Goal: Task Accomplishment & Management: Manage account settings

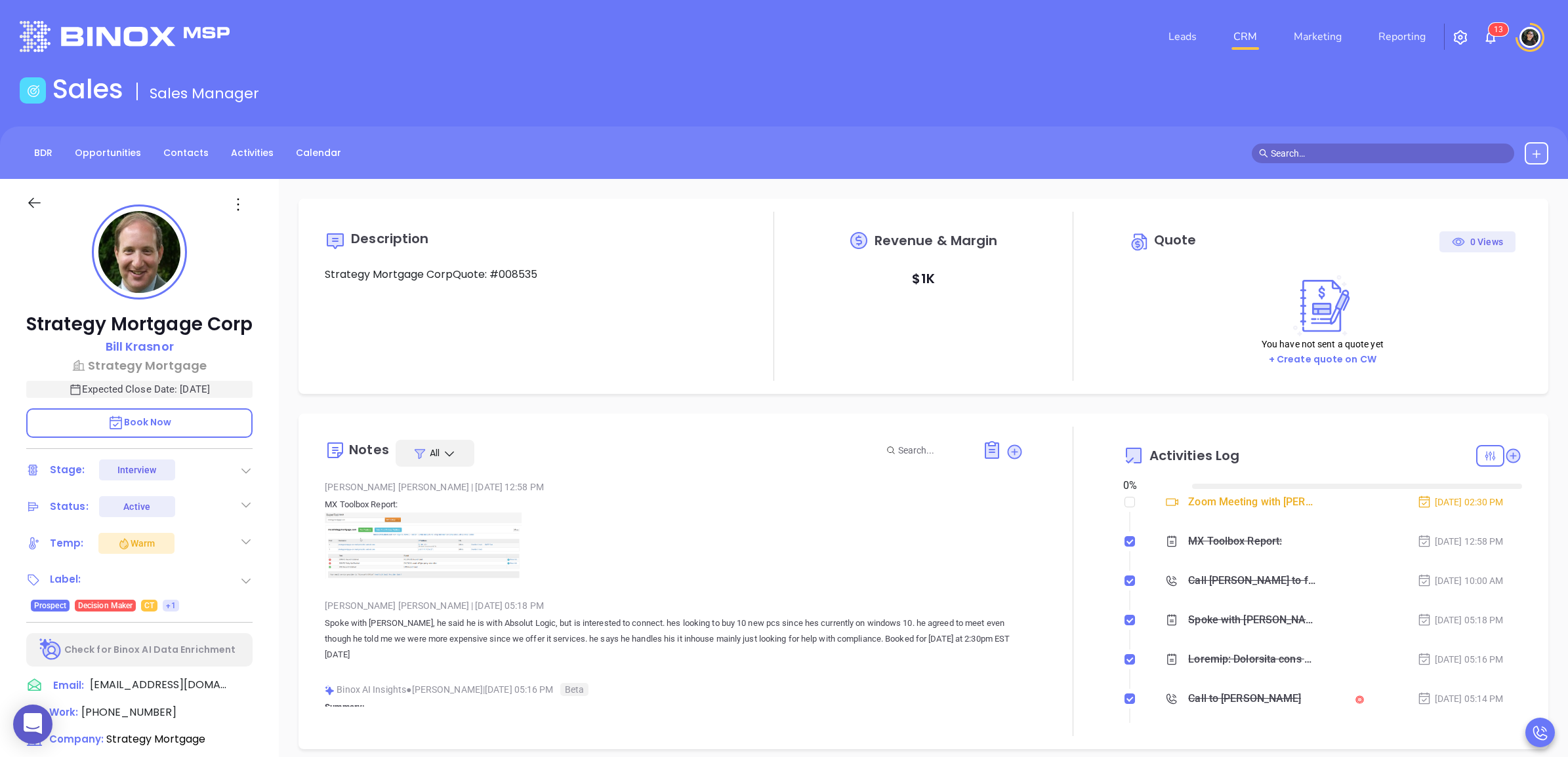
type input "[DATE]"
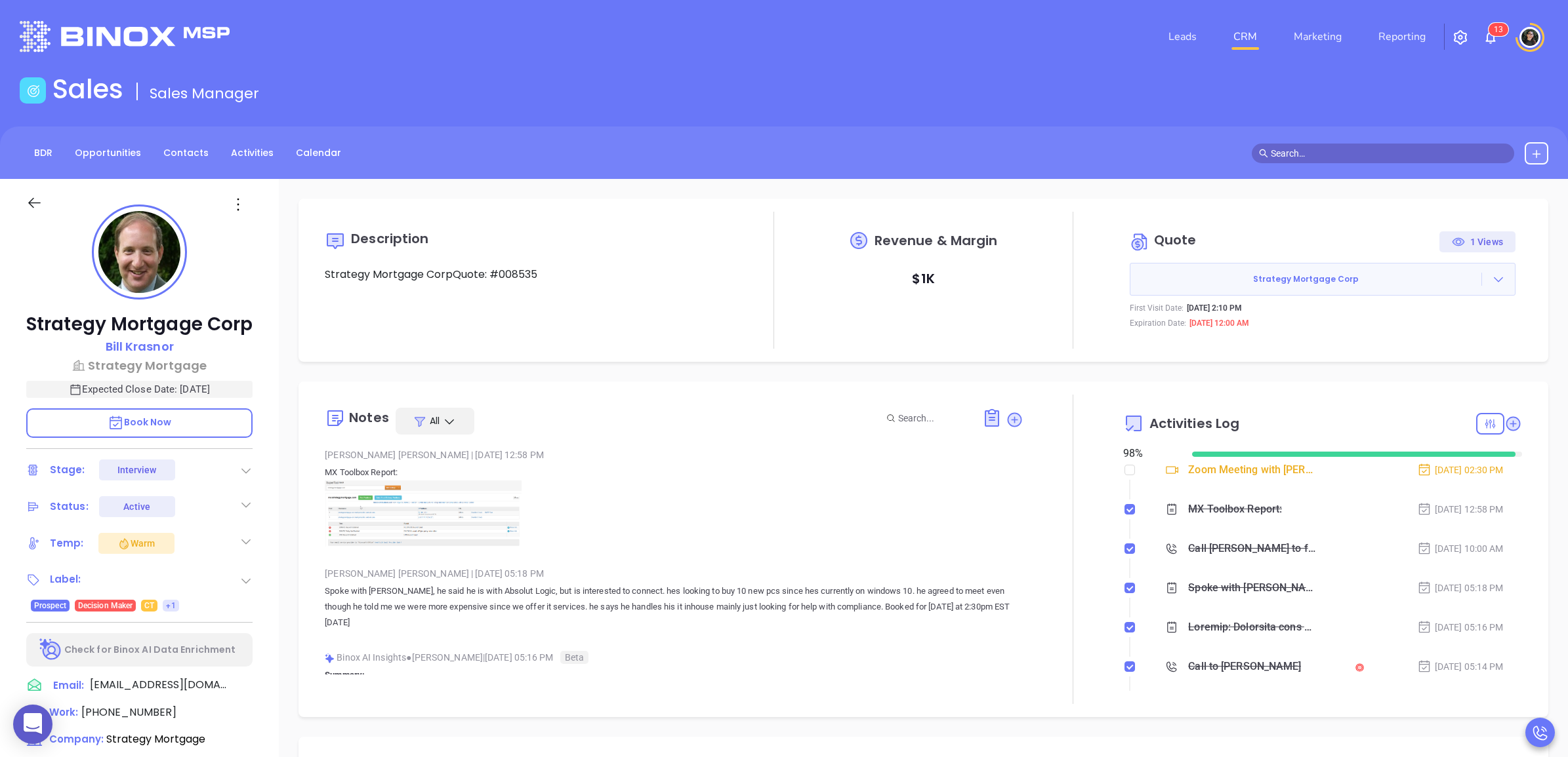
type input "[PERSON_NAME]"
click at [244, 694] on icon at bounding box center [249, 686] width 16 height 16
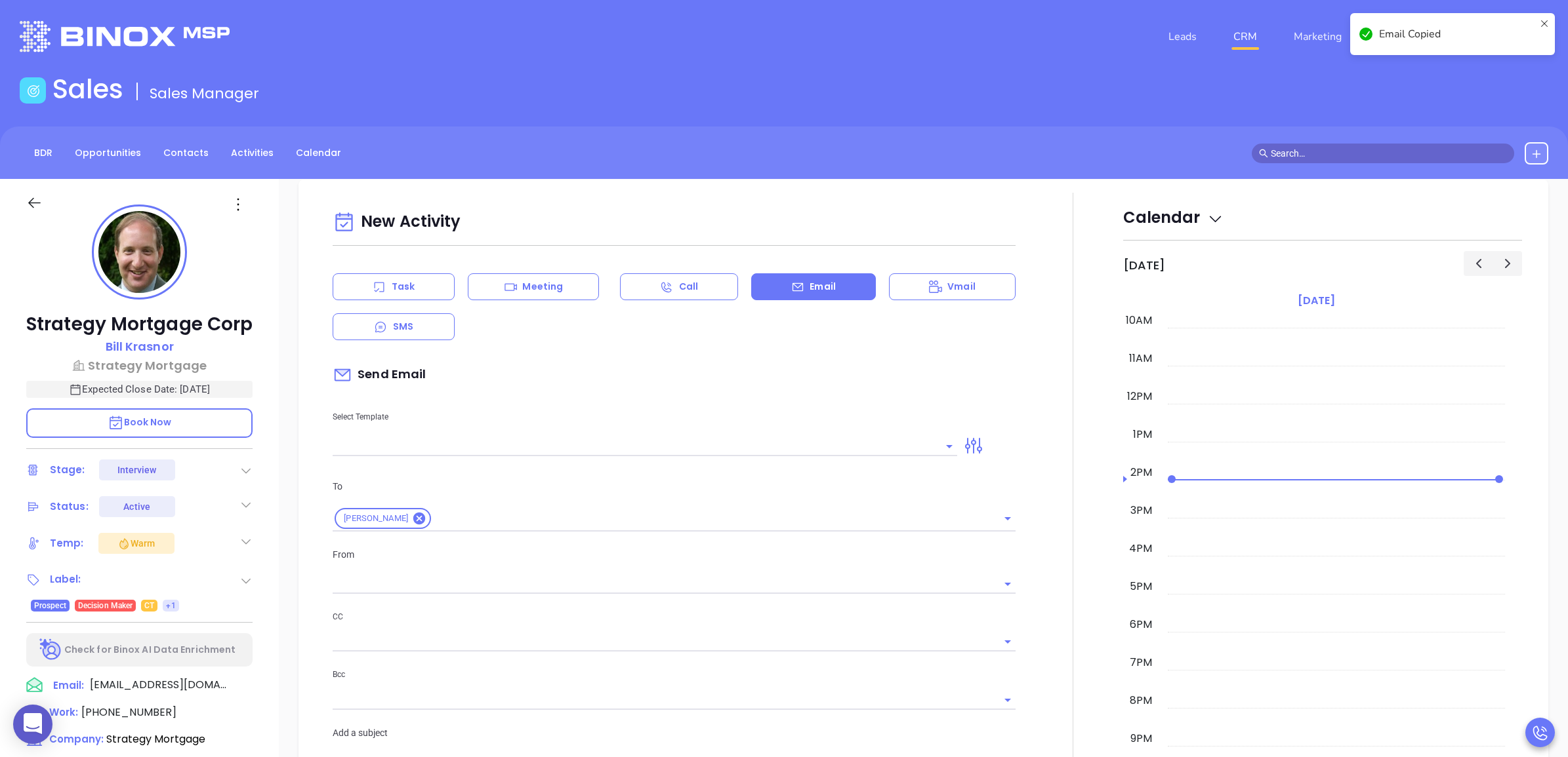
scroll to position [179, 0]
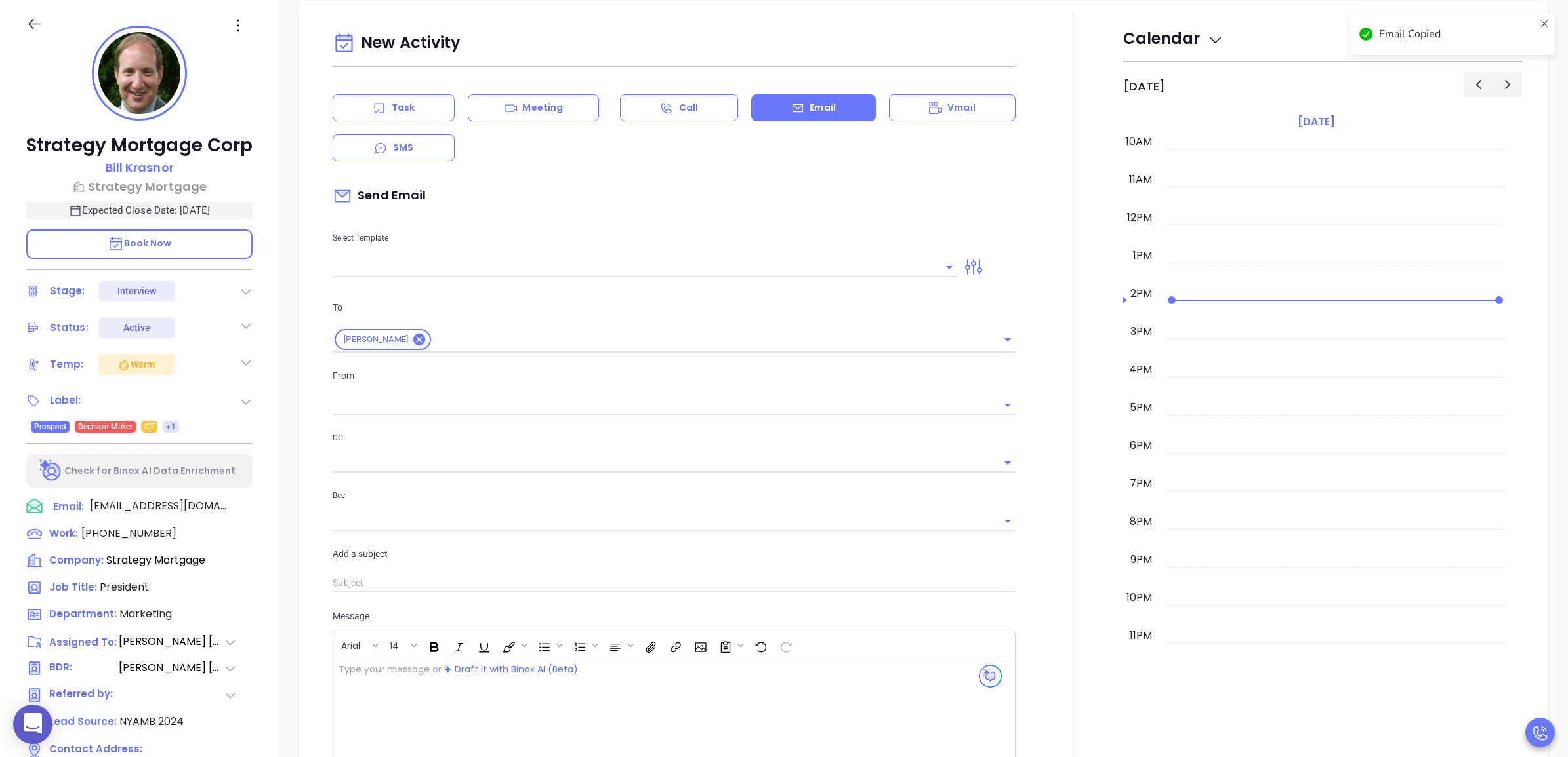
type input "[PERSON_NAME]"
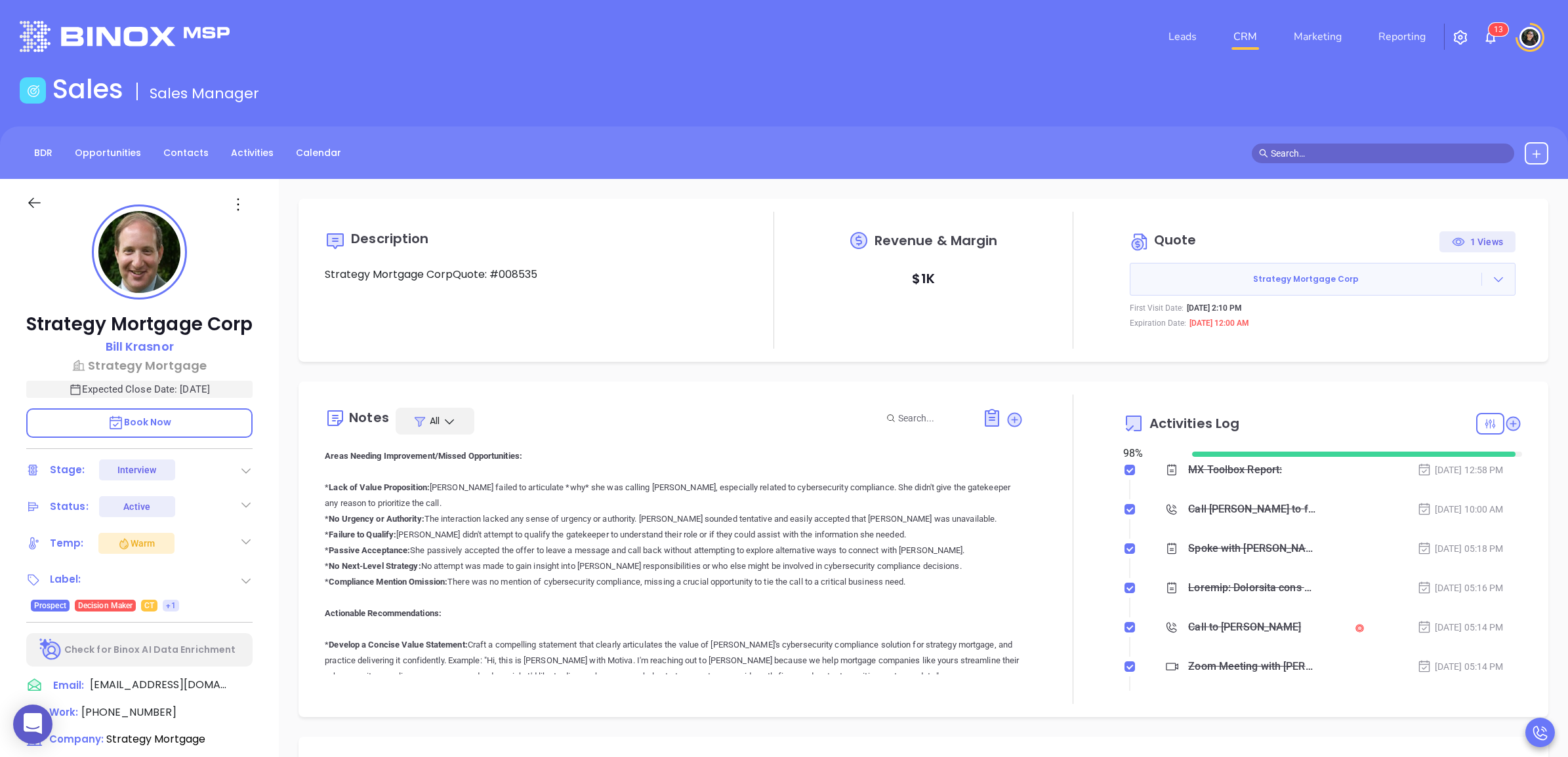
scroll to position [82, 0]
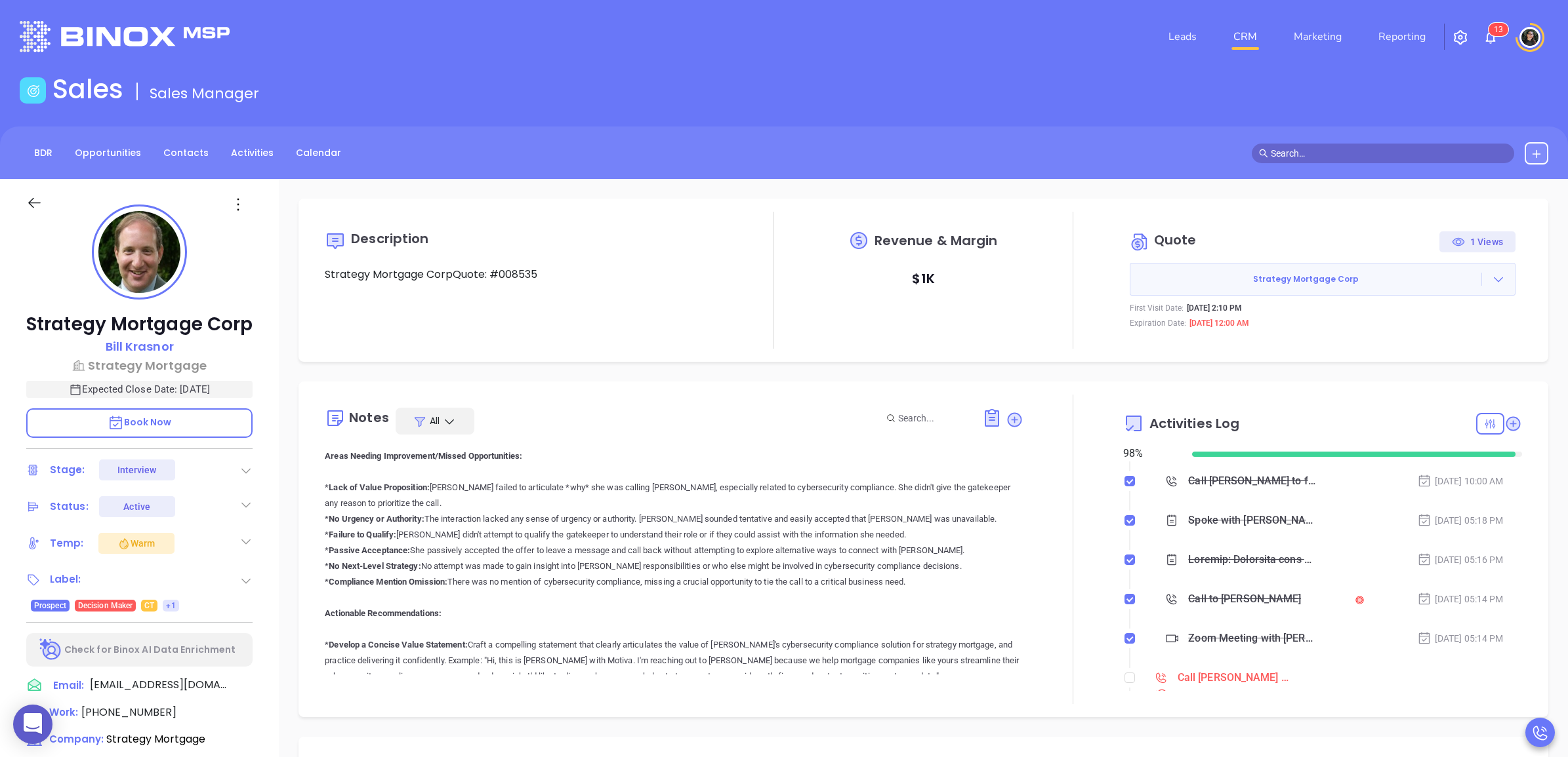
drag, startPoint x: 253, startPoint y: 203, endPoint x: 244, endPoint y: 202, distance: 9.1
click at [253, 203] on div at bounding box center [240, 204] width 41 height 19
click at [240, 202] on icon at bounding box center [238, 204] width 19 height 19
click at [283, 338] on div "Edit" at bounding box center [303, 344] width 129 height 14
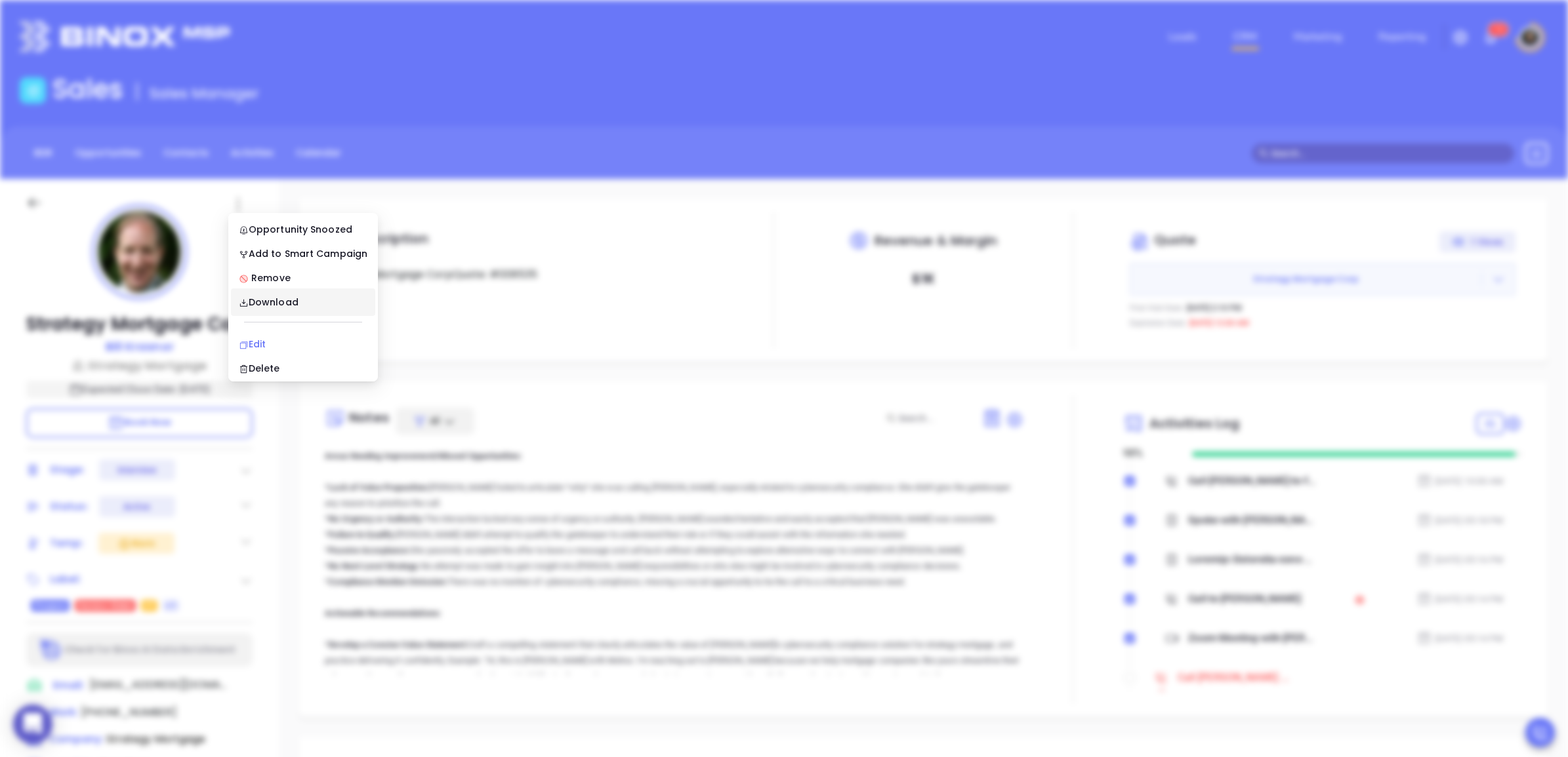
type input "Bill Krasnor"
type input "Walter Contreras"
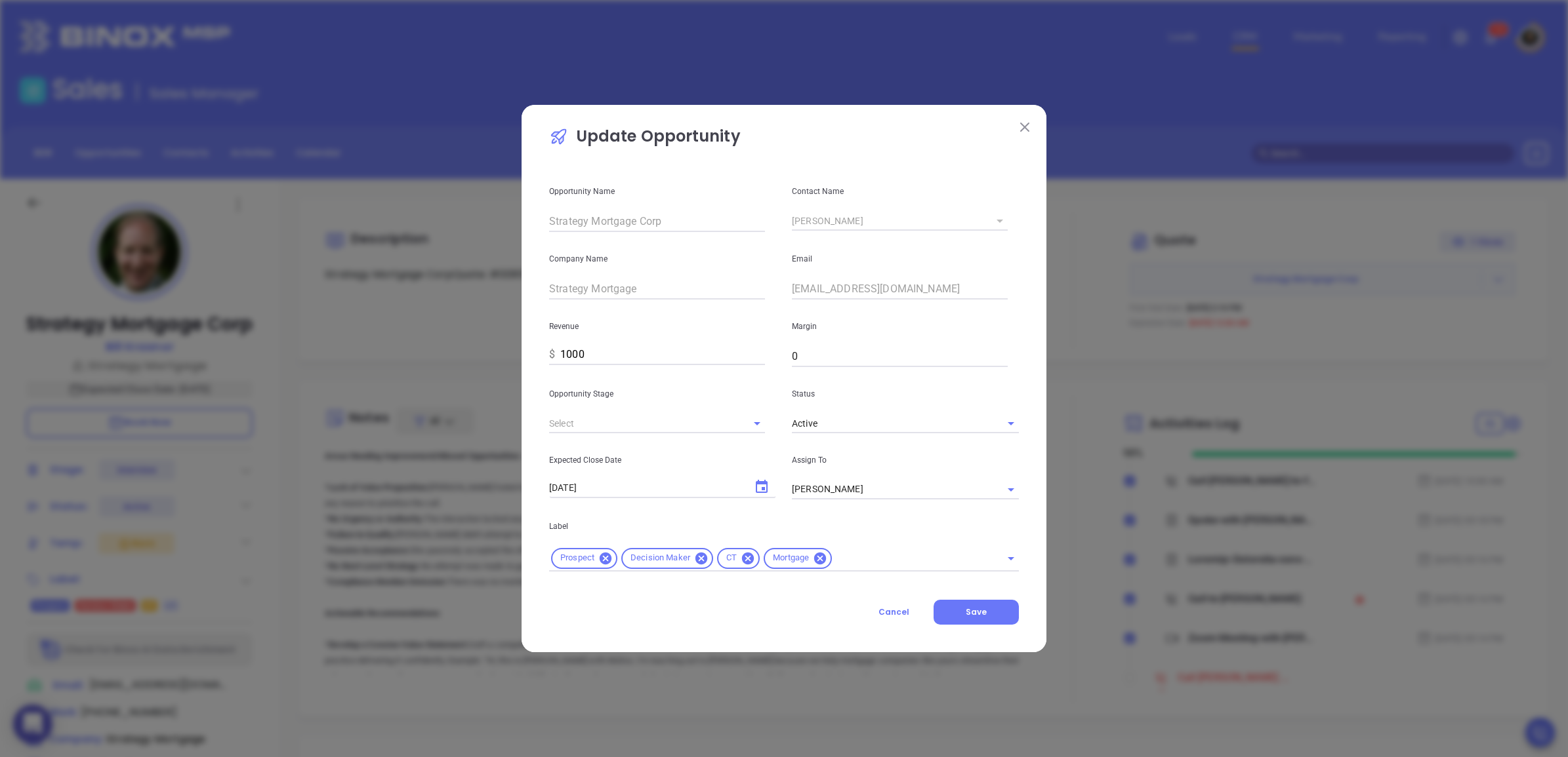
type input "Interview"
click at [1014, 131] on p "Update Opportunity" at bounding box center [784, 140] width 470 height 31
click at [1015, 131] on p "Update Opportunity" at bounding box center [784, 140] width 470 height 31
click at [1028, 126] on img at bounding box center [1024, 127] width 9 height 9
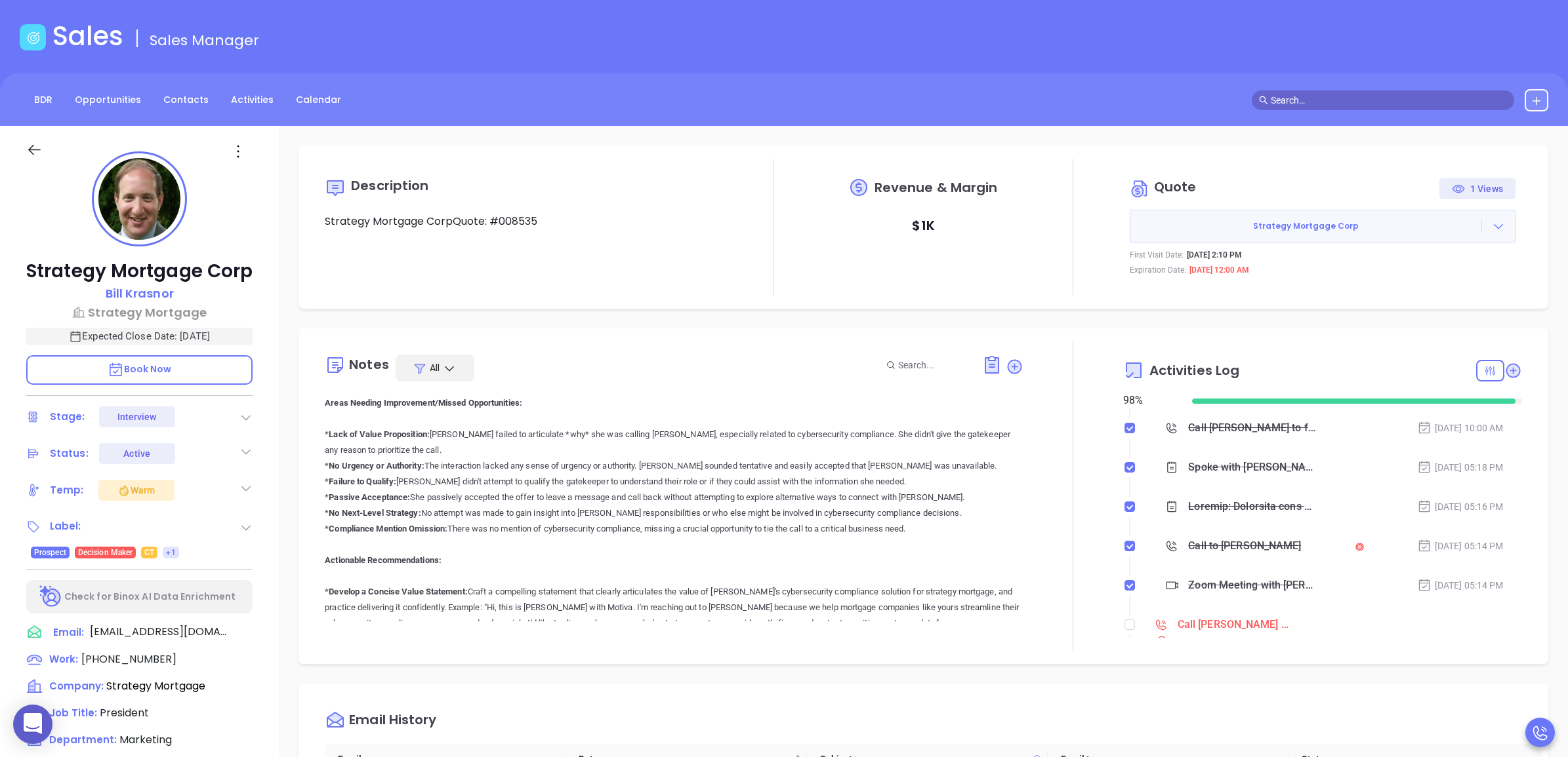
scroll to position [164, 0]
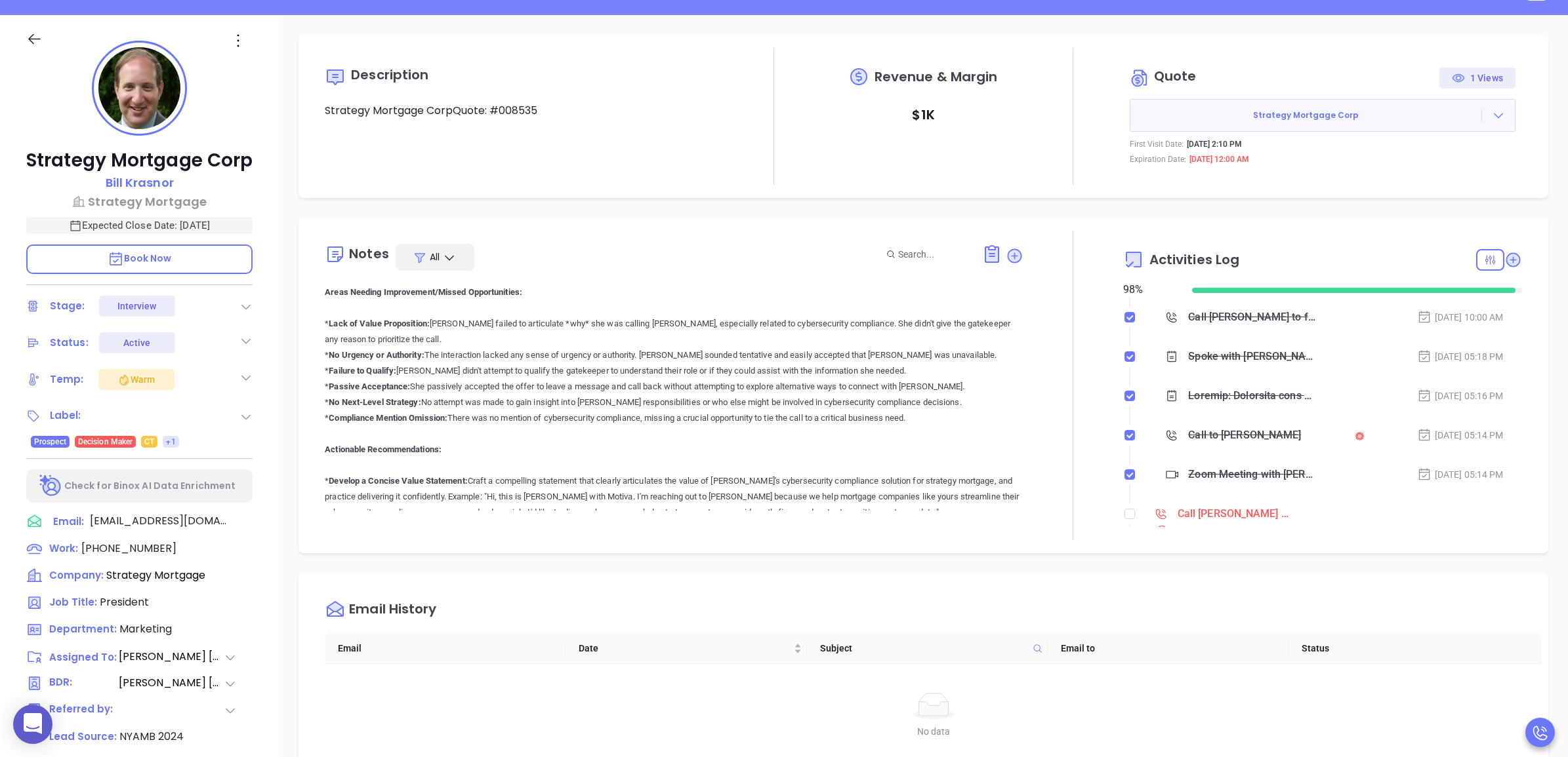
click at [236, 37] on icon at bounding box center [238, 40] width 19 height 19
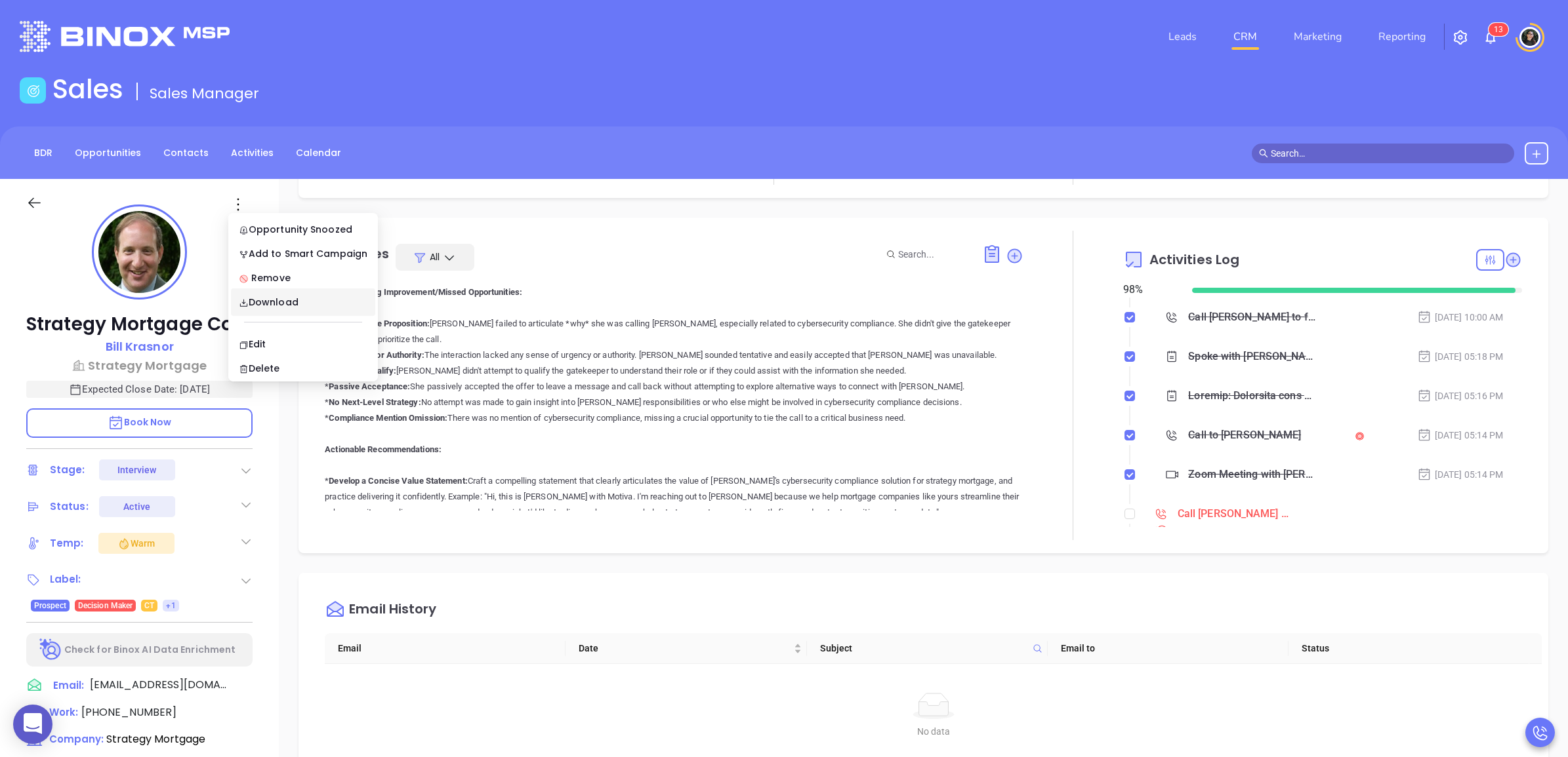
drag, startPoint x: 605, startPoint y: 222, endPoint x: 551, endPoint y: 237, distance: 56.0
click at [576, 220] on div "Notes All Wendy Hernandez | Aug 12, 2025 12:58 PM MX Toolbox Report: Anabell Do…" at bounding box center [923, 386] width 1250 height 336
click at [152, 355] on p "Bill Krasnor" at bounding box center [139, 346] width 68 height 18
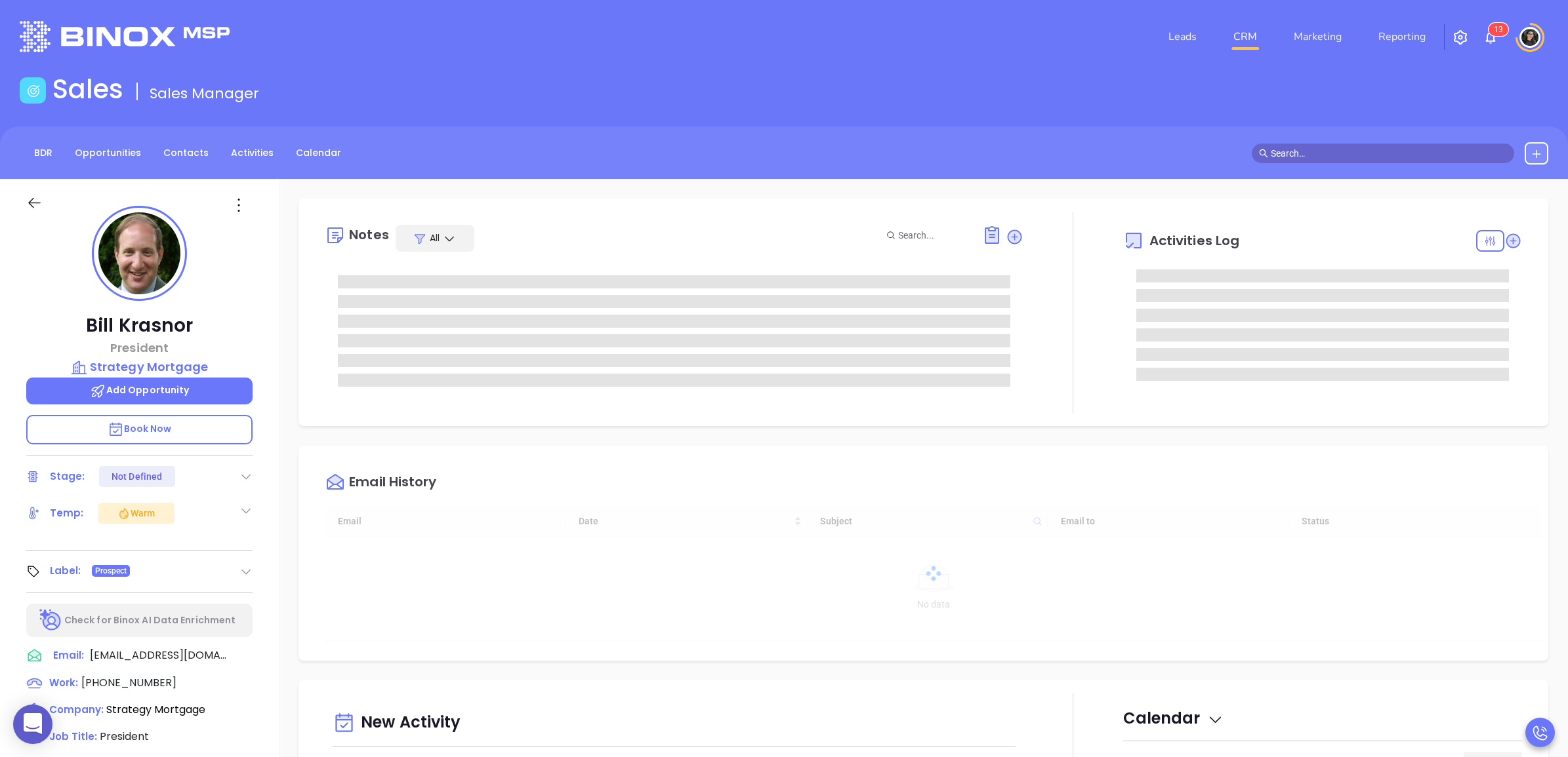
type input "[DATE]"
click at [247, 198] on icon at bounding box center [239, 205] width 21 height 21
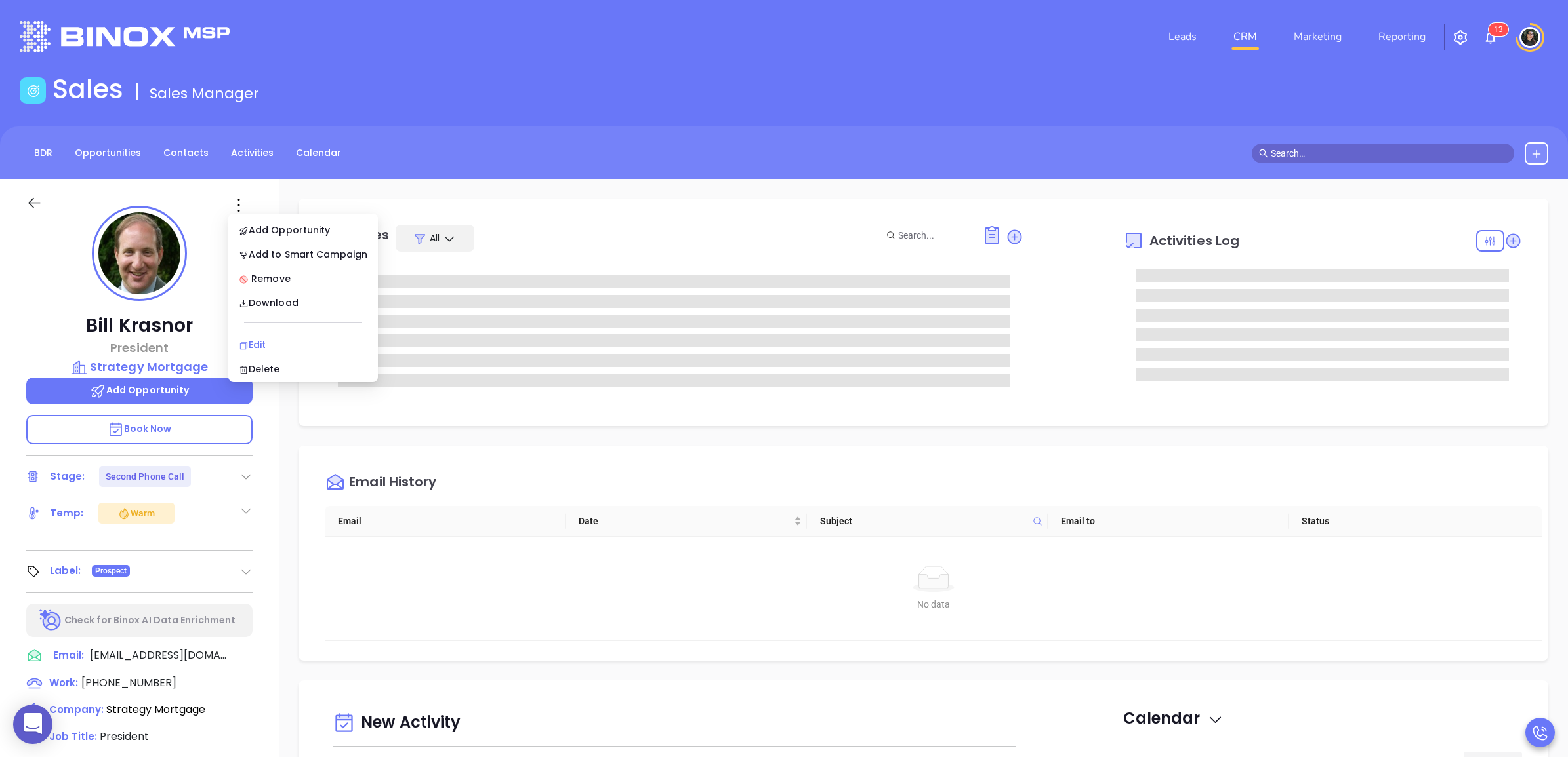
click at [292, 341] on div "Edit" at bounding box center [303, 345] width 129 height 14
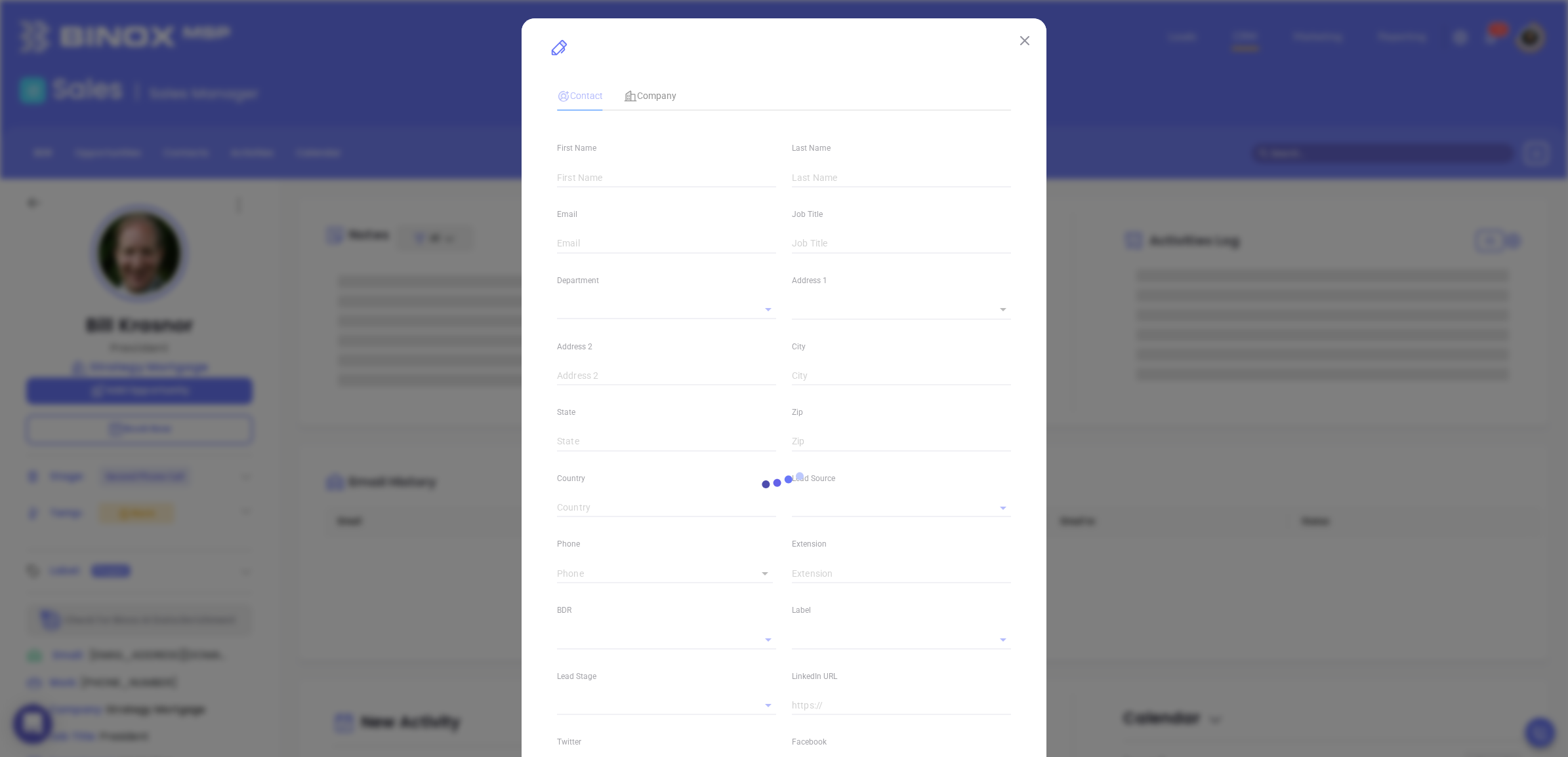
type input "[PERSON_NAME]"
type input "Bill"
type input "Krasnor"
type input "bill@strategymortgage.com"
type input "President"
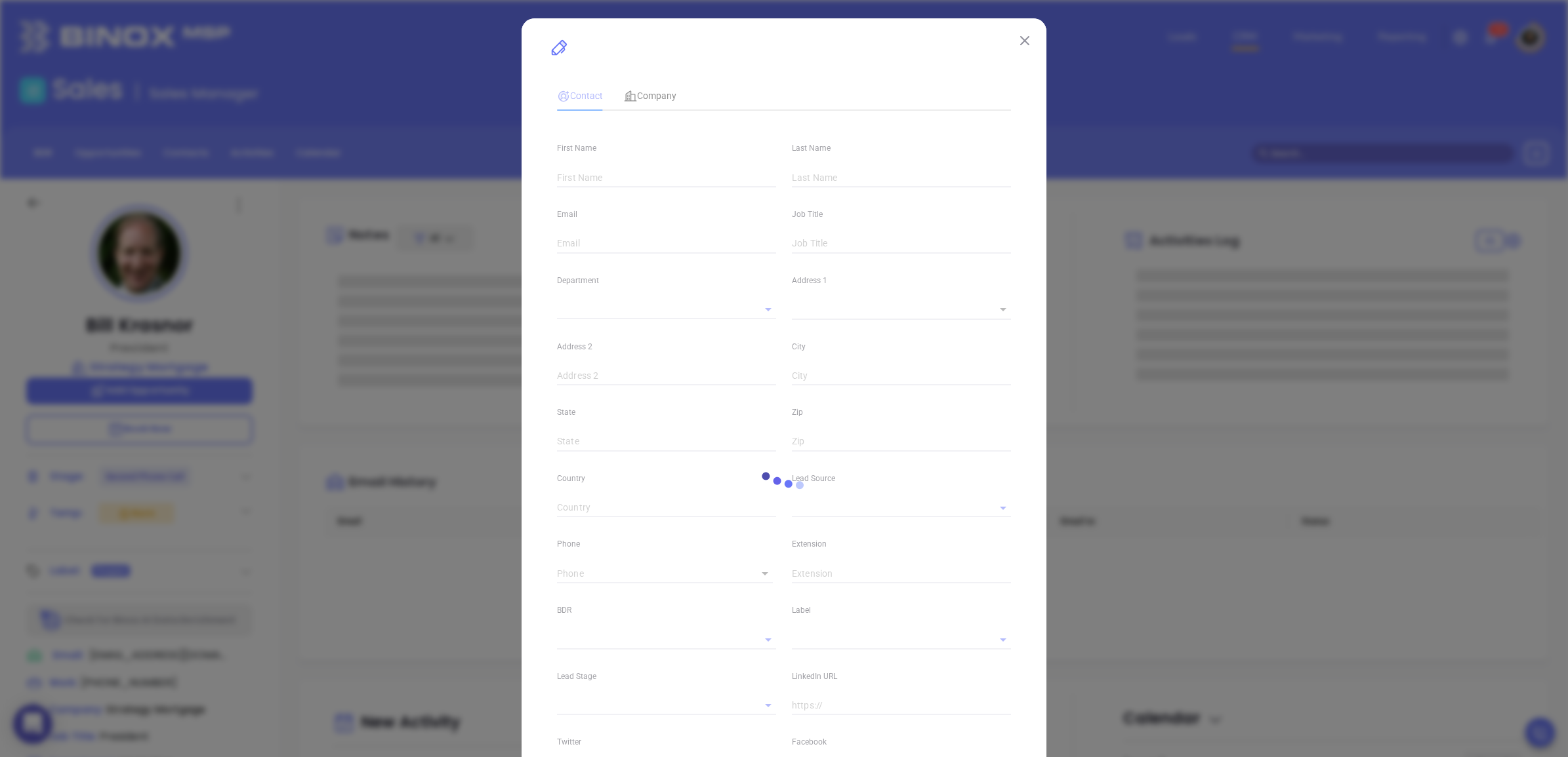
type textarea "5 Edgewood Avenue"
type input "1"
type input "2nd floor"
type input "Greenwich"
type input "Connecticut"
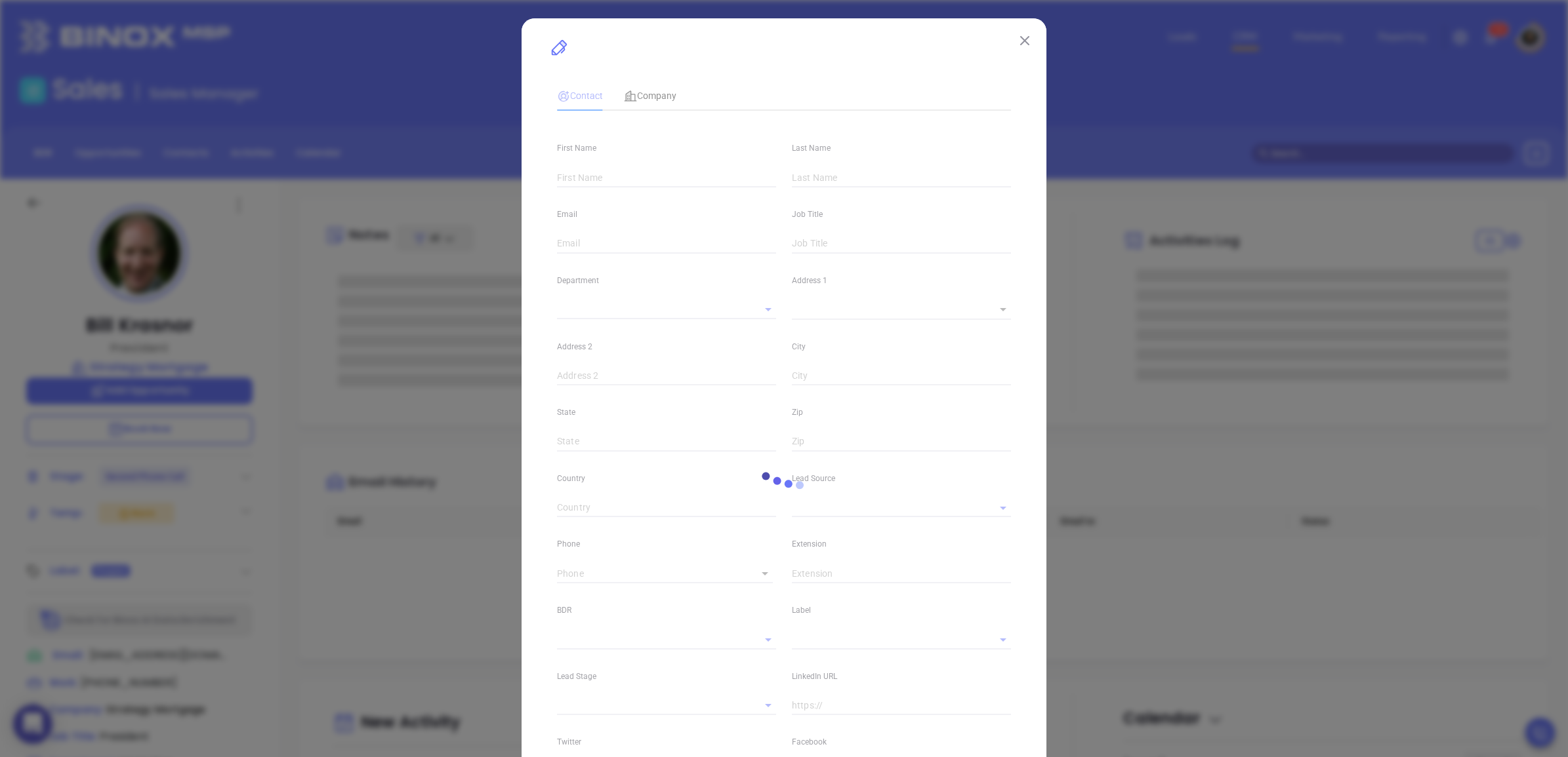
type input "06830"
type input "United States"
type input "www.linkedin.com/in/billkrasnor"
type input "Marketing"
type input "NYAMB 2024"
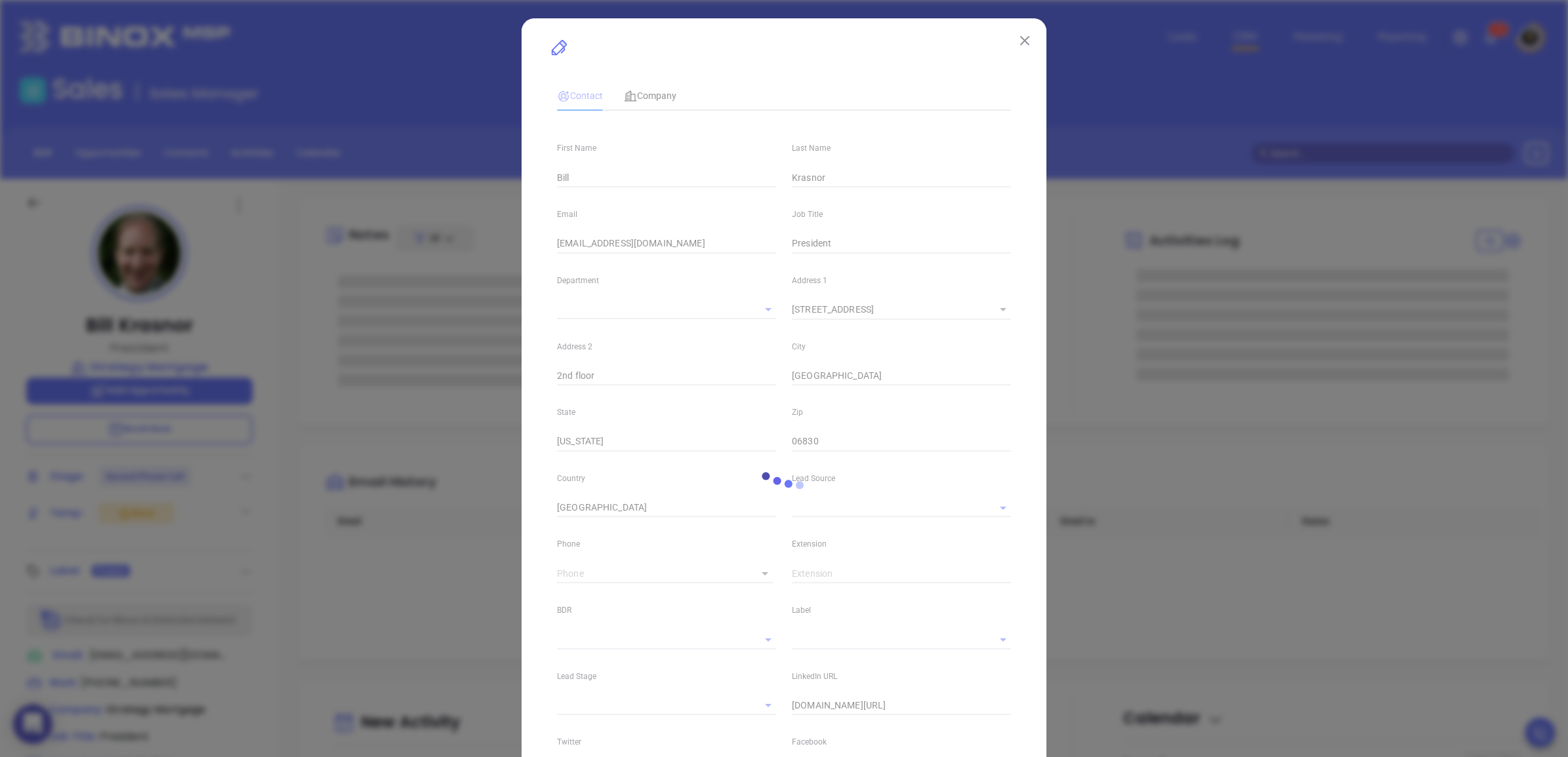
type input "Anabell Dominguez"
type input "Second Phone Call"
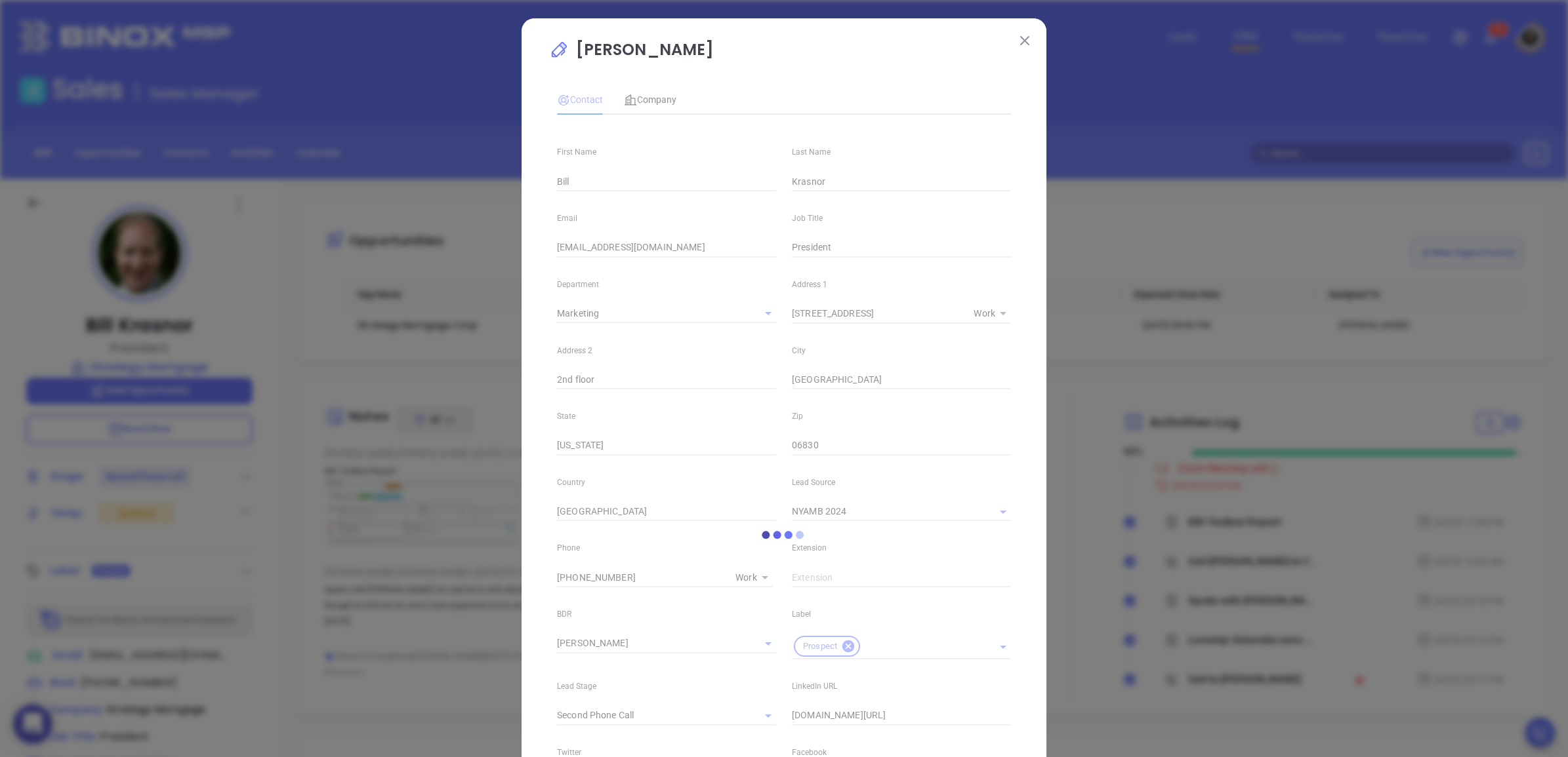
type input "(203) 618-4444"
type input "1"
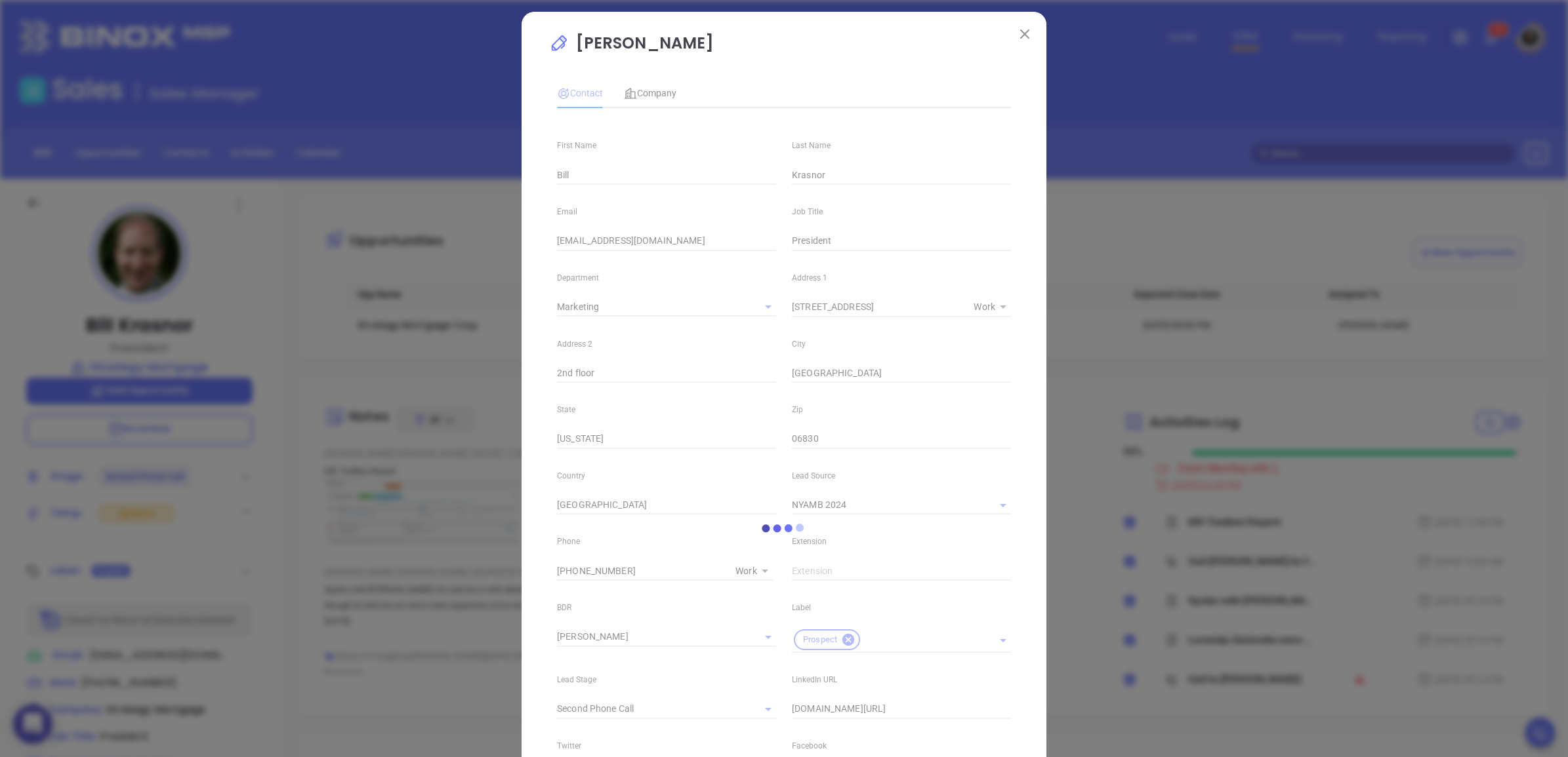
scroll to position [0, 0]
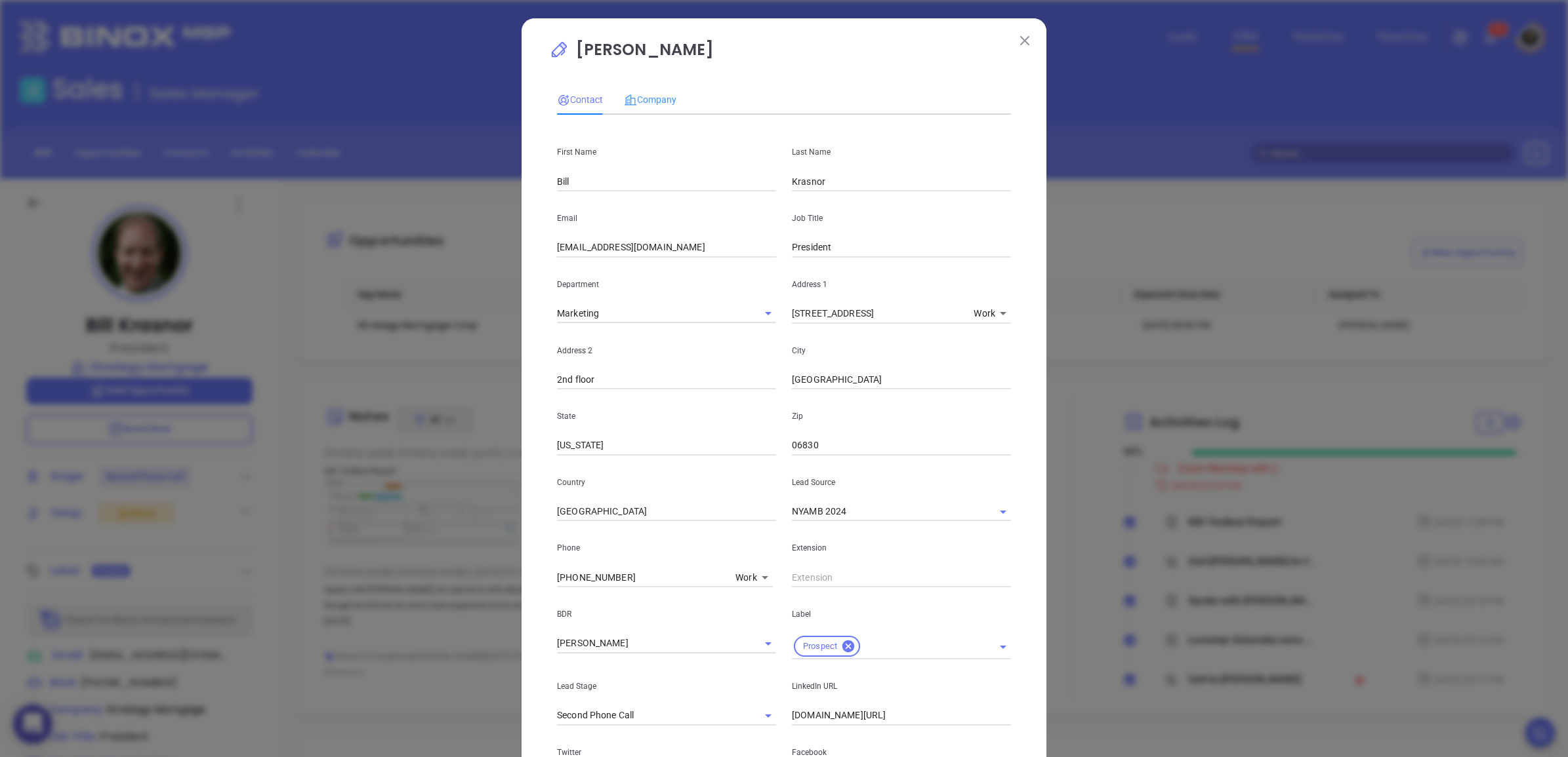
click at [643, 110] on div "Company" at bounding box center [650, 100] width 52 height 31
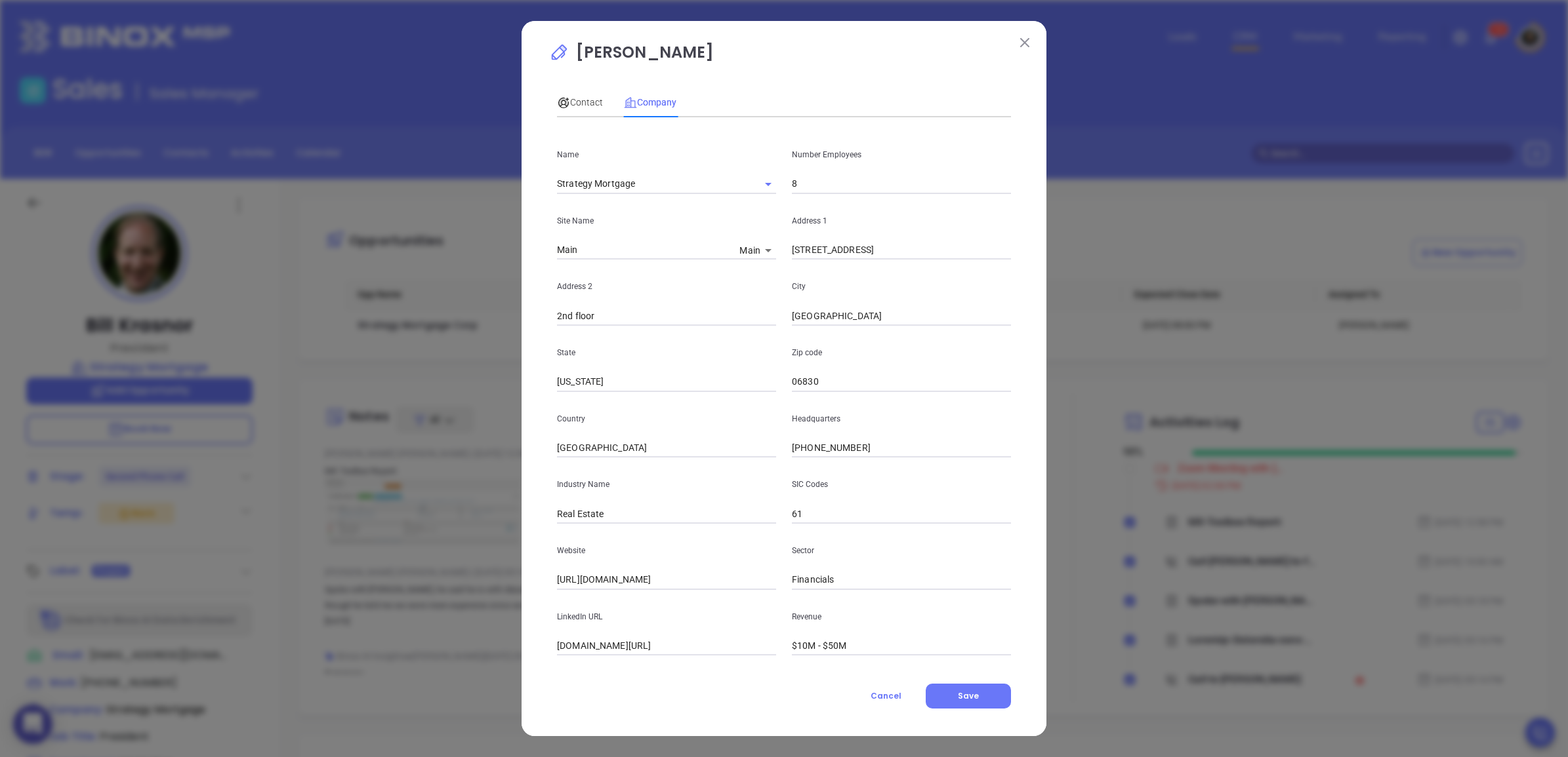
click at [819, 188] on input "8" at bounding box center [901, 184] width 220 height 19
type input "5"
click at [995, 689] on button "Save" at bounding box center [968, 696] width 85 height 25
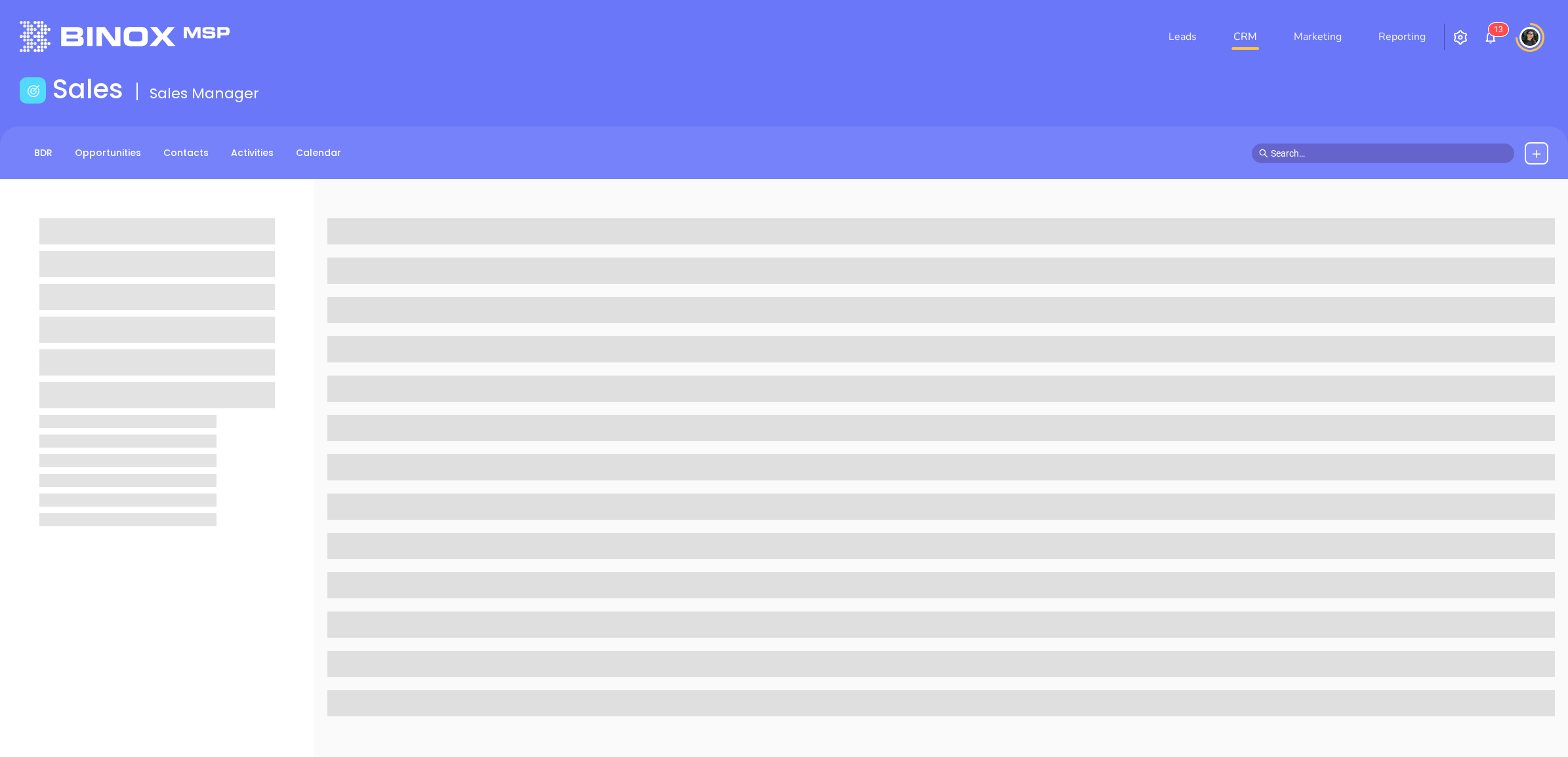
click at [1241, 41] on link "CRM" at bounding box center [1245, 36] width 34 height 27
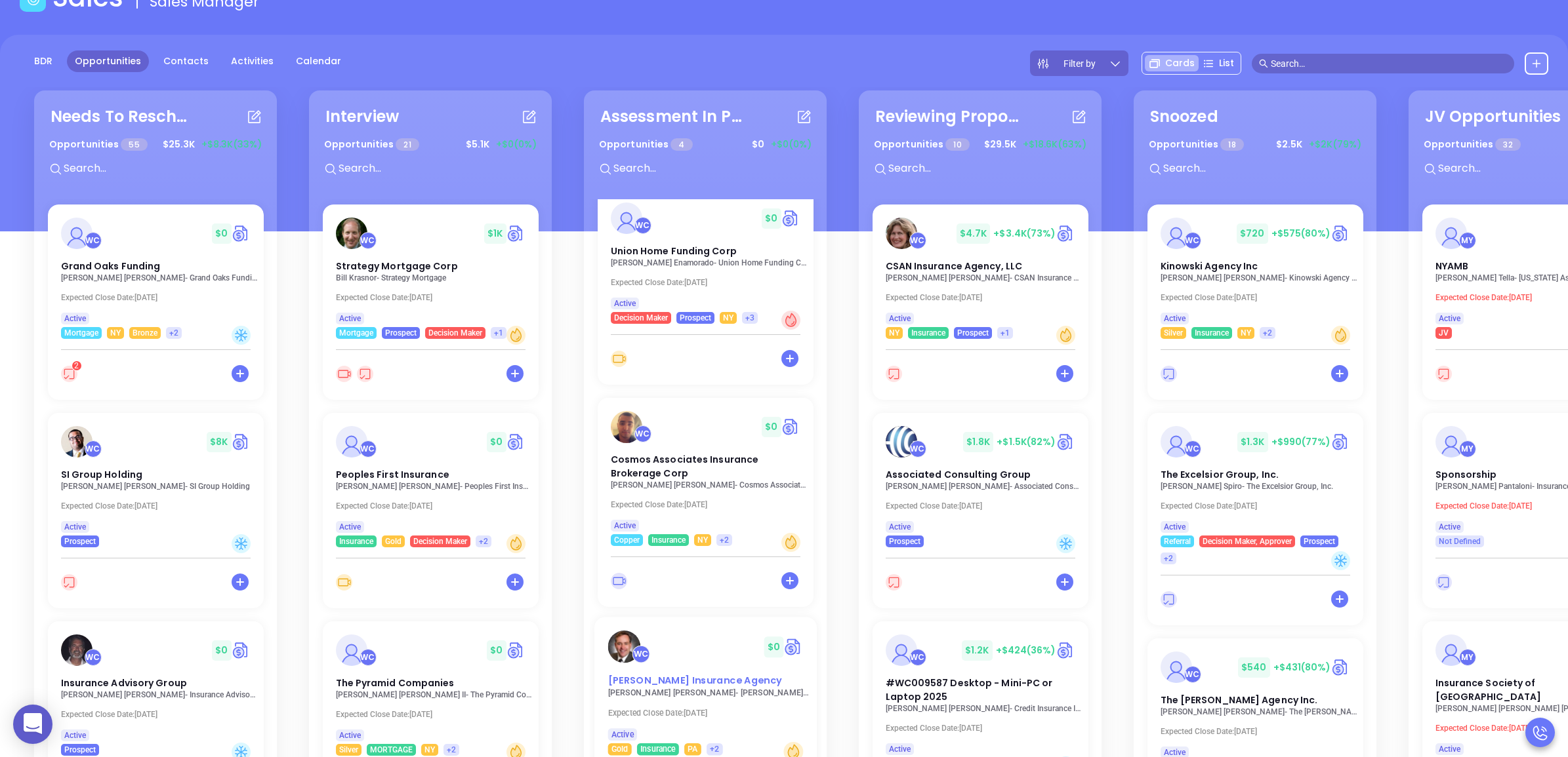
scroll to position [190, 0]
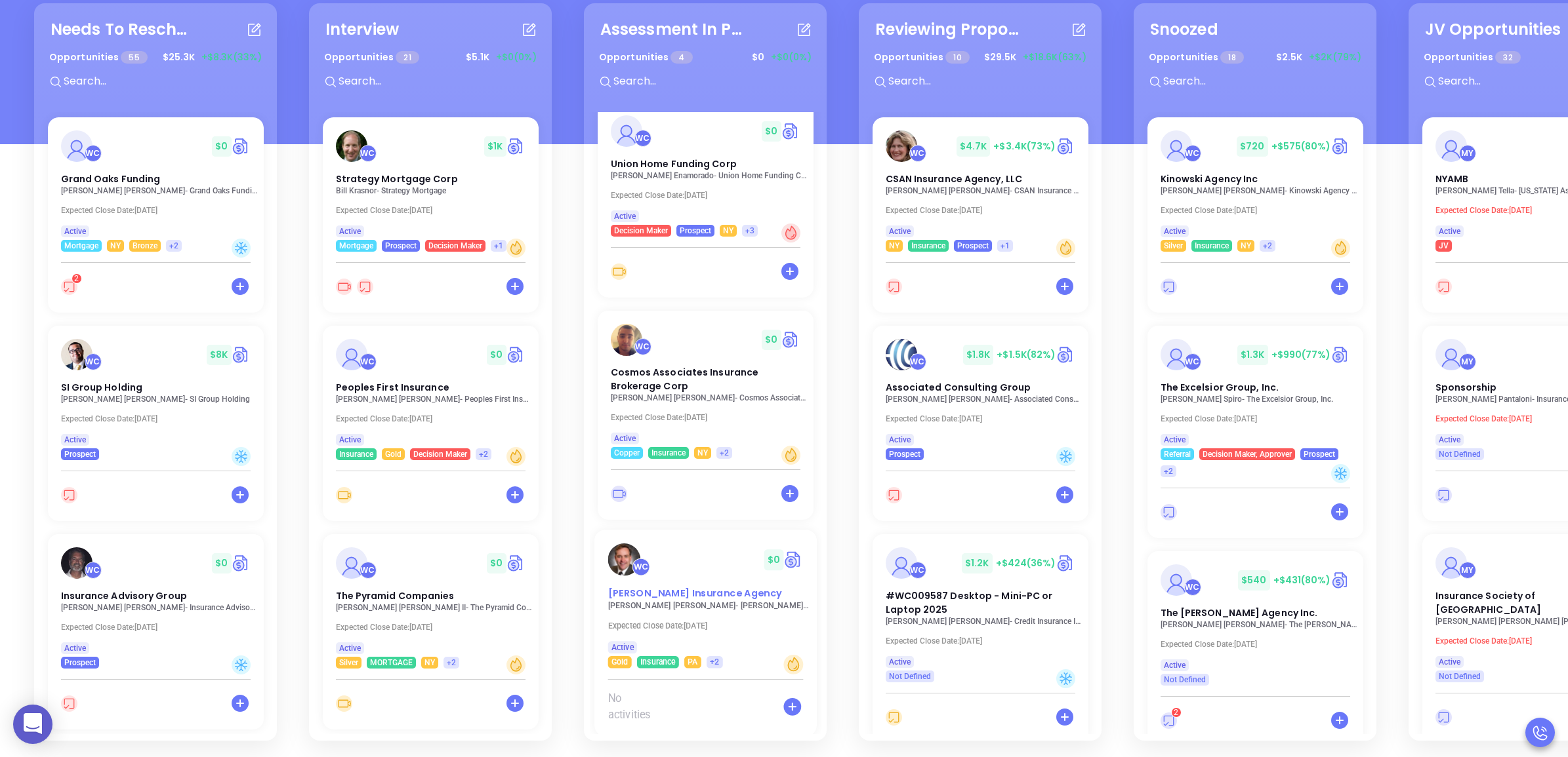
click at [697, 587] on span "Lawton Insurance Agency" at bounding box center [695, 593] width 174 height 14
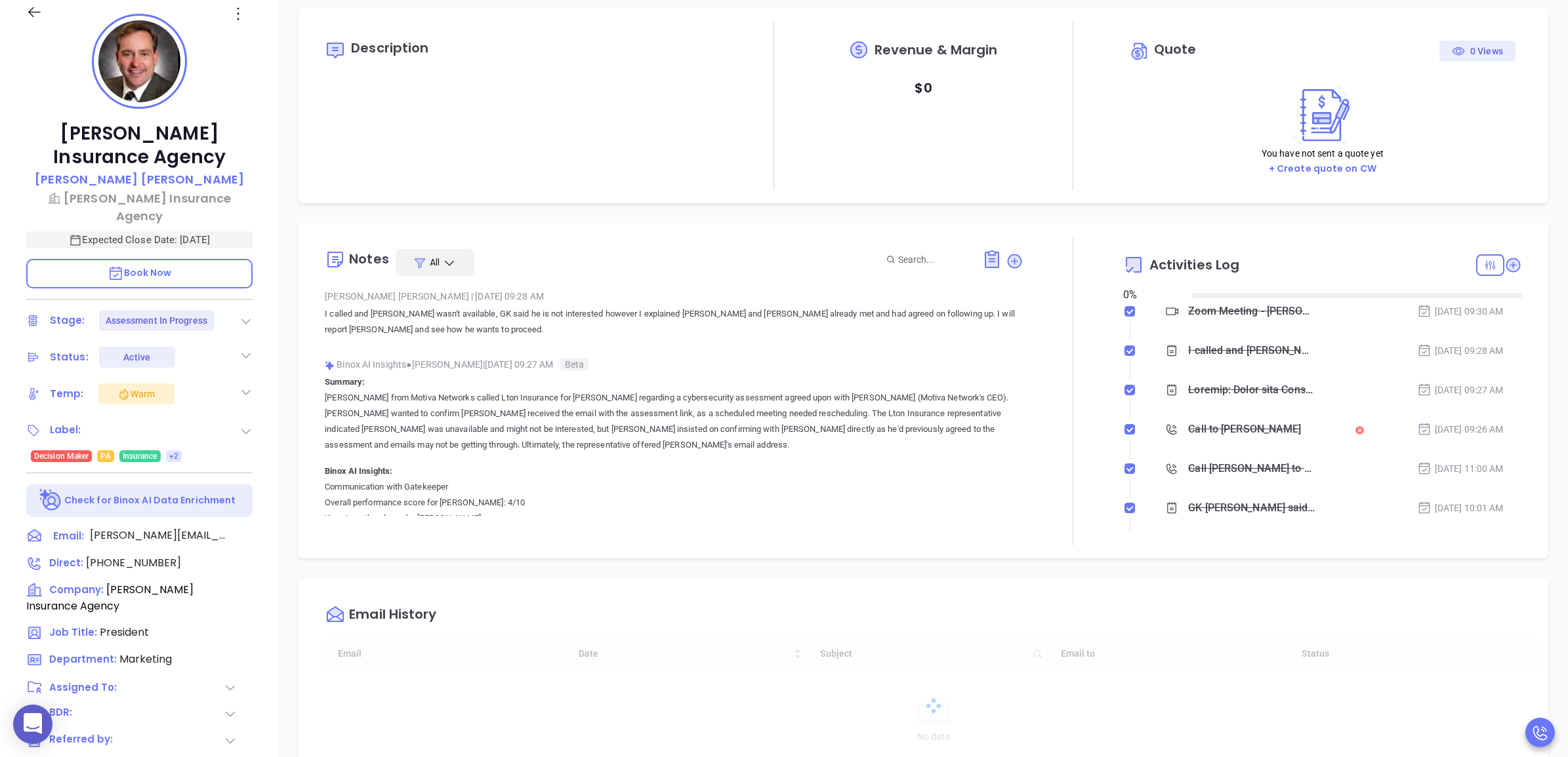
type input "[DATE]"
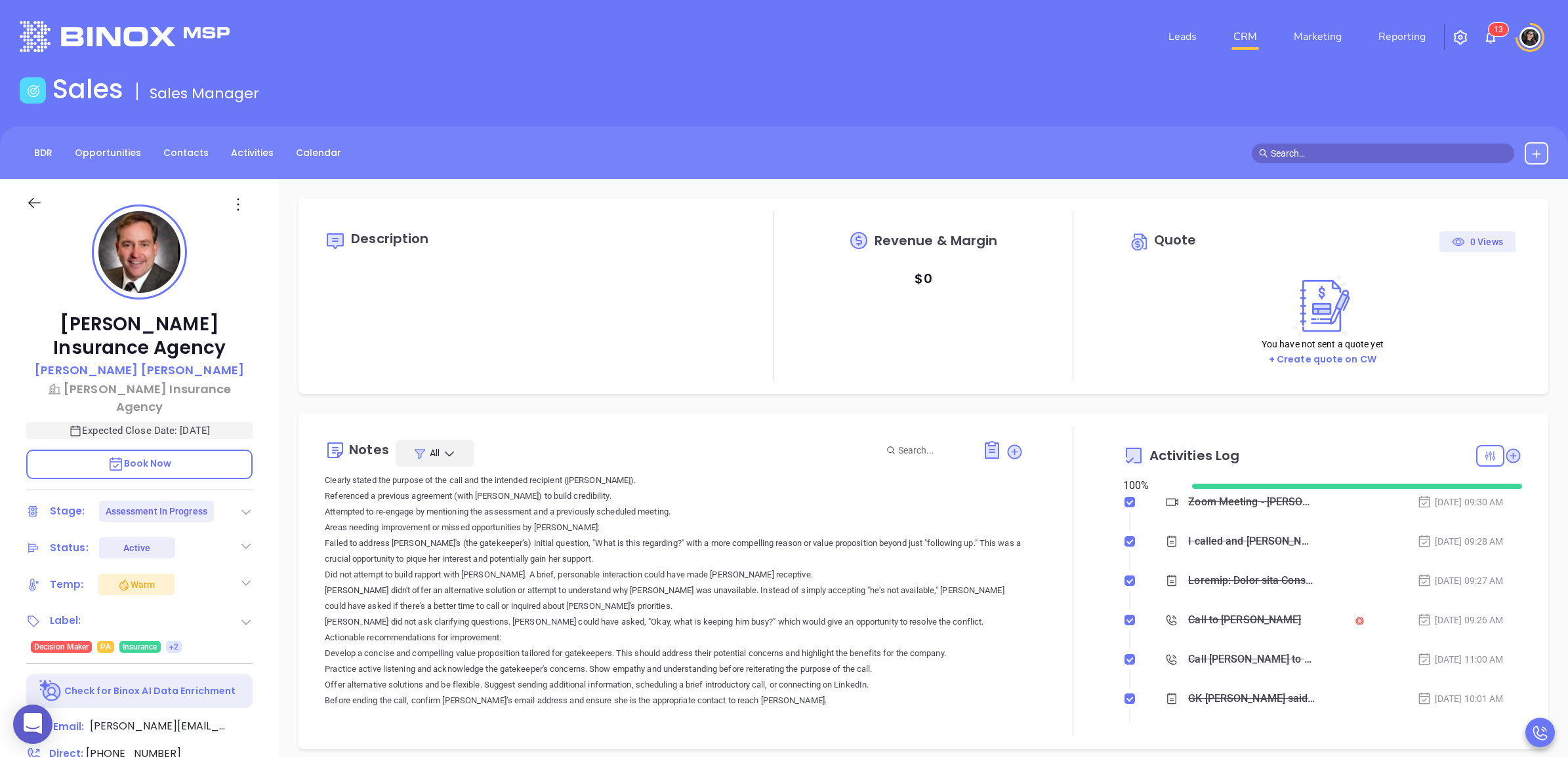
scroll to position [246, 0]
type input "Wendy Hernandez"
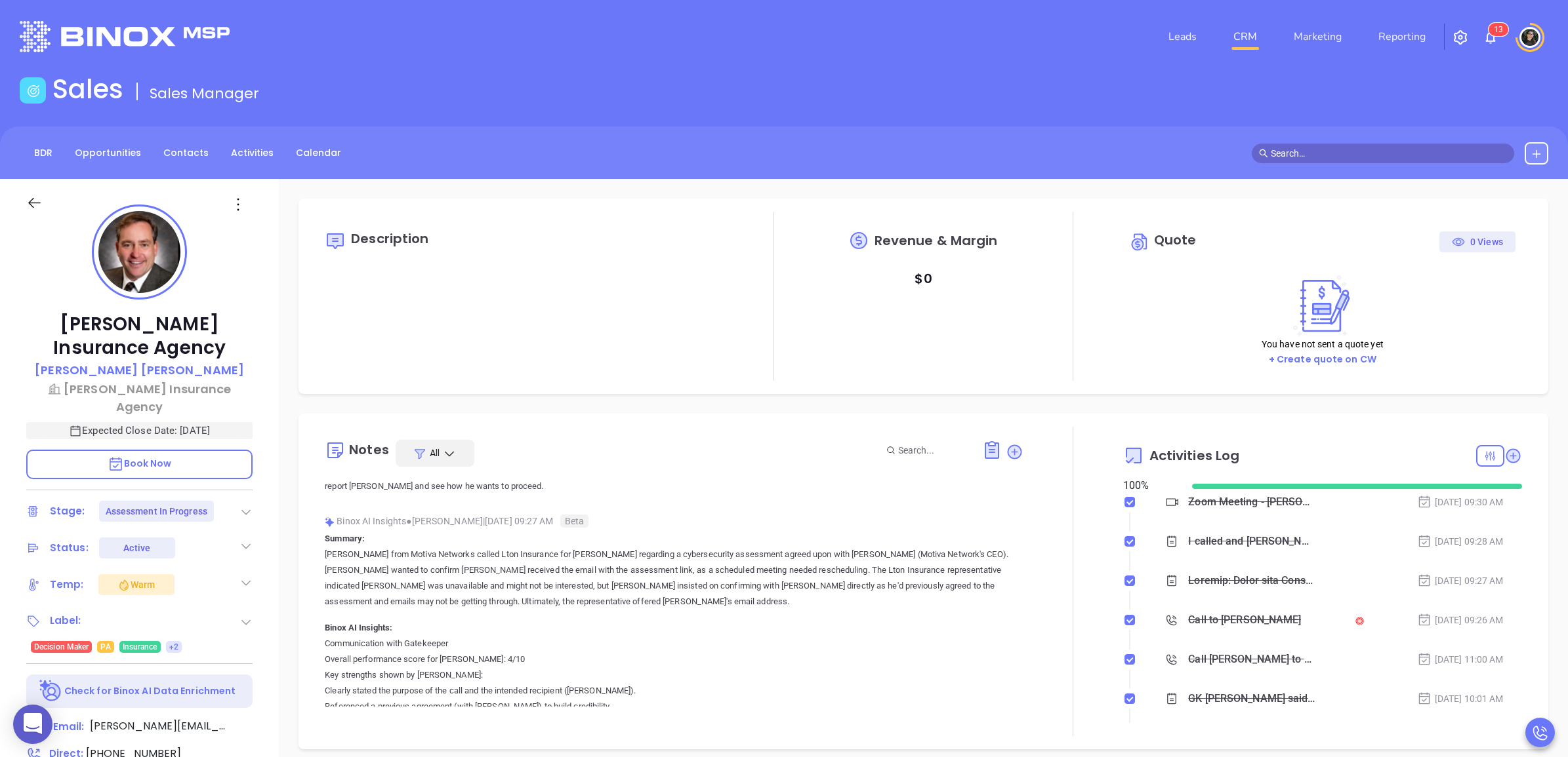
scroll to position [0, 0]
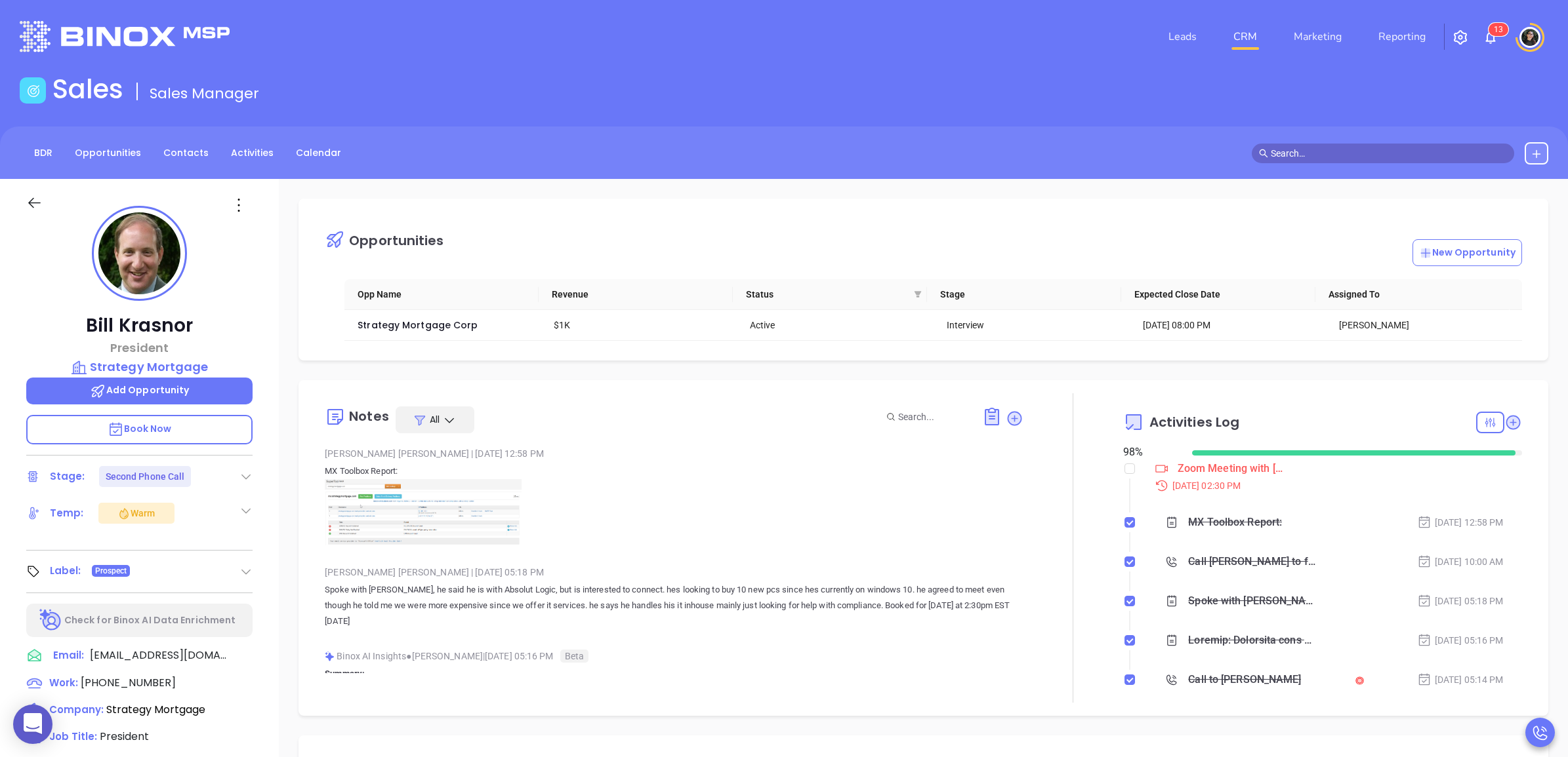
scroll to position [381, 0]
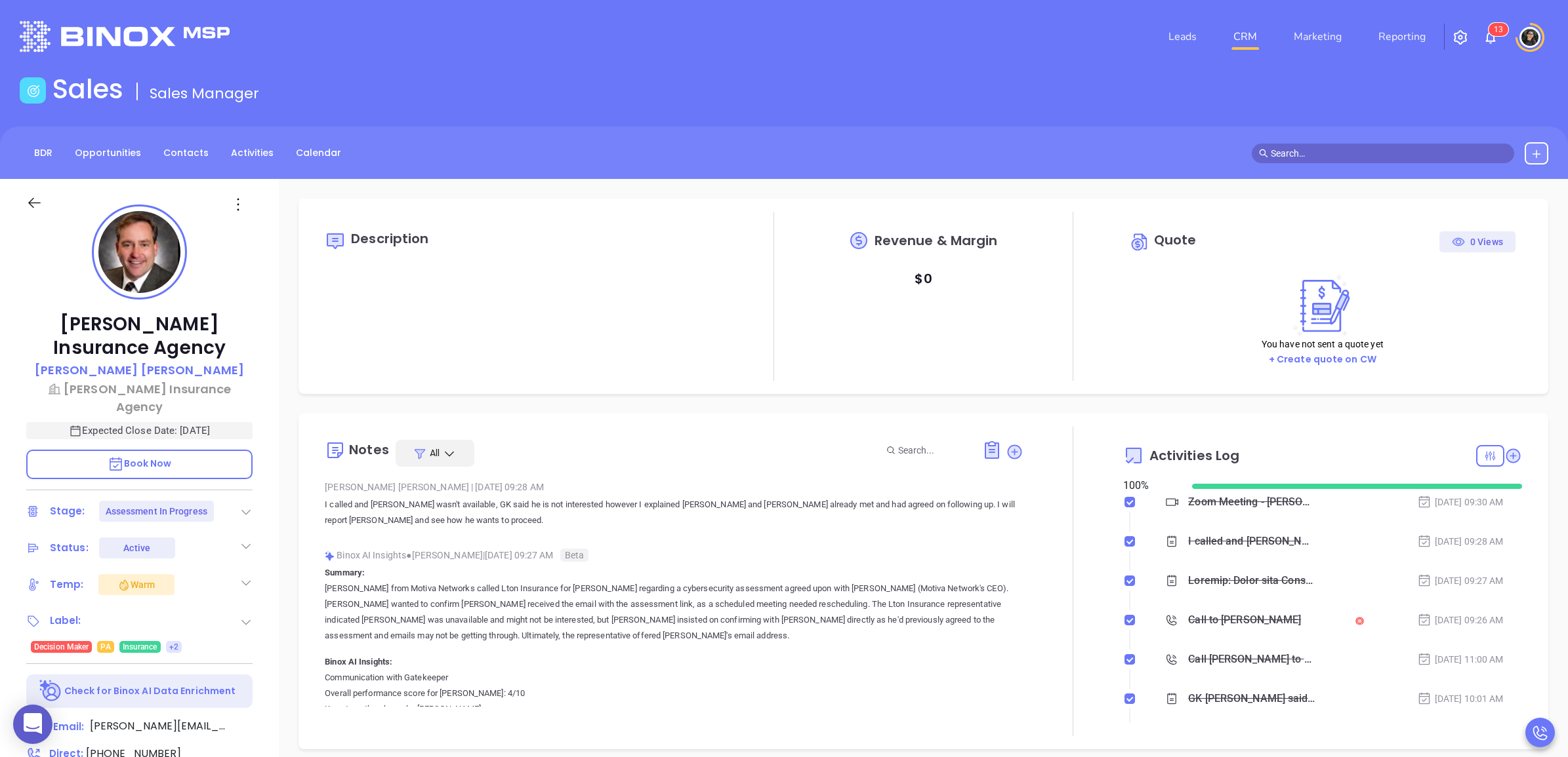
scroll to position [381, 0]
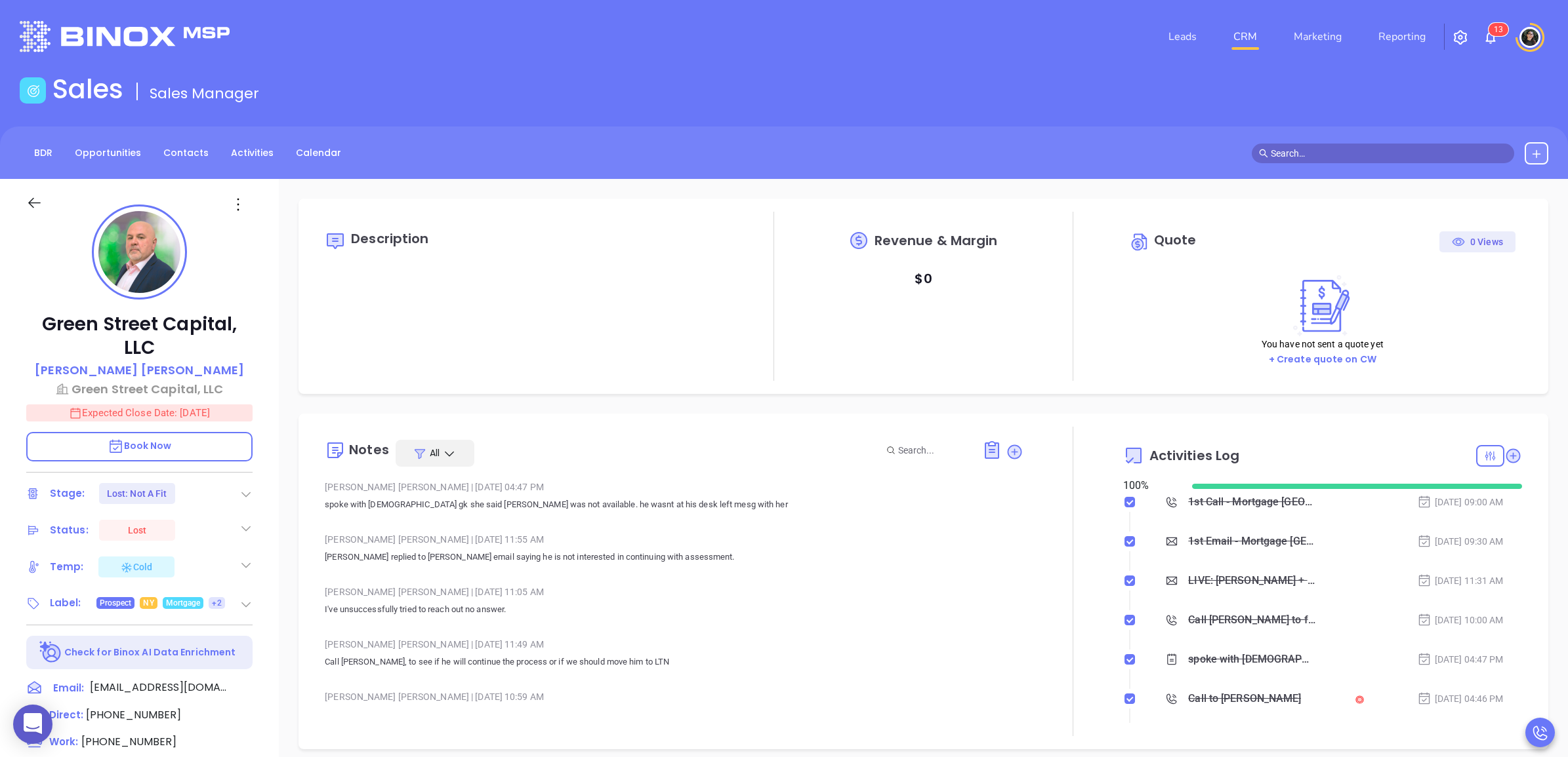
type input "[PERSON_NAME]"
click at [1242, 39] on link "CRM" at bounding box center [1245, 36] width 34 height 27
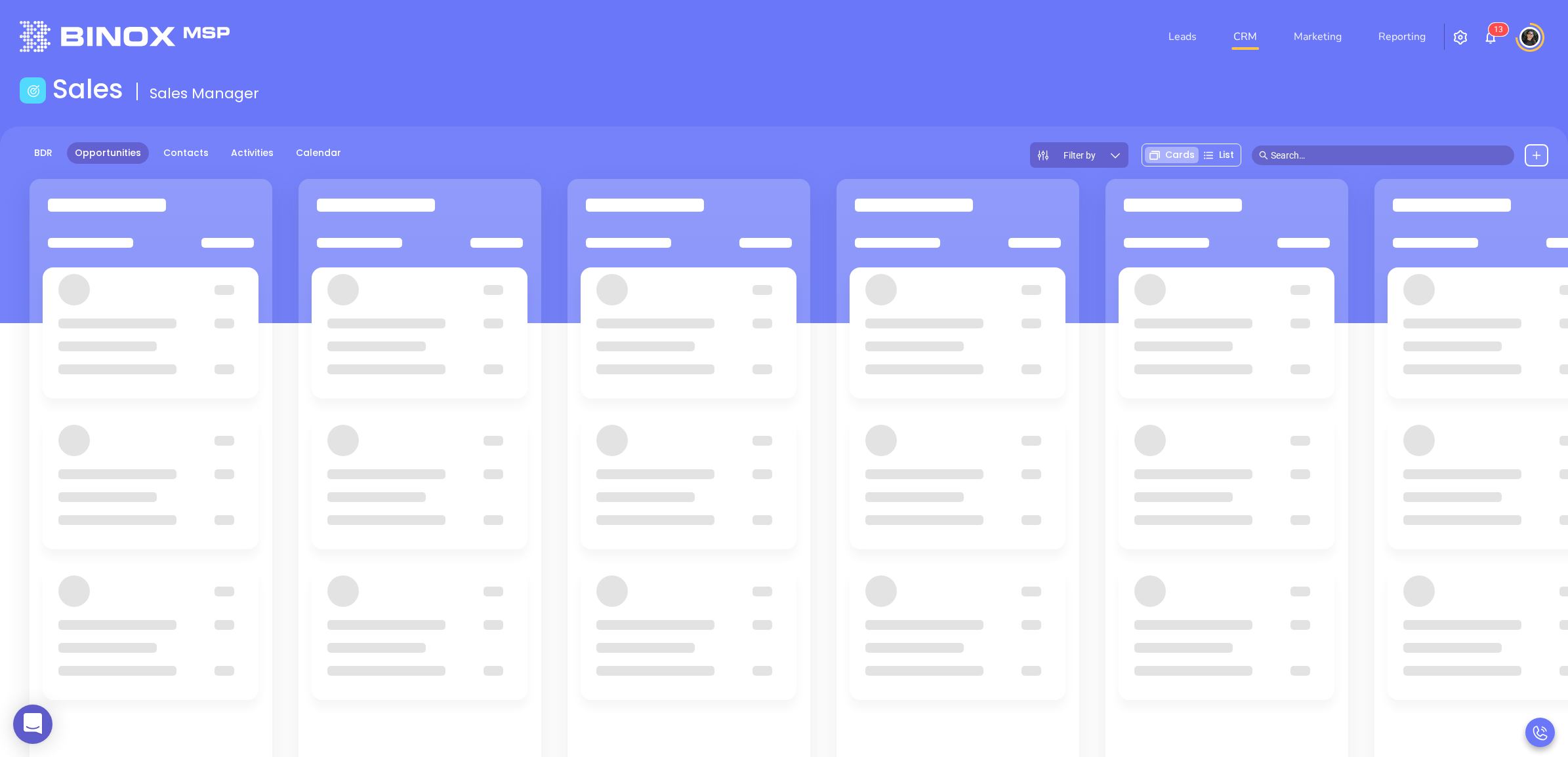
click at [1086, 95] on div "Sales Sales Manager" at bounding box center [784, 92] width 1545 height 37
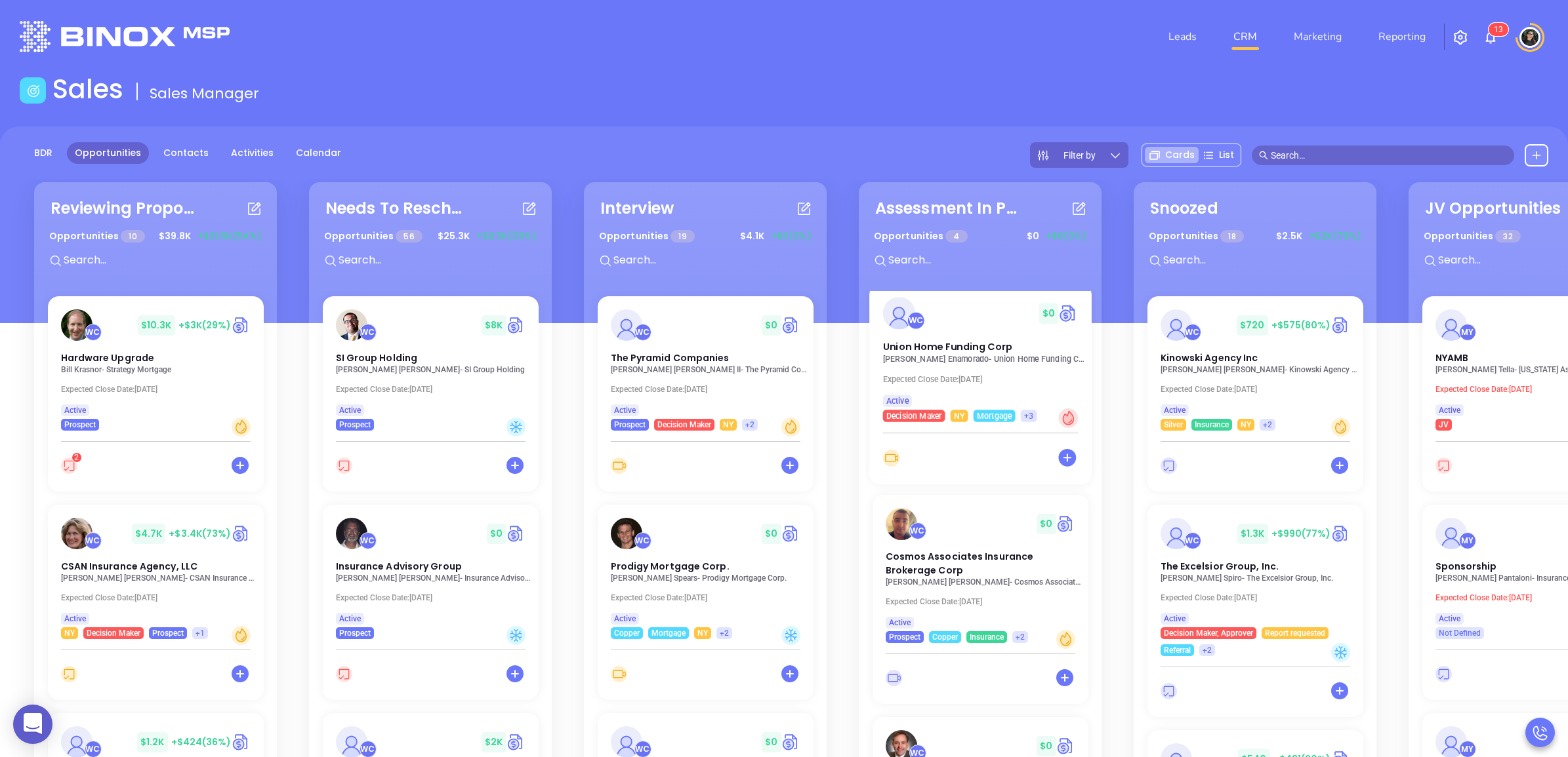
scroll to position [223, 0]
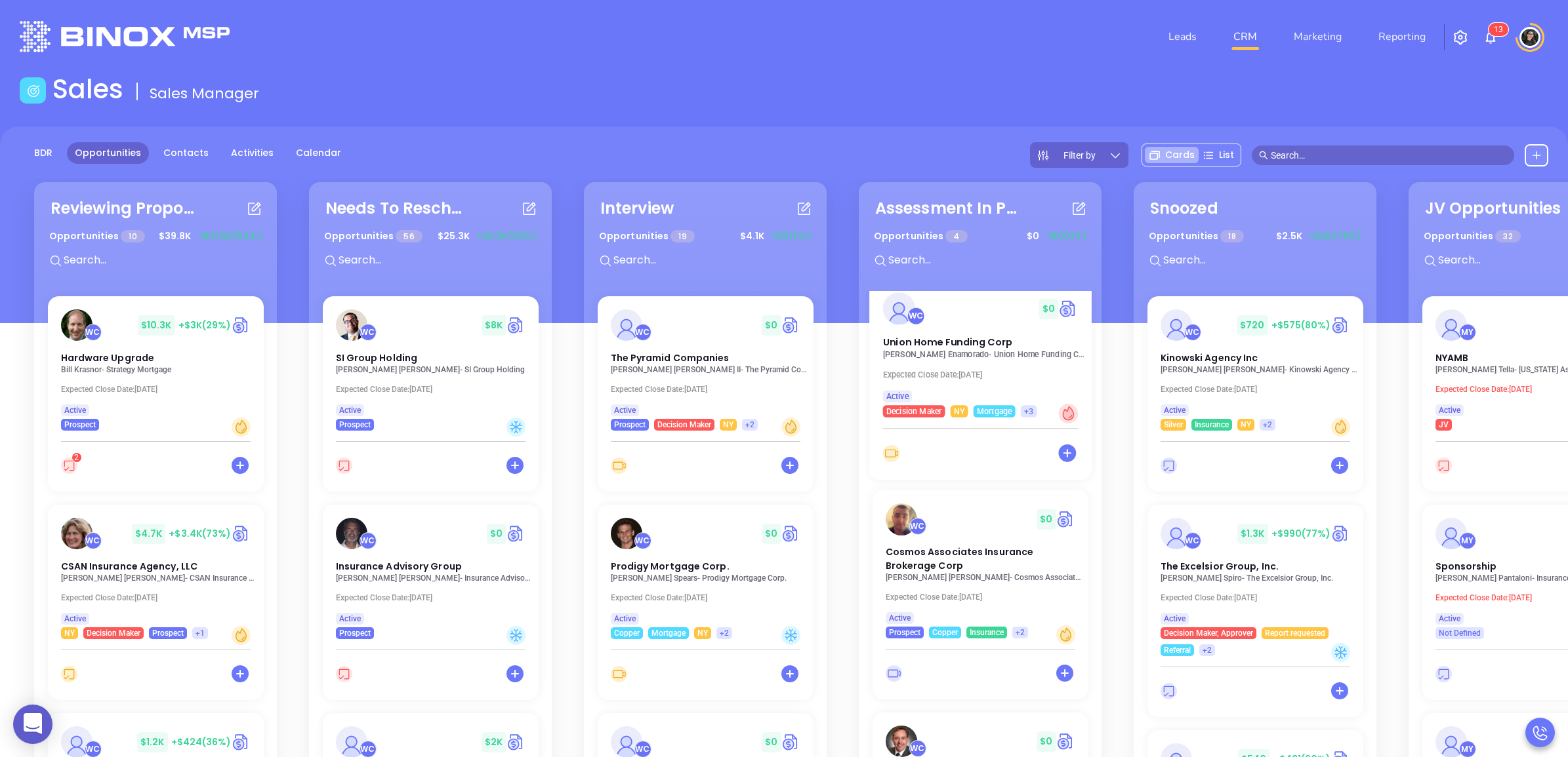
click at [932, 351] on p "Juan Enamorado - Union Home Funding Corp" at bounding box center [983, 354] width 203 height 9
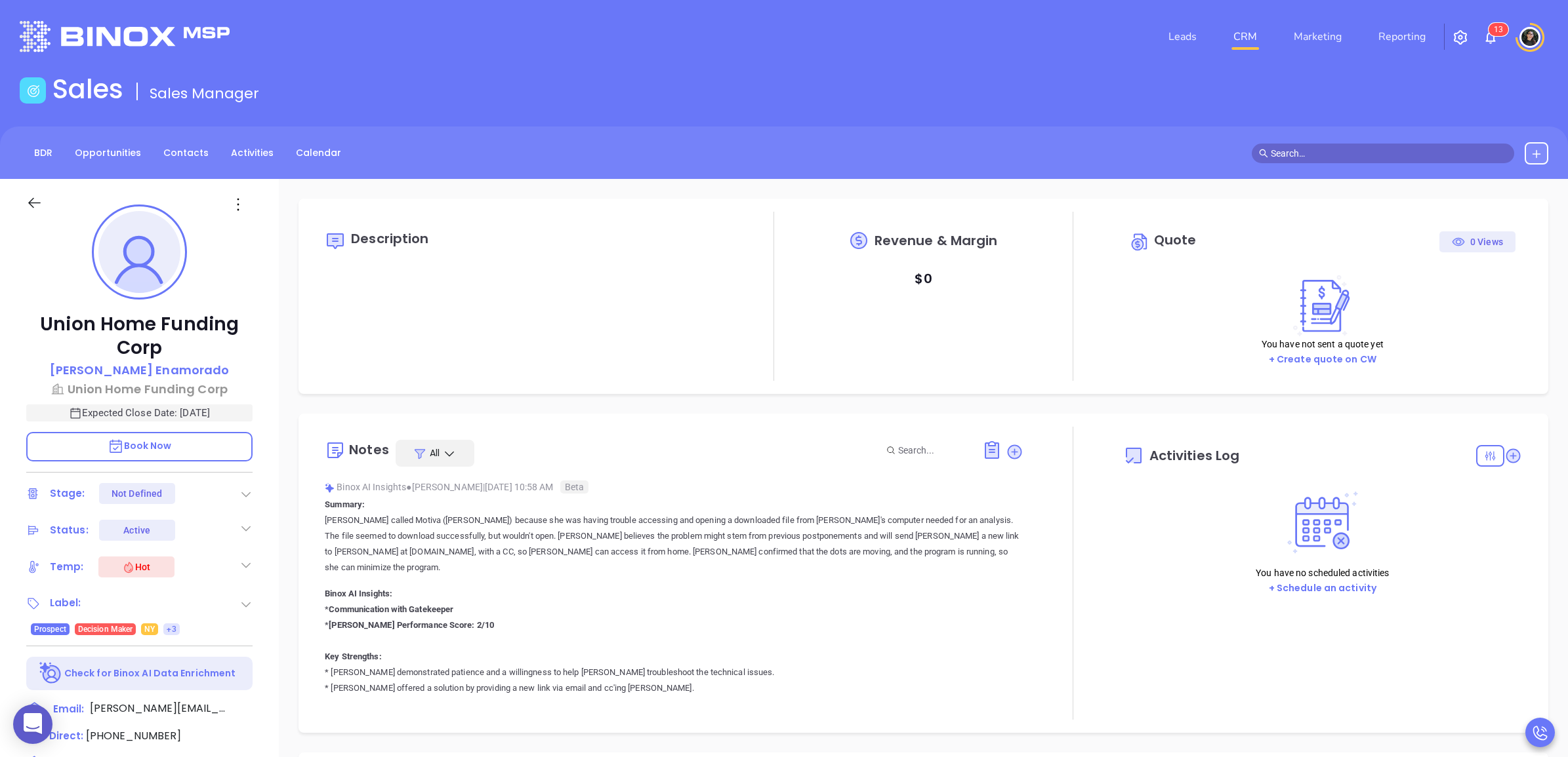
type input "10:00 am"
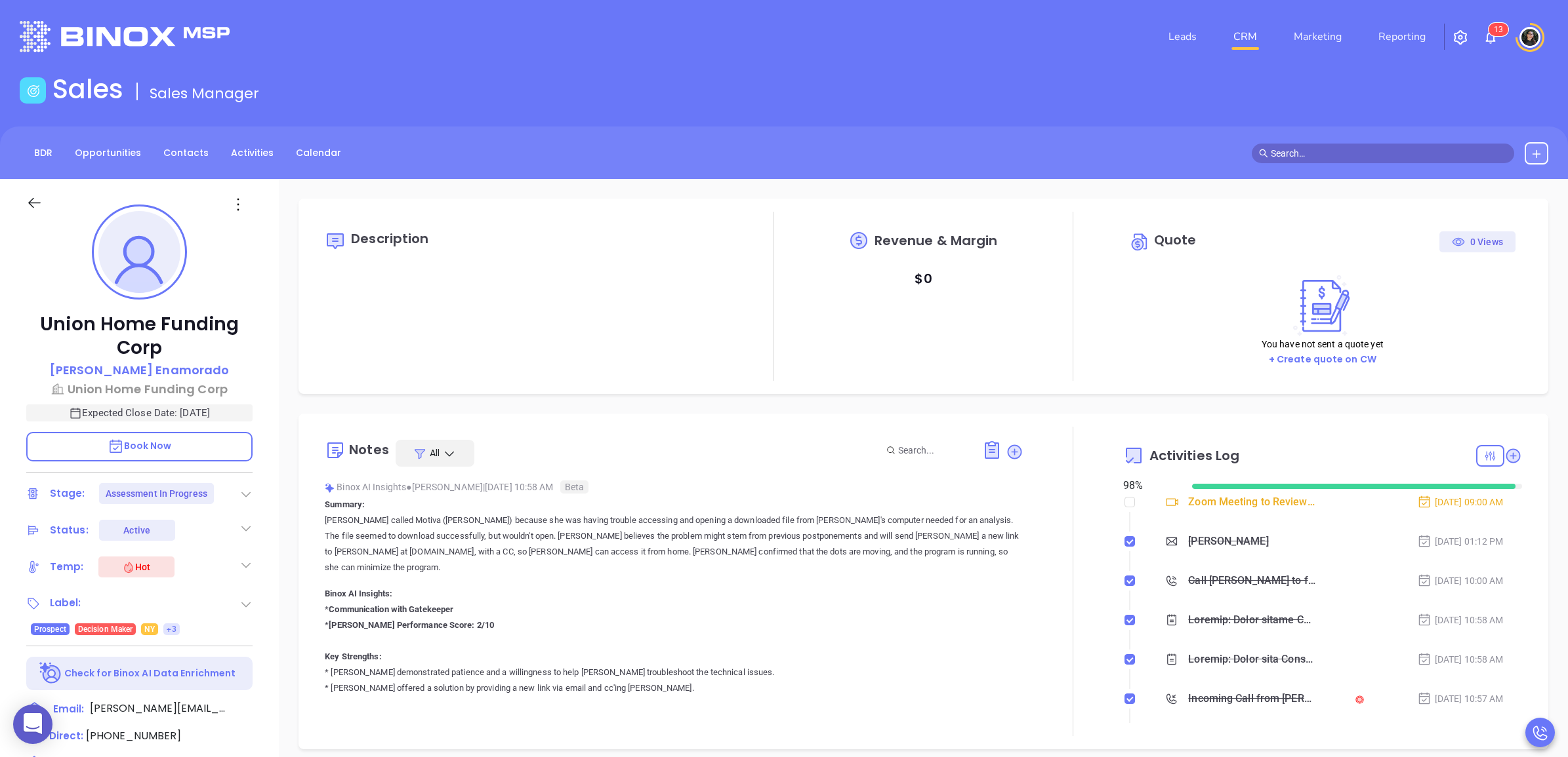
type input "[DATE]"
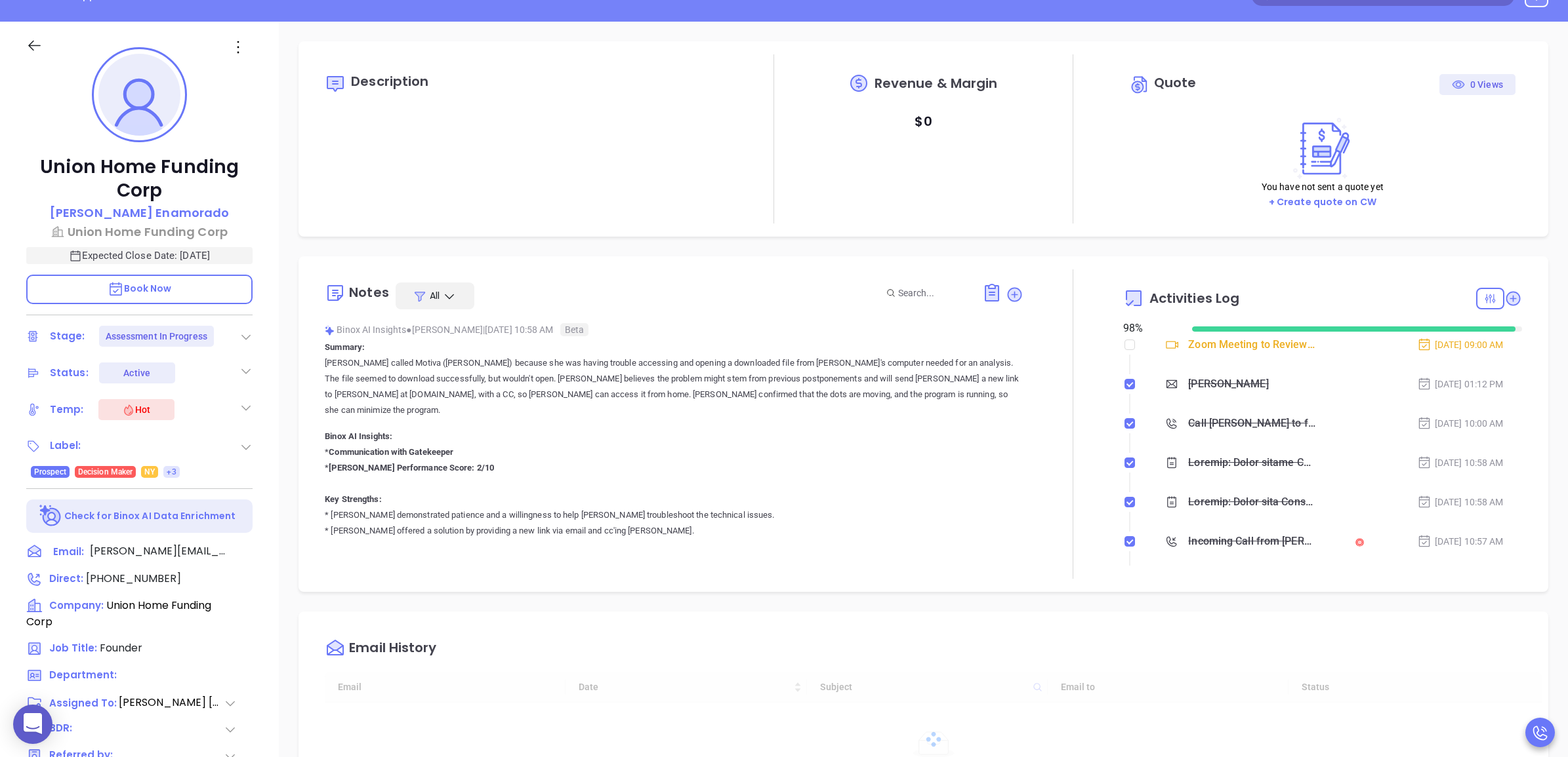
scroll to position [164, 0]
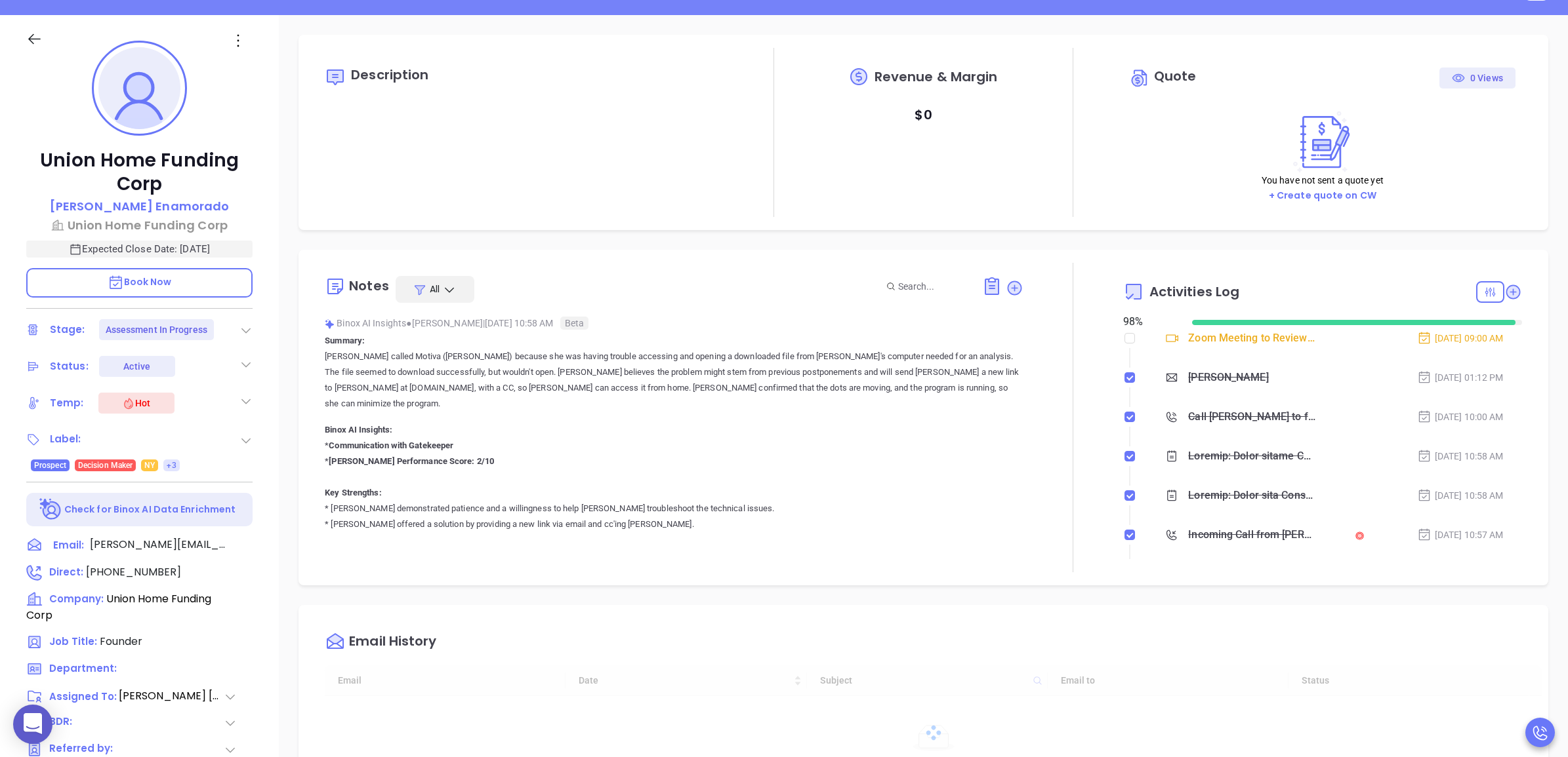
type input "[PERSON_NAME]"
click at [155, 565] on span "(914) 636-6004" at bounding box center [133, 572] width 95 height 15
type input "(914) 636-6004"
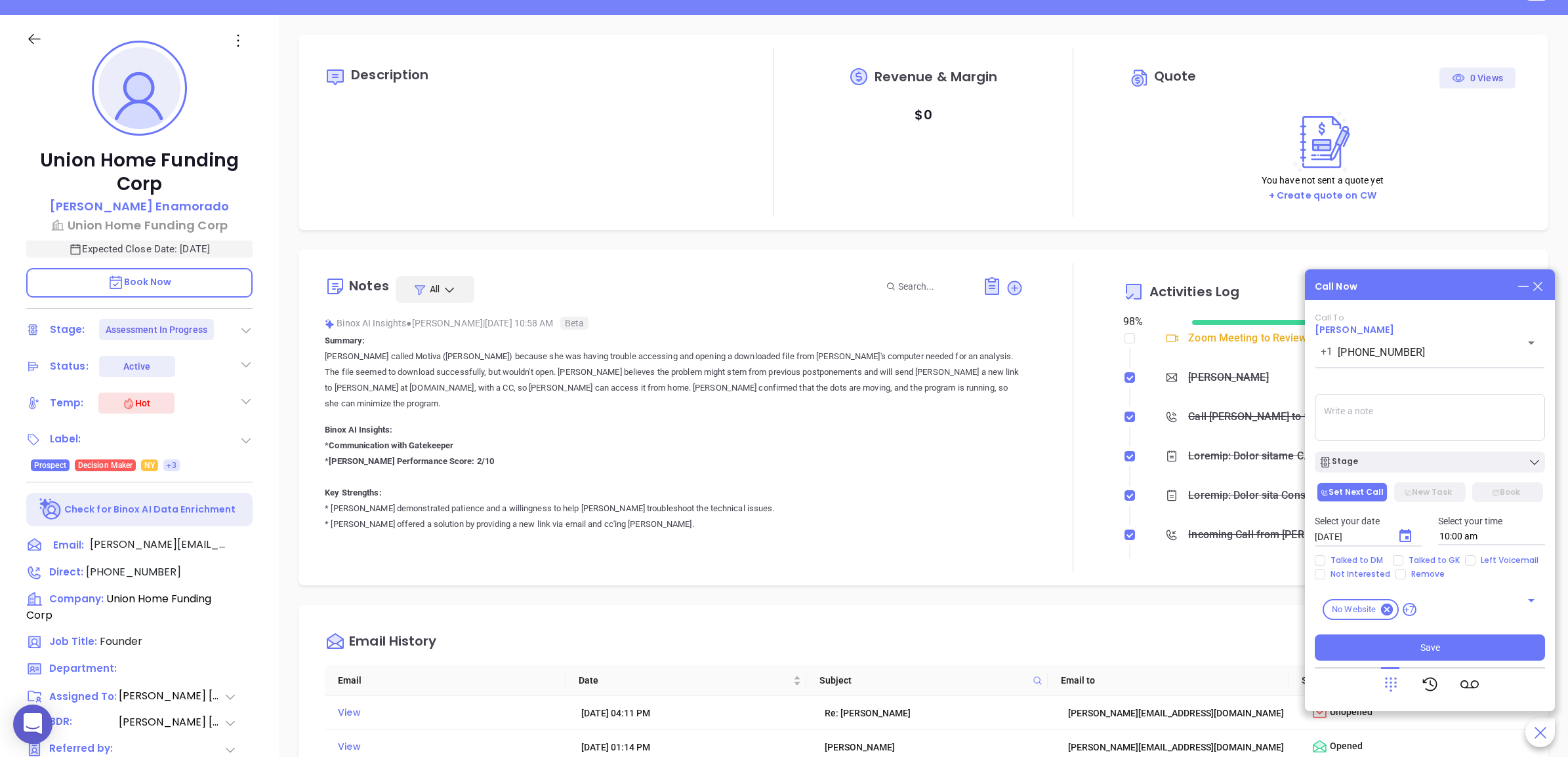
click at [1540, 286] on icon at bounding box center [1538, 287] width 14 height 14
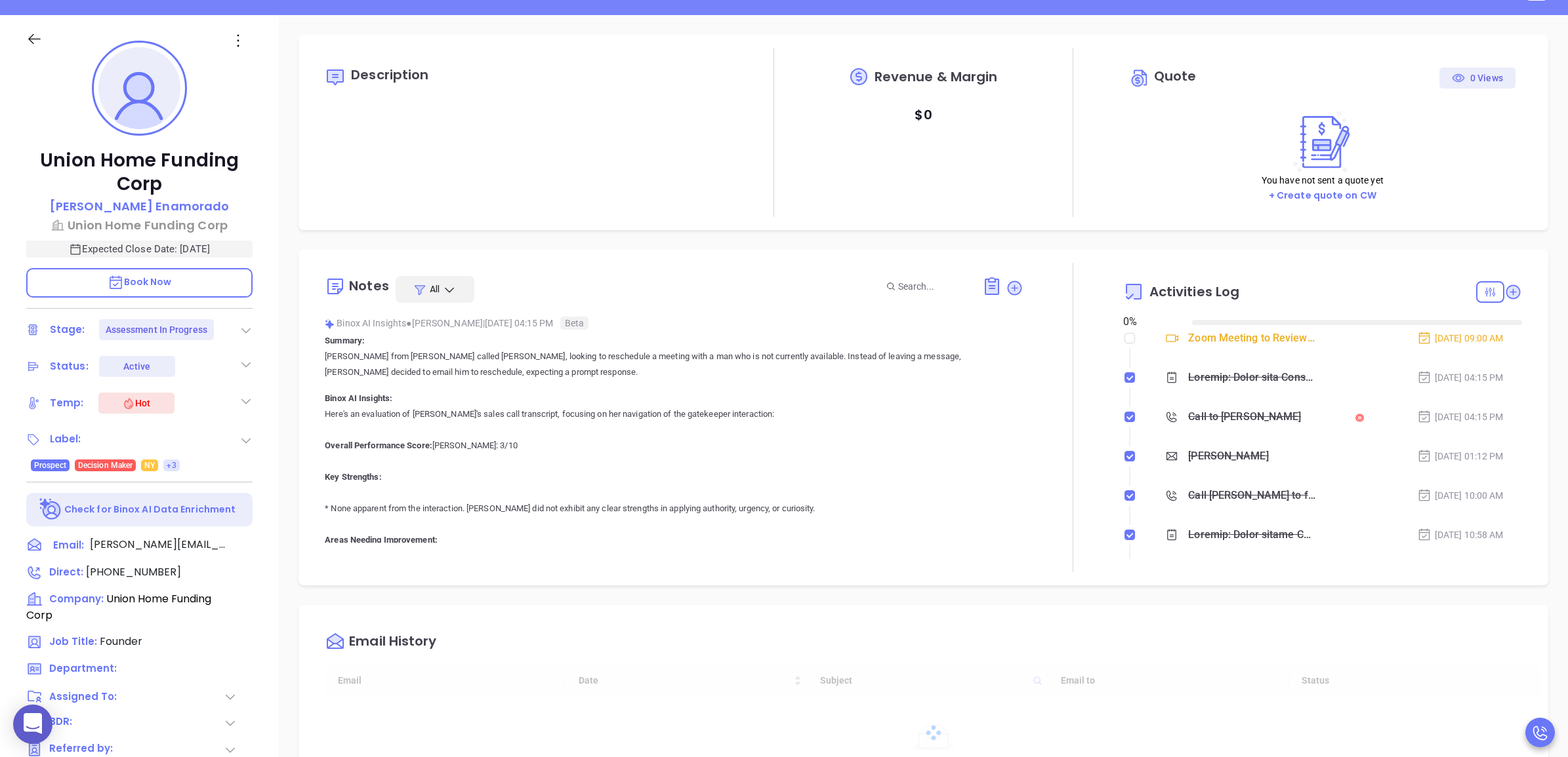
type input "[DATE]"
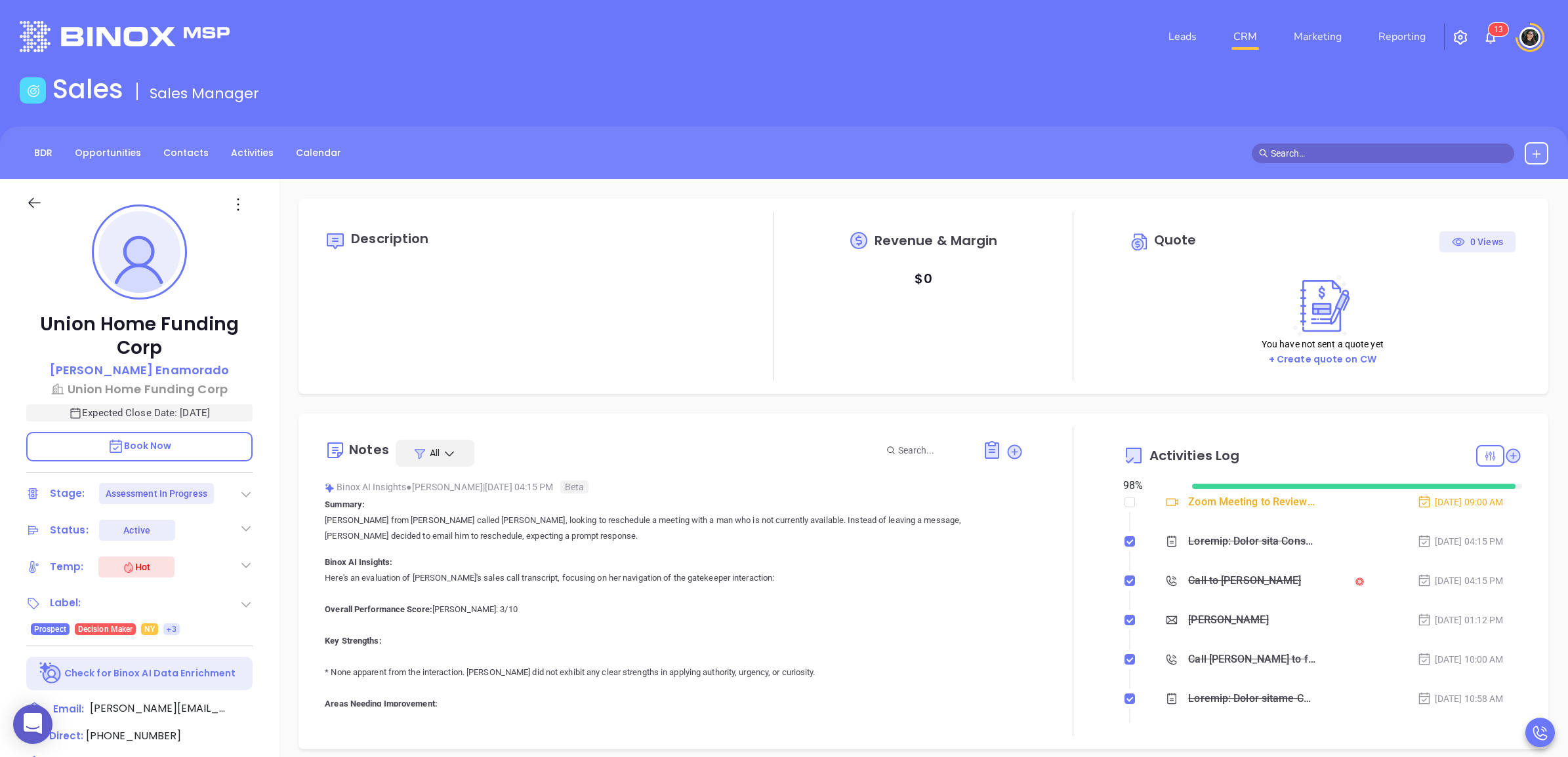
scroll to position [381, 0]
type input "[PERSON_NAME]"
click at [1243, 31] on link "CRM" at bounding box center [1245, 36] width 34 height 27
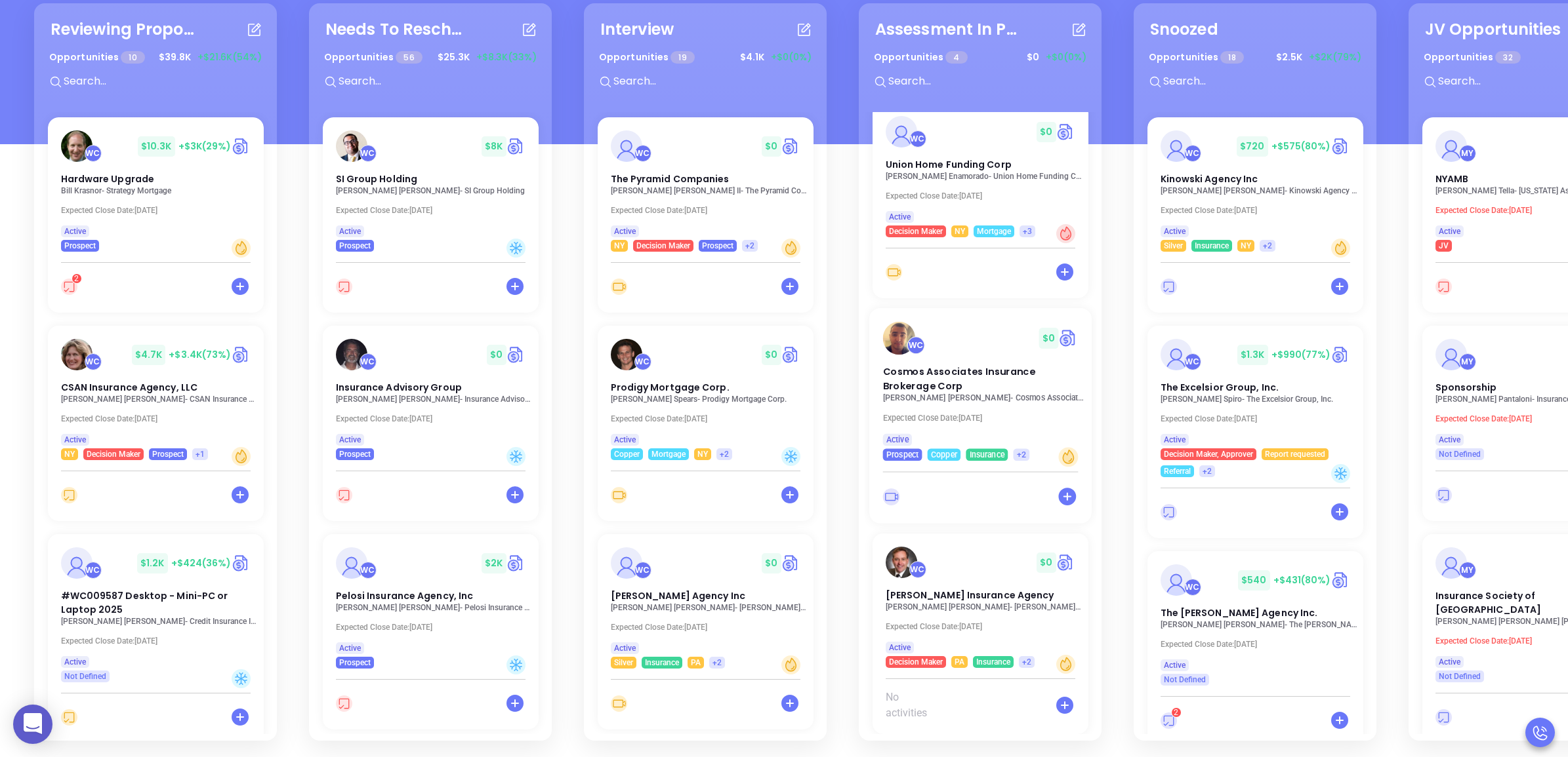
scroll to position [190, 0]
click at [954, 587] on span "Lawton Insurance Agency" at bounding box center [969, 593] width 174 height 14
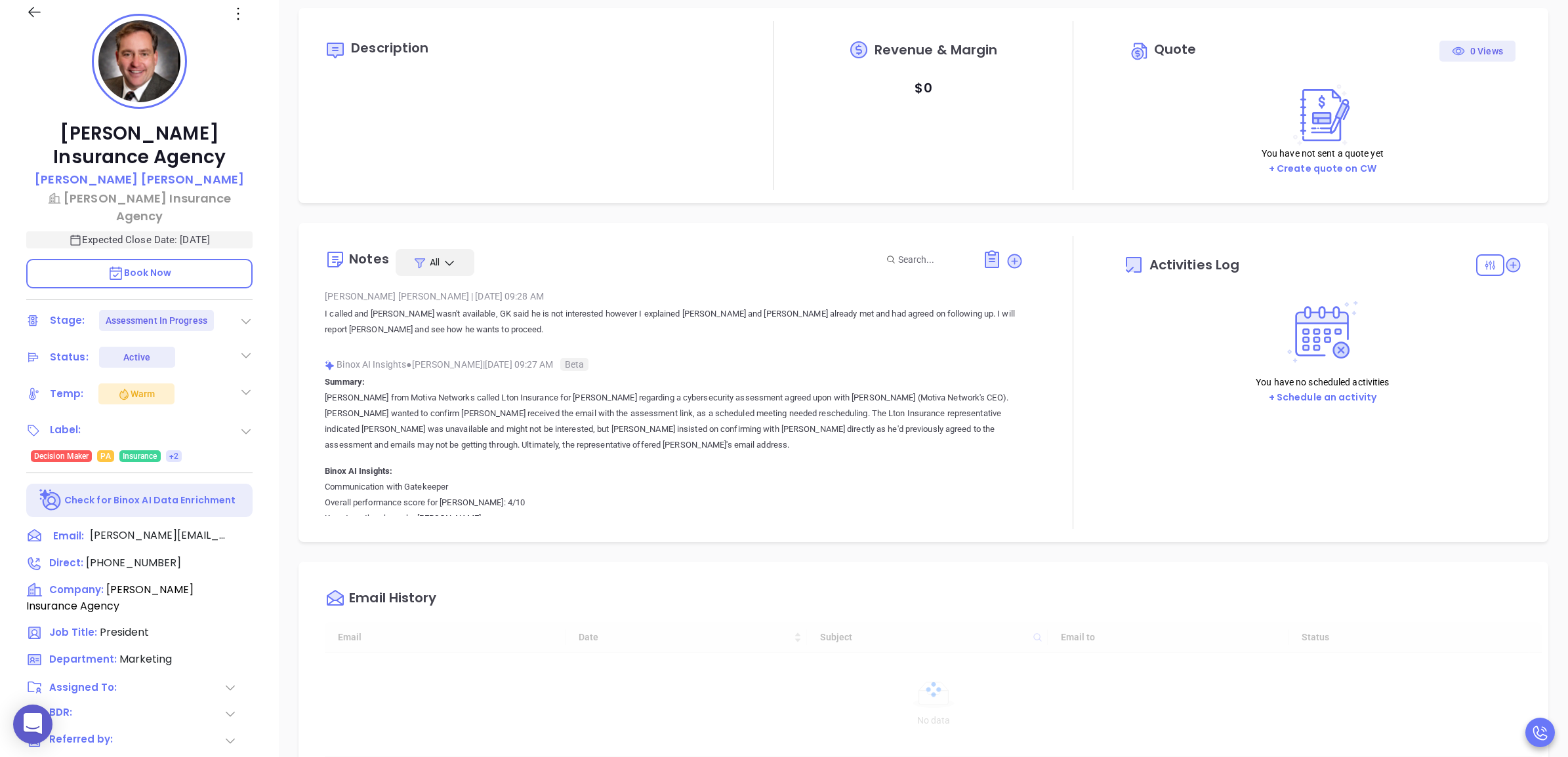
type input "[DATE]"
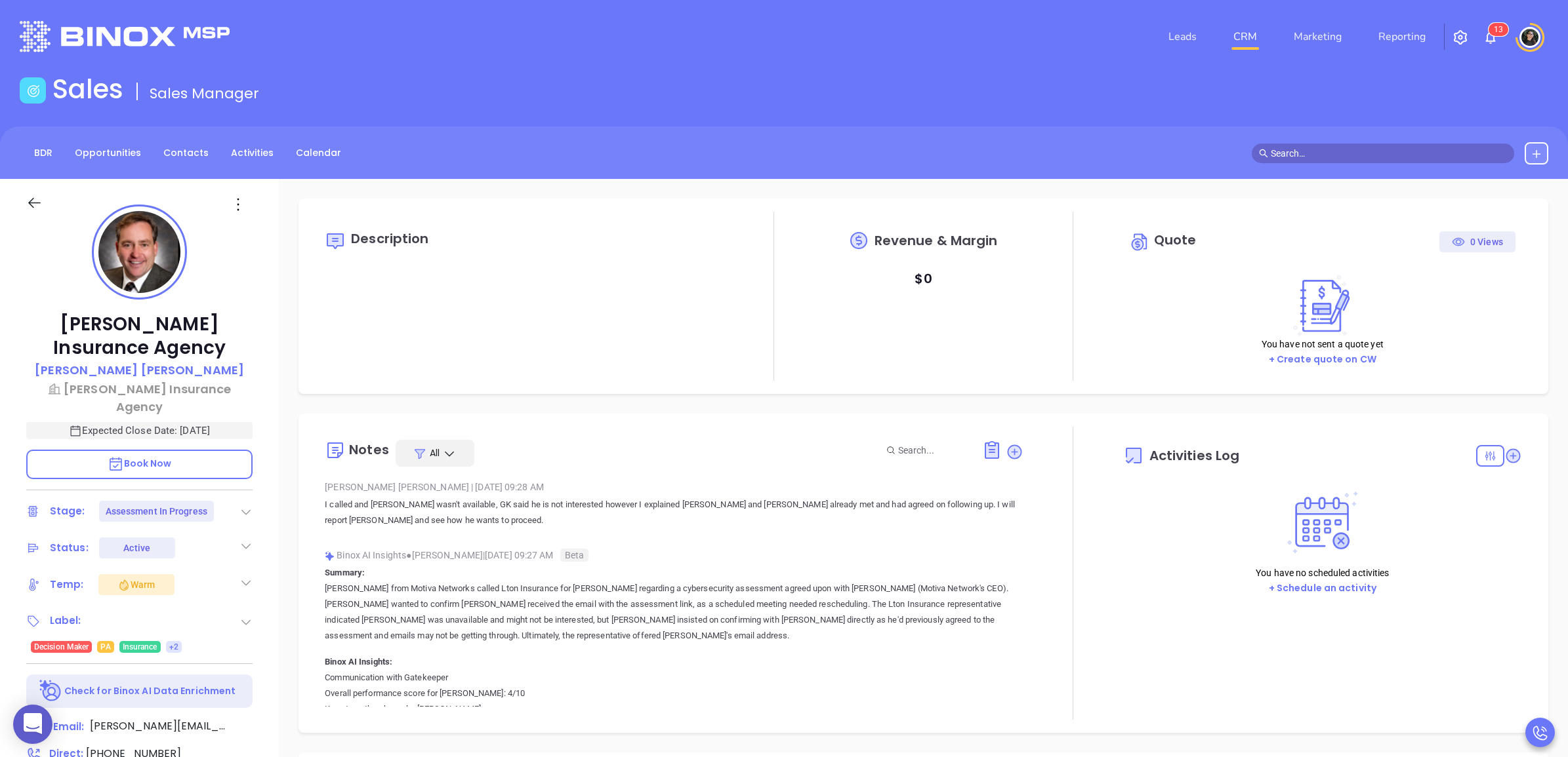
scroll to position [381, 0]
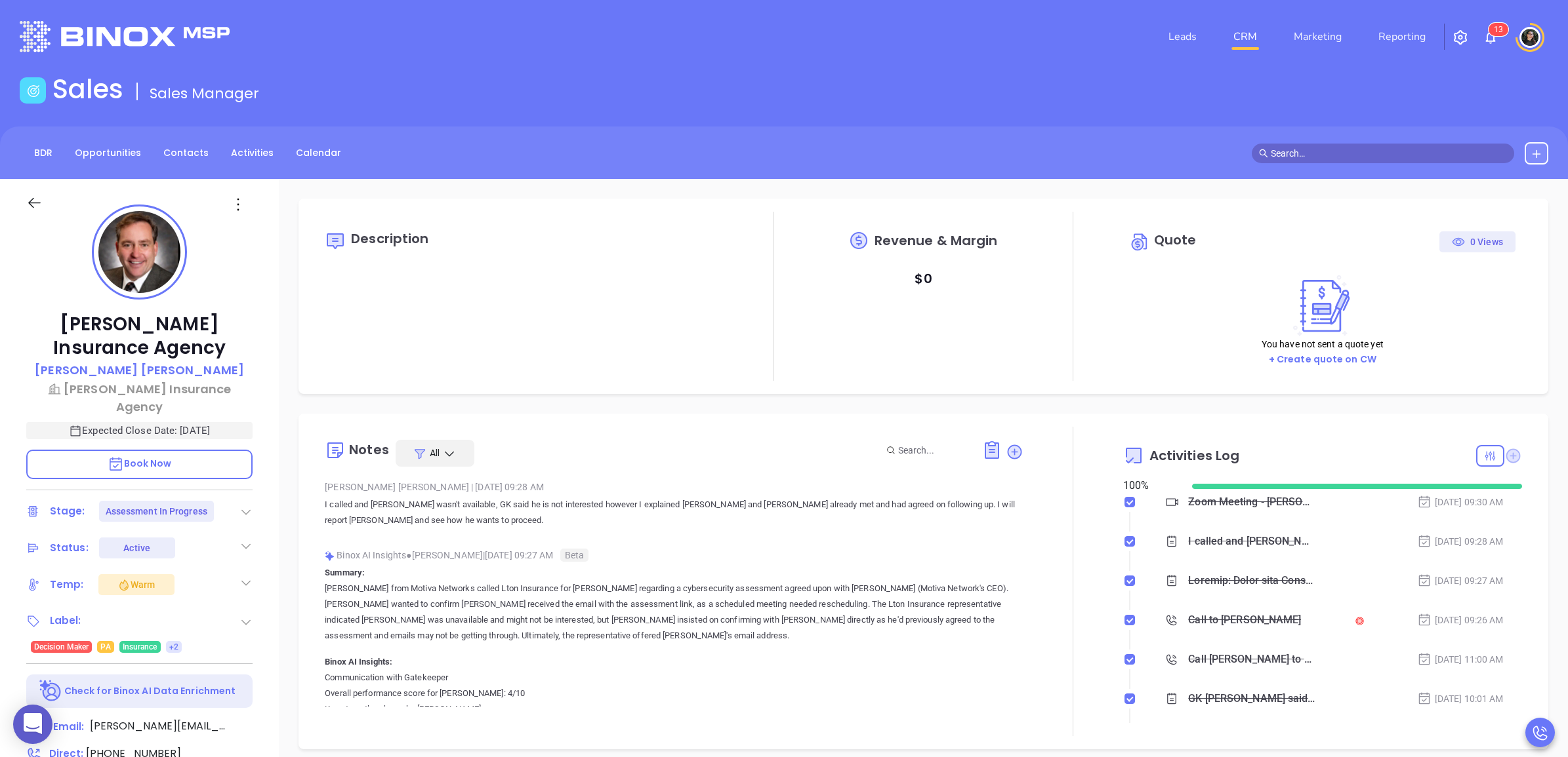
click at [1506, 456] on icon at bounding box center [1513, 456] width 14 height 14
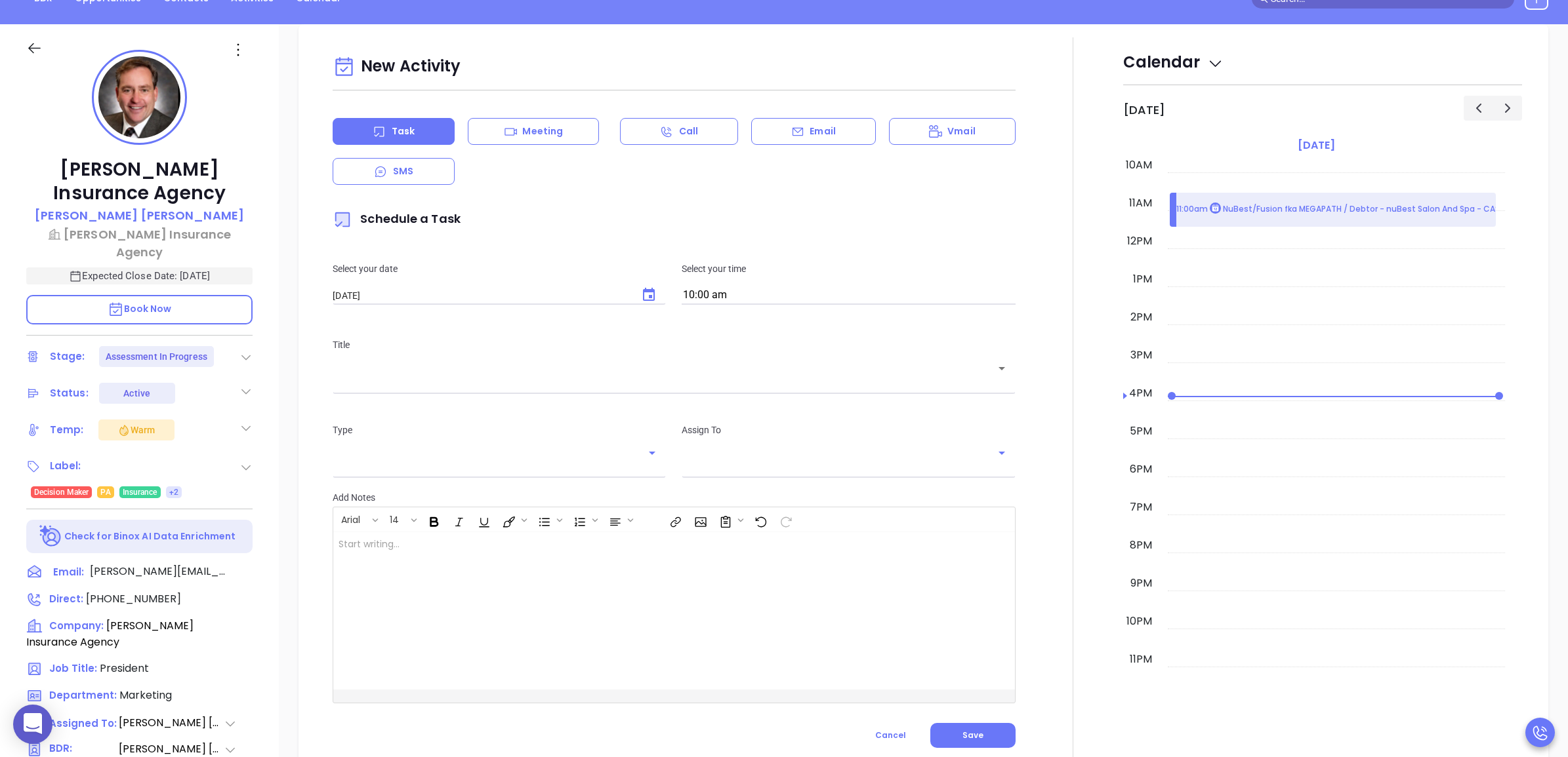
scroll to position [178, 0]
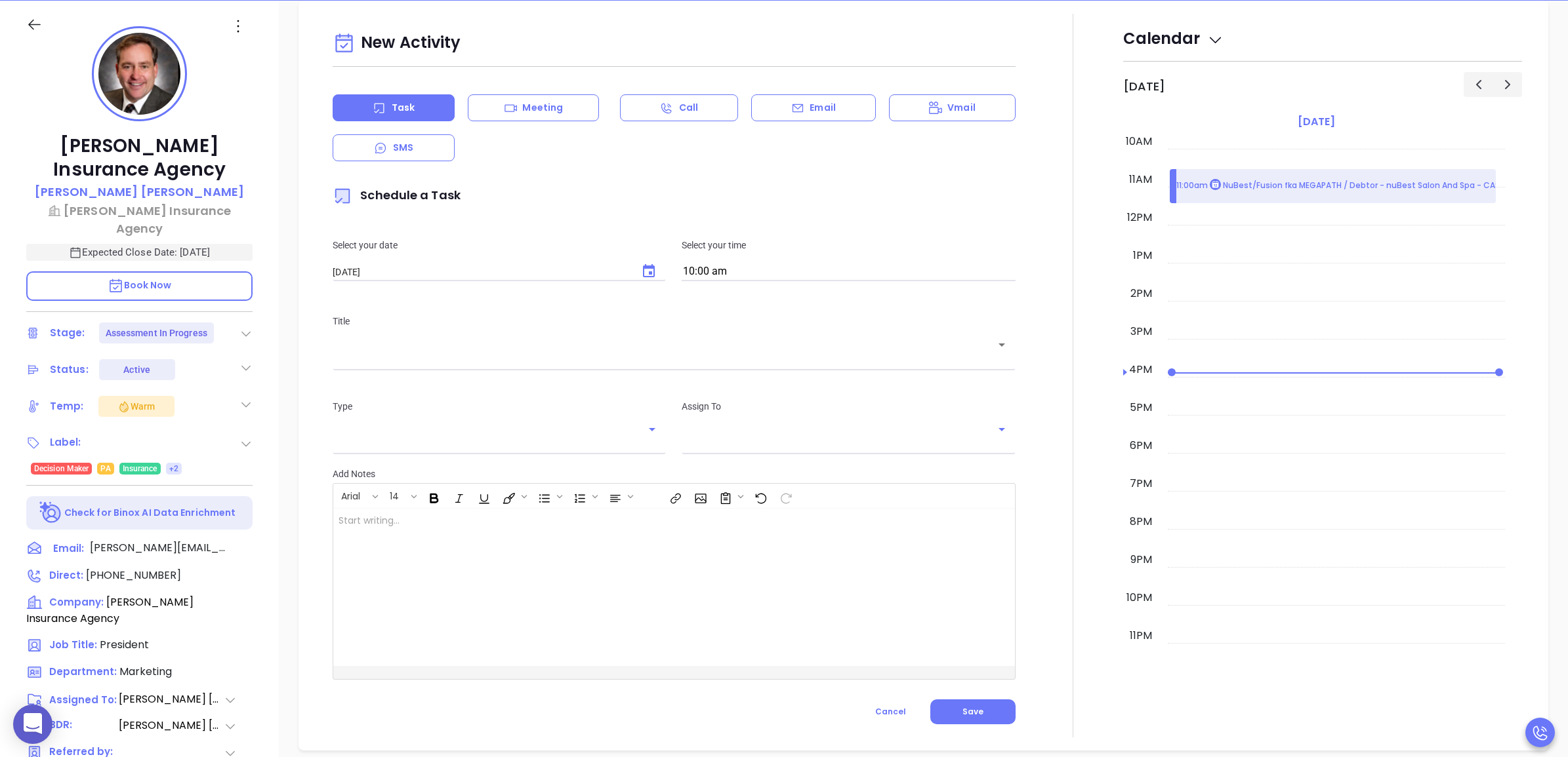
type input "[PERSON_NAME]"
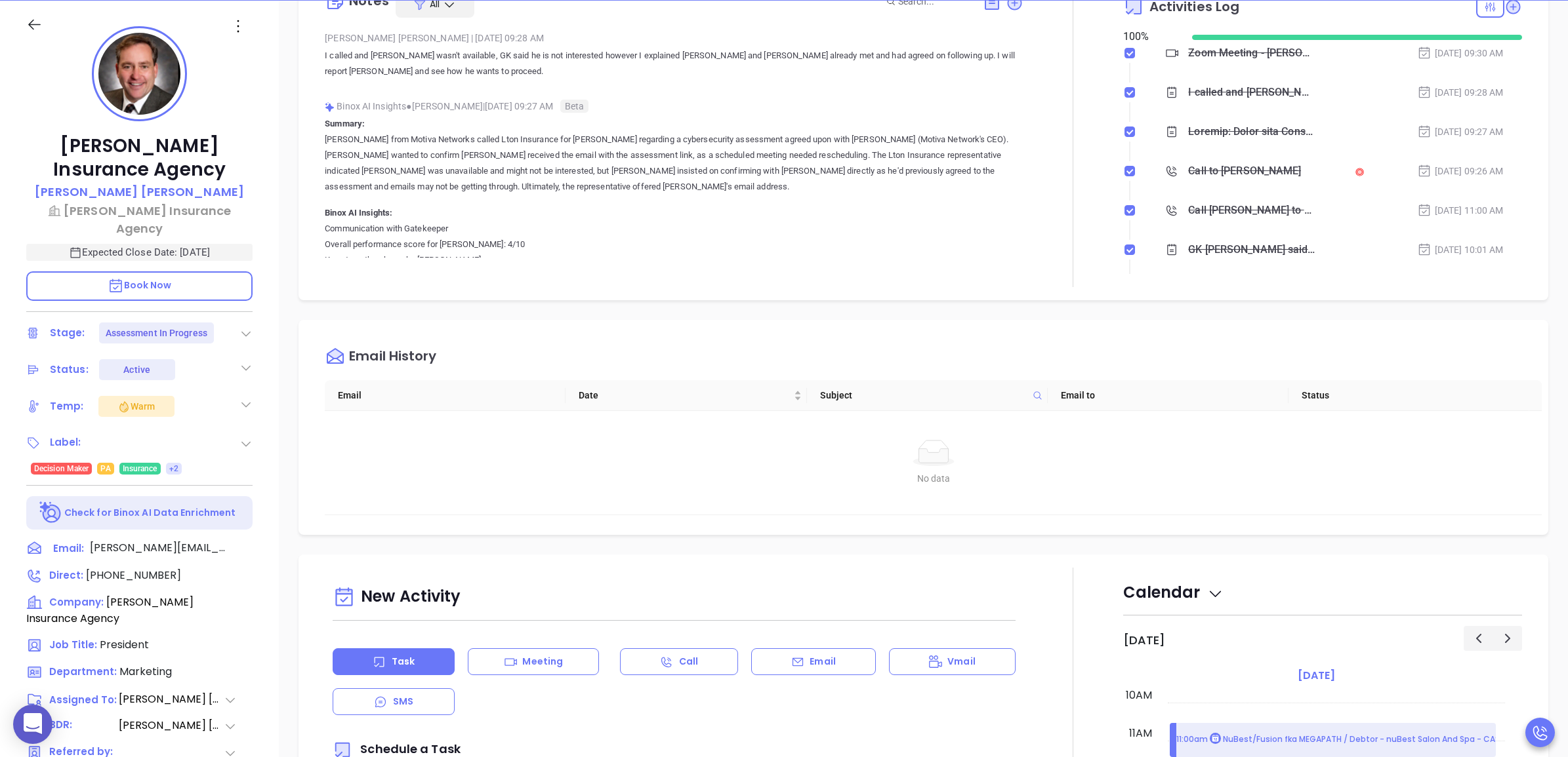
scroll to position [251, 0]
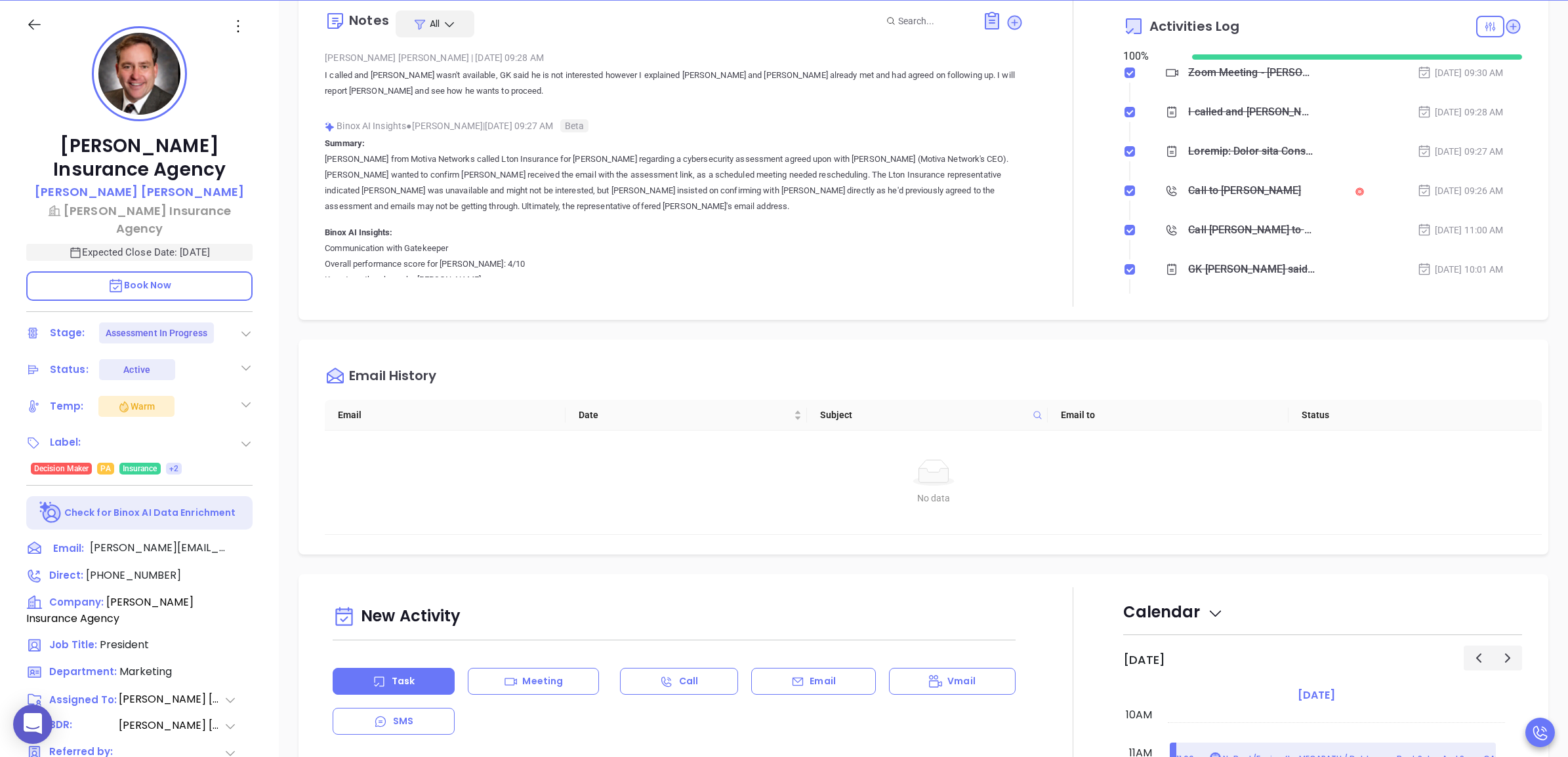
click at [994, 294] on div "Notes All Wendy Hernandez | Aug 12, 2025 09:28 AM I called and Brad wasn't avai…" at bounding box center [674, 152] width 698 height 309
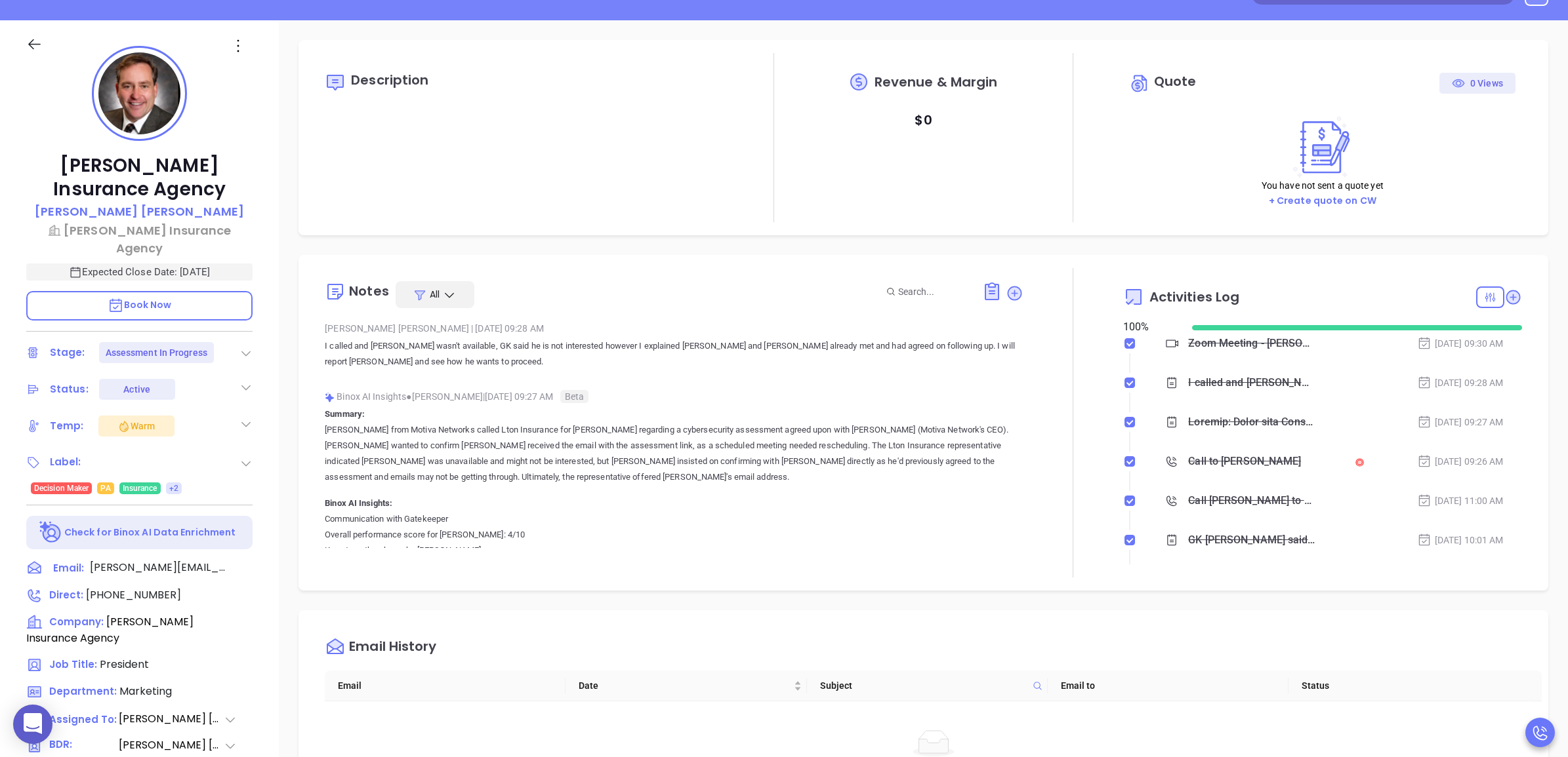
scroll to position [0, 0]
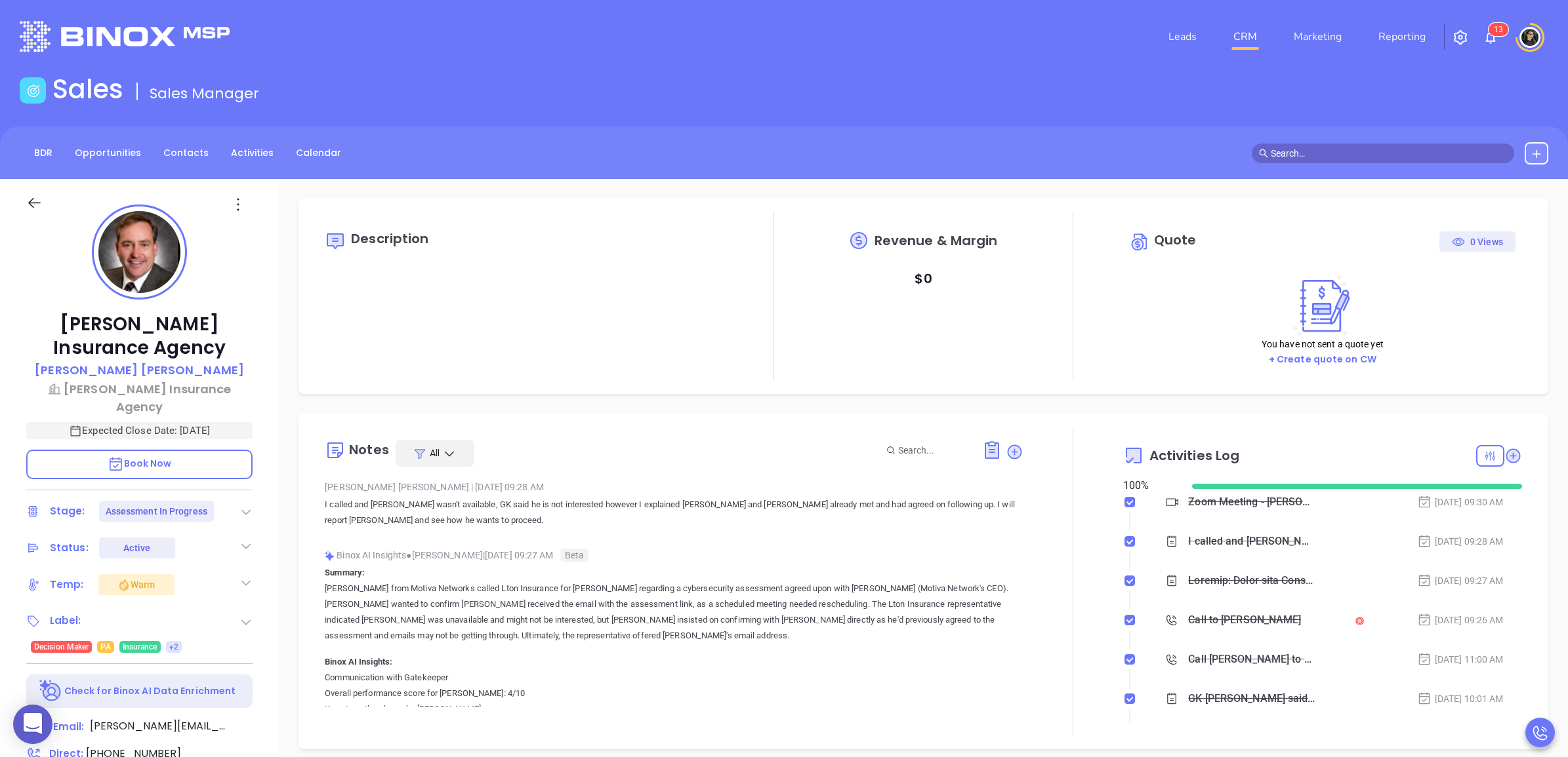
click at [1246, 27] on link "CRM" at bounding box center [1245, 36] width 34 height 27
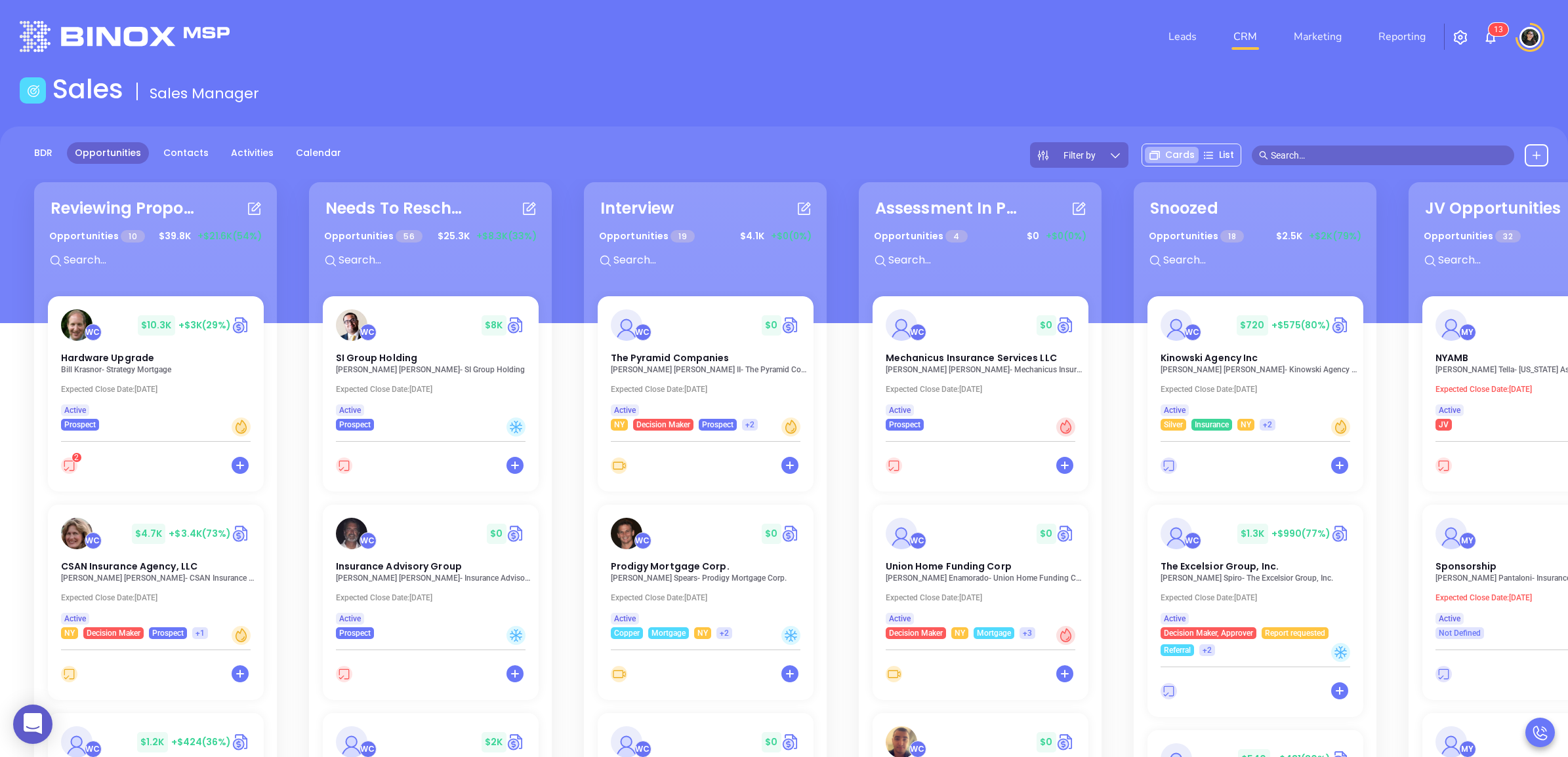
click at [126, 262] on input "text" at bounding box center [161, 260] width 197 height 17
click at [668, 261] on div "Reviewing Proposal Opportunities 10 $ 39.8K +$21.6K (54%) WC $ 10.3K +$3K (29%)…" at bounding box center [848, 551] width 1649 height 744
click at [668, 258] on input "text" at bounding box center [710, 260] width 197 height 17
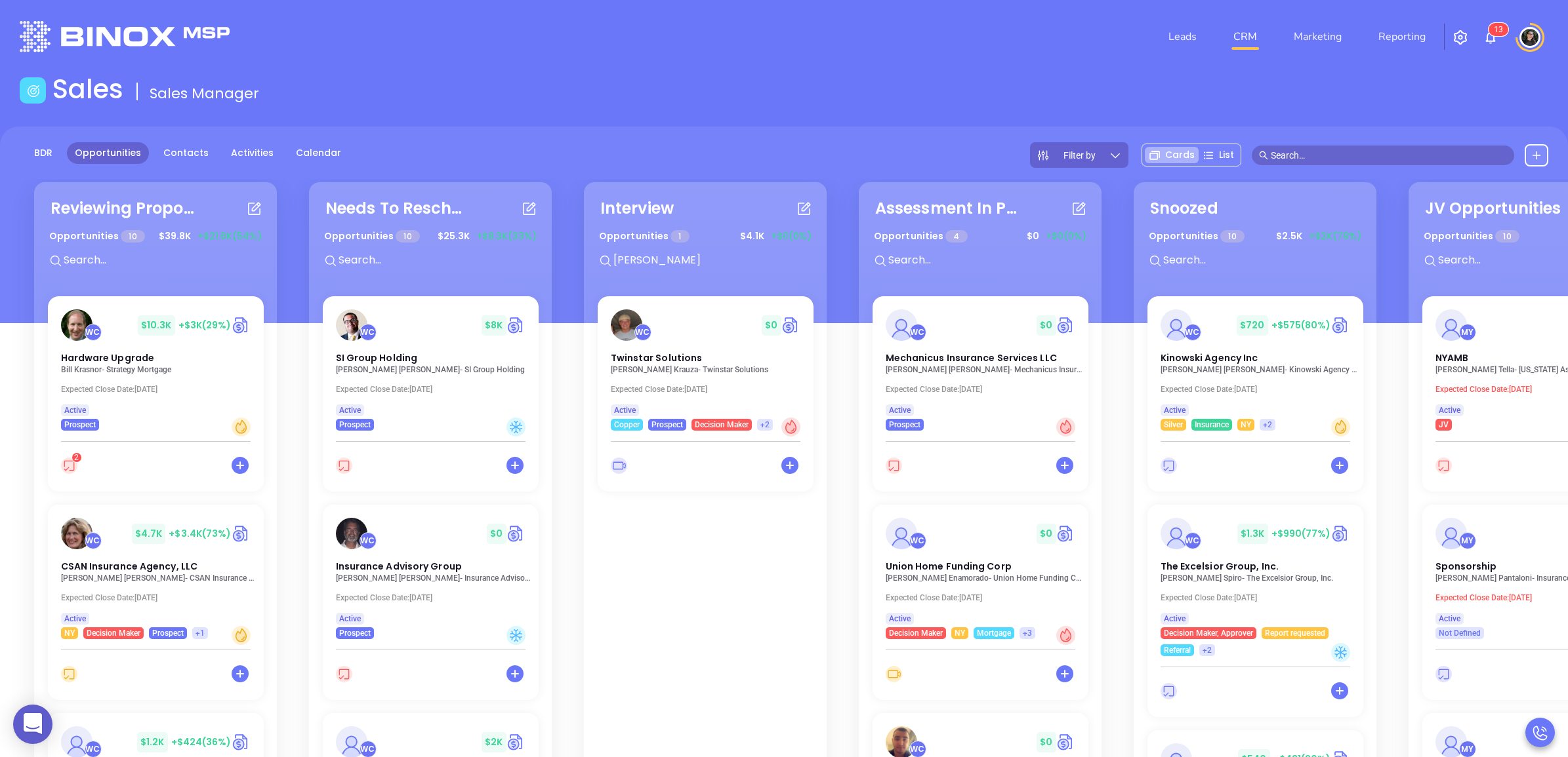
click at [654, 356] on div "WC $ 0 Twinstar Solutions Greg Krauza - Twinstar Solutions Expected Close Date:…" at bounding box center [706, 532] width 232 height 472
click at [665, 365] on p "Greg Krauza - Twinstar Solutions" at bounding box center [709, 369] width 203 height 9
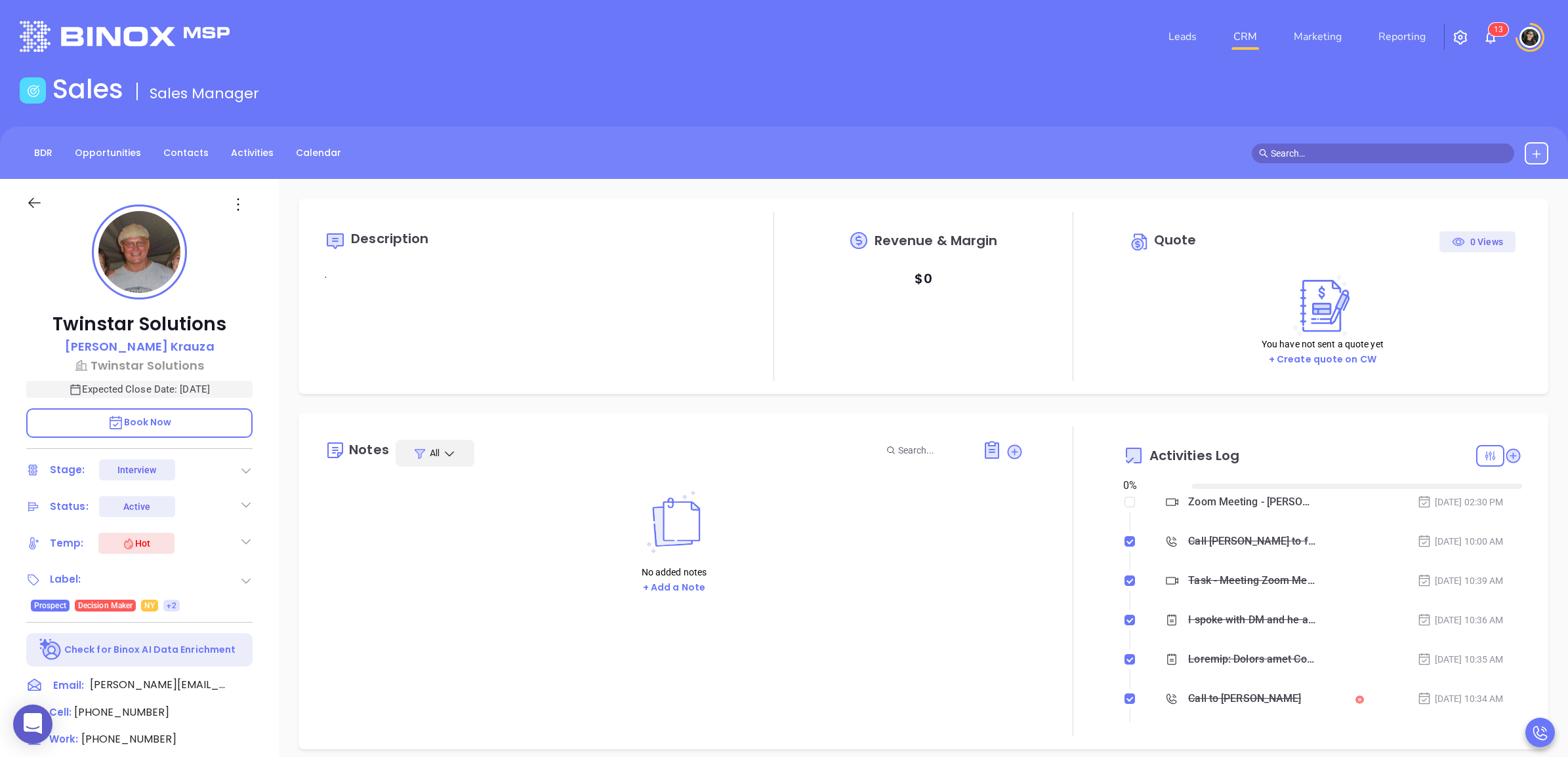
type input "[DATE]"
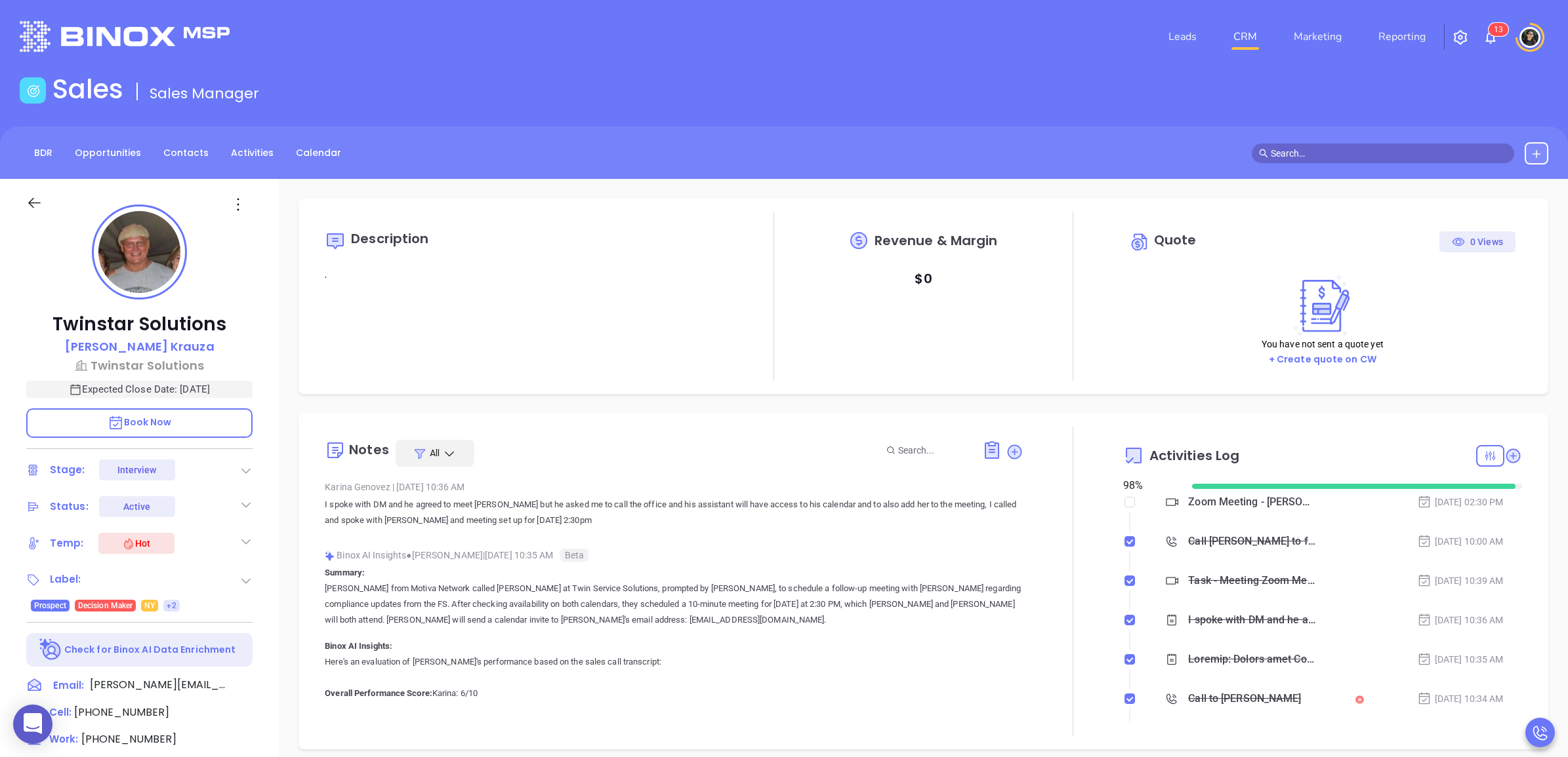
type input "[PERSON_NAME]"
drag, startPoint x: 1268, startPoint y: 501, endPoint x: 1188, endPoint y: 391, distance: 136.0
click at [1188, 391] on div "Description . Revenue & Margin $ 0 Quote 0 Views You have not sent a quote yet …" at bounding box center [923, 296] width 1250 height 195
click at [1245, 41] on link "CRM" at bounding box center [1245, 36] width 34 height 27
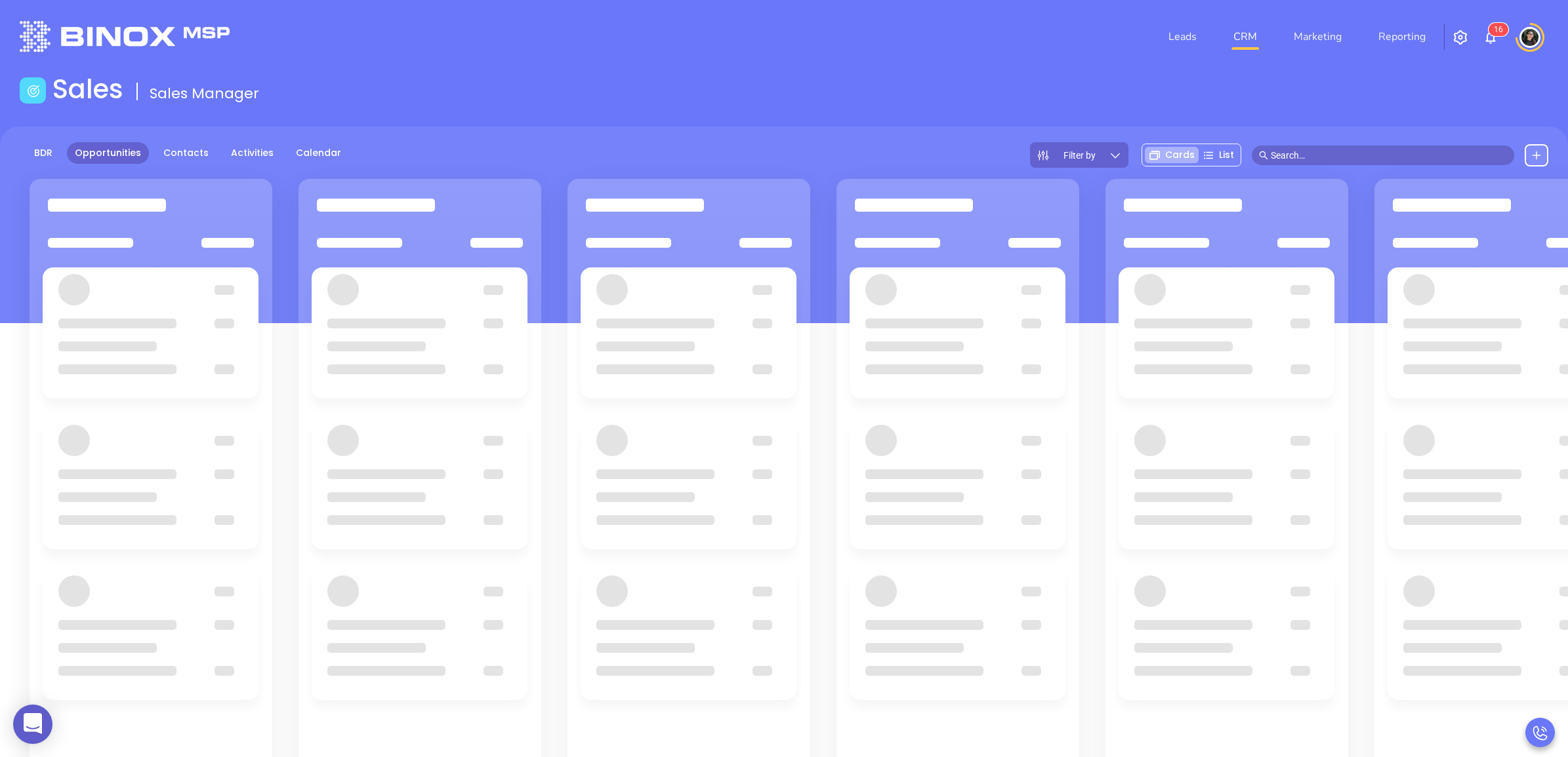
click at [707, 94] on div "Sales Sales Manager" at bounding box center [784, 92] width 1545 height 37
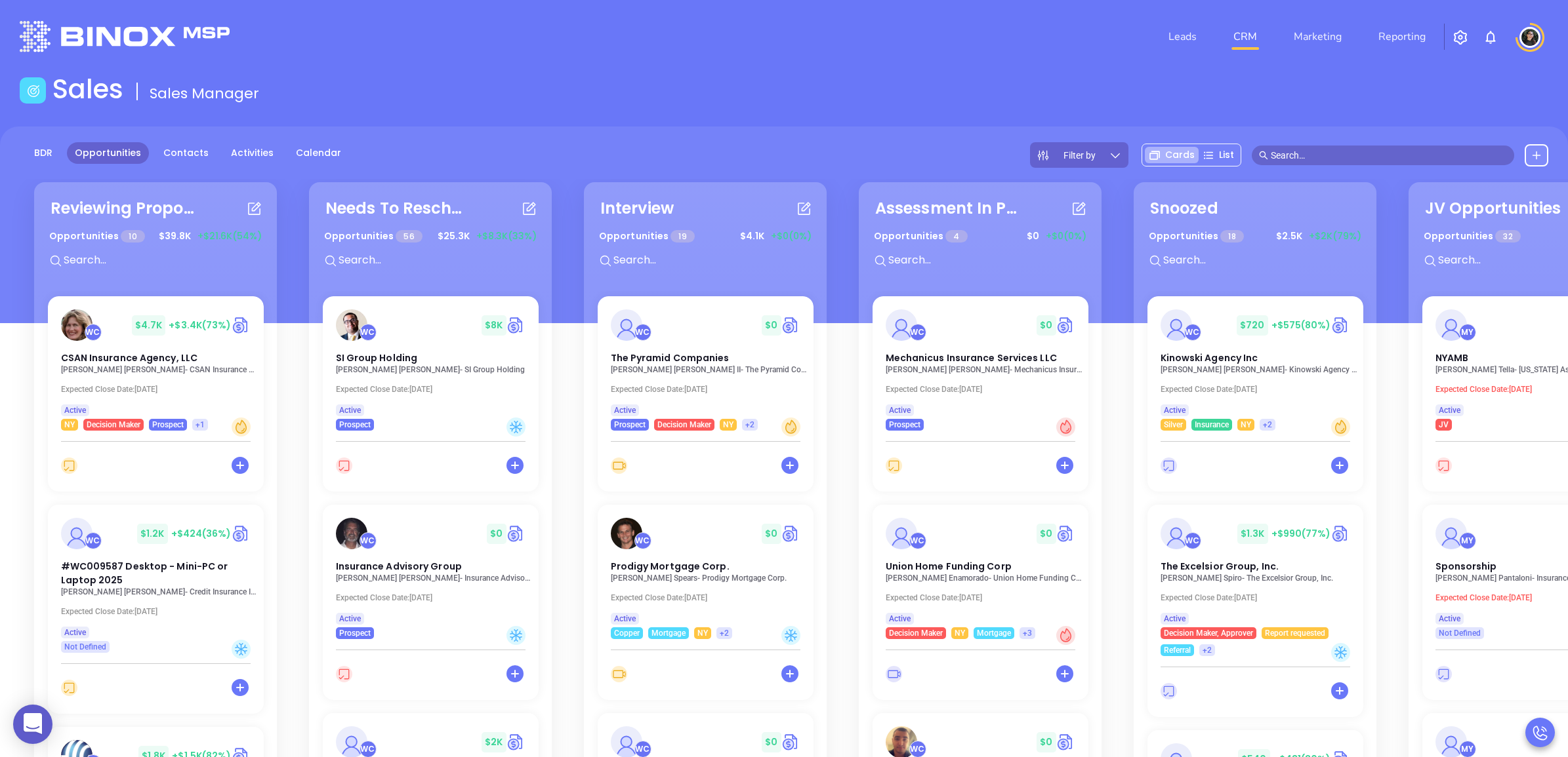
click at [1338, 158] on input "text" at bounding box center [1389, 155] width 236 height 14
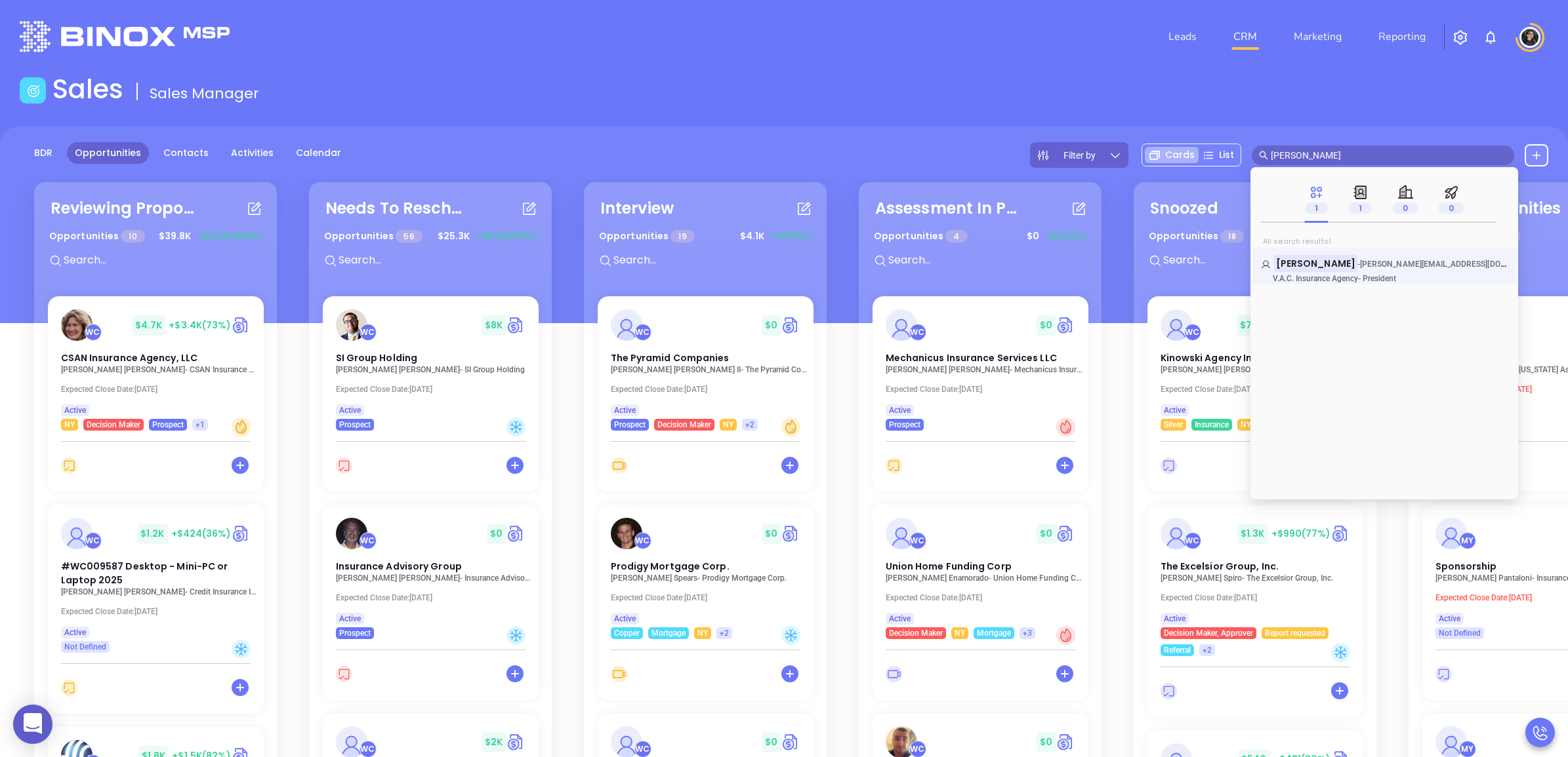
type input "michael majorino"
click at [1357, 276] on span "V.A.C. Insurance Agency" at bounding box center [1316, 278] width 85 height 9
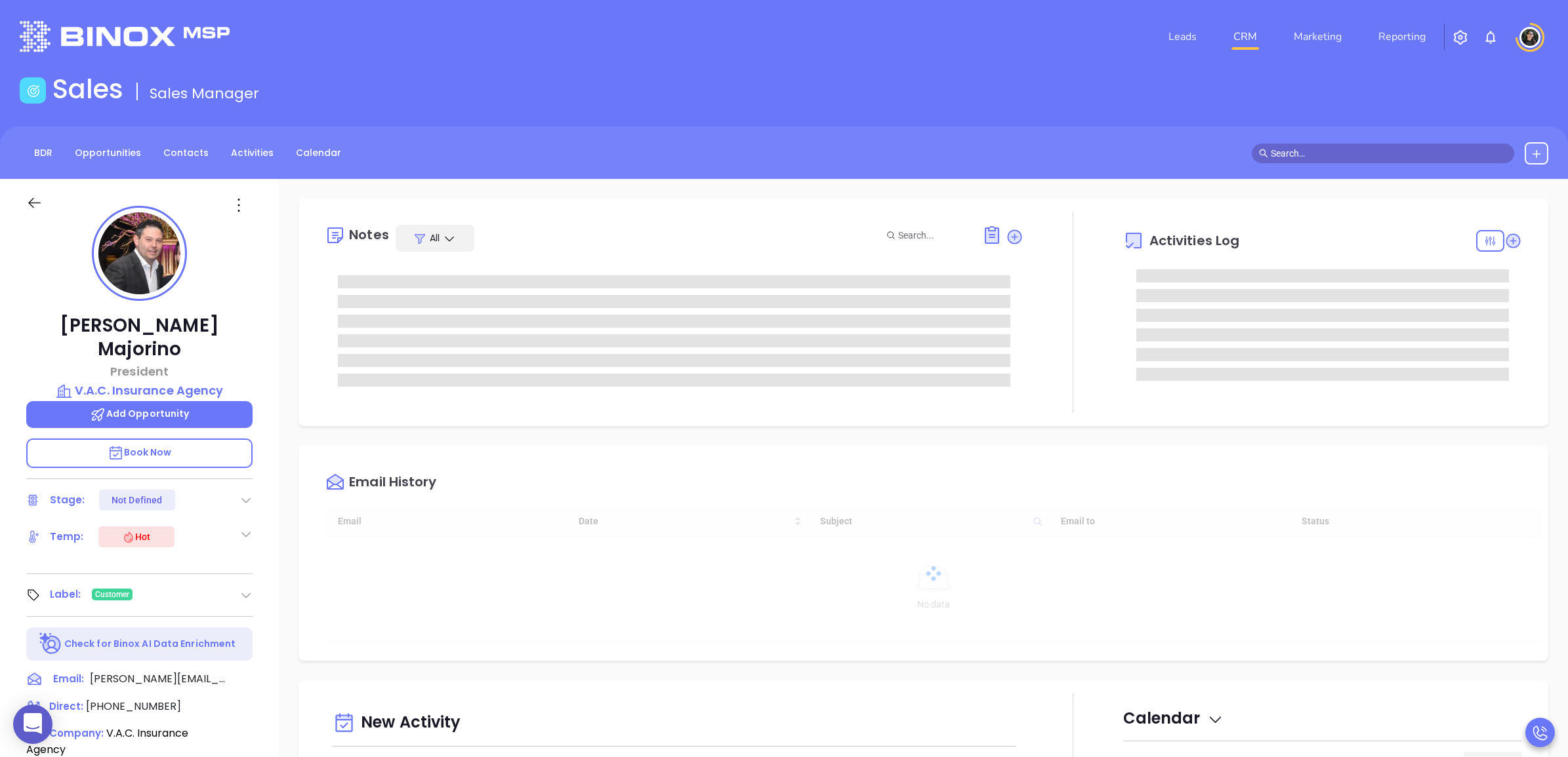
type input "[DATE]"
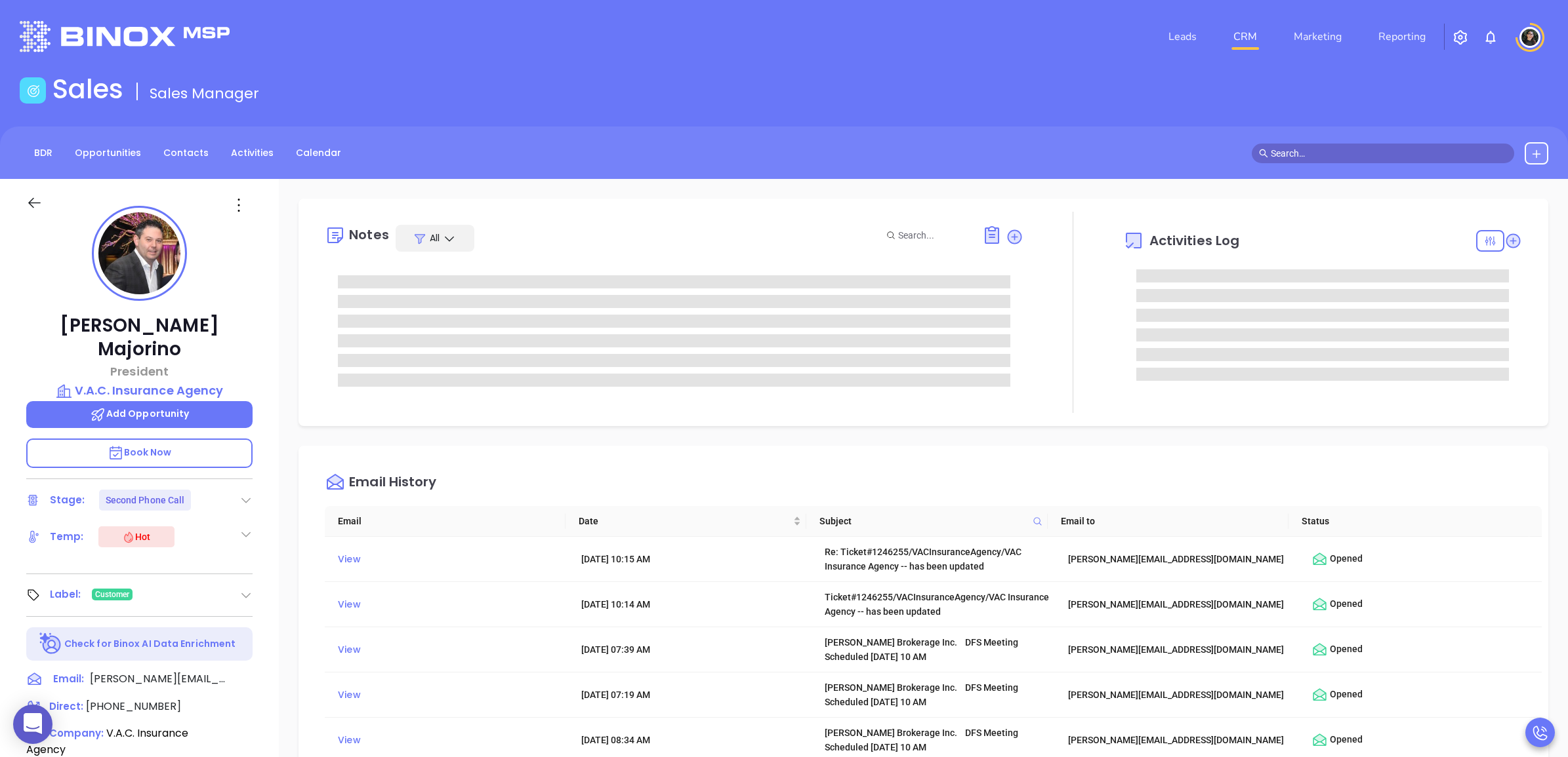
type input "[PERSON_NAME]"
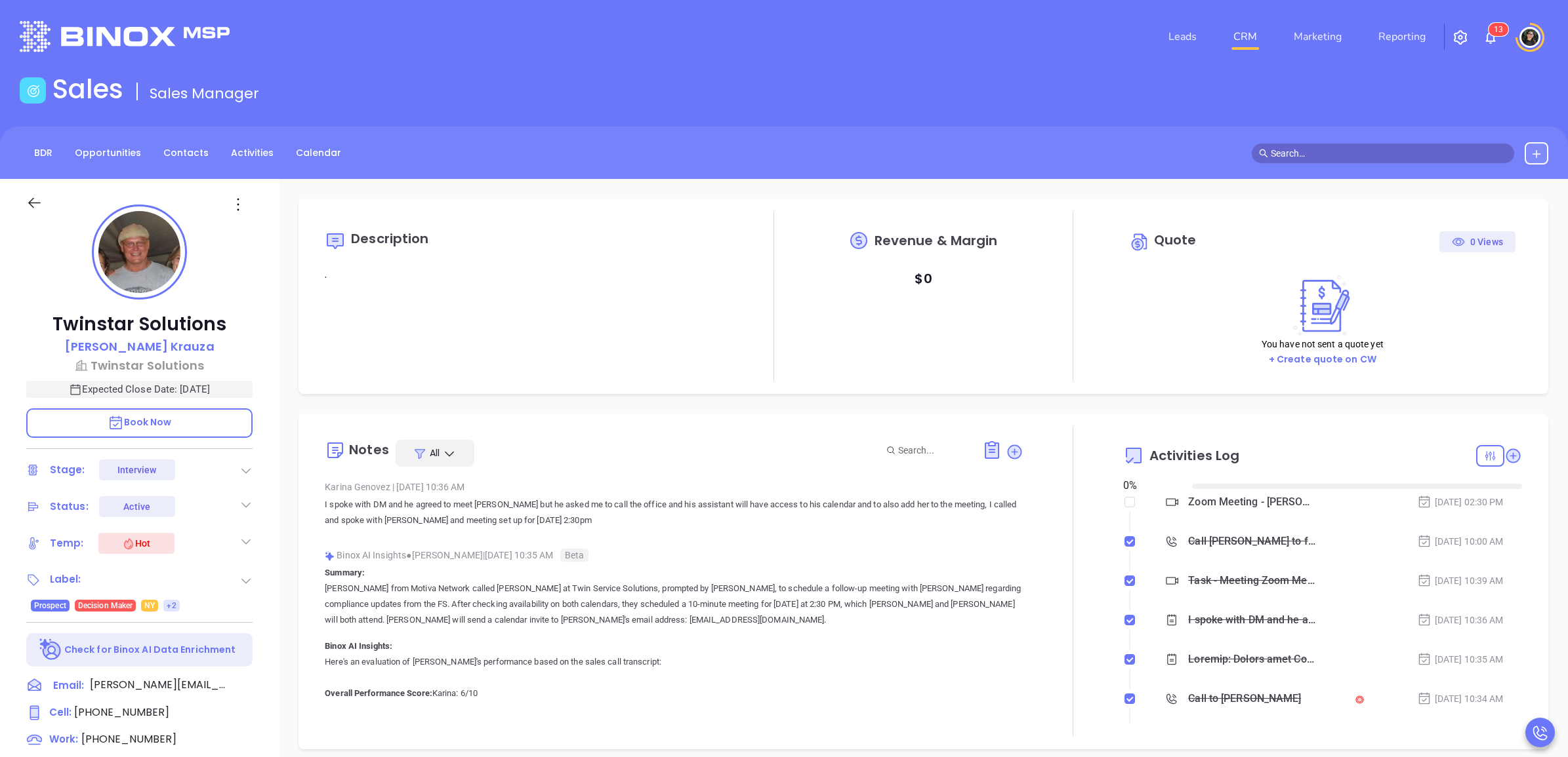
type input "[DATE]"
type input "[PERSON_NAME]"
click at [1237, 27] on link "CRM" at bounding box center [1245, 36] width 34 height 27
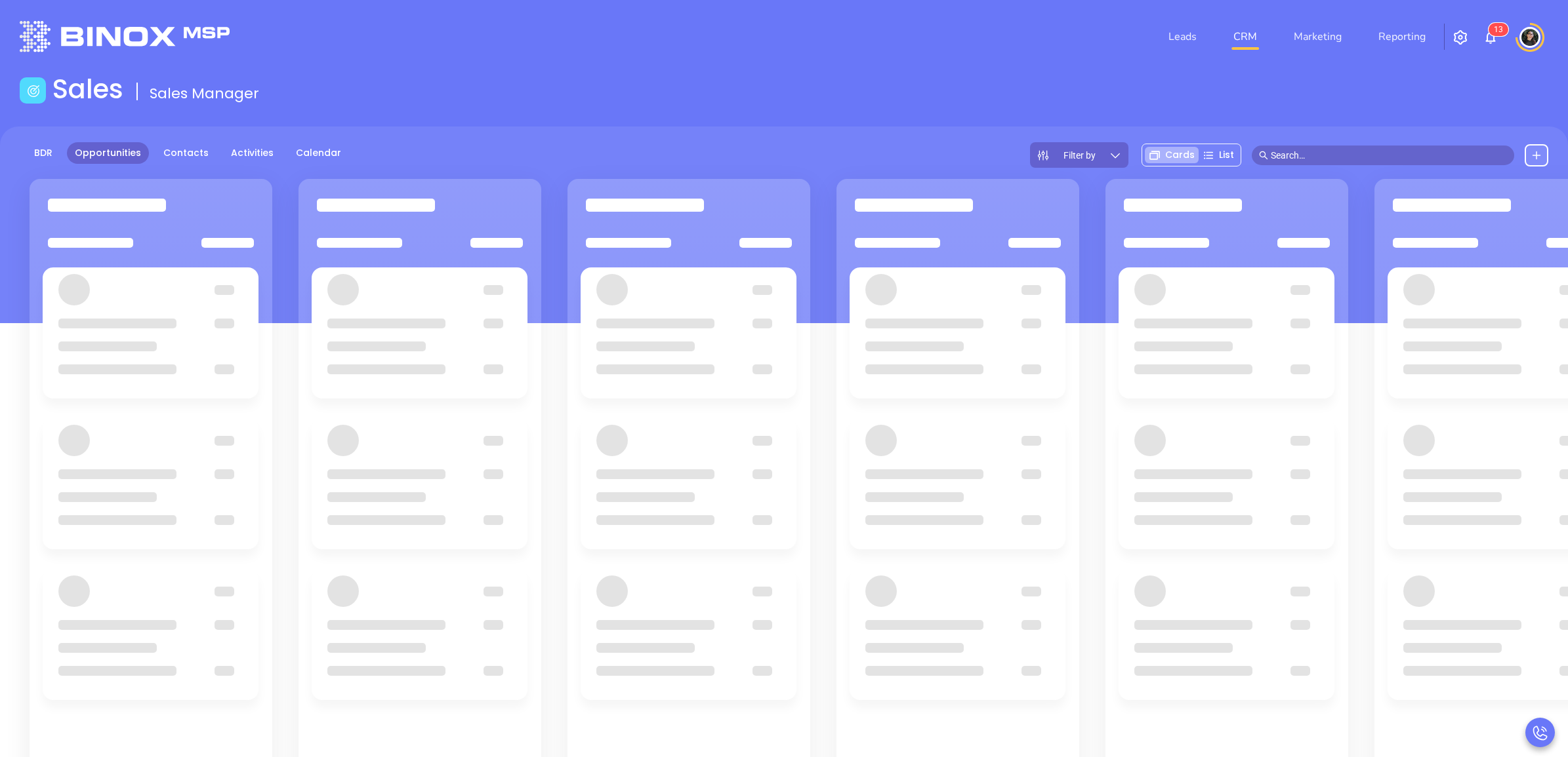
click at [714, 94] on div "Sales Sales Manager" at bounding box center [784, 92] width 1545 height 37
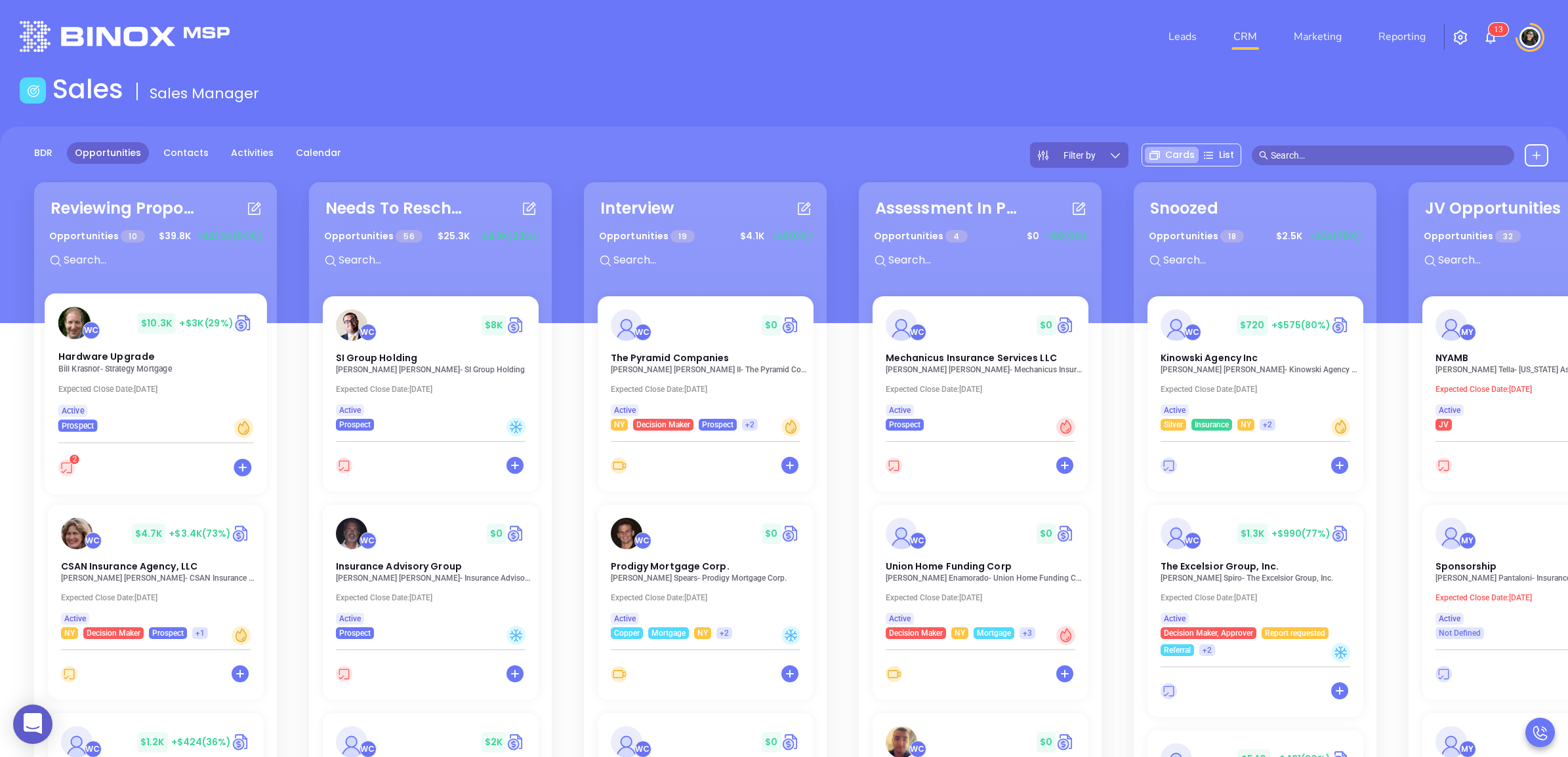
click at [96, 368] on p "Bill Krasnor - Strategy Mortgage" at bounding box center [159, 369] width 203 height 9
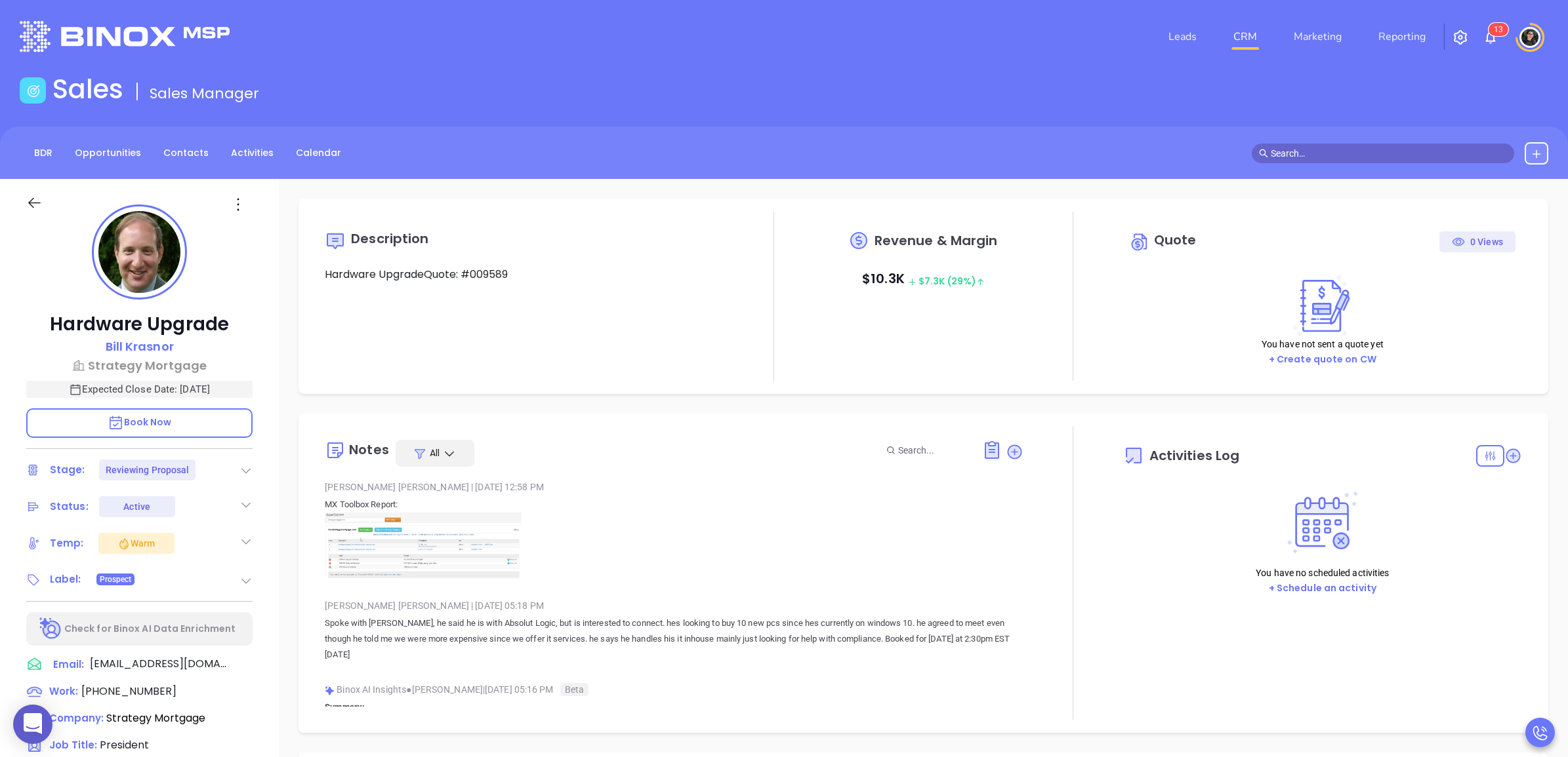
type input "[DATE]"
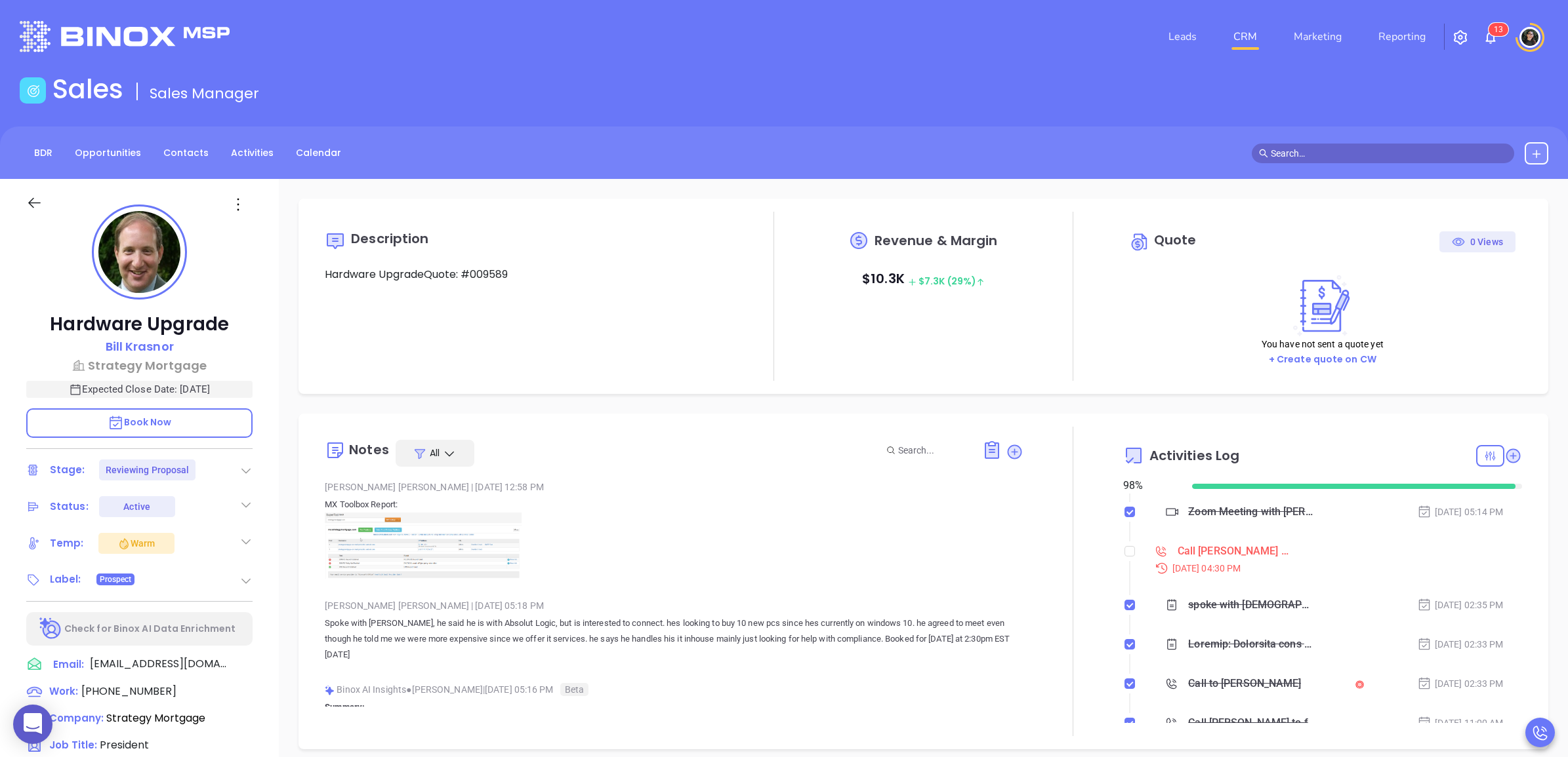
scroll to position [164, 0]
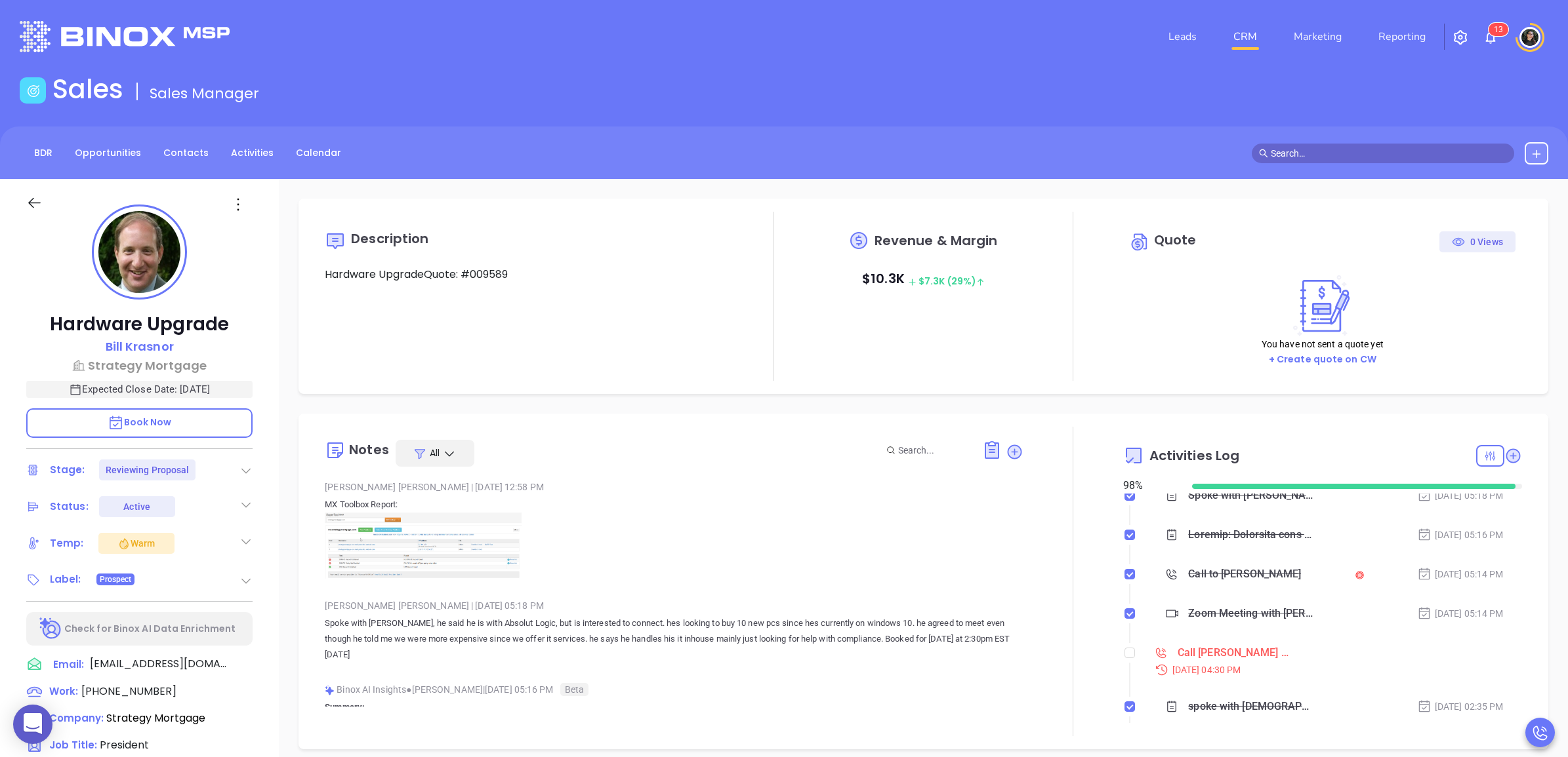
click at [1127, 651] on li "Call Bill Krasnor to follow up Aug 11, 2025 | 04:30 PM" at bounding box center [1324, 673] width 396 height 51
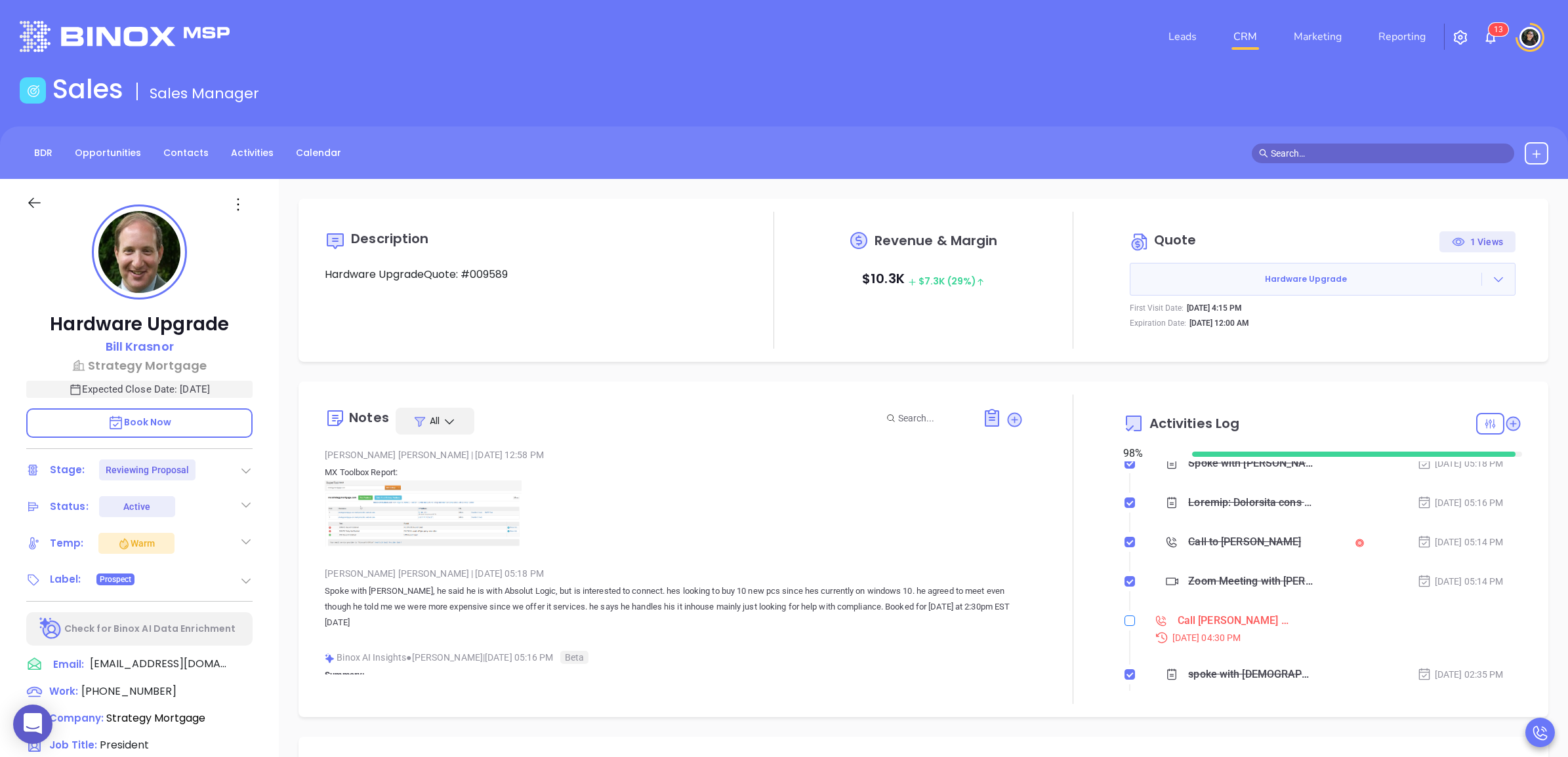
type input "[PERSON_NAME]"
click at [1124, 627] on label at bounding box center [1129, 621] width 10 height 14
click at [1124, 626] on input "checkbox" at bounding box center [1129, 620] width 10 height 10
checkbox input "true"
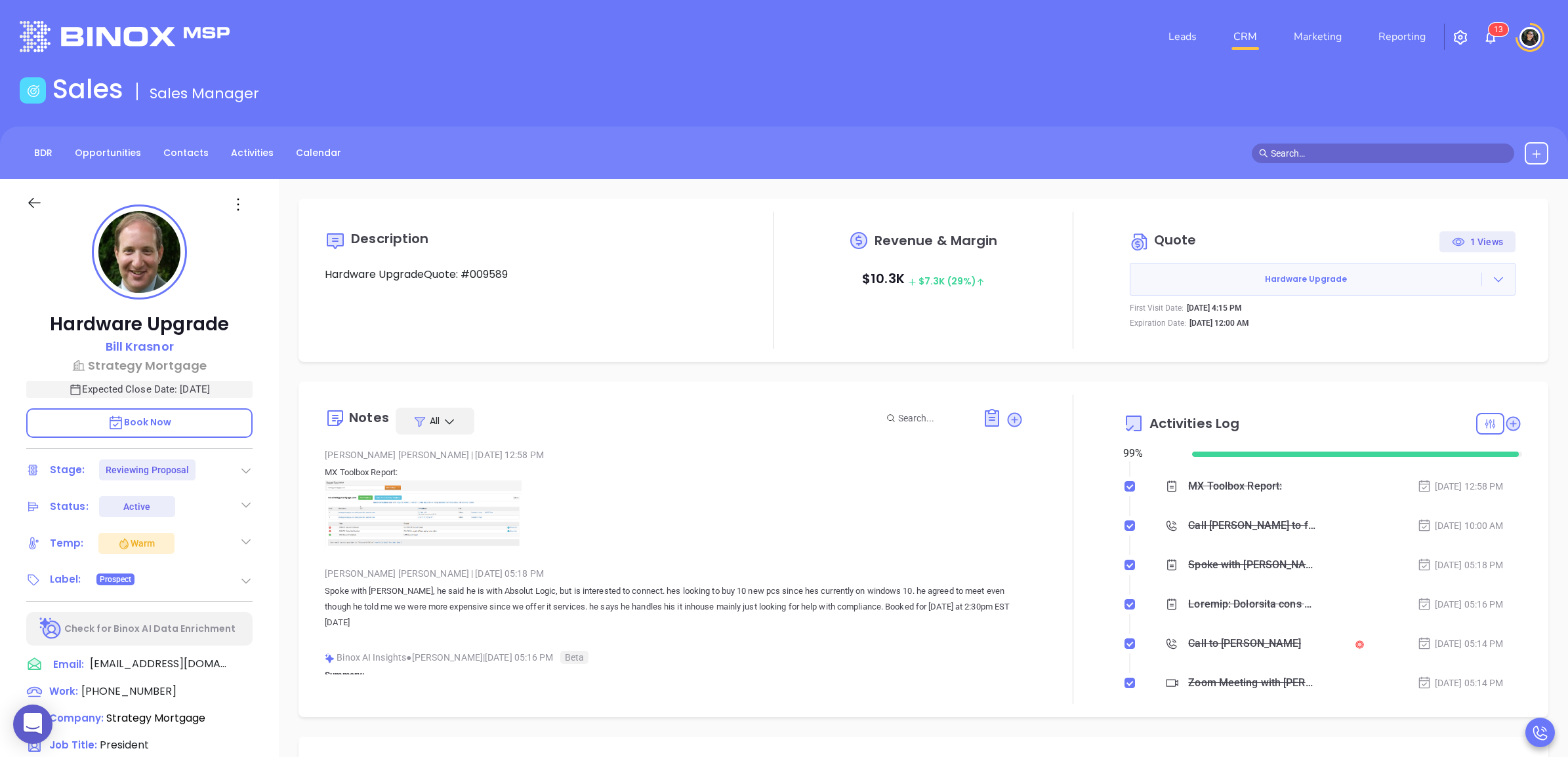
scroll to position [0, 0]
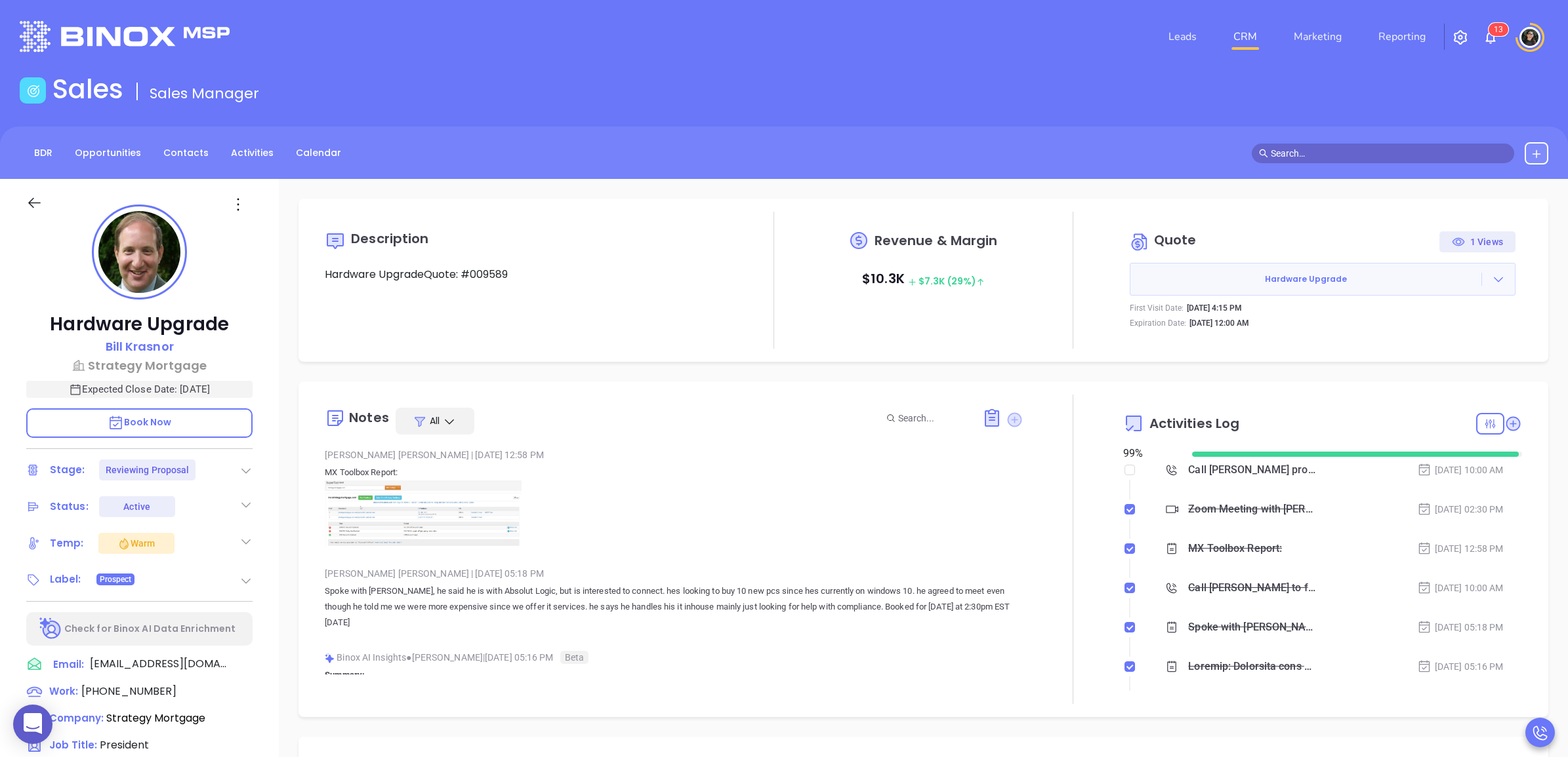
click at [1007, 421] on icon at bounding box center [1015, 420] width 18 height 18
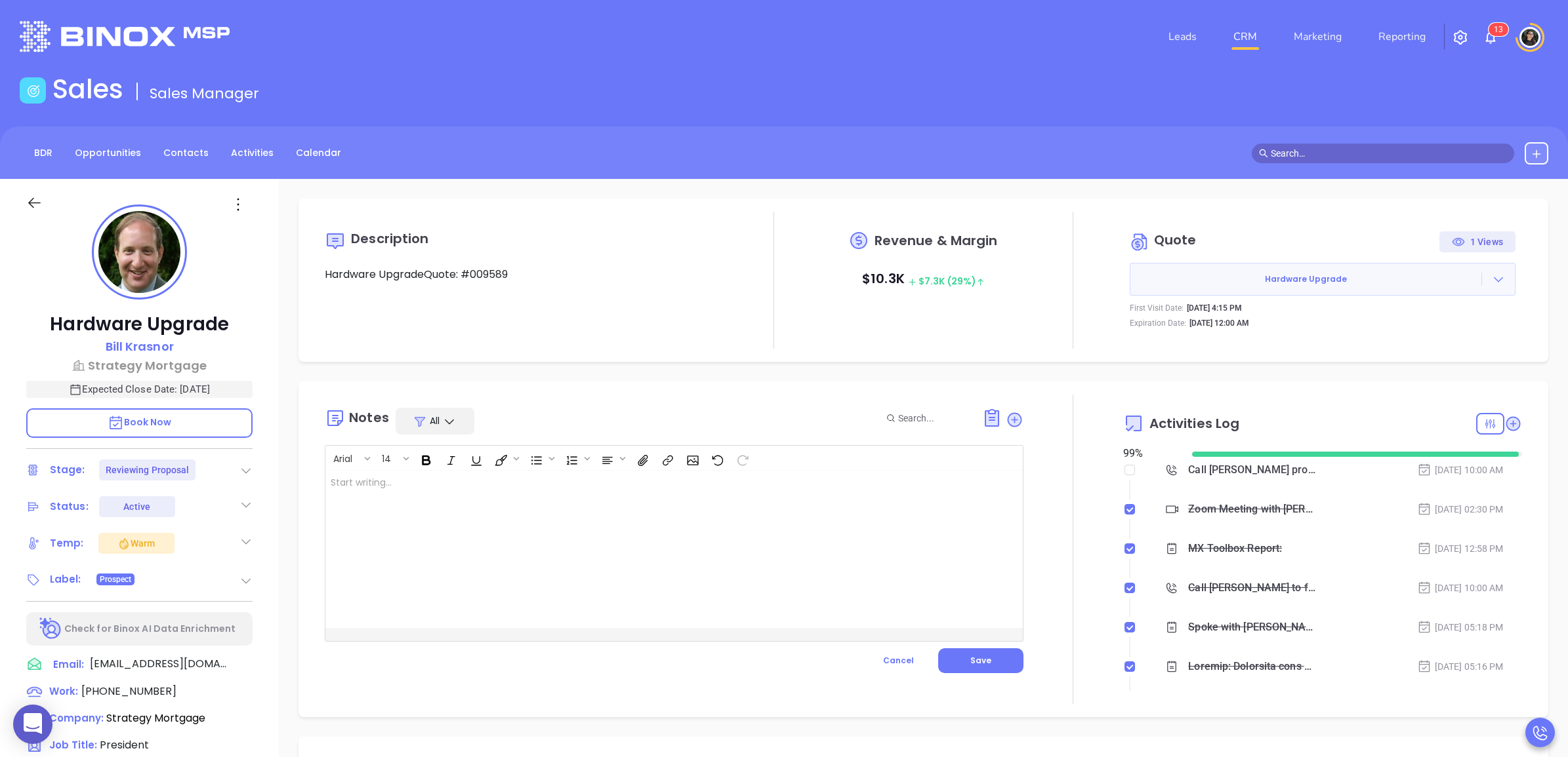
click at [716, 499] on div at bounding box center [650, 550] width 648 height 158
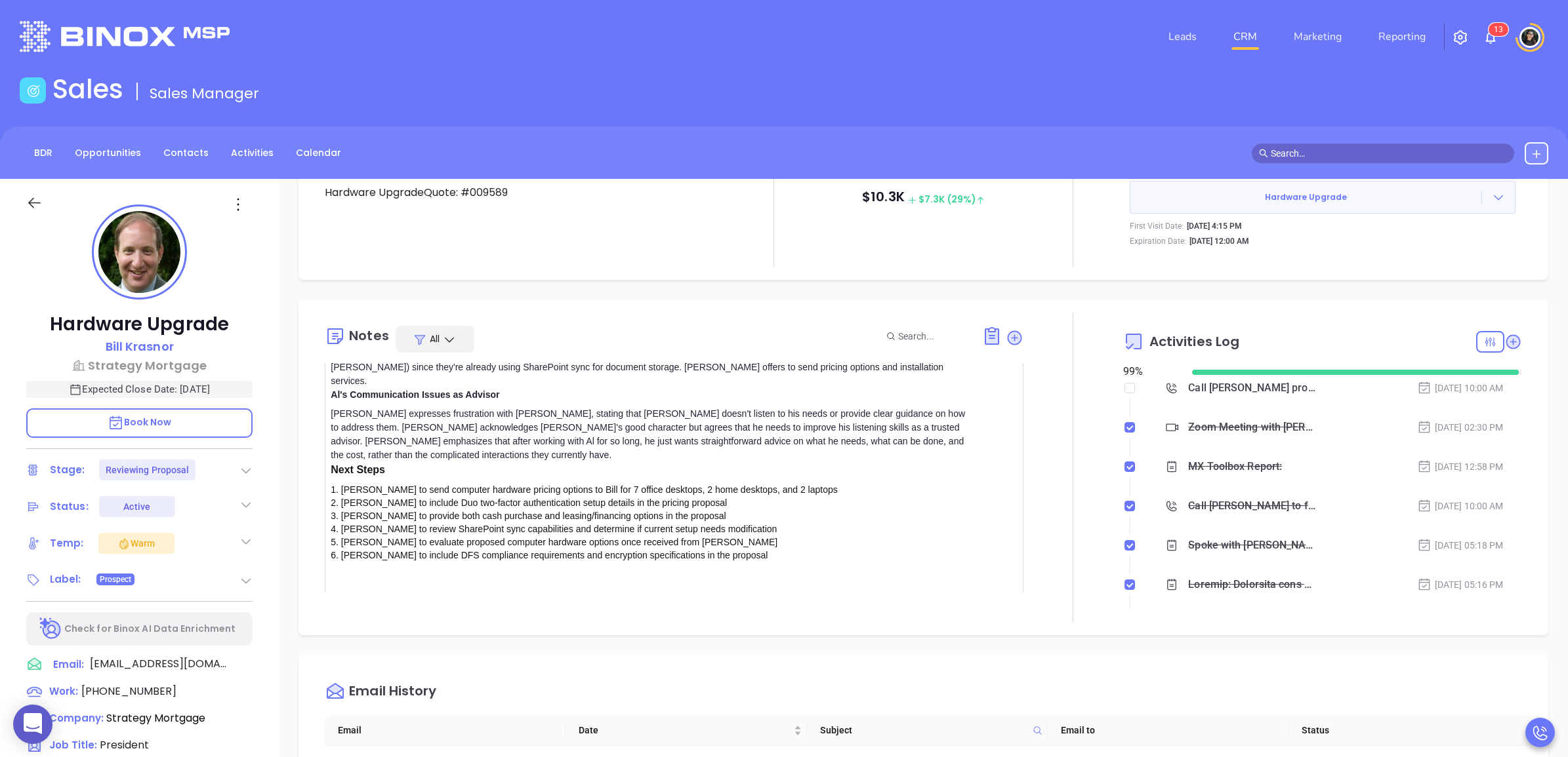
scroll to position [320, 0]
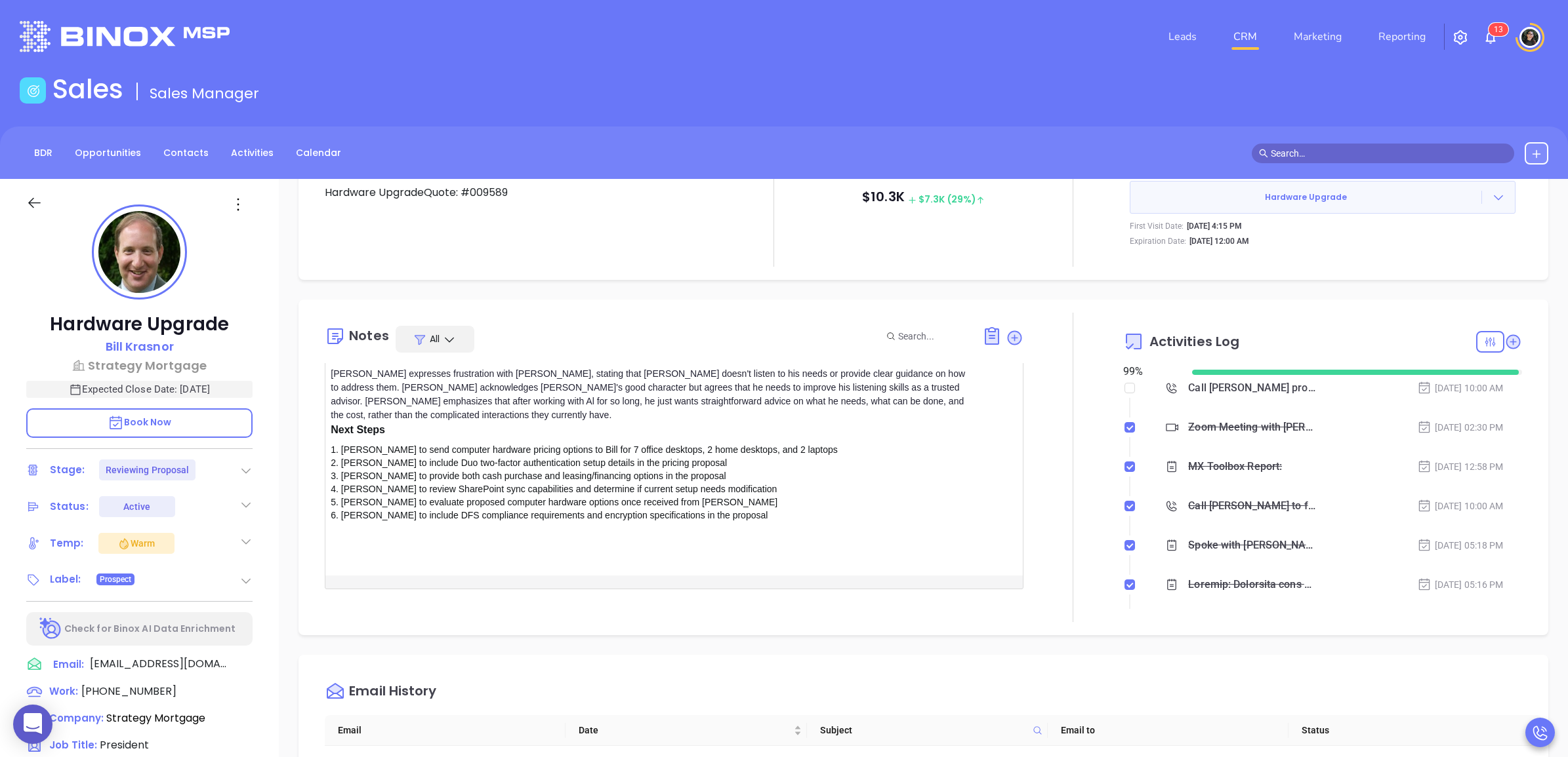
click at [979, 596] on button "Save" at bounding box center [981, 608] width 85 height 25
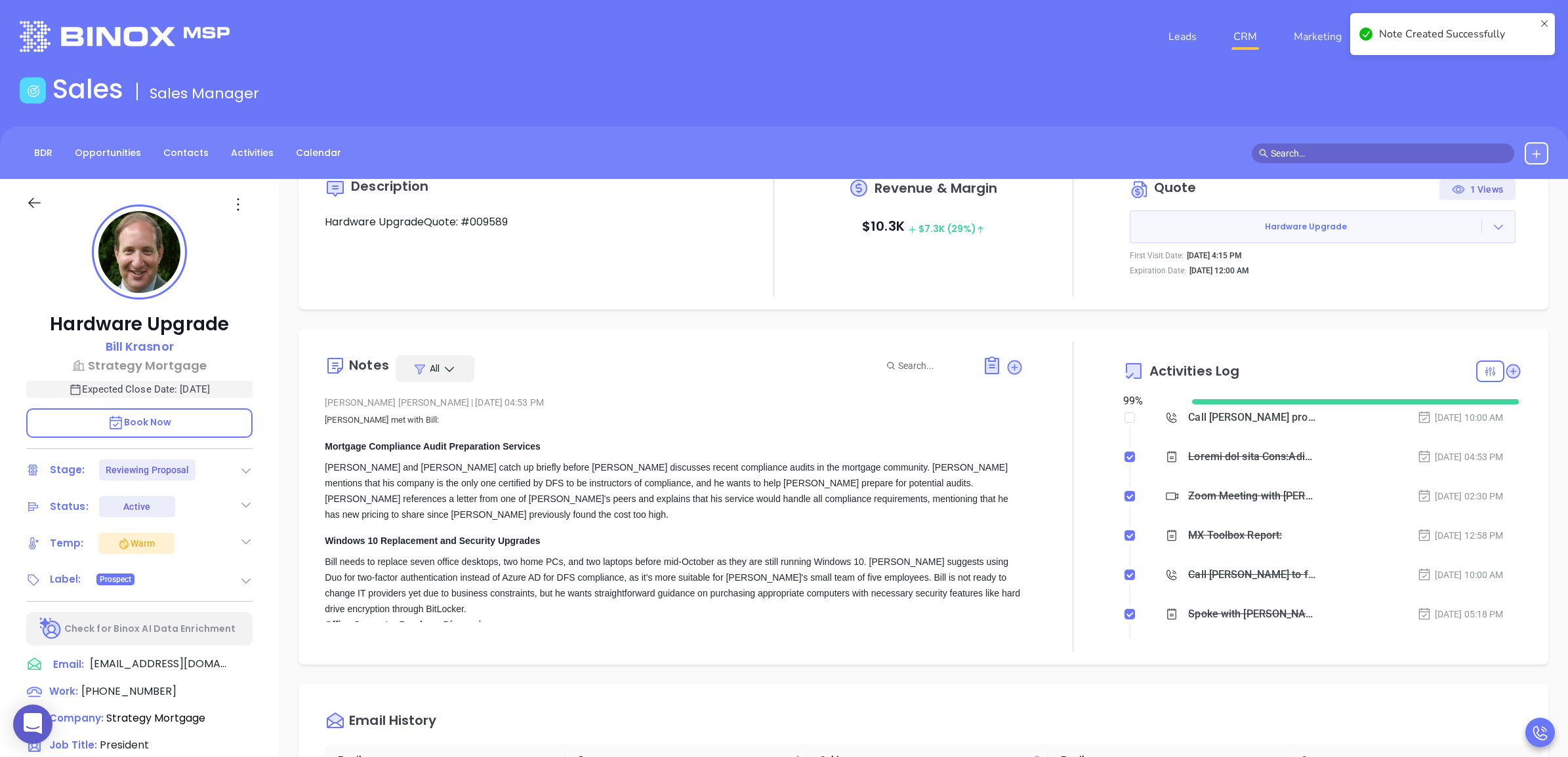
scroll to position [0, 0]
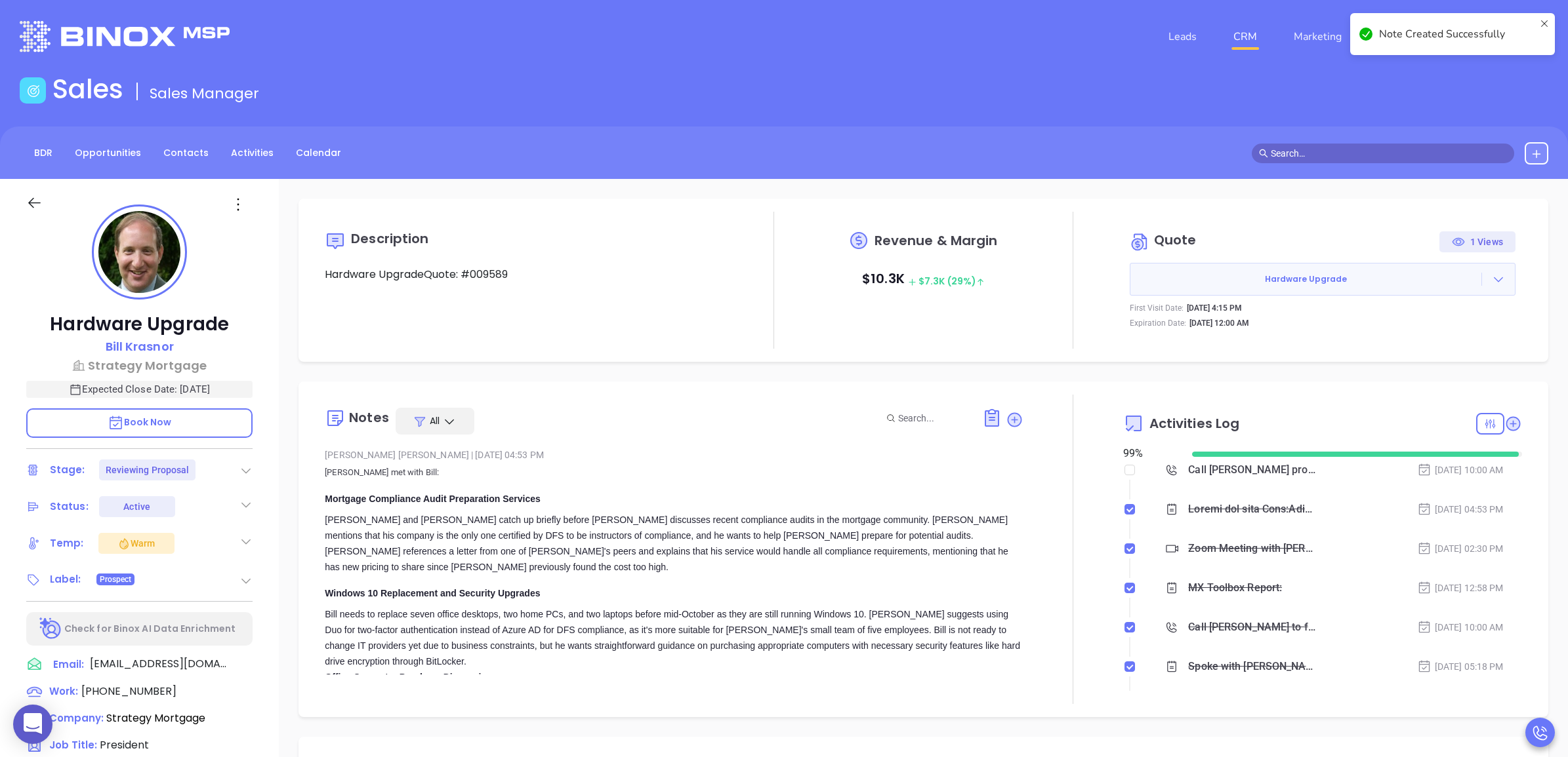
click at [1258, 35] on link "CRM" at bounding box center [1245, 36] width 34 height 27
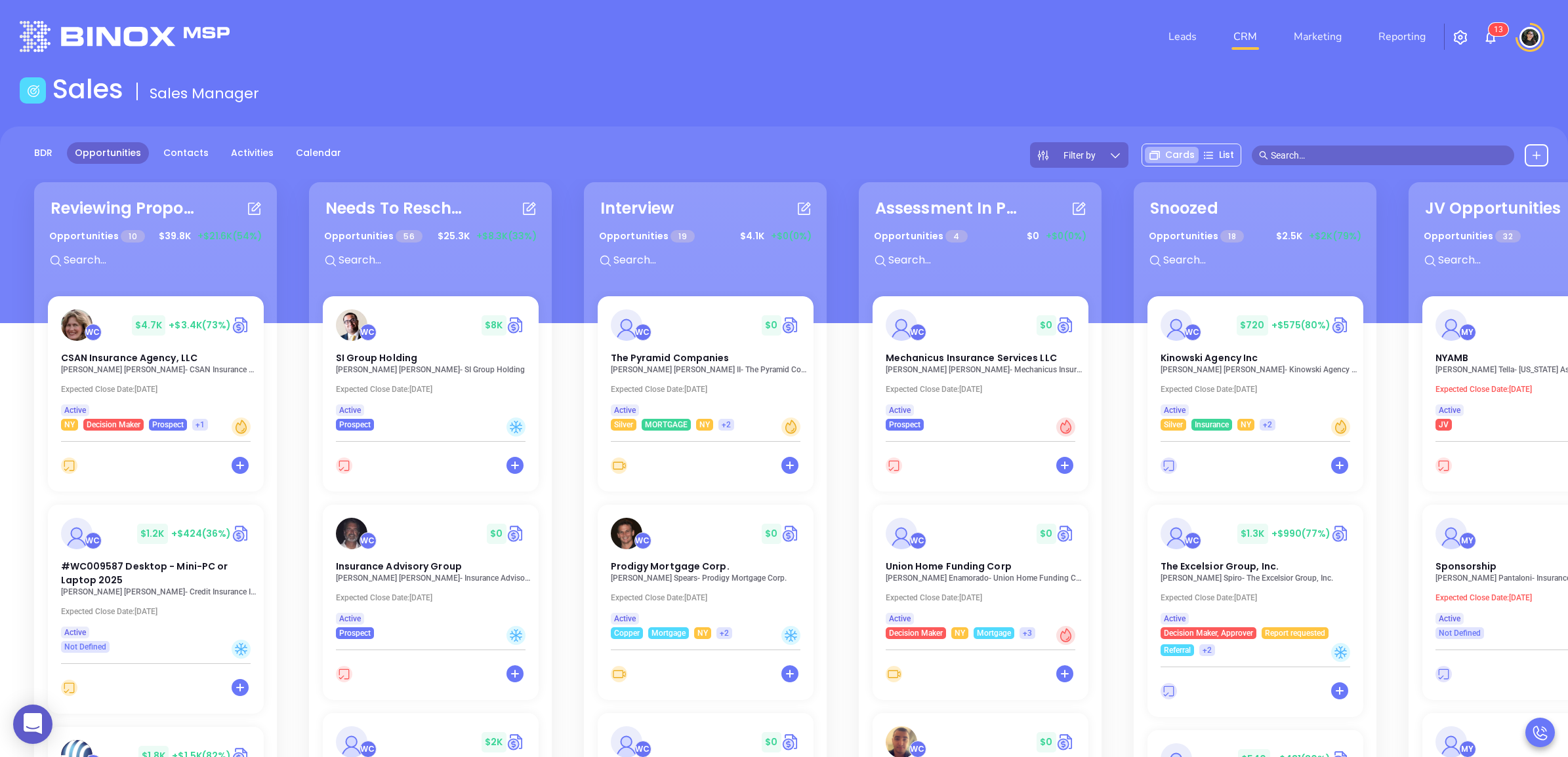
click at [131, 254] on input "text" at bounding box center [161, 260] width 197 height 17
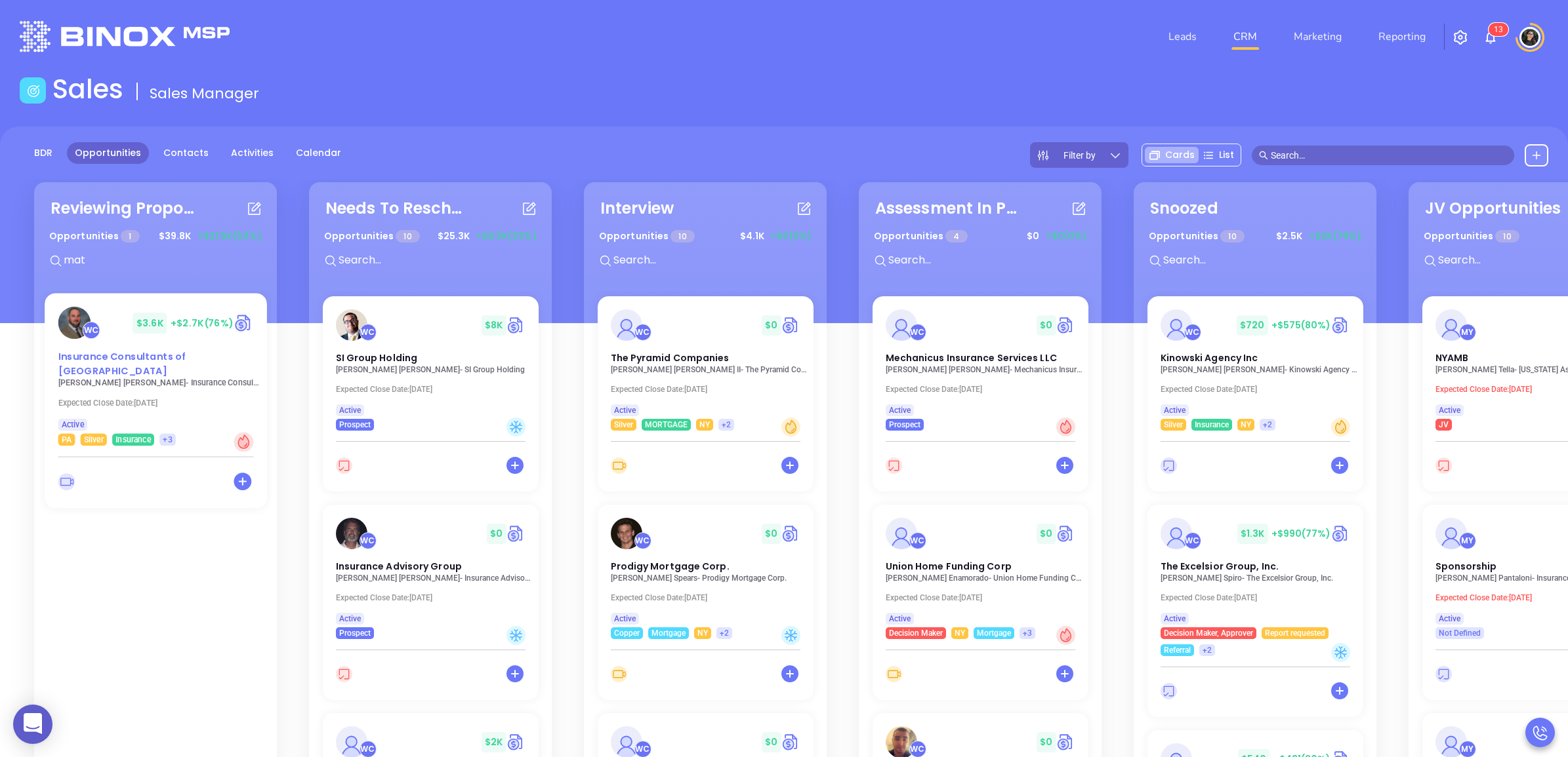
click at [106, 343] on div "WC $ 3.6K +$2.7K (76%) Insurance Consultants of Pittsburgh" at bounding box center [155, 342] width 211 height 72
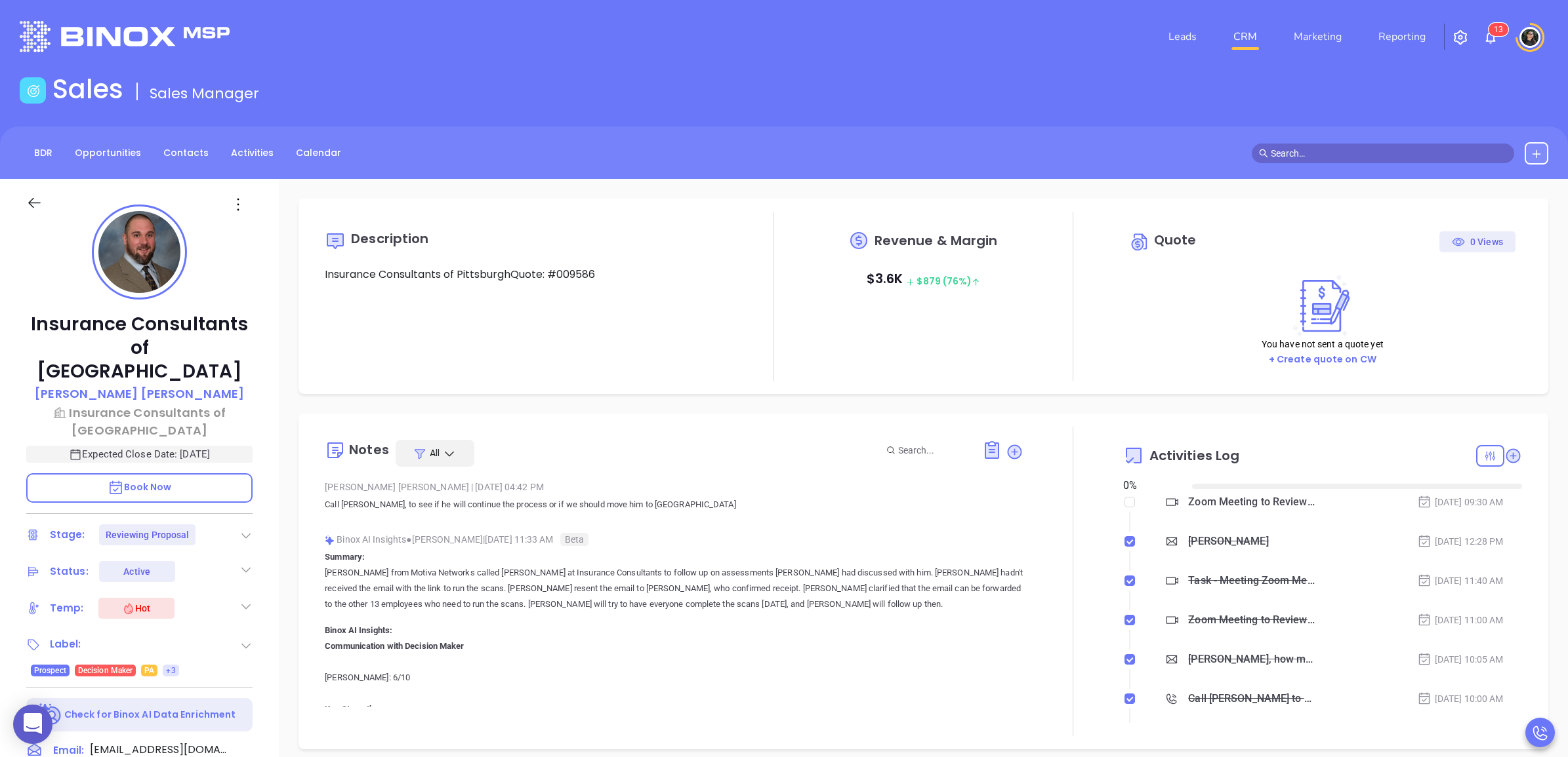
type input "[DATE]"
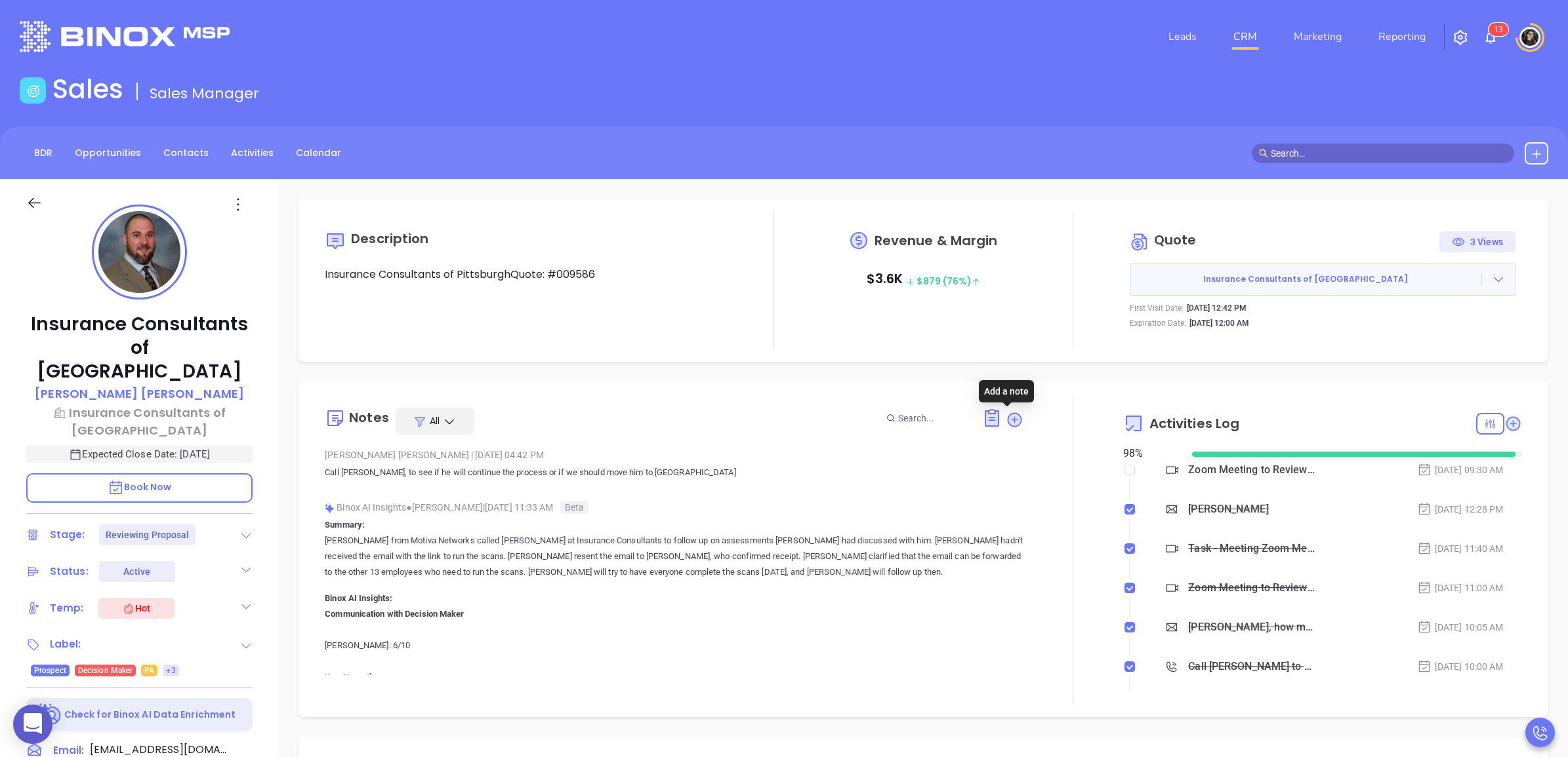
type input "[PERSON_NAME]"
click at [1009, 411] on icon at bounding box center [1015, 420] width 18 height 18
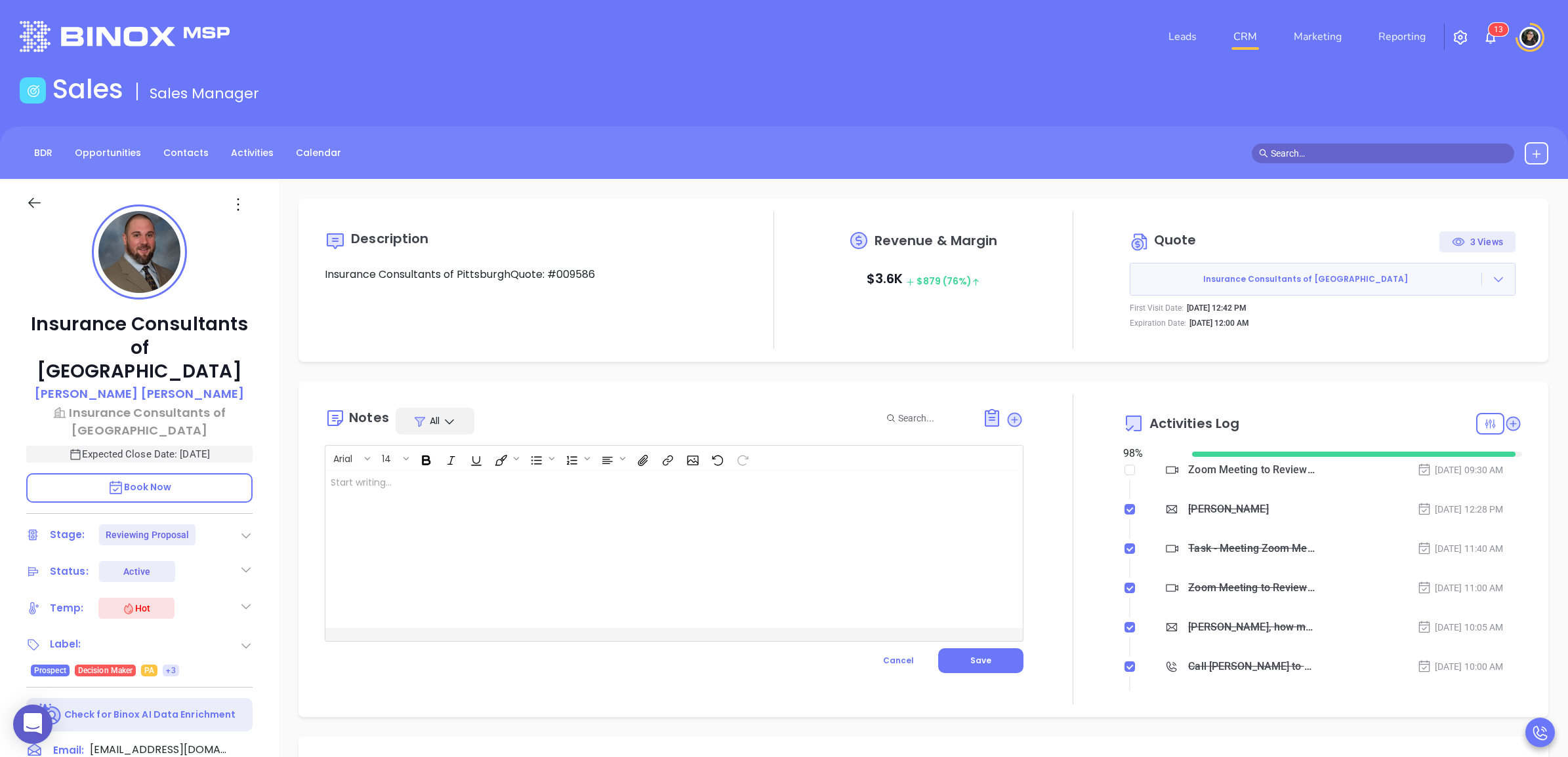
click at [630, 564] on div at bounding box center [650, 550] width 648 height 158
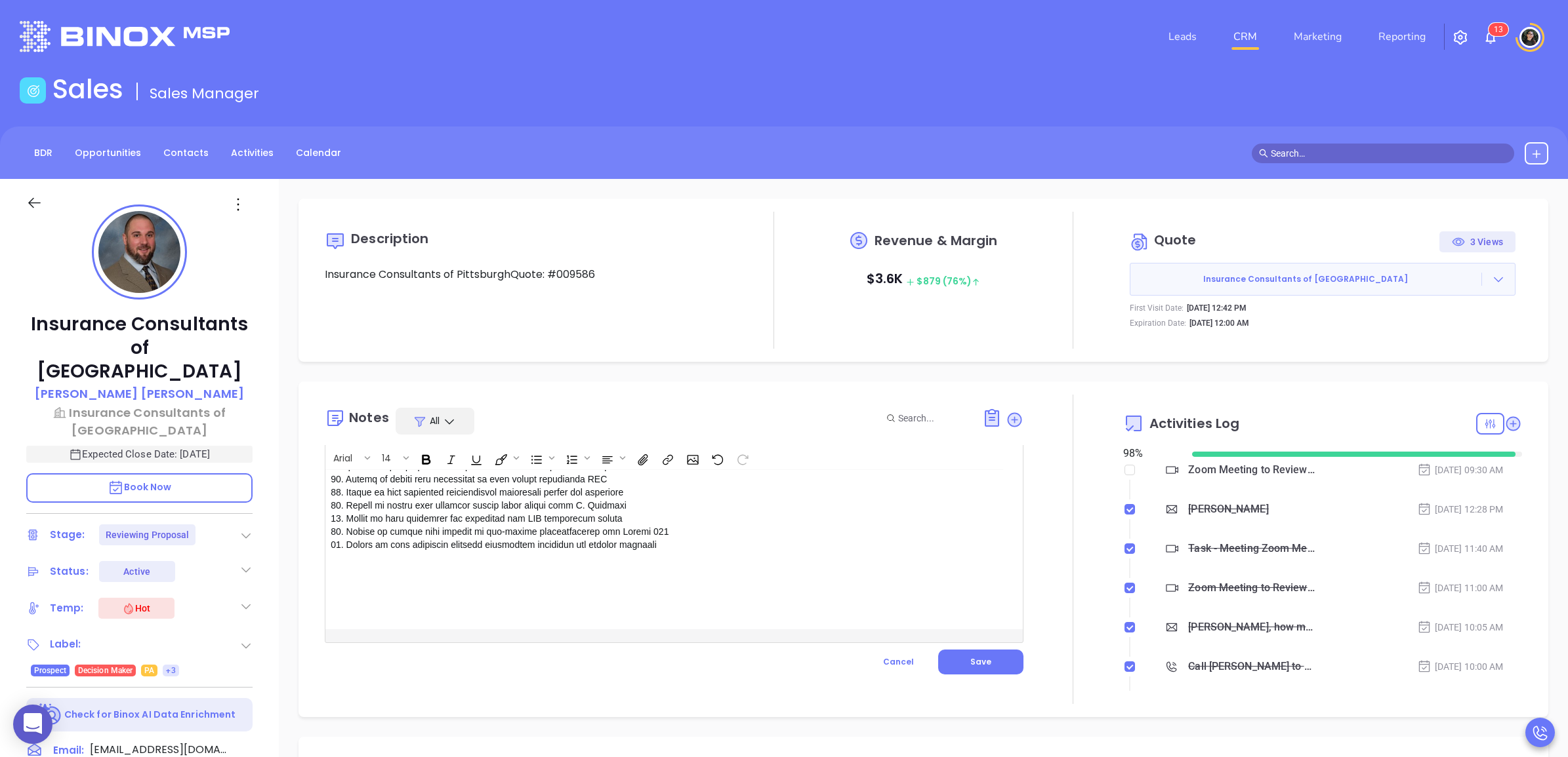
scroll to position [82, 0]
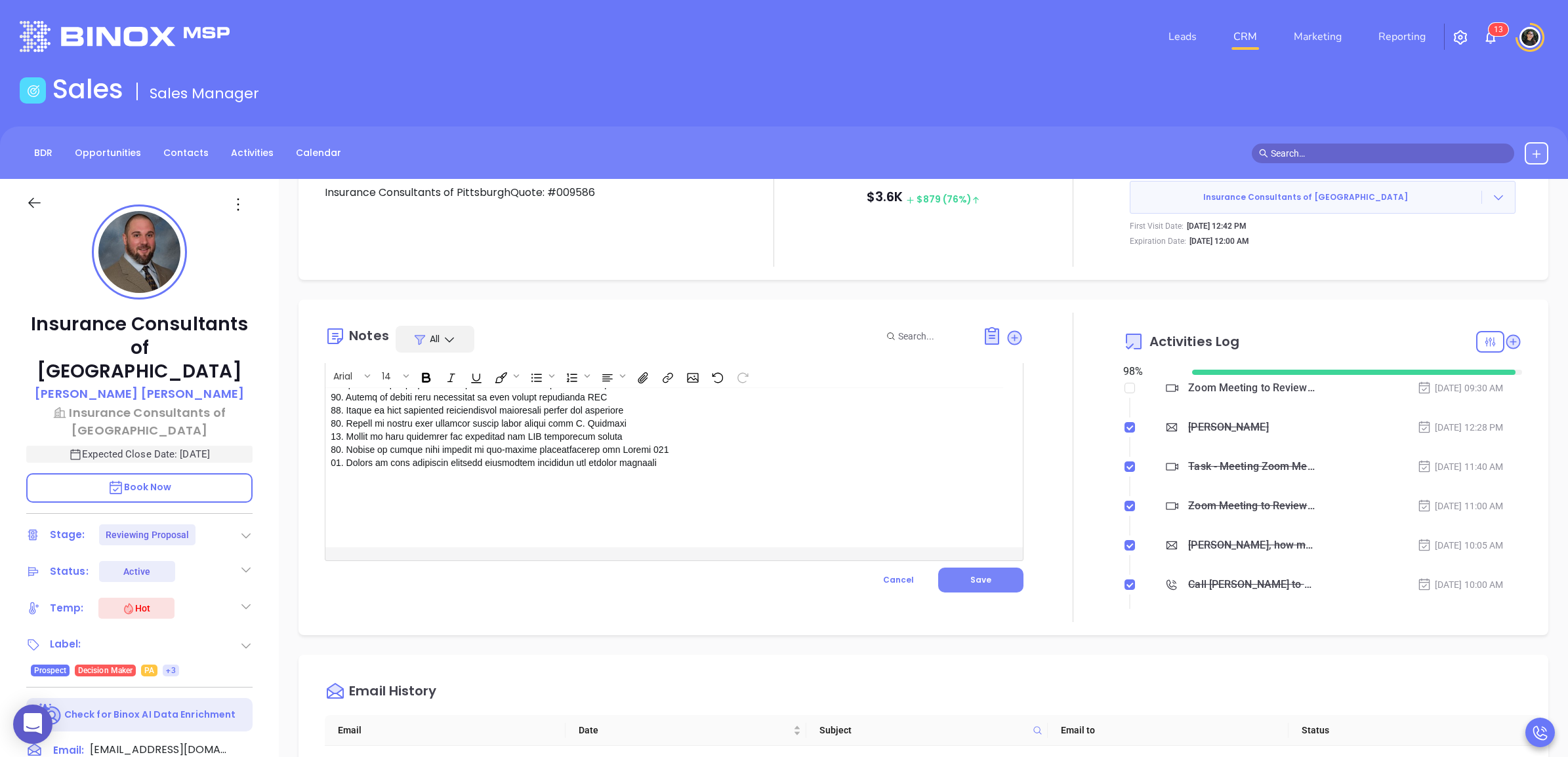
click at [973, 589] on button "Save" at bounding box center [981, 580] width 85 height 25
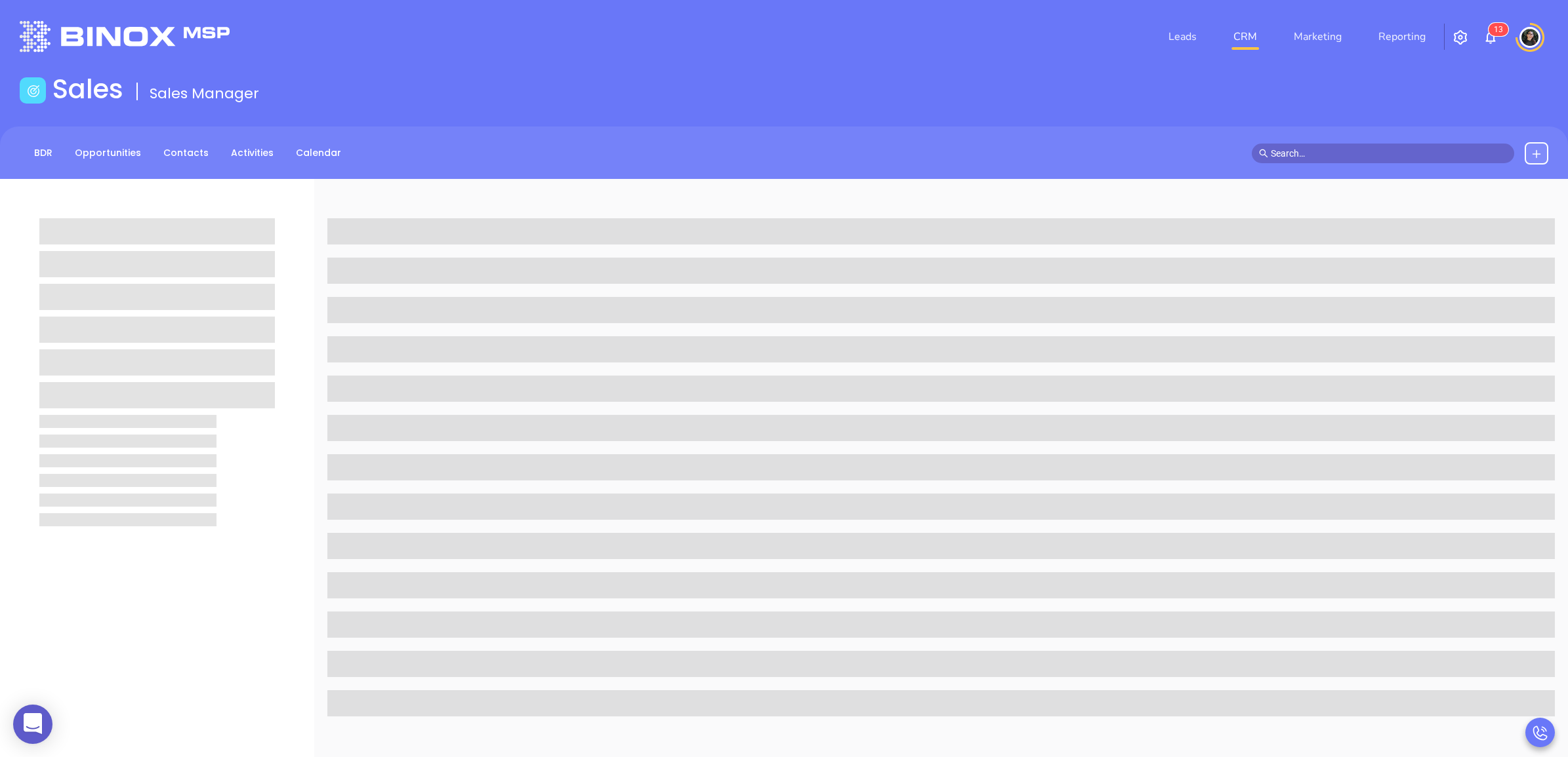
click at [1242, 39] on link "CRM" at bounding box center [1245, 36] width 34 height 27
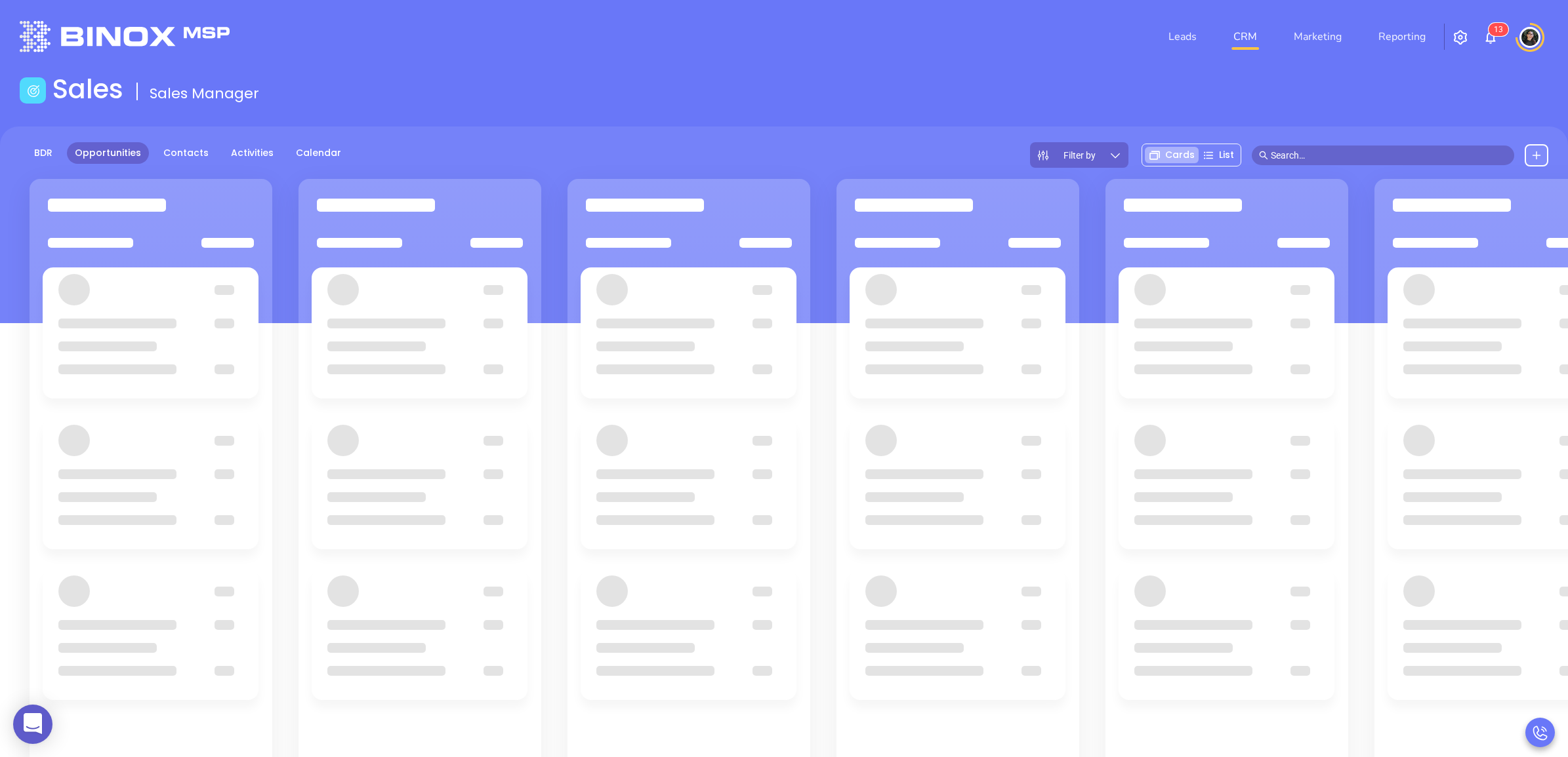
click at [751, 76] on div "Sales Sales Manager" at bounding box center [784, 92] width 1545 height 37
click at [916, 260] on div at bounding box center [958, 548] width 243 height 738
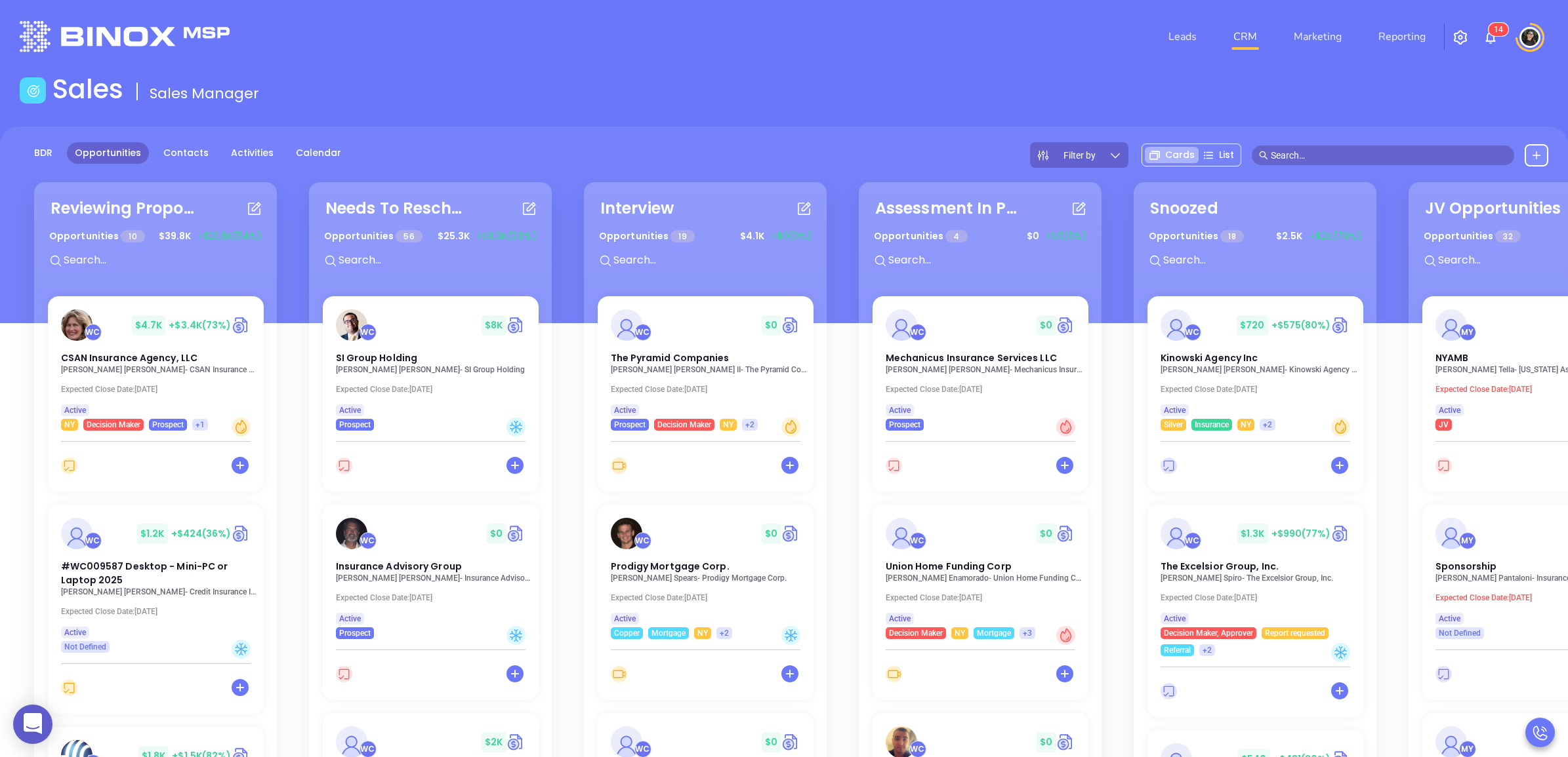
click at [939, 266] on input "text" at bounding box center [985, 260] width 197 height 17
click at [958, 575] on p "Juan Enamorado - Union Home Funding Corp" at bounding box center [983, 577] width 203 height 9
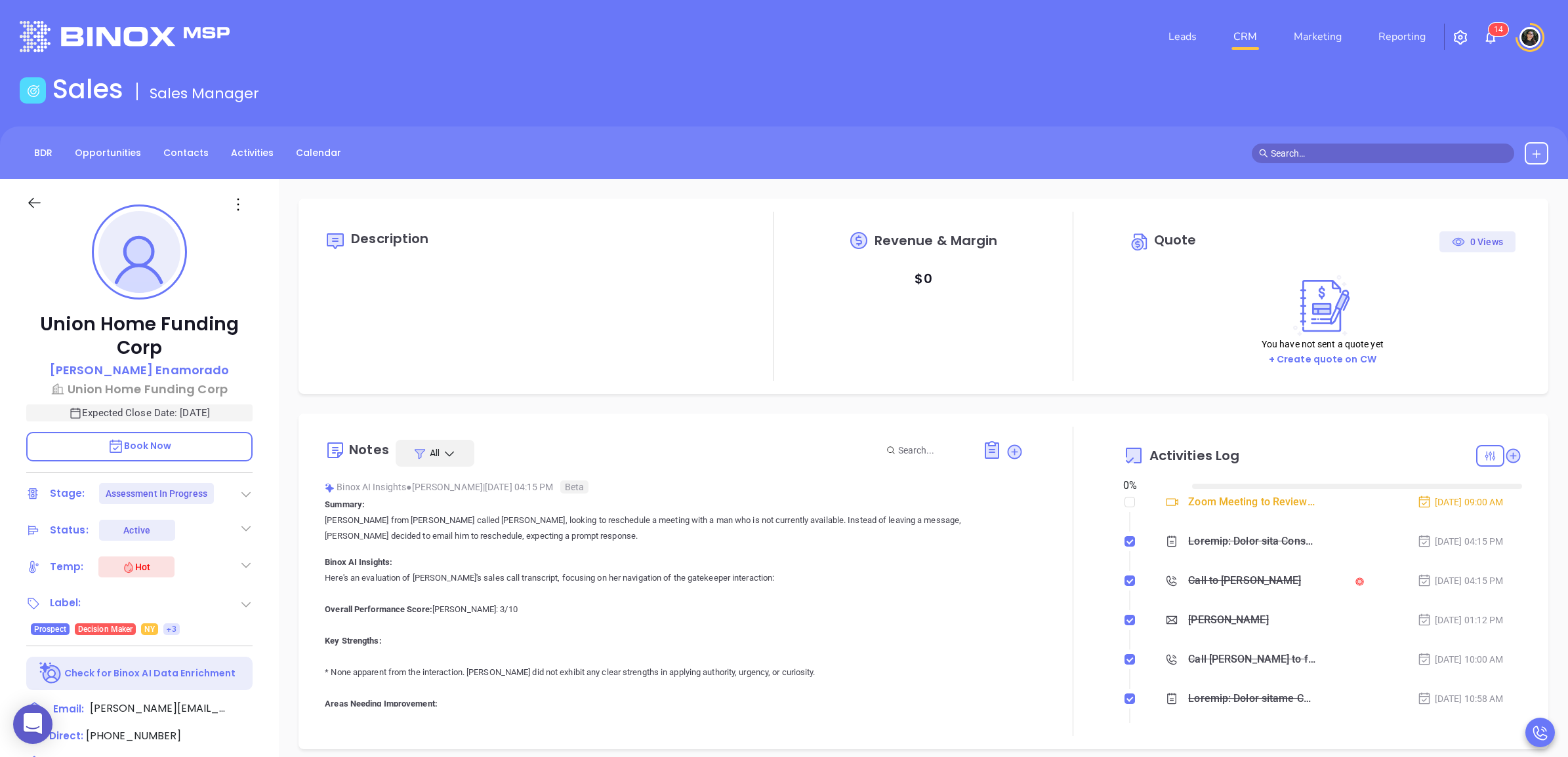
type input "[DATE]"
type input "[PERSON_NAME]"
click at [1127, 502] on li "Zoom Meeting to Review Assessment - Juan Enamorado Aug 13, 2025 | 09:00 AM" at bounding box center [1324, 514] width 396 height 36
click at [1126, 502] on input "checkbox" at bounding box center [1129, 501] width 10 height 10
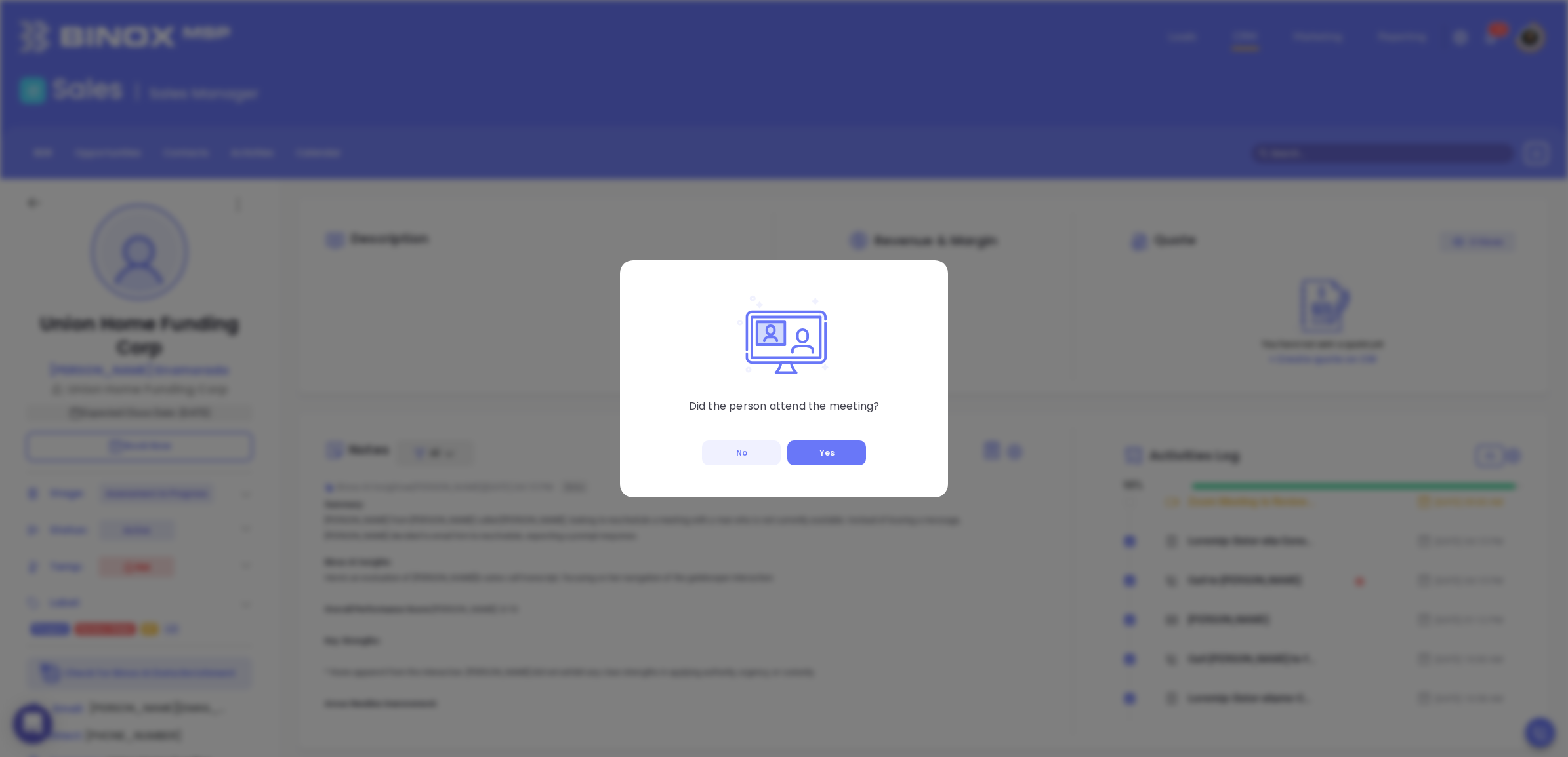
click at [716, 451] on button "No" at bounding box center [741, 452] width 79 height 25
checkbox input "true"
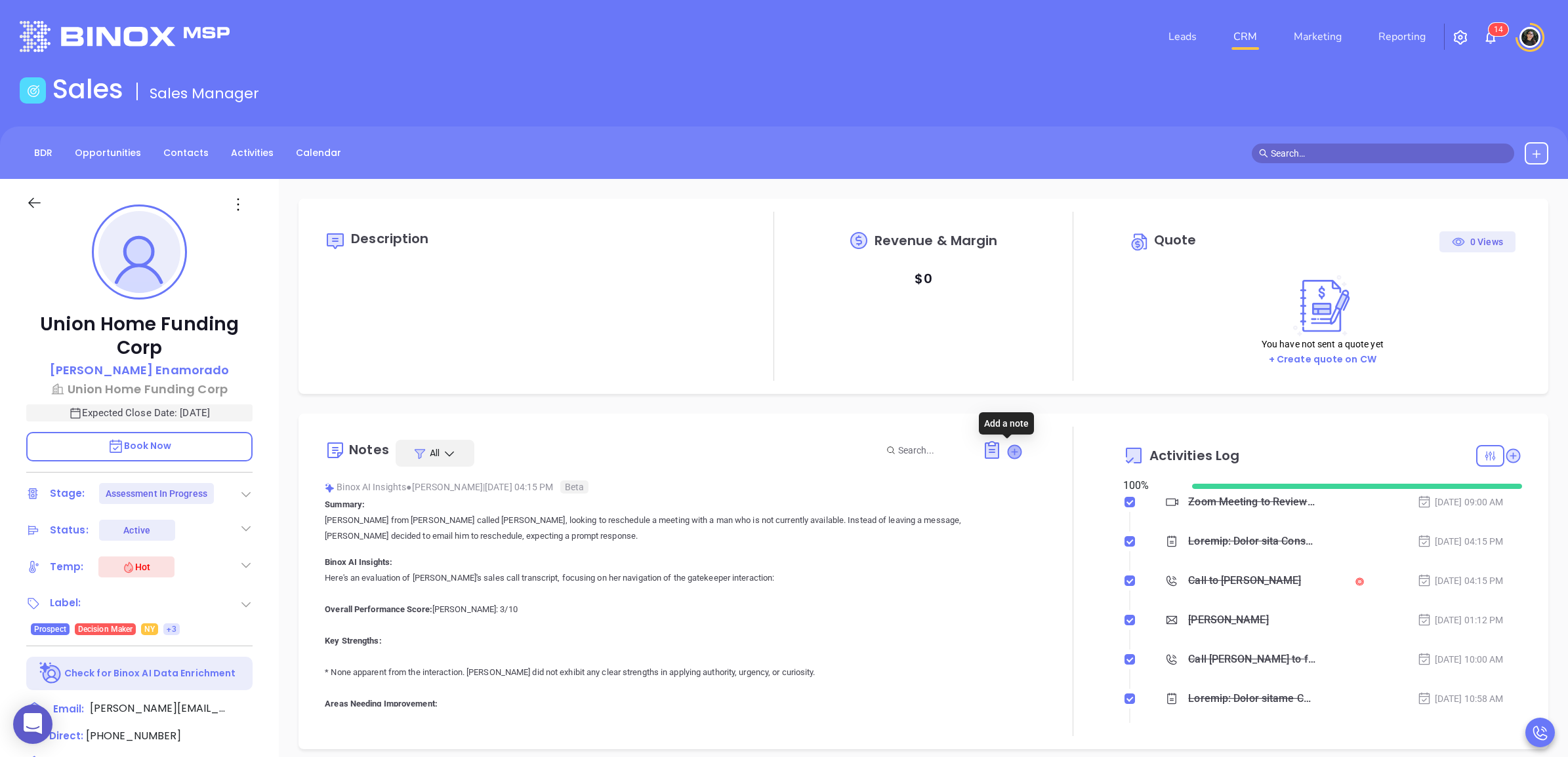
click at [1008, 449] on icon at bounding box center [1014, 452] width 13 height 13
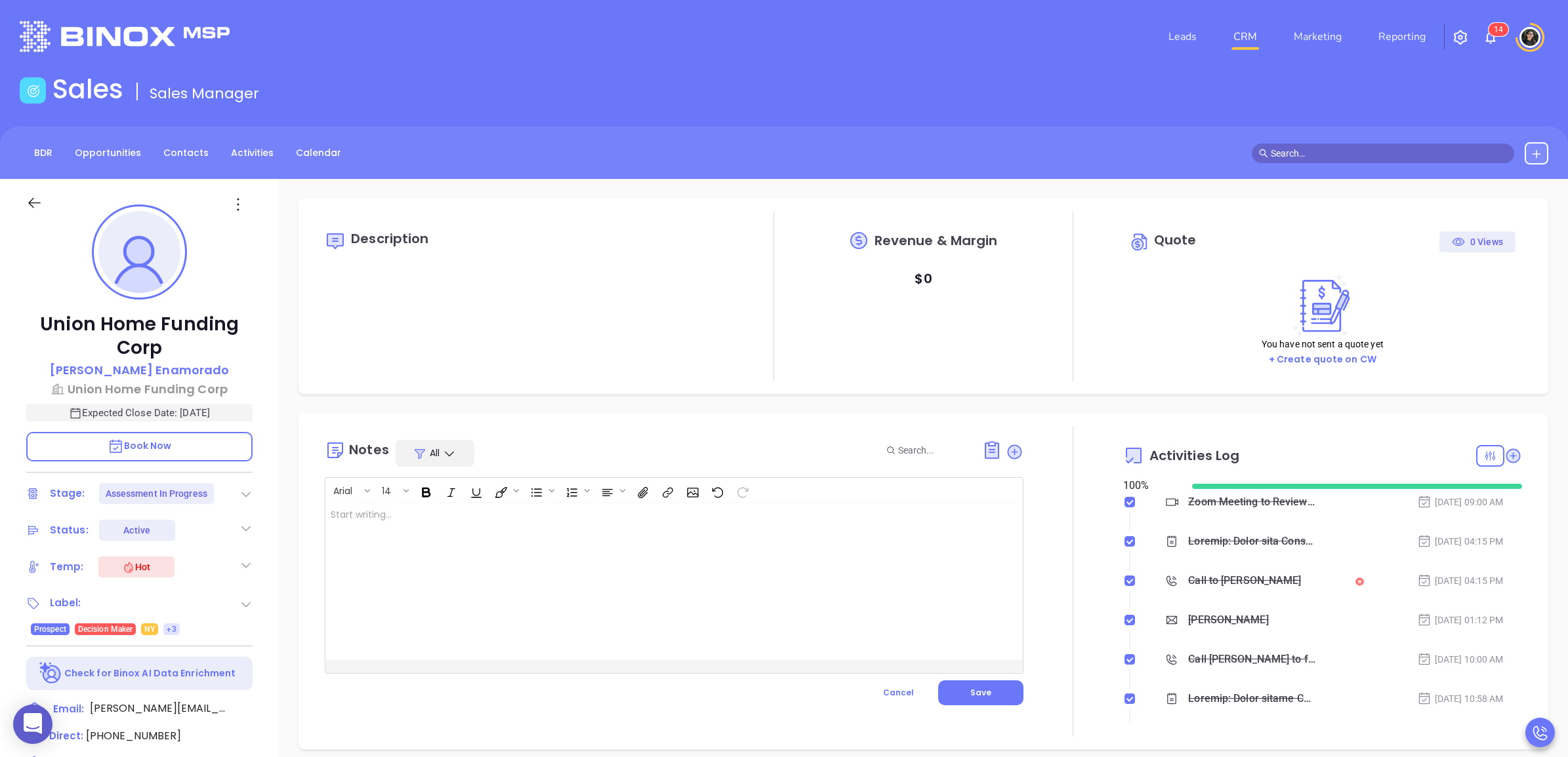
drag, startPoint x: 885, startPoint y: 694, endPoint x: 1021, endPoint y: 653, distance: 142.0
click at [888, 694] on span "Cancel" at bounding box center [898, 693] width 31 height 11
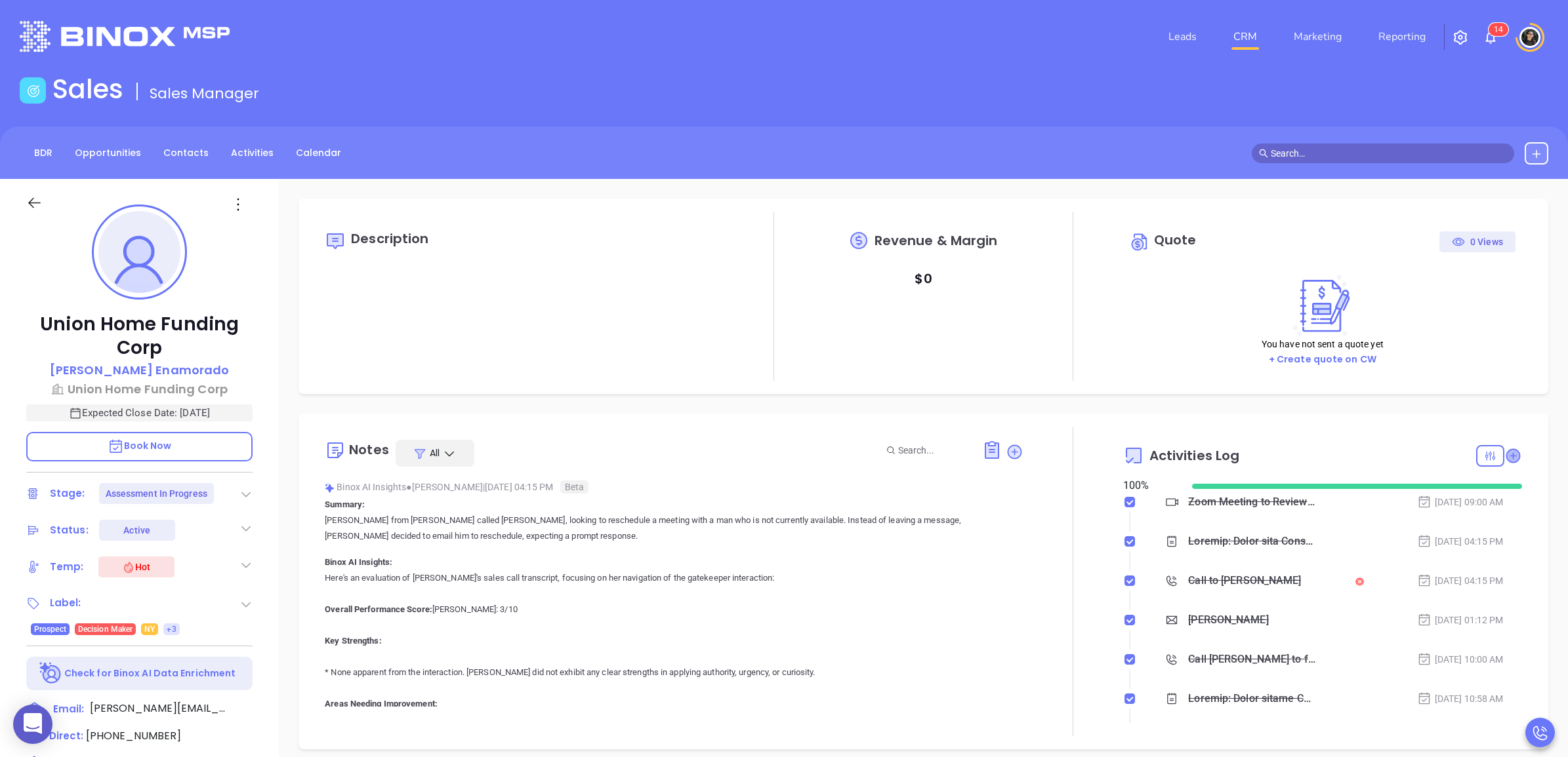
click at [1506, 454] on icon at bounding box center [1513, 456] width 13 height 13
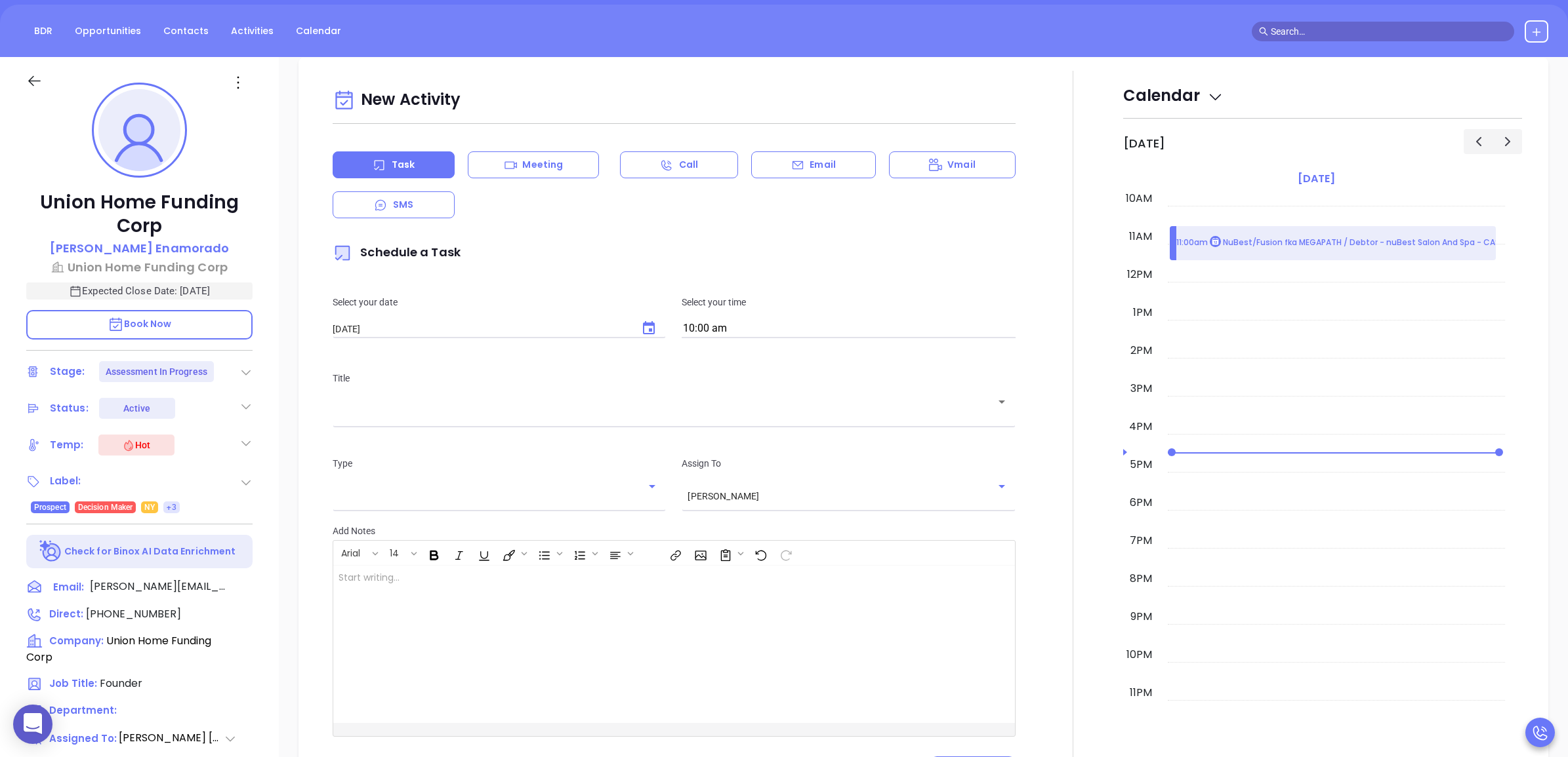
scroll to position [179, 0]
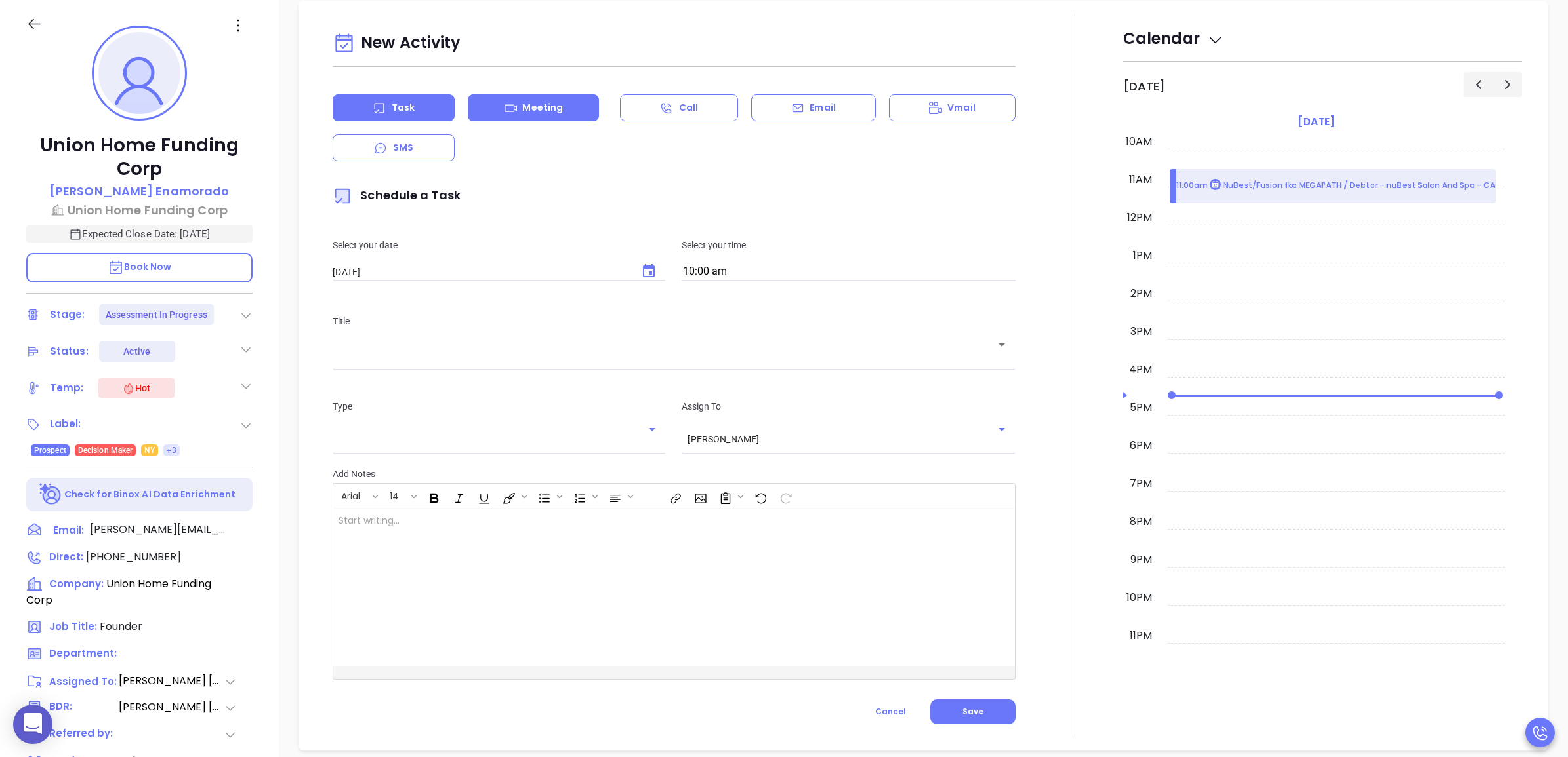
click at [549, 101] on p "Meeting" at bounding box center [542, 108] width 41 height 14
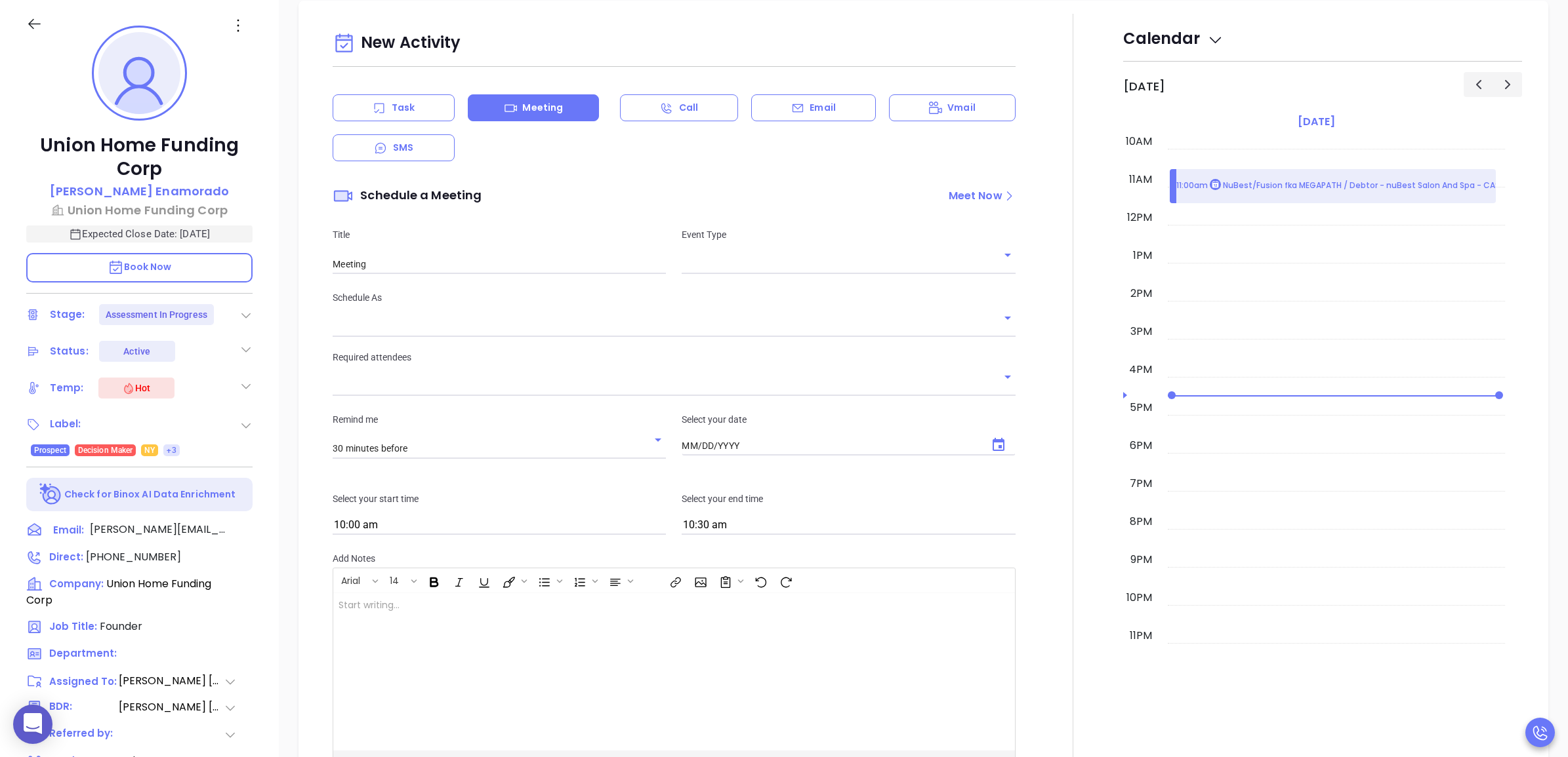
type input "[DATE]"
click at [801, 251] on div "Event Type" at bounding box center [848, 251] width 349 height 47
click at [799, 253] on div at bounding box center [848, 263] width 333 height 22
click at [786, 268] on input "text" at bounding box center [839, 264] width 314 height 19
click at [759, 318] on li "Zoom" at bounding box center [844, 317] width 330 height 23
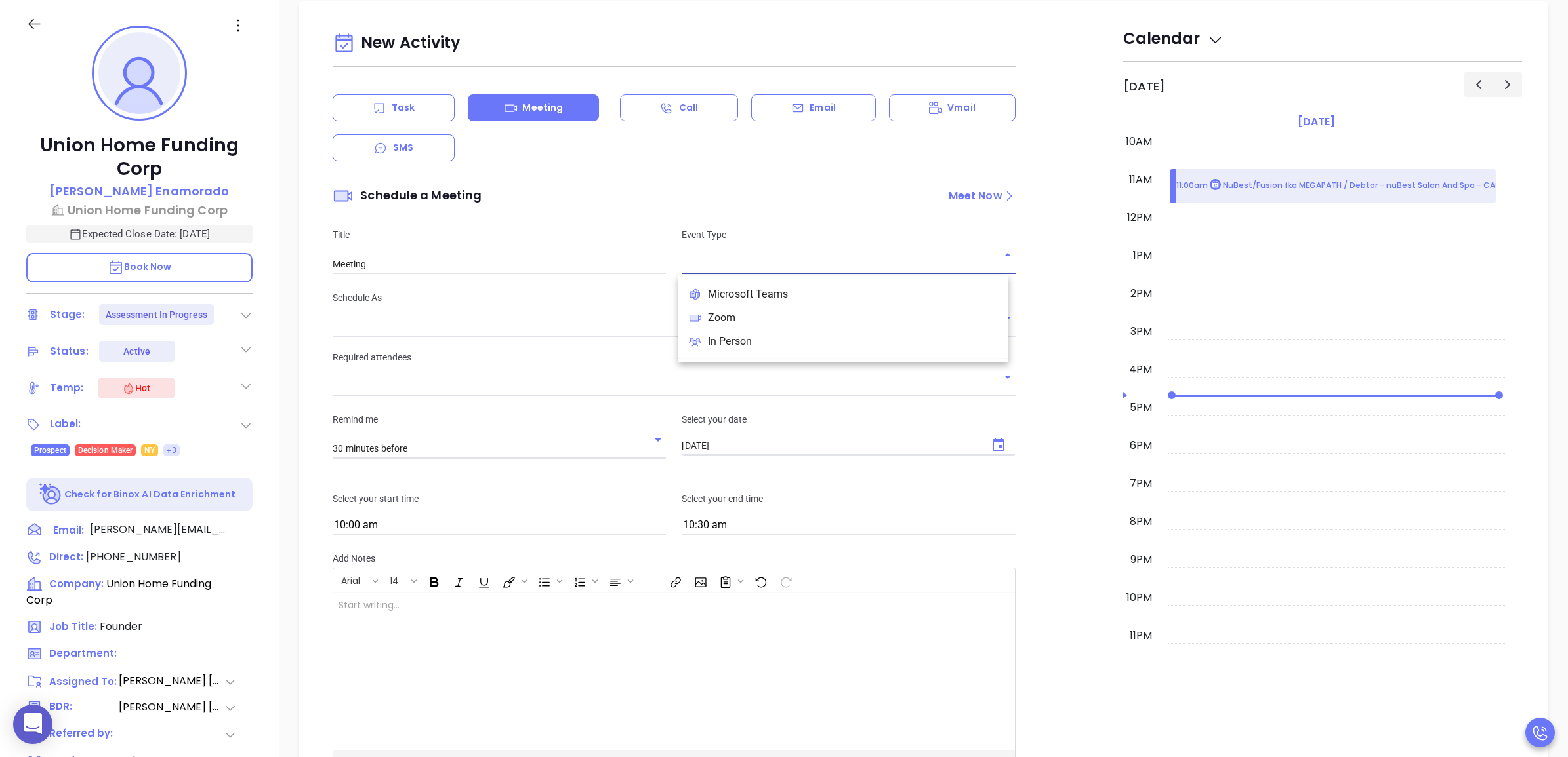
type input "Zoom Meeting"
type input "Zoom"
type input "[PERSON_NAME]"
click at [511, 272] on input "Zoom Meeting" at bounding box center [499, 264] width 333 height 19
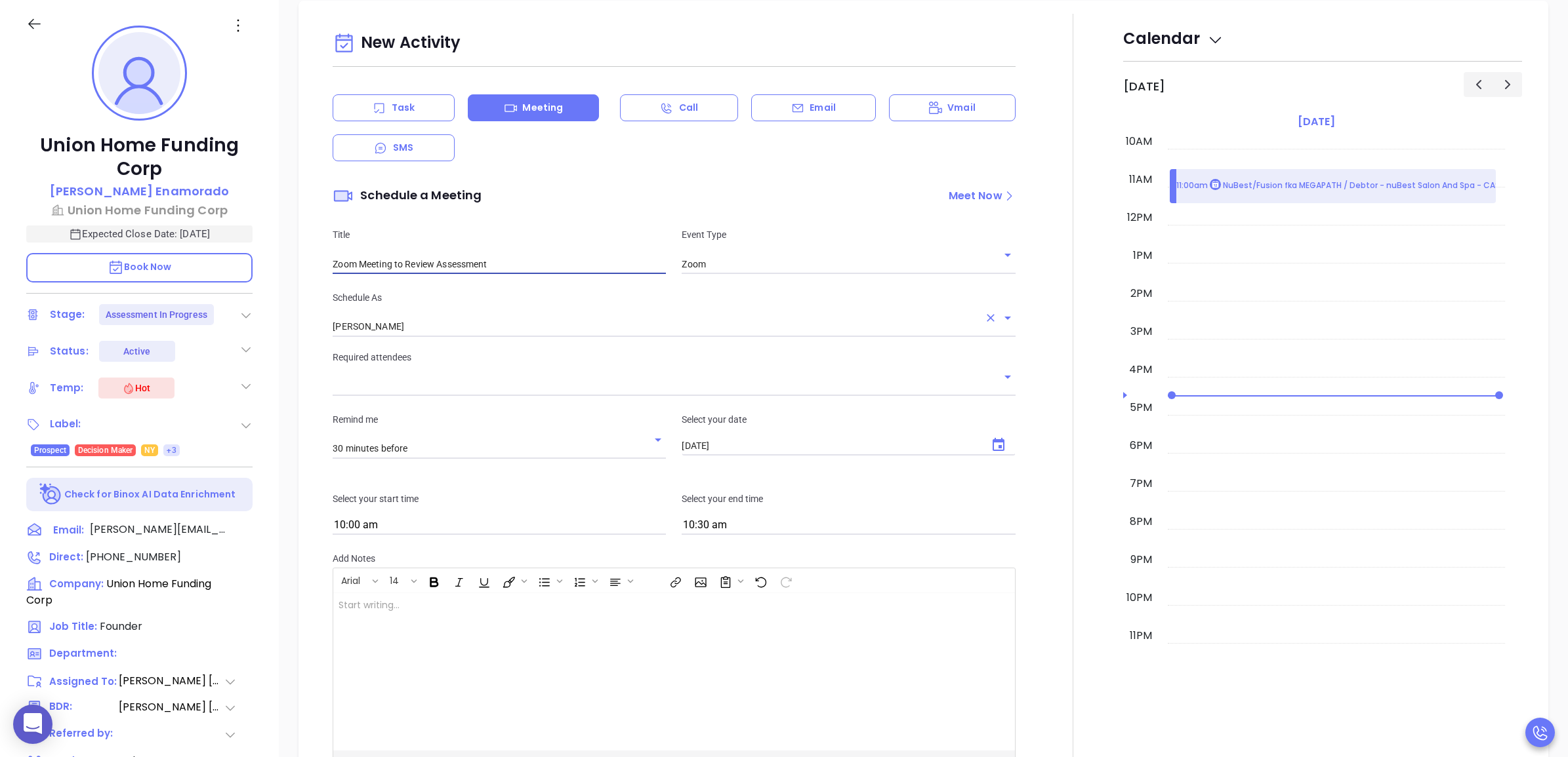
type input "Zoom Meeting to Review Assessment"
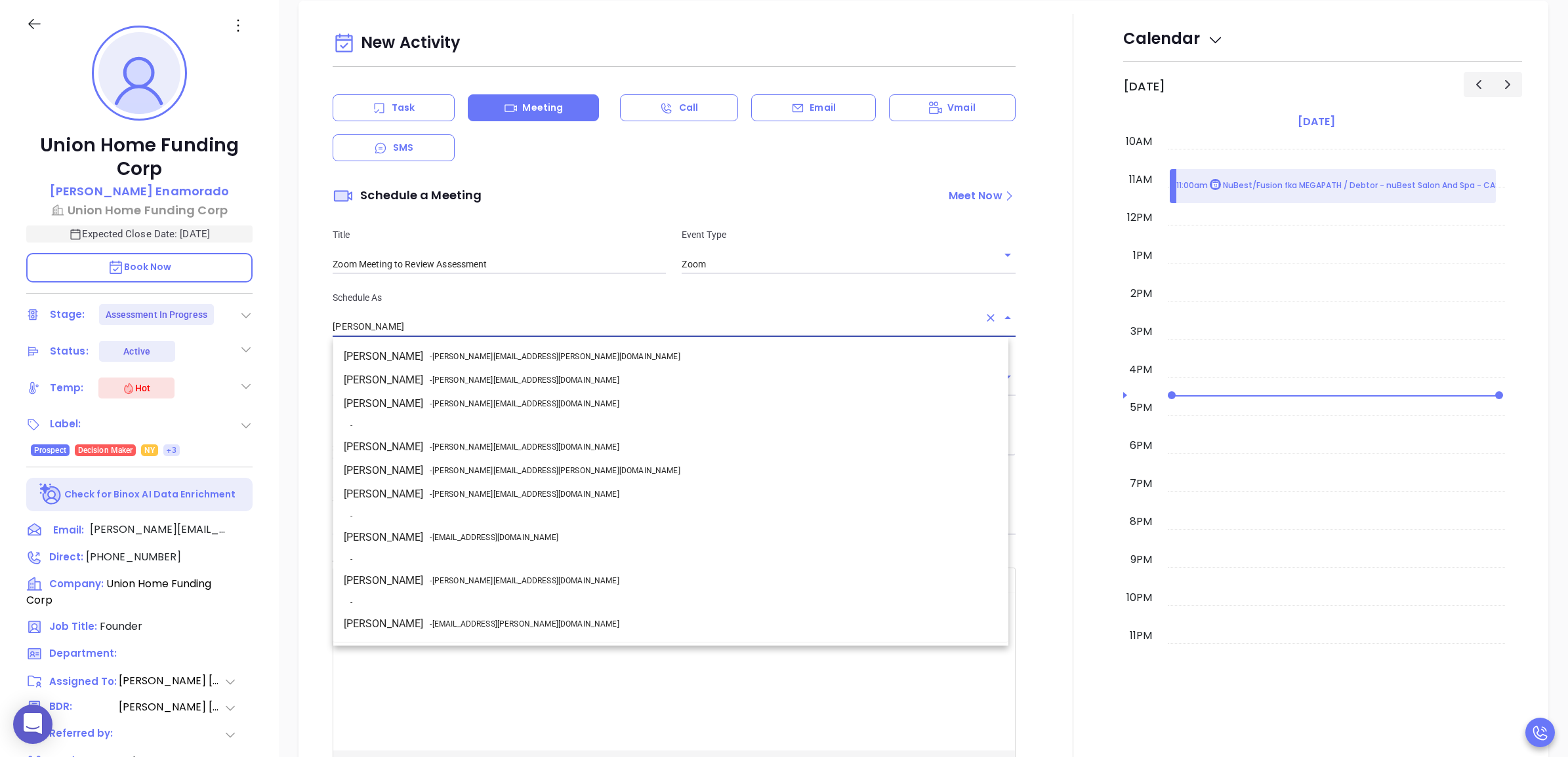
click at [478, 321] on input "[PERSON_NAME]" at bounding box center [655, 327] width 646 height 19
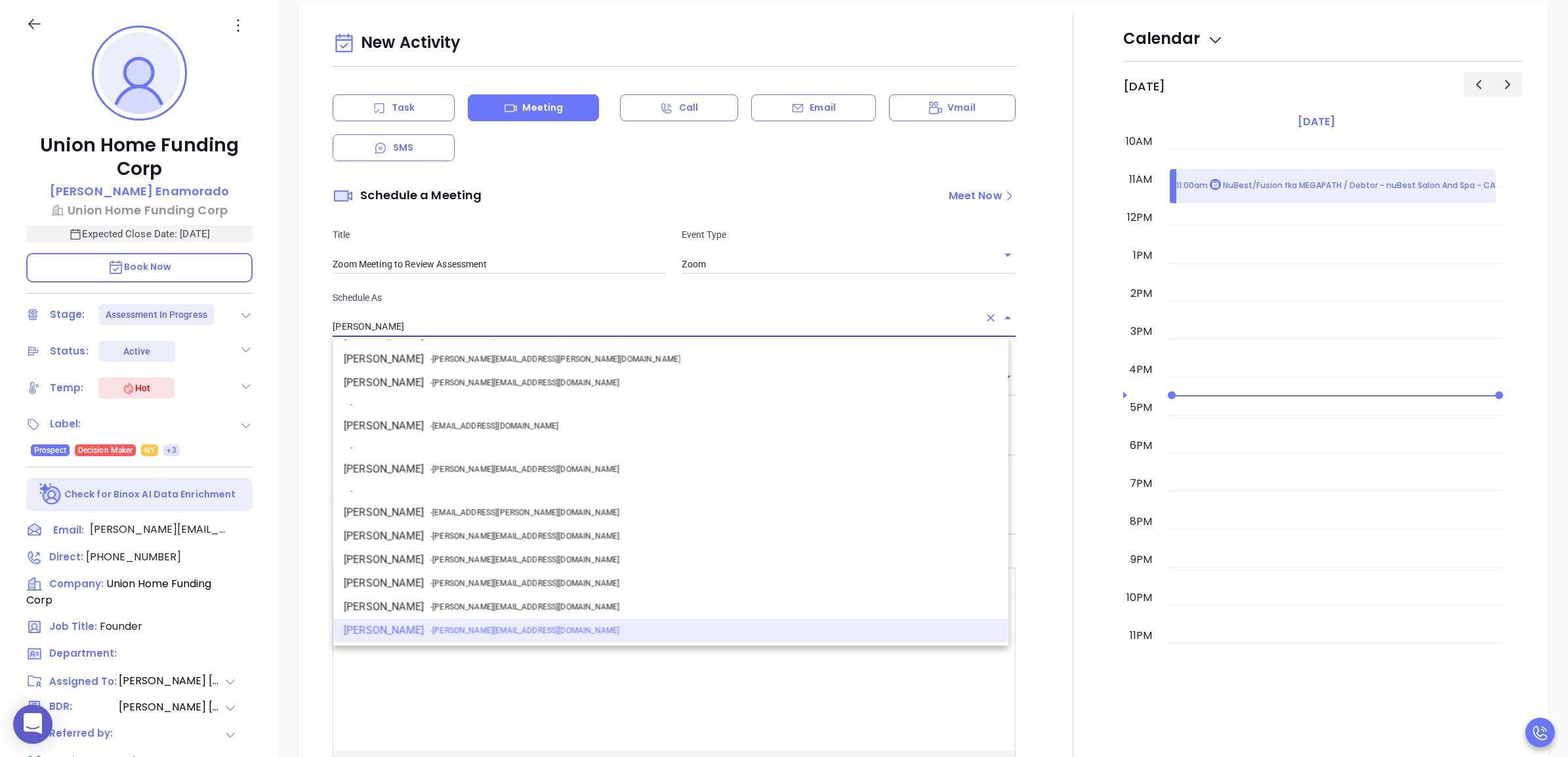
click at [424, 471] on li "Walter Contreras - walter@motiva.net" at bounding box center [671, 469] width 675 height 23
type input "Walter Contreras"
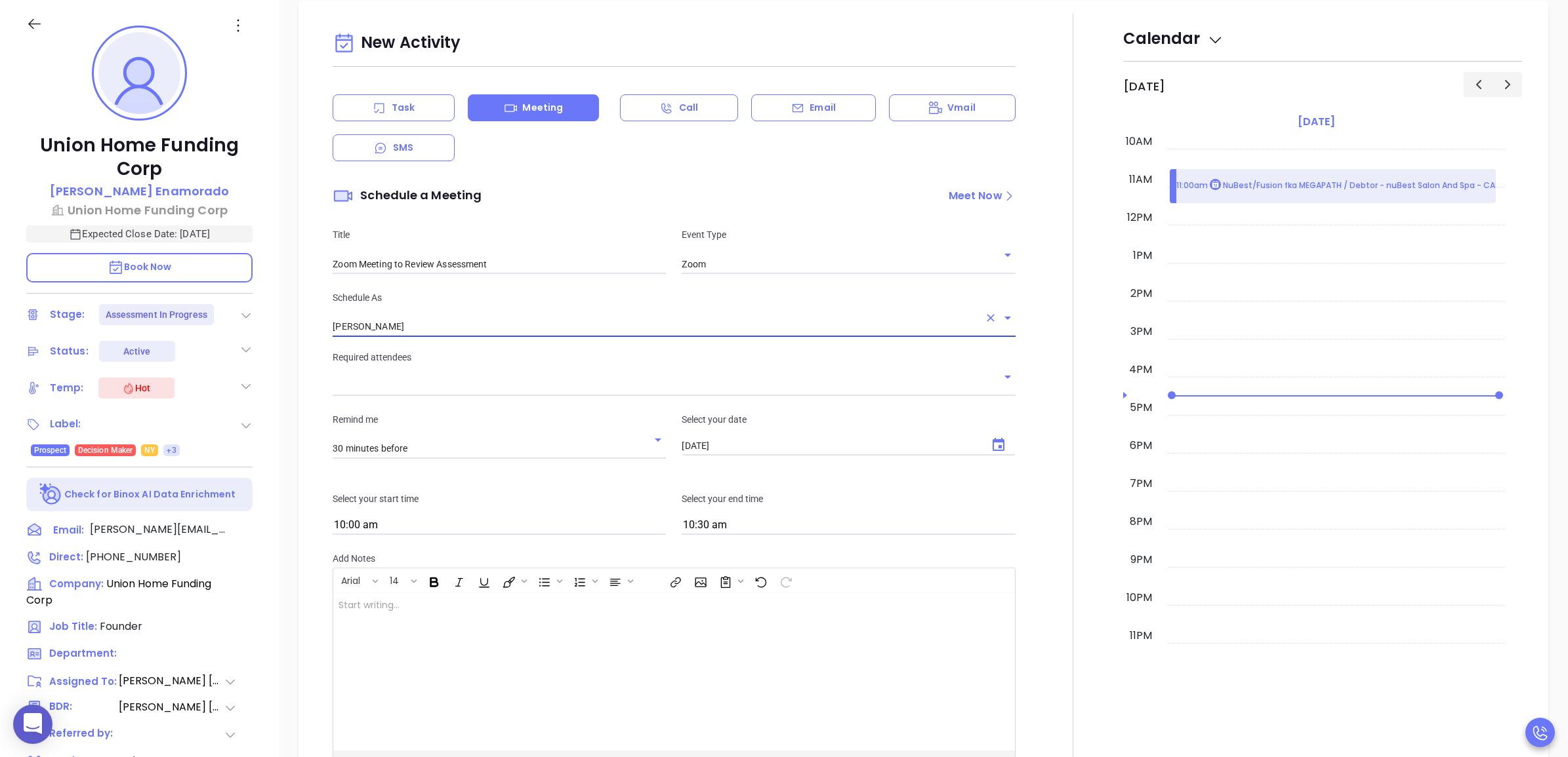
click at [466, 384] on input "text" at bounding box center [664, 387] width 663 height 19
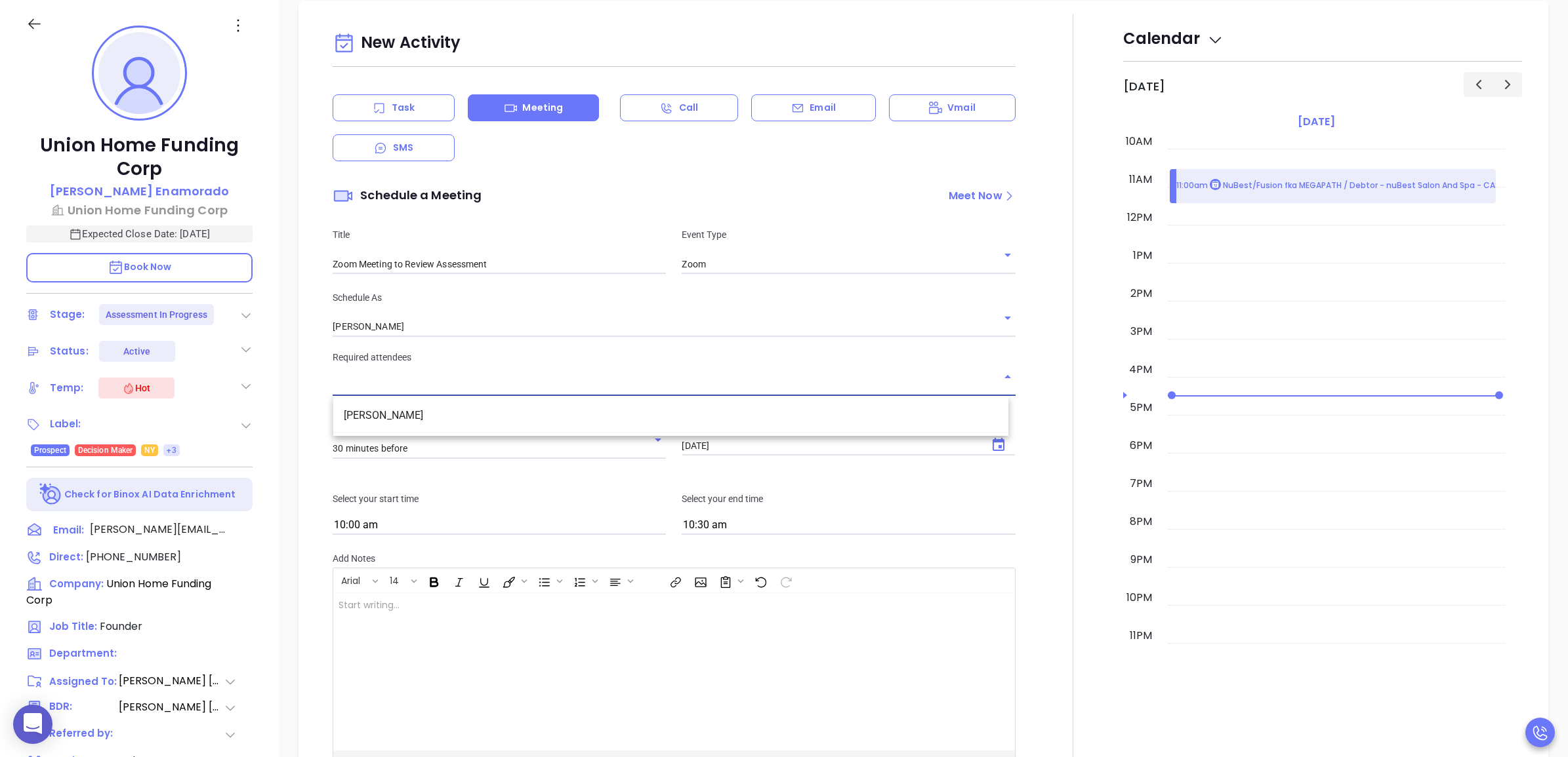
click at [454, 415] on li "Juan Enamorado" at bounding box center [671, 415] width 675 height 23
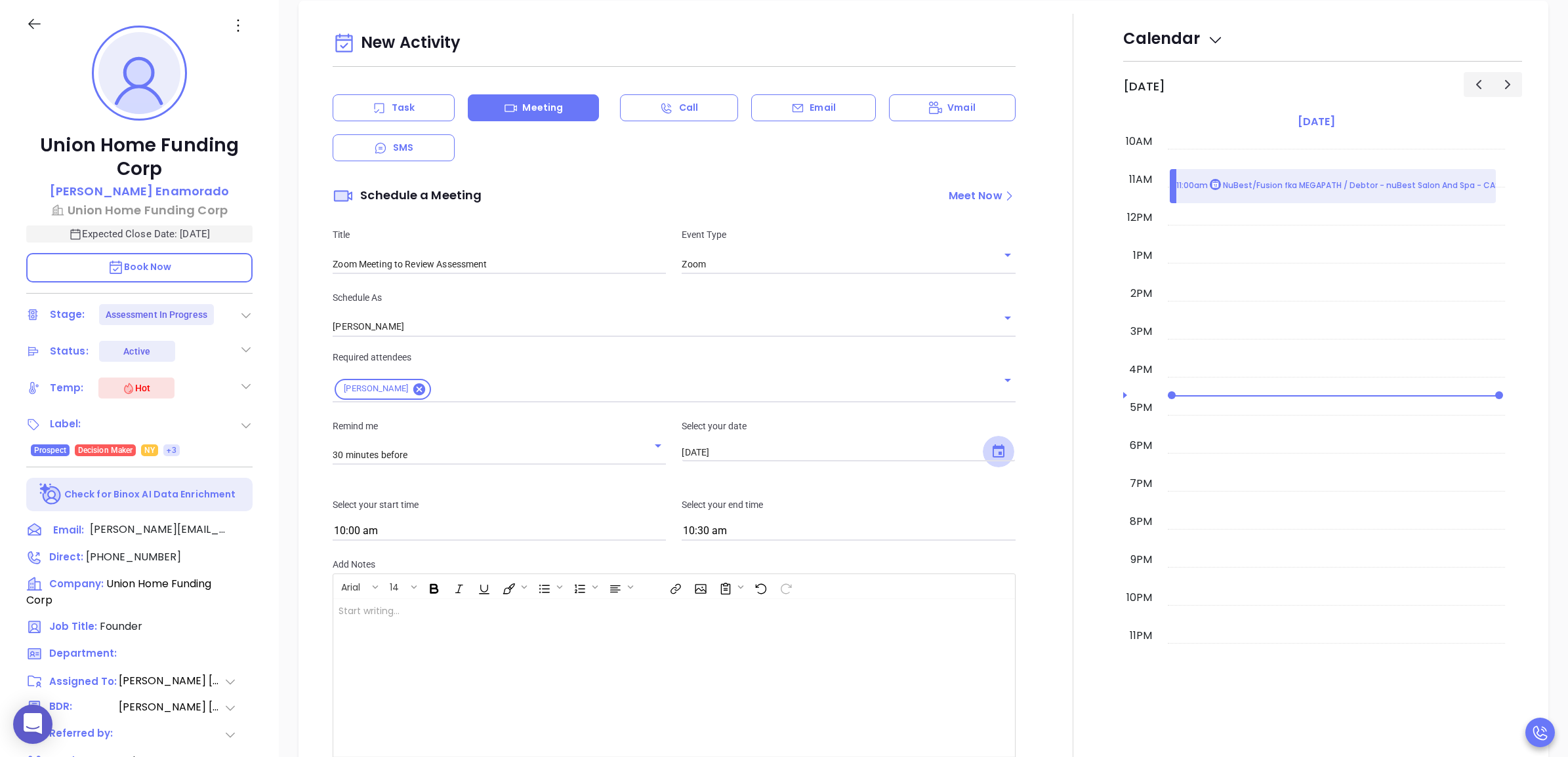
click at [992, 449] on icon "Choose date, selected date is Aug 13, 2025" at bounding box center [999, 452] width 16 height 16
click at [809, 579] on button "14" at bounding box center [807, 582] width 23 height 23
type input "08/14/2025"
click at [559, 539] on input "10:00 am" at bounding box center [499, 531] width 333 height 18
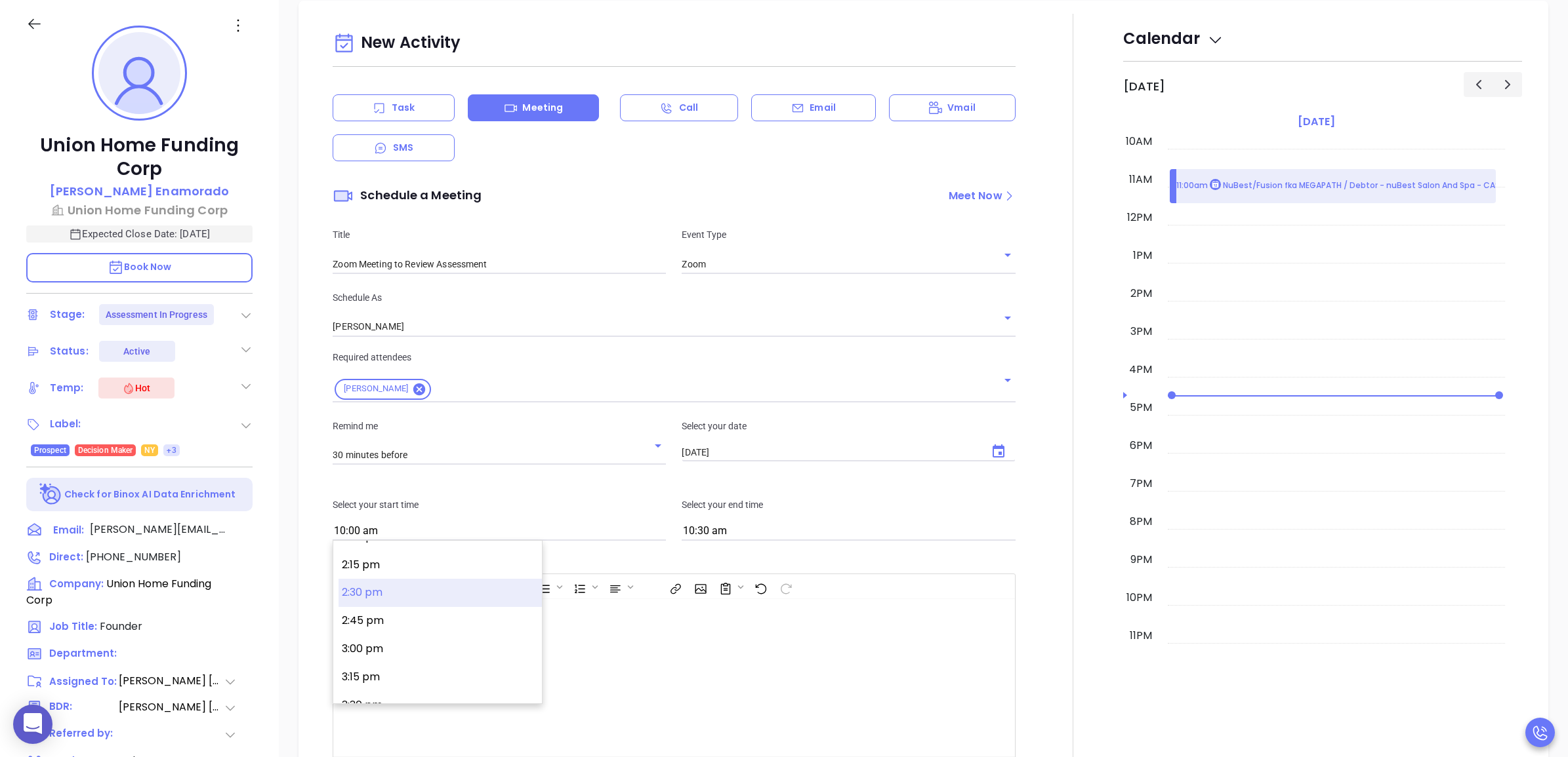
click at [425, 589] on button "2:30 pm" at bounding box center [440, 592] width 203 height 28
type input "2:30 pm"
click at [782, 526] on input "3:30 pm" at bounding box center [848, 531] width 333 height 18
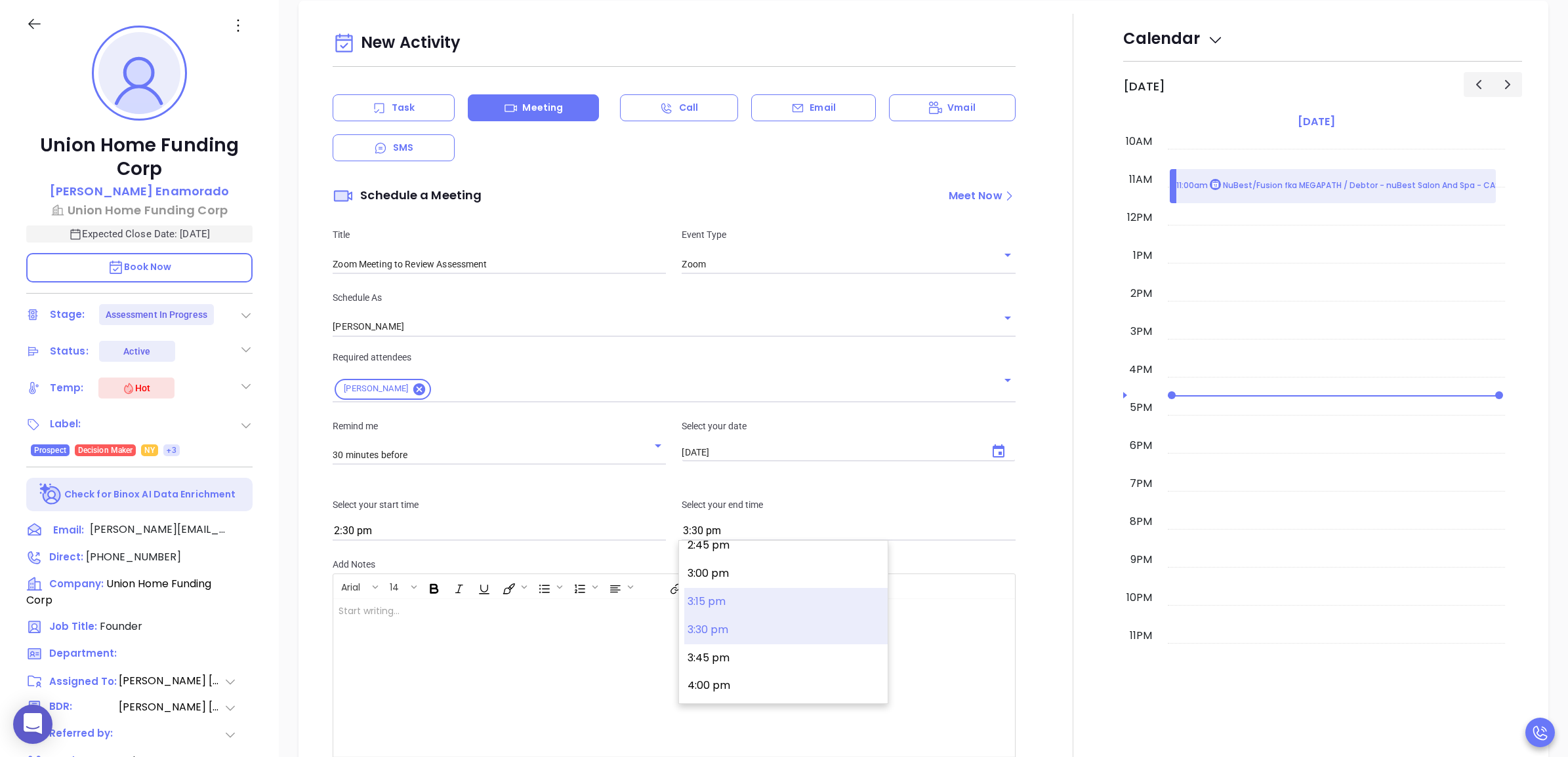
scroll to position [1637, 0]
click at [753, 607] on button "3:00 pm" at bounding box center [786, 604] width 203 height 28
type input "3:00 pm"
click at [617, 660] on div at bounding box center [650, 678] width 634 height 158
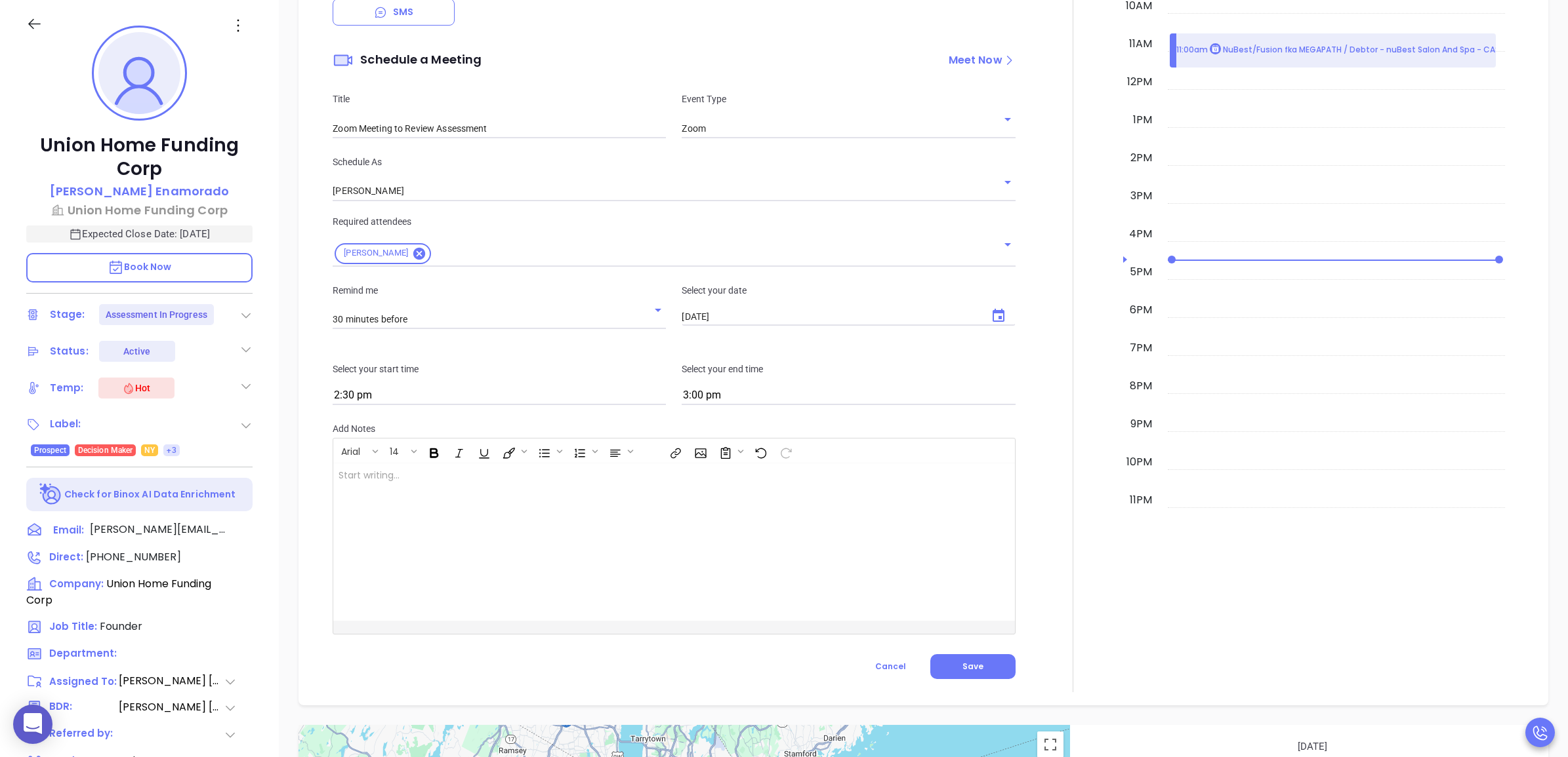
scroll to position [1277, 0]
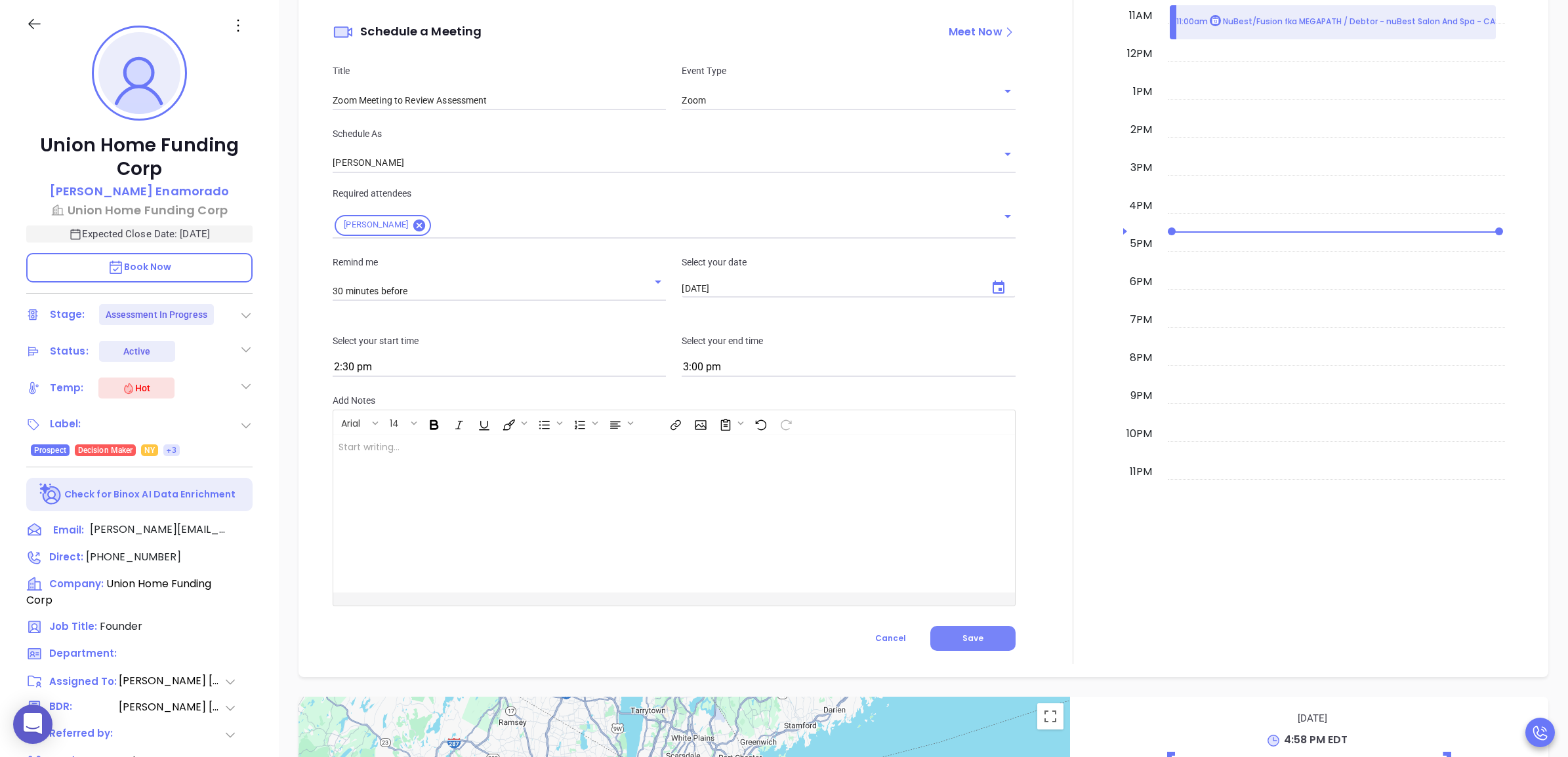
click at [981, 633] on button "Save" at bounding box center [973, 638] width 85 height 25
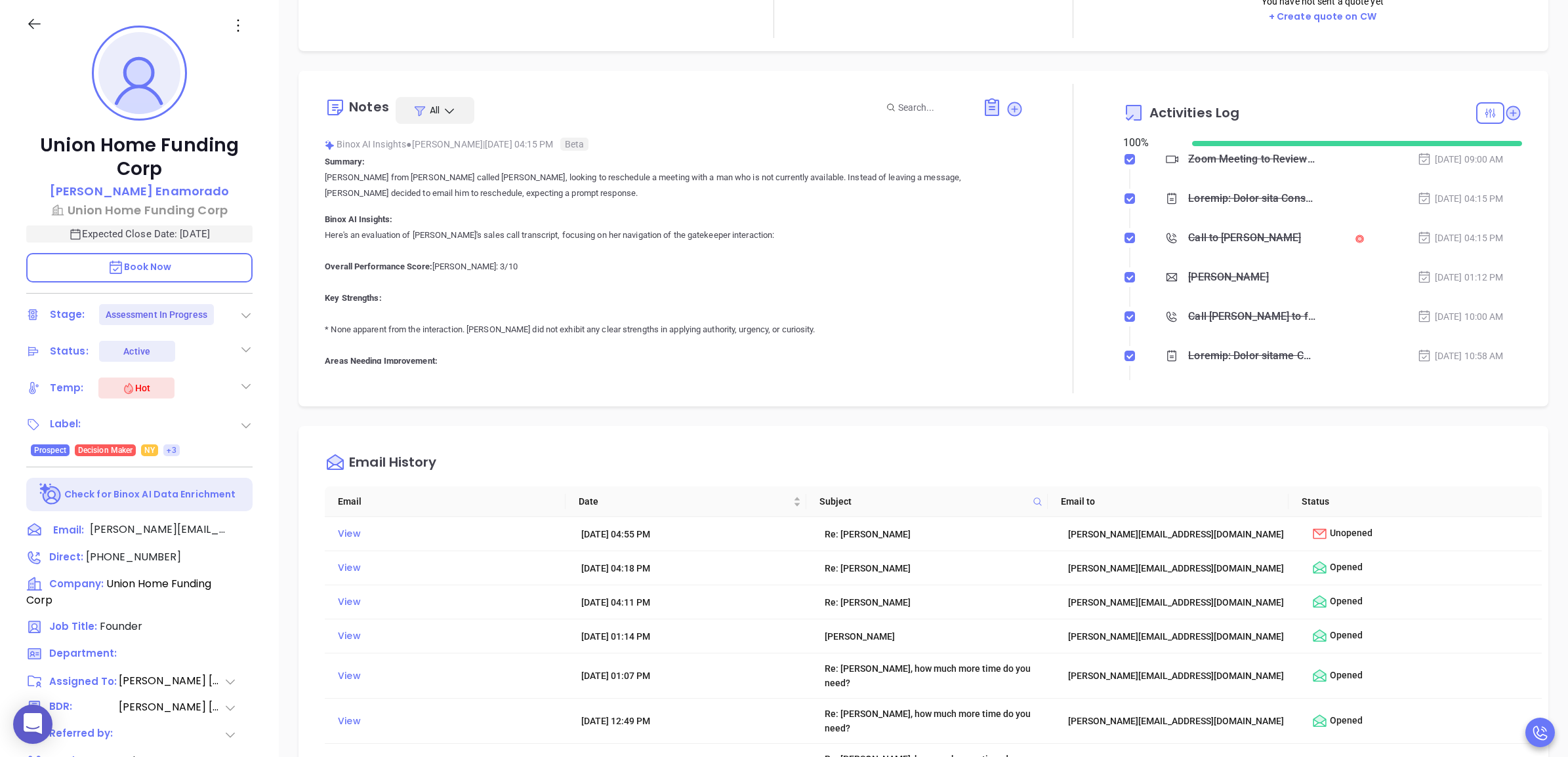
scroll to position [0, 0]
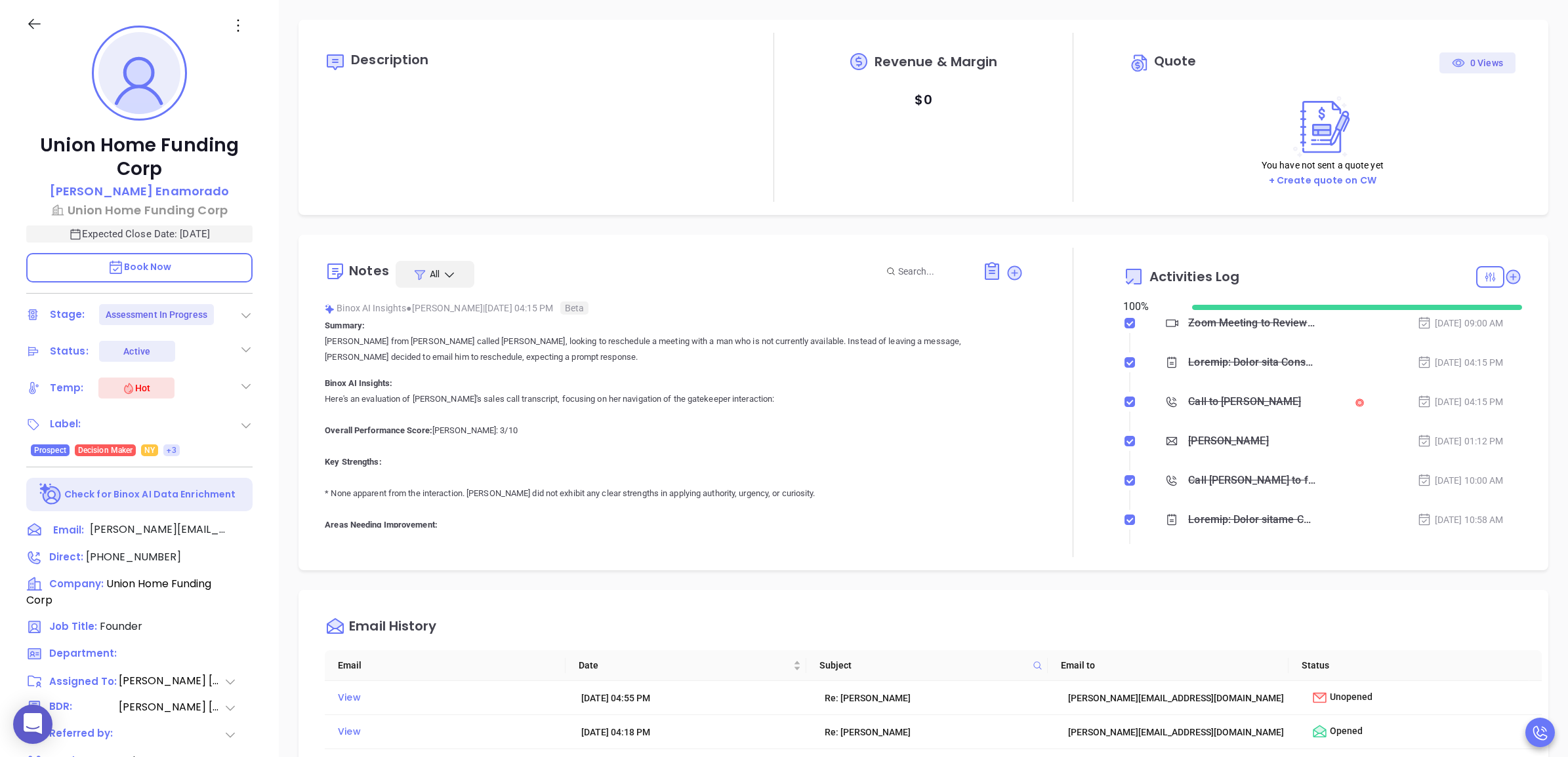
type input "Meeting"
checkbox input "false"
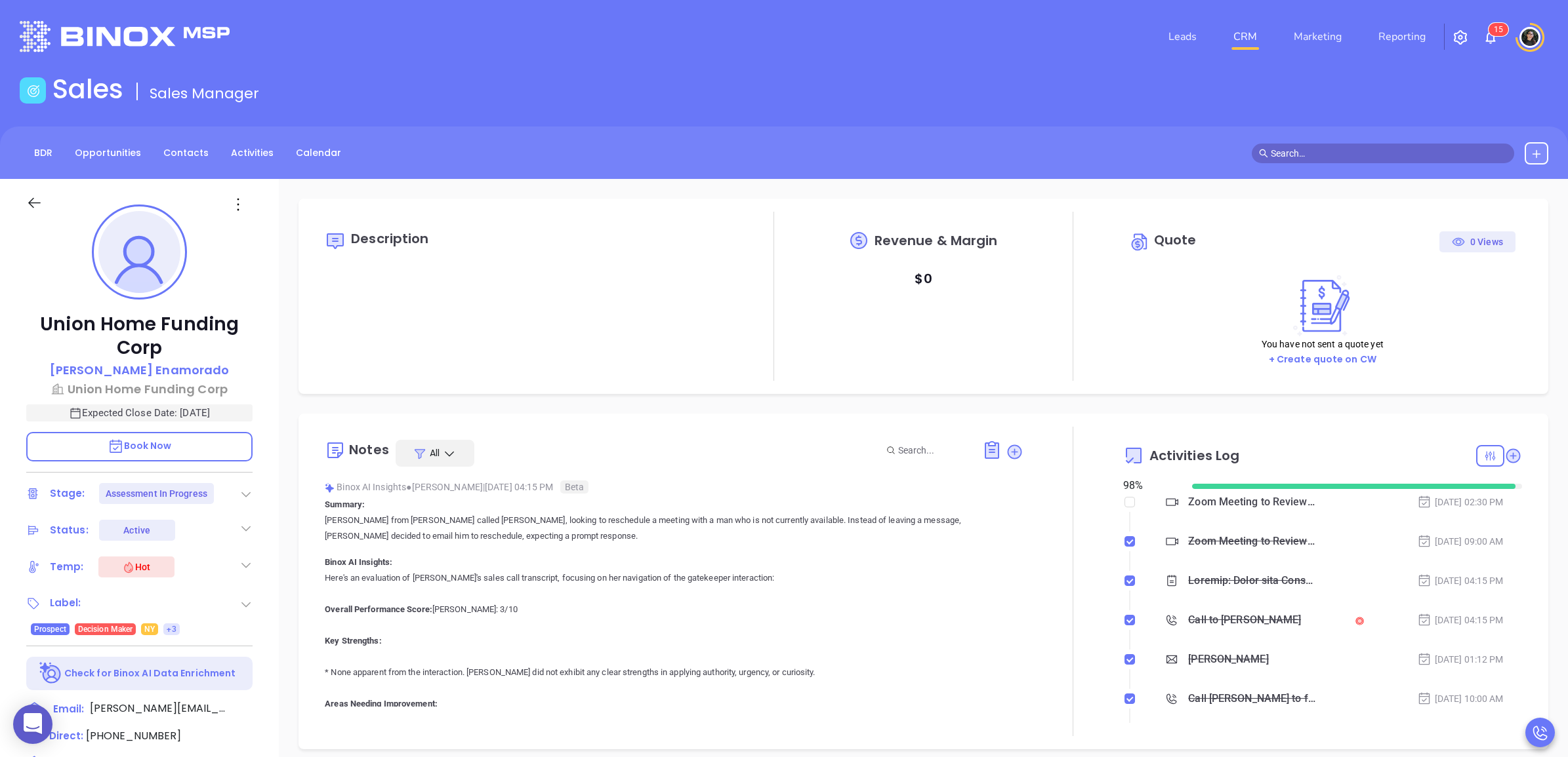
click at [1255, 38] on link "CRM" at bounding box center [1245, 36] width 34 height 27
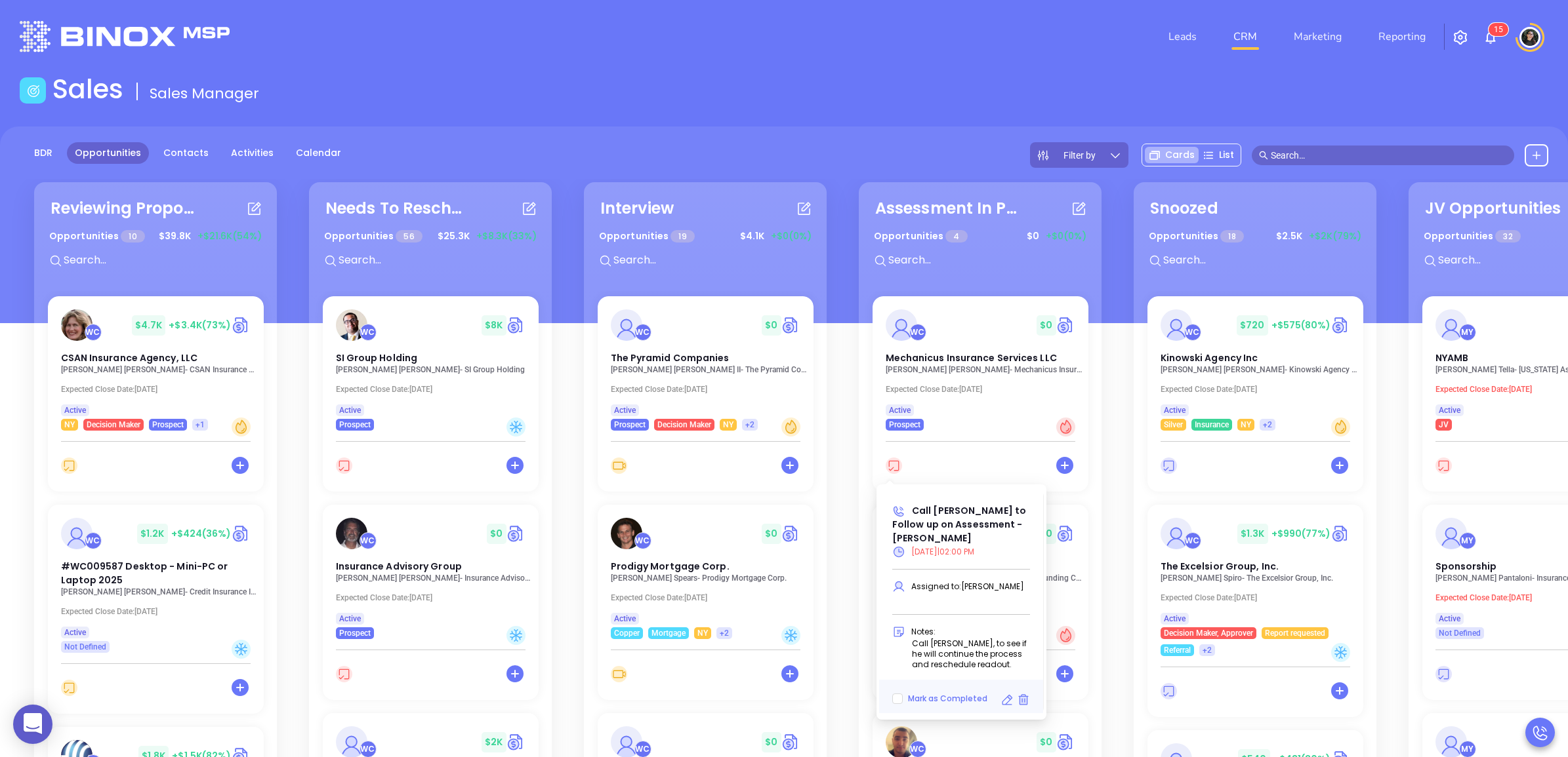
click at [887, 473] on div "WC $ 0 Mechanicus Insurance Services LLC David Schonbrun - Mechanicus Insurance…" at bounding box center [980, 532] width 232 height 472
click at [885, 464] on icon at bounding box center [890, 468] width 10 height 10
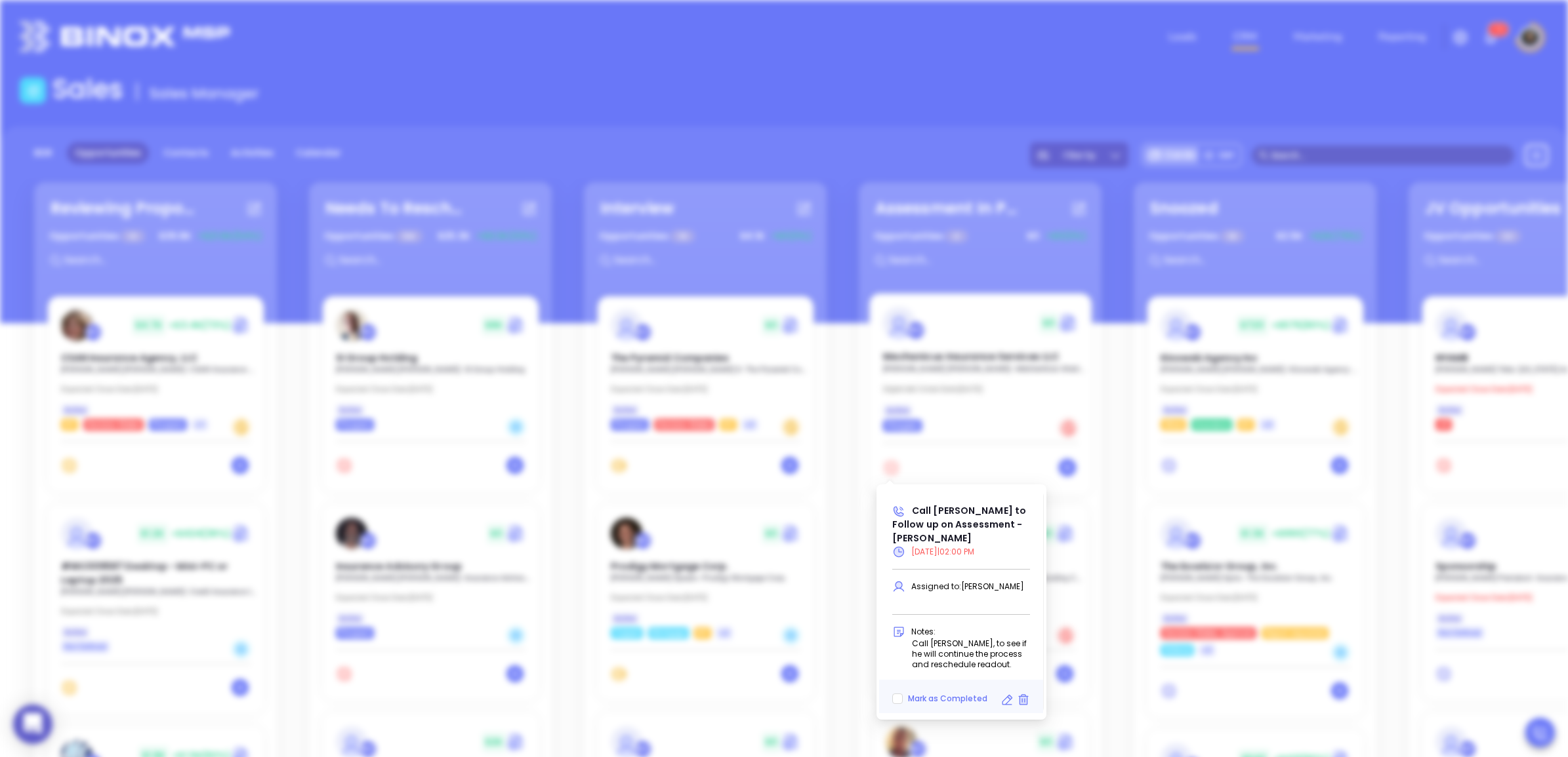
type input "08/12/2025"
type input "Call David to Follow up on Assessment - David Schonbrun"
type input "Call"
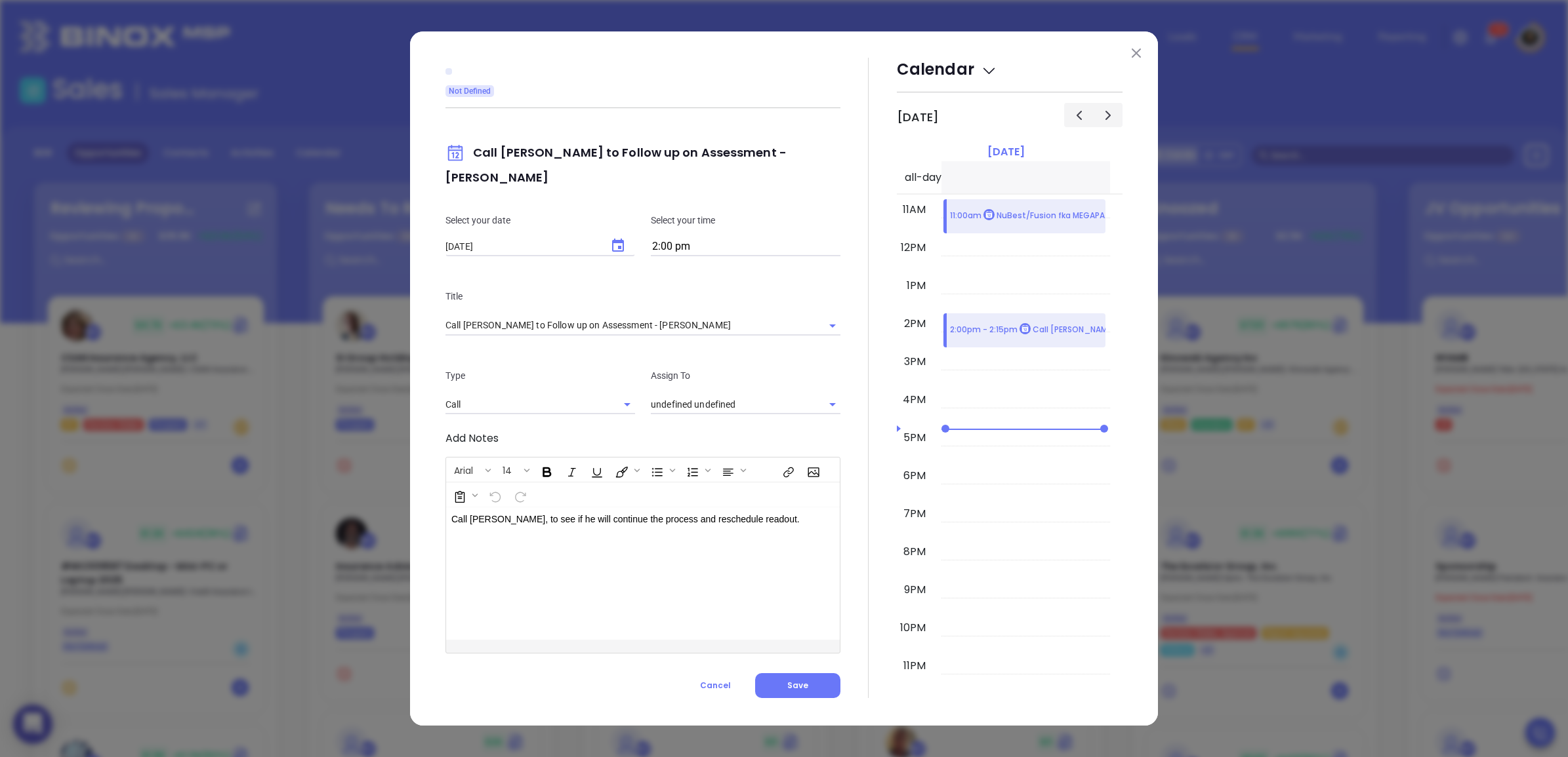
type input "[PERSON_NAME]"
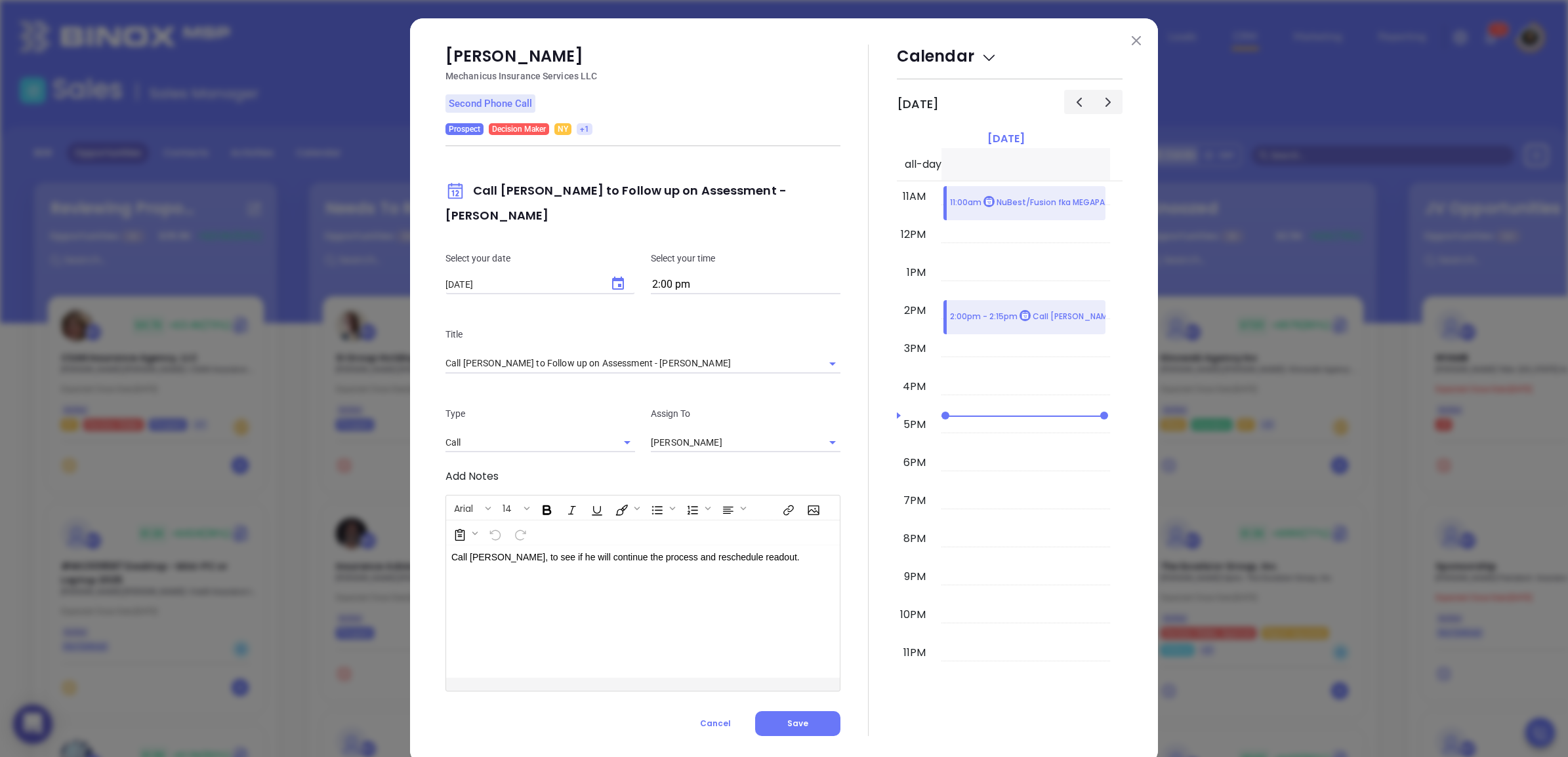
click at [624, 235] on div "Select your date 08/12/2025 ​ Select your time 2:00 pm" at bounding box center [642, 272] width 411 height 76
click at [614, 276] on icon "Choose date, selected date is Aug 12, 2025" at bounding box center [618, 283] width 12 height 13
click at [510, 392] on button "12" at bounding box center [520, 397] width 23 height 23
click at [544, 395] on button "13" at bounding box center [544, 397] width 23 height 23
type input "[DATE]"
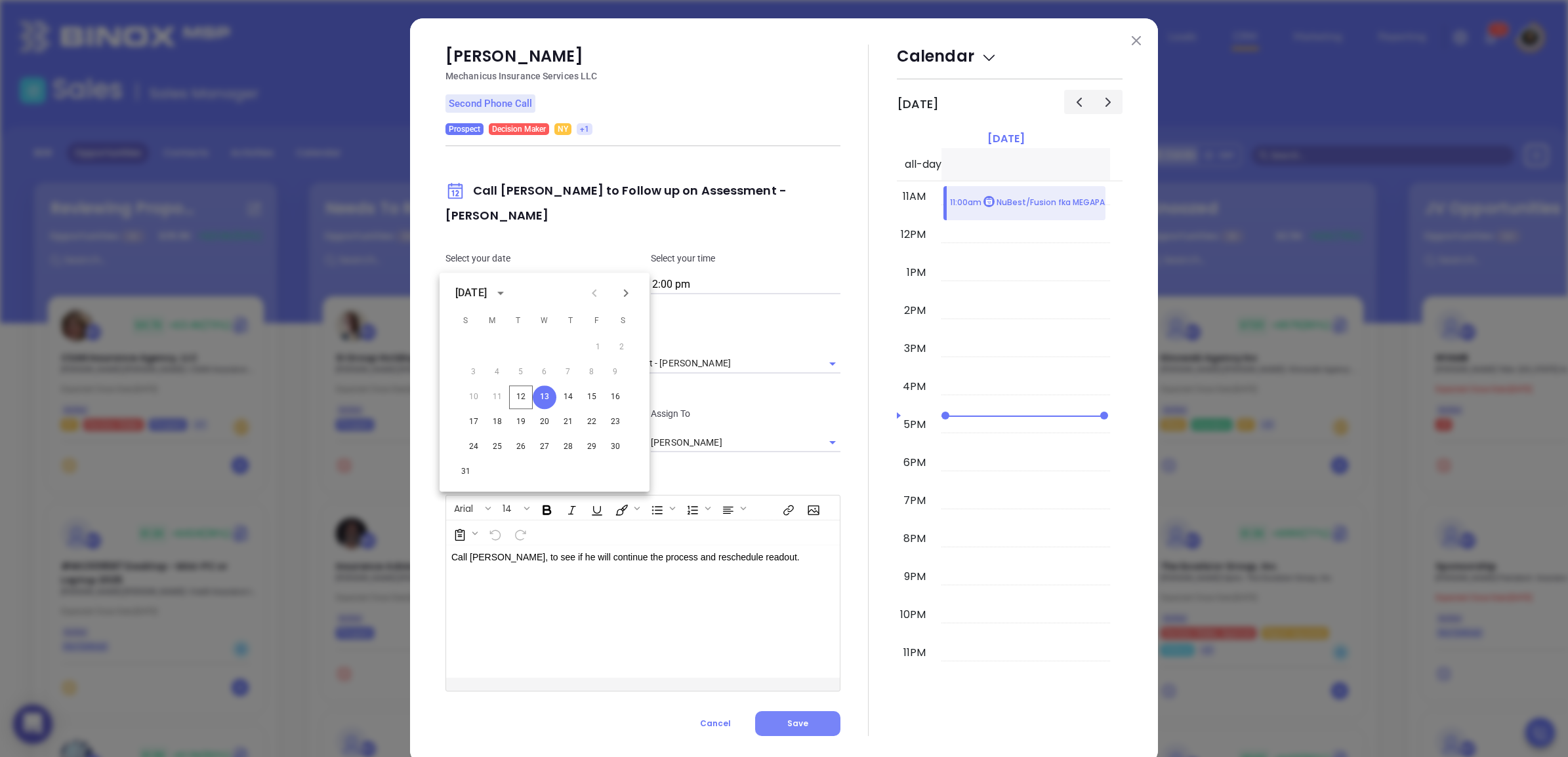
click at [815, 711] on button "Save" at bounding box center [798, 723] width 85 height 25
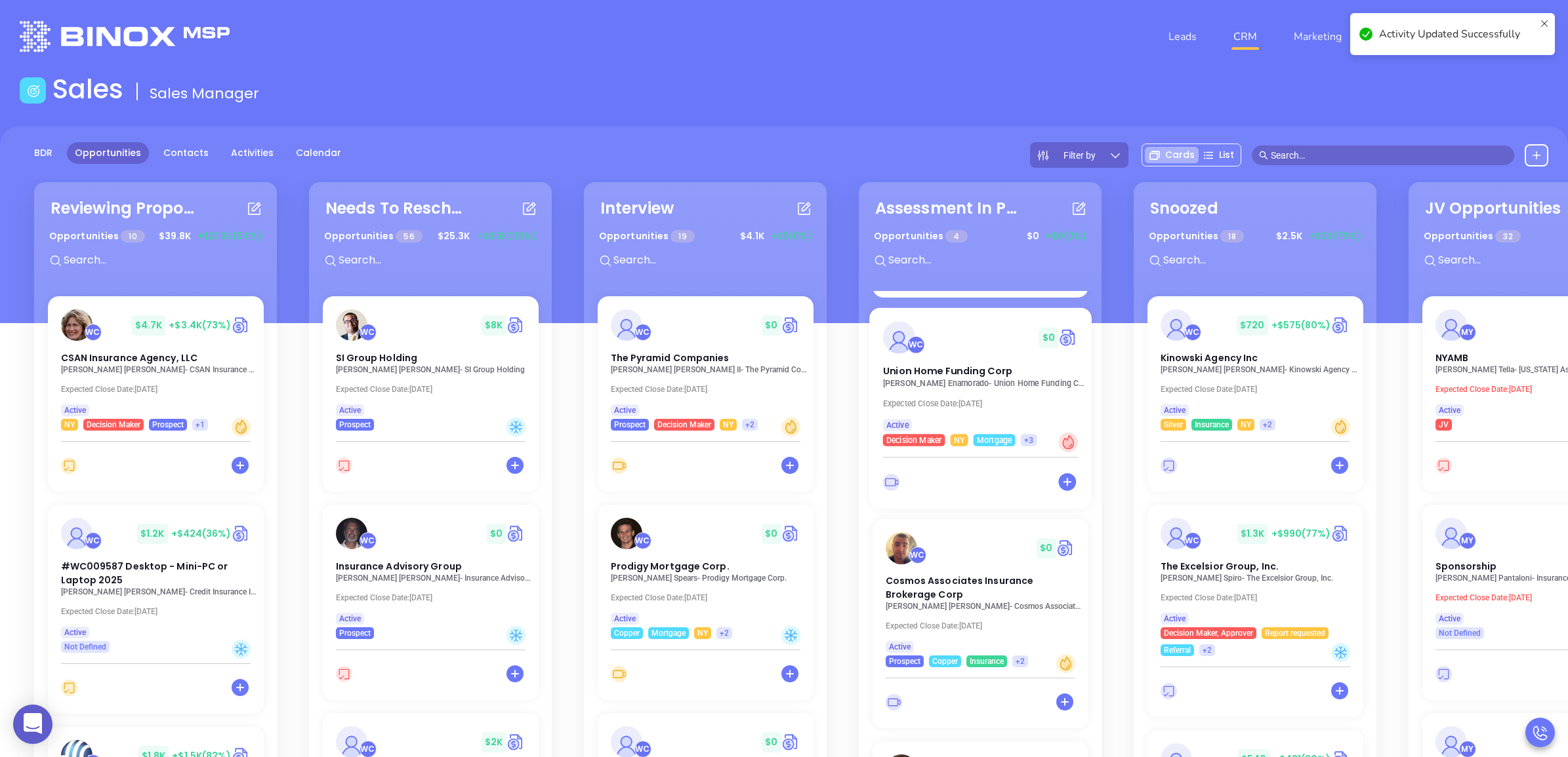
scroll to position [223, 0]
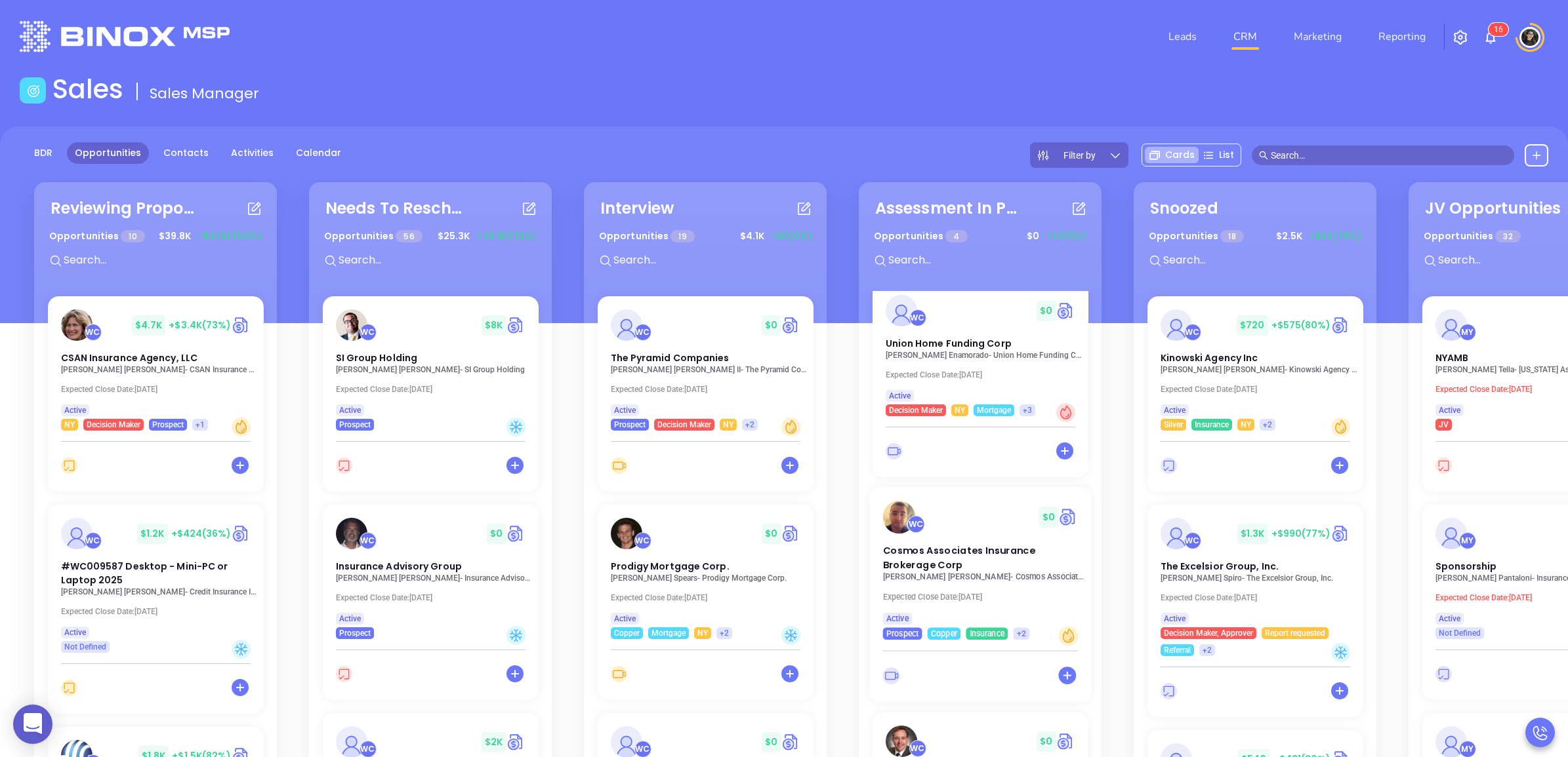
click at [921, 577] on p "John R Papazoglou - Cosmos Associates Insurance Brokerage Corp" at bounding box center [983, 576] width 203 height 9
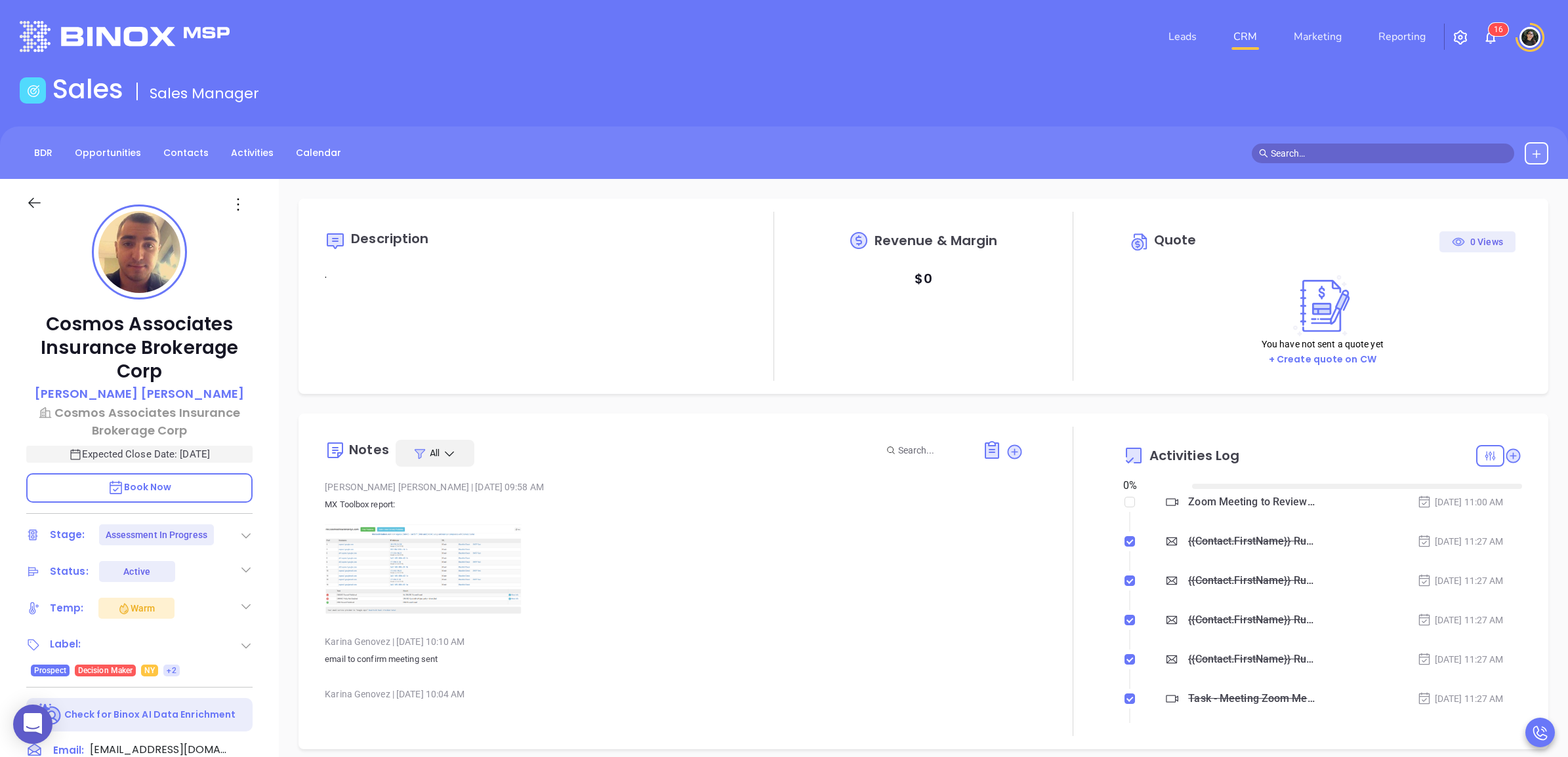
type input "[DATE]"
type input "[PERSON_NAME]"
click at [1008, 454] on icon at bounding box center [1014, 452] width 13 height 13
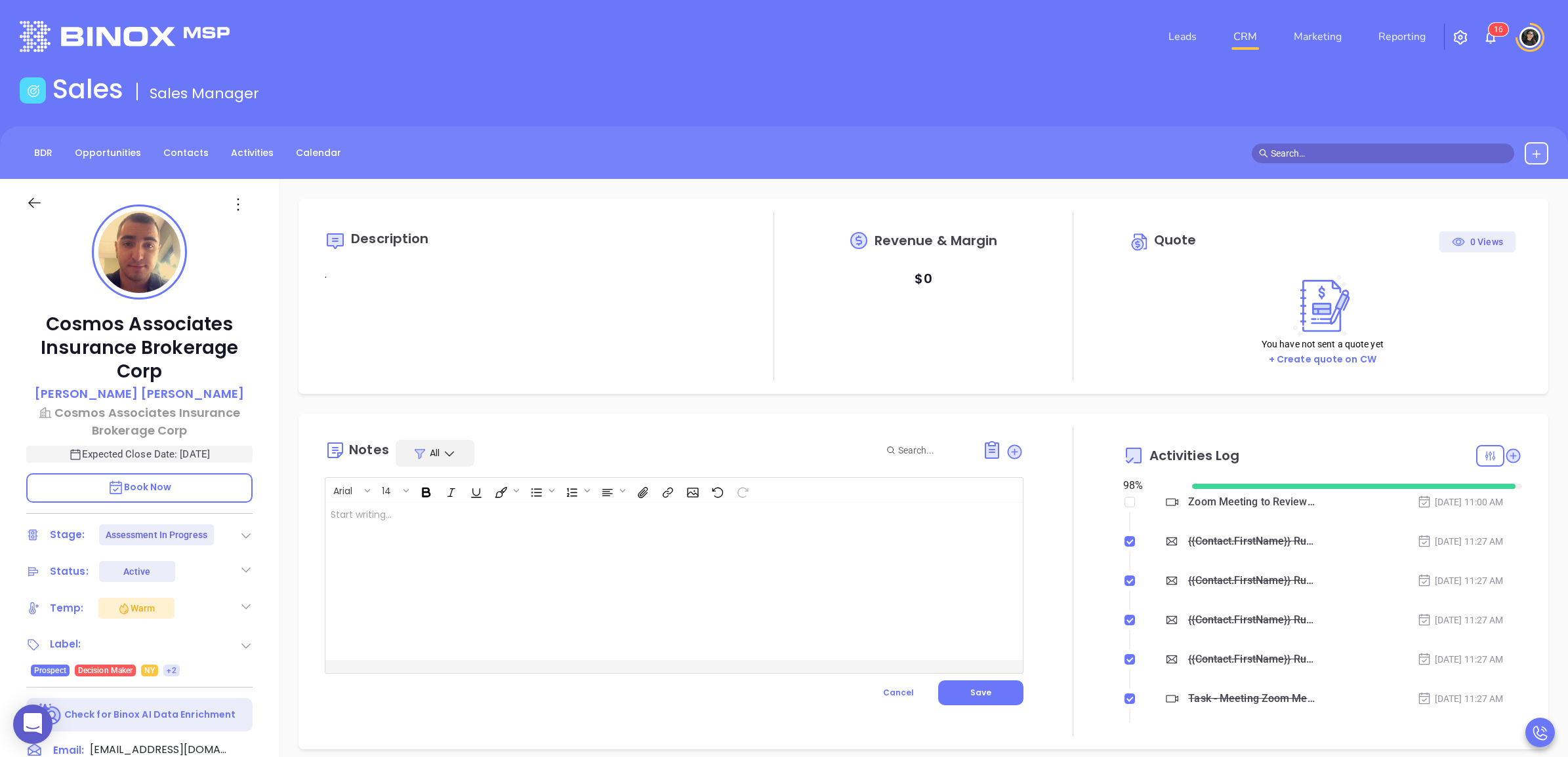
click at [752, 561] on div at bounding box center [650, 582] width 648 height 158
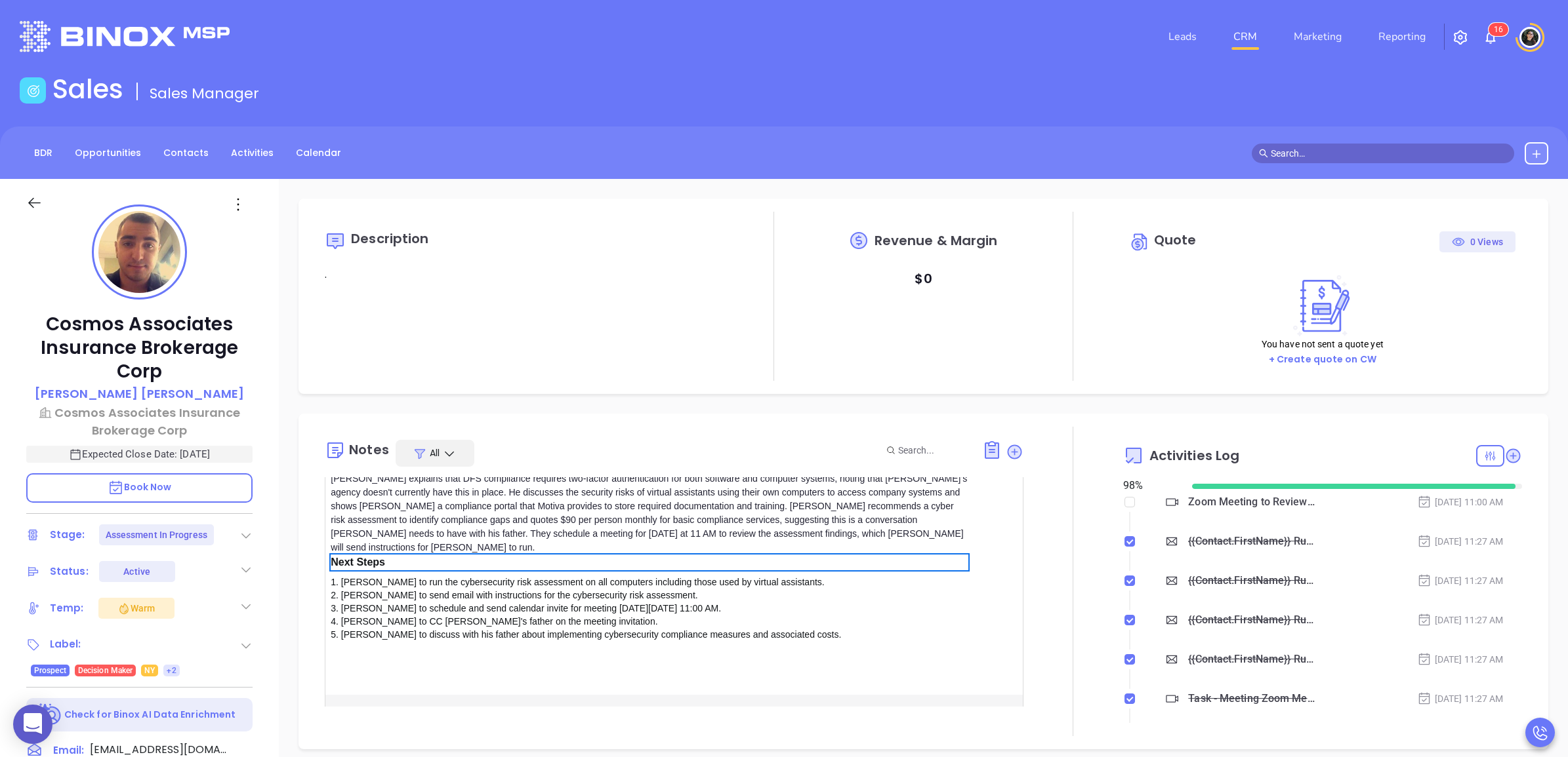
scroll to position [233, 0]
click at [982, 710] on button "Save" at bounding box center [981, 722] width 85 height 25
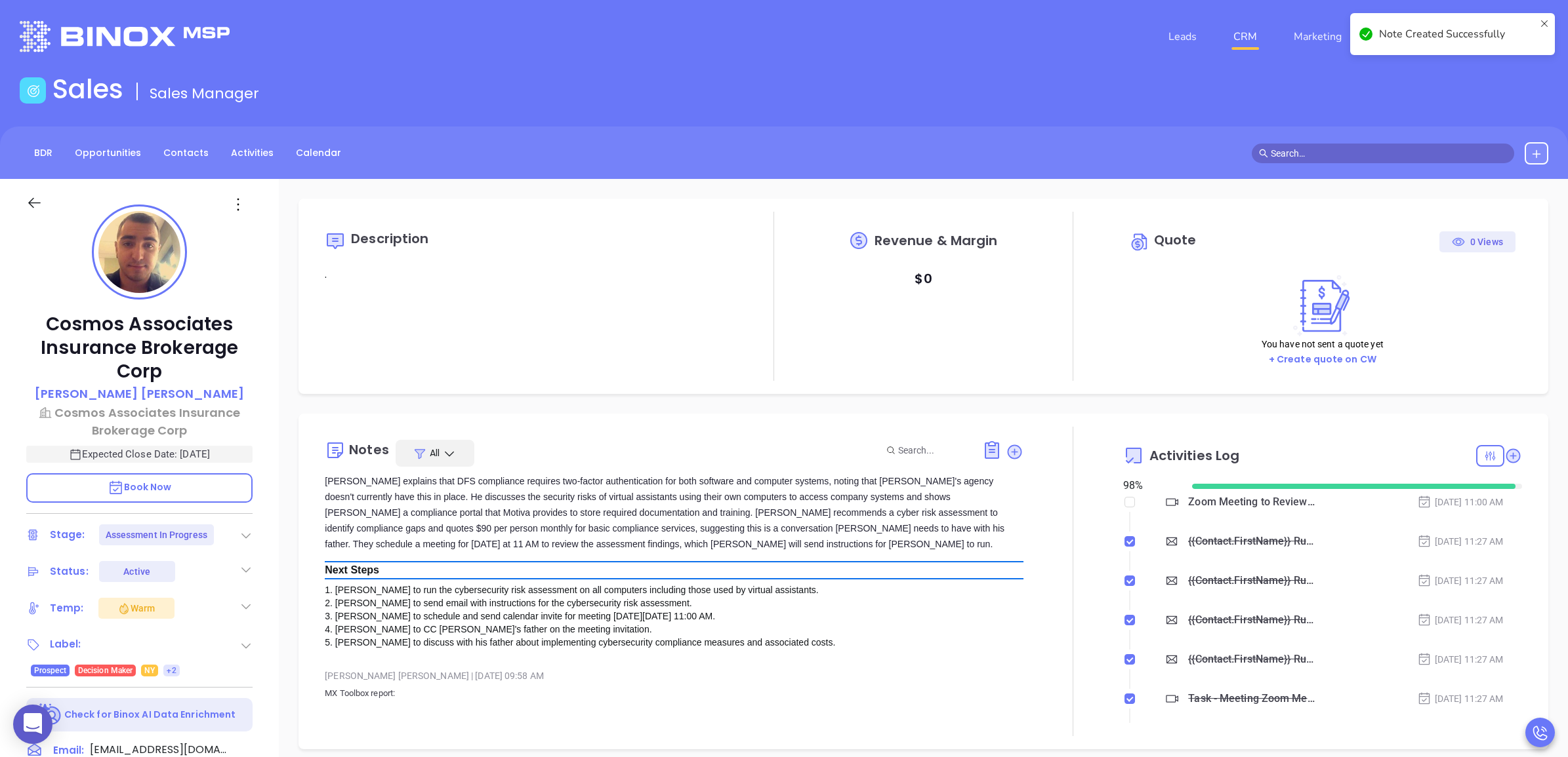
scroll to position [0, 0]
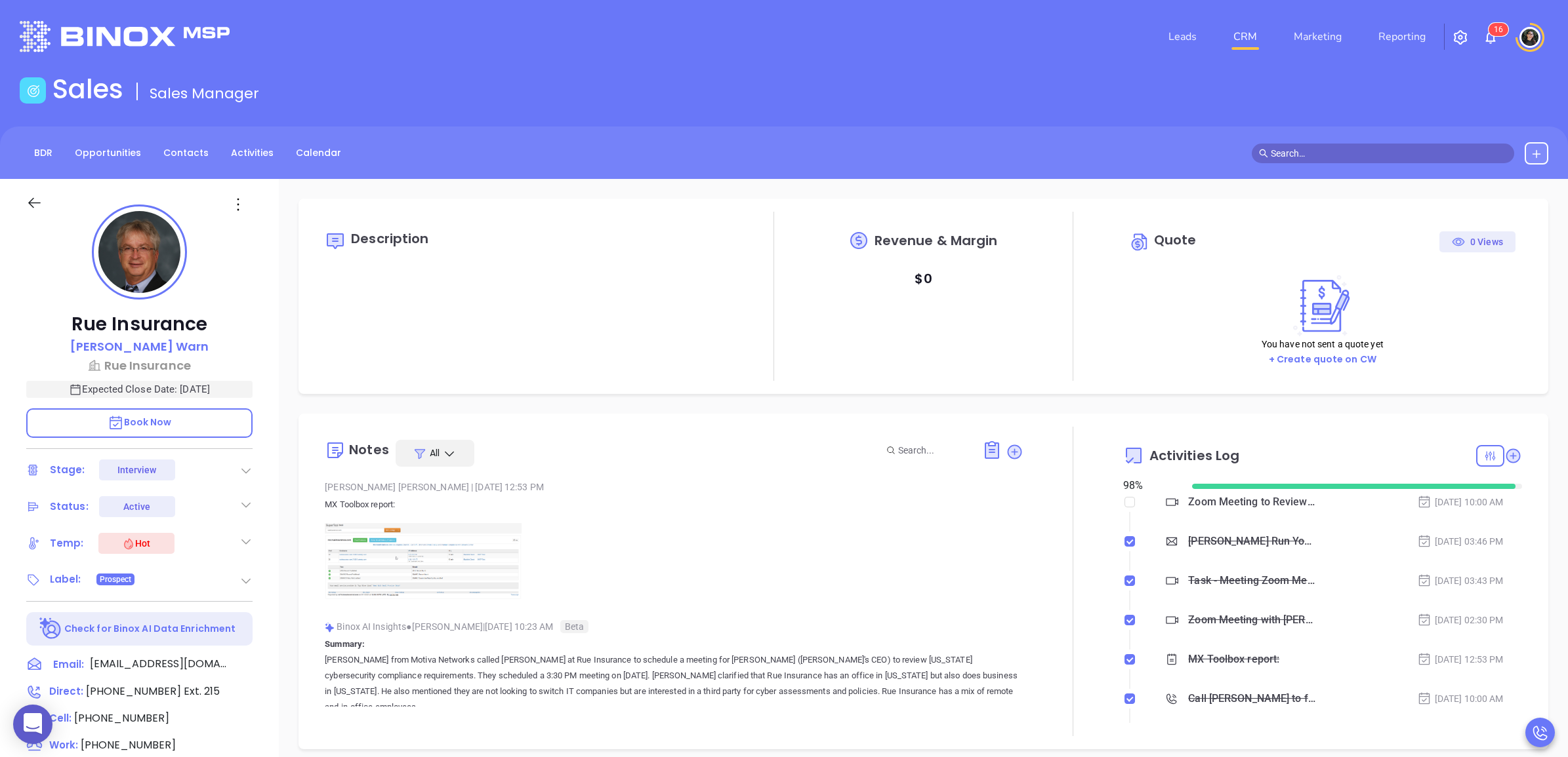
type input "[DATE]"
click at [246, 477] on div at bounding box center [246, 470] width 13 height 16
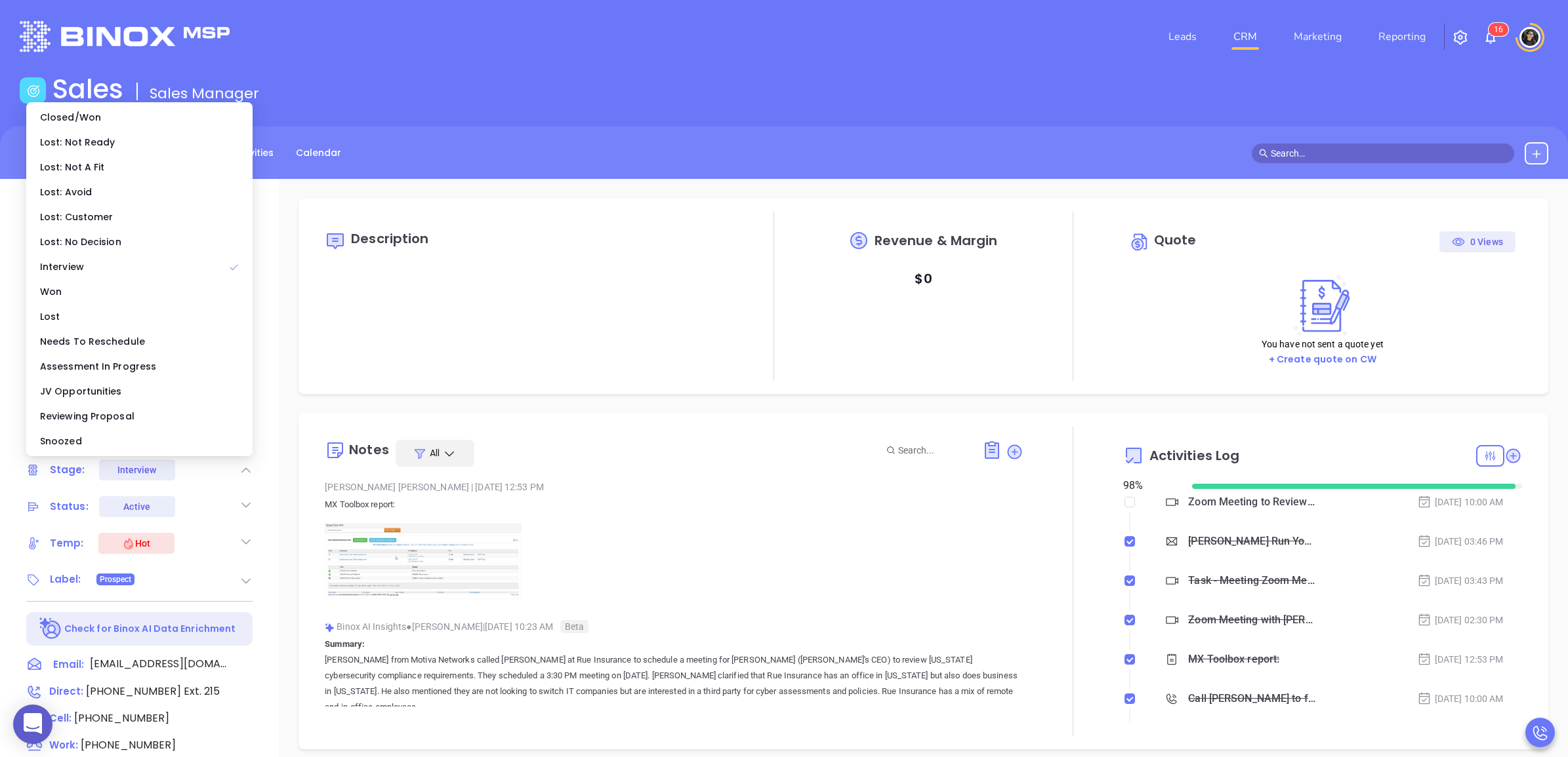
type input "[PERSON_NAME]"
click at [104, 362] on div "Assessment In Progress" at bounding box center [139, 366] width 221 height 25
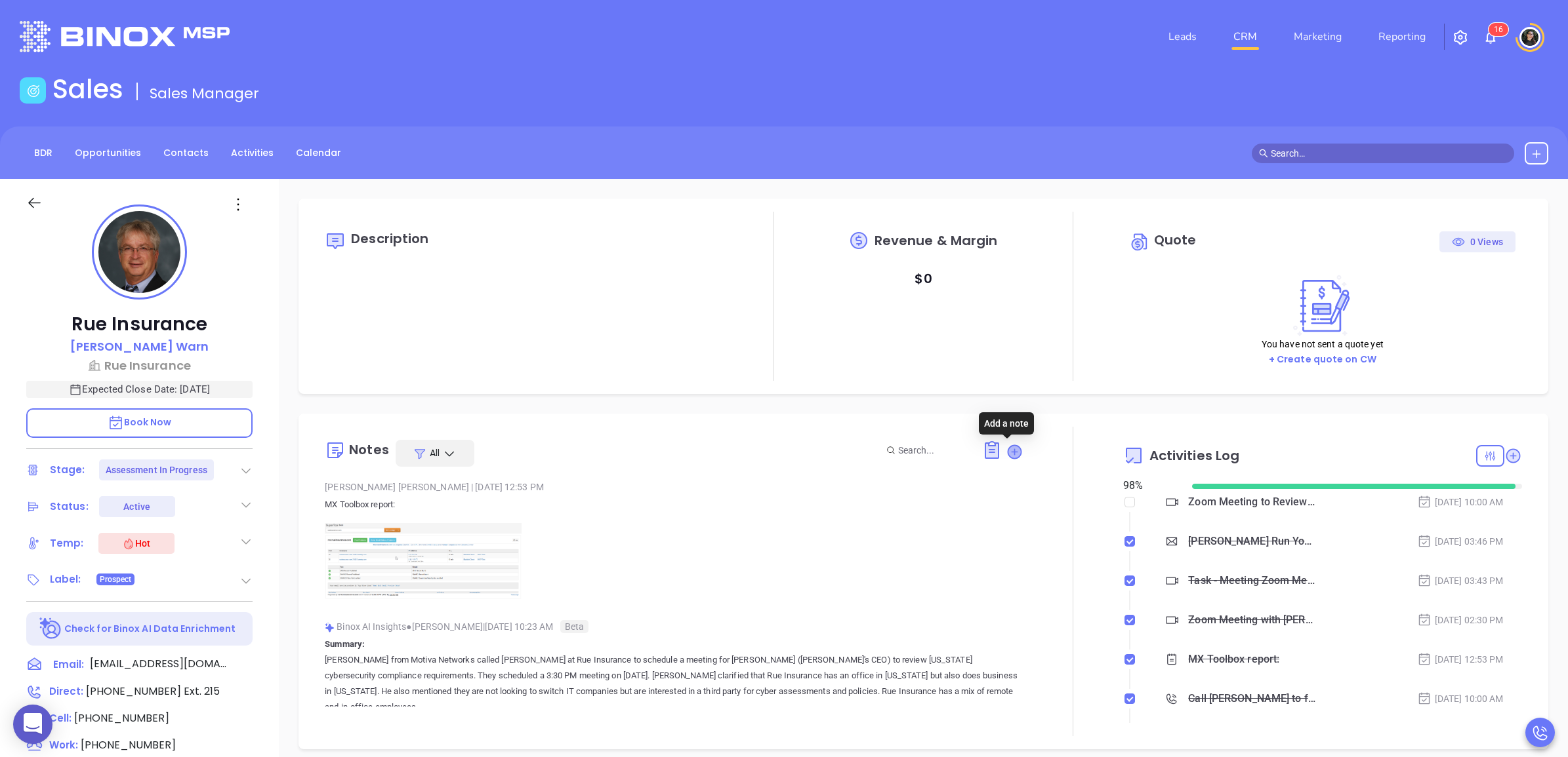
click at [1008, 448] on icon at bounding box center [1014, 452] width 13 height 13
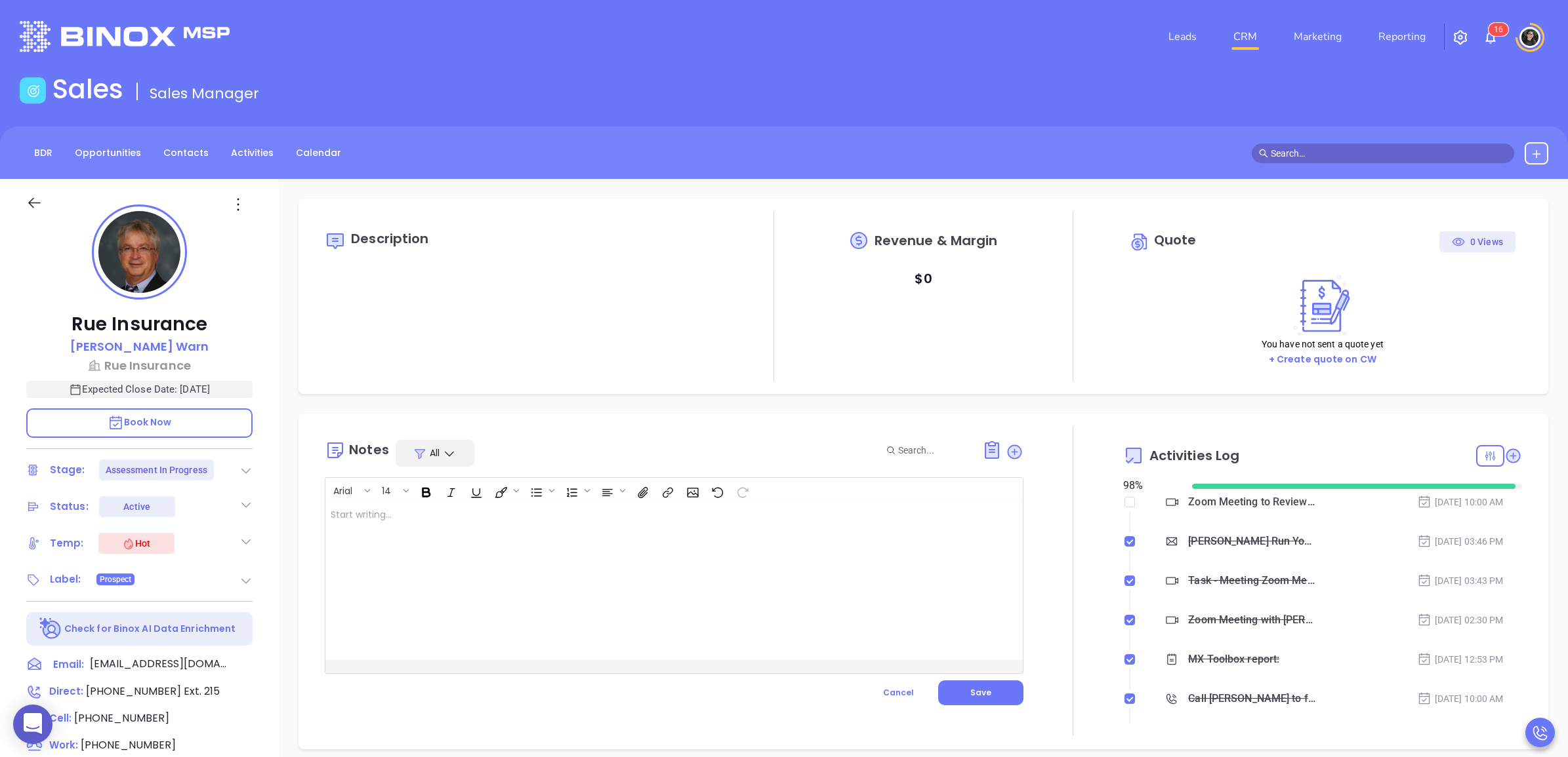
click at [789, 549] on div at bounding box center [650, 582] width 648 height 158
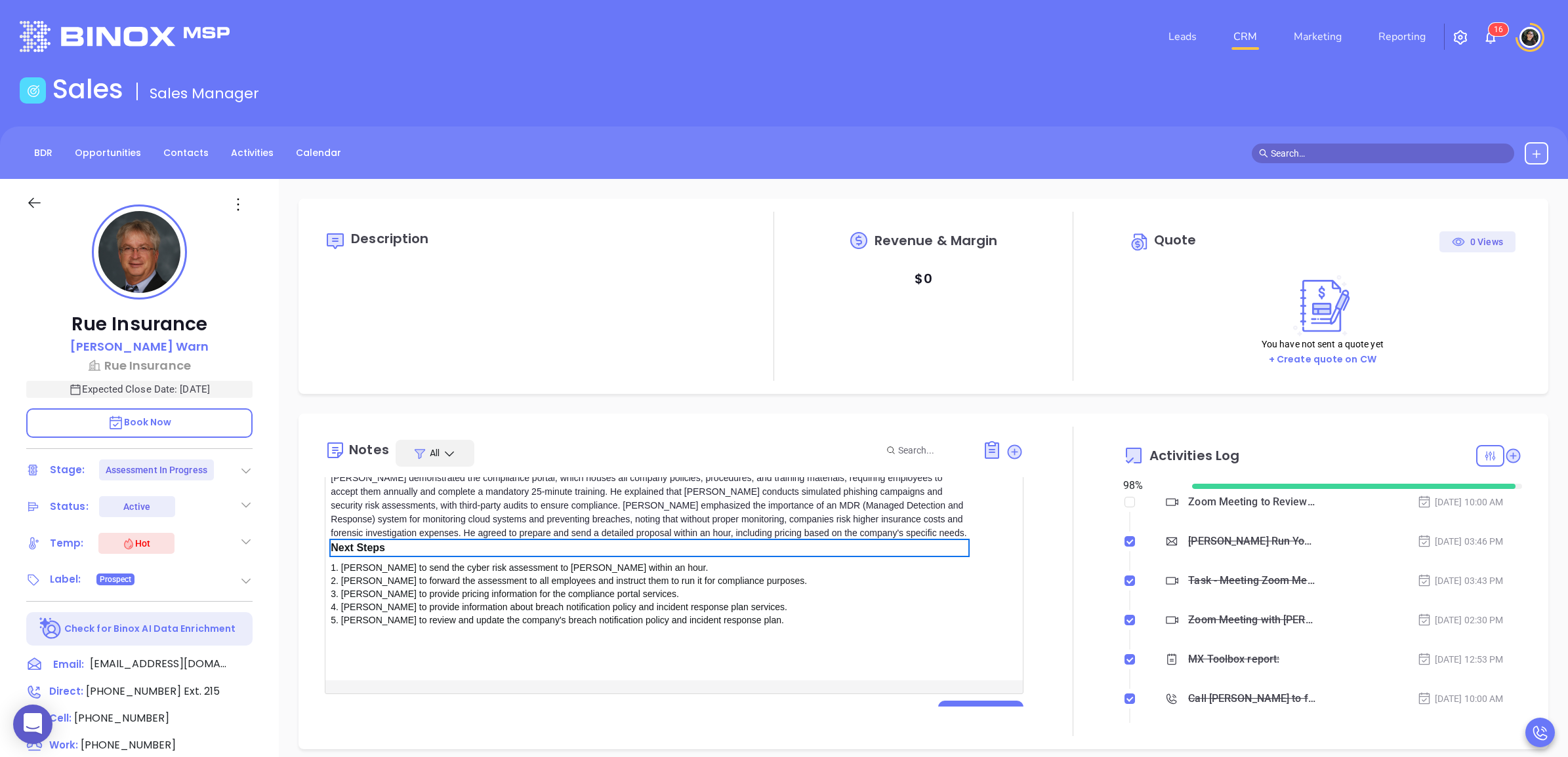
scroll to position [335, 0]
click at [946, 697] on button "Save" at bounding box center [981, 708] width 85 height 25
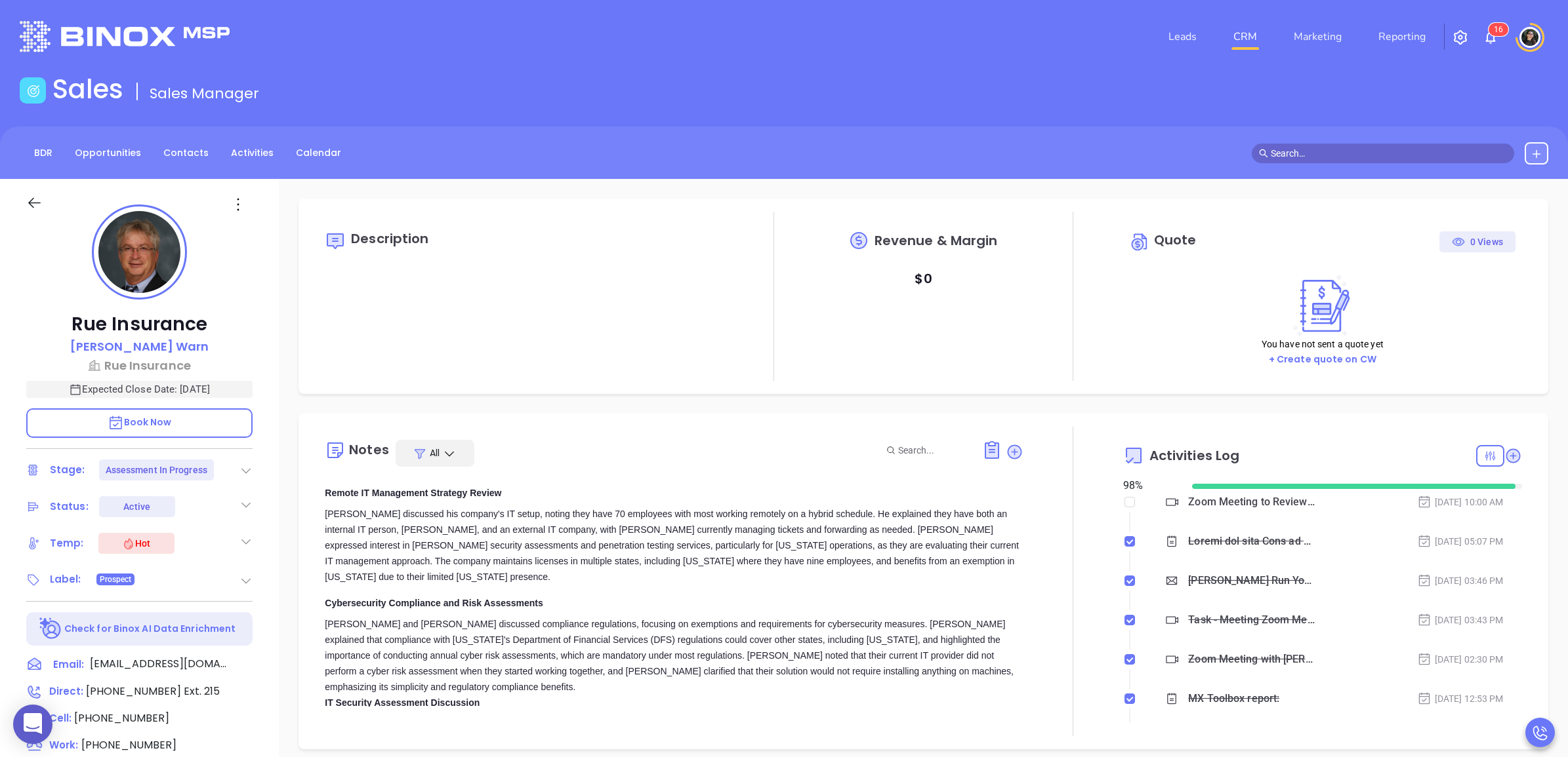
scroll to position [7, 0]
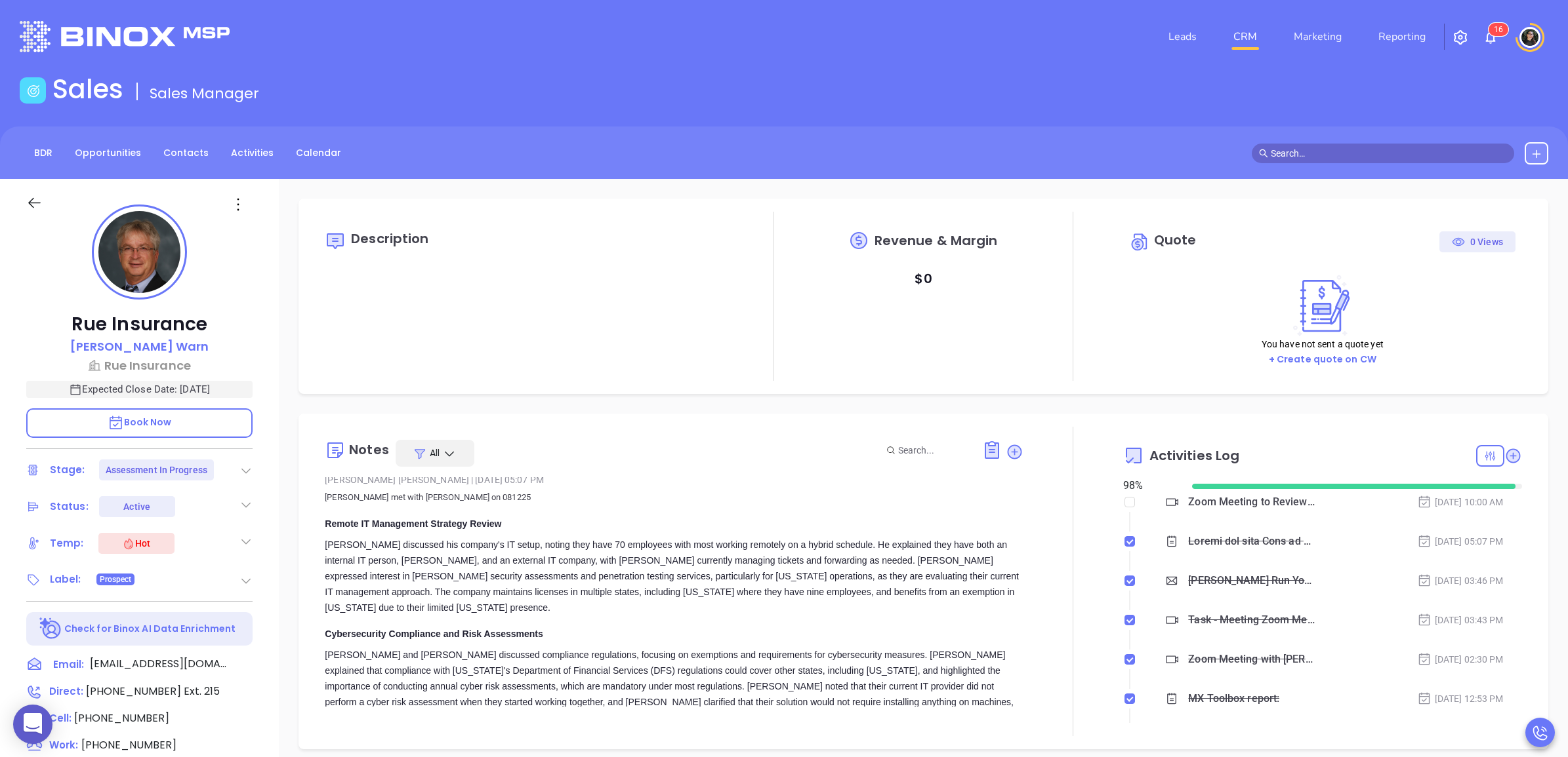
click at [1254, 41] on link "CRM" at bounding box center [1245, 36] width 34 height 27
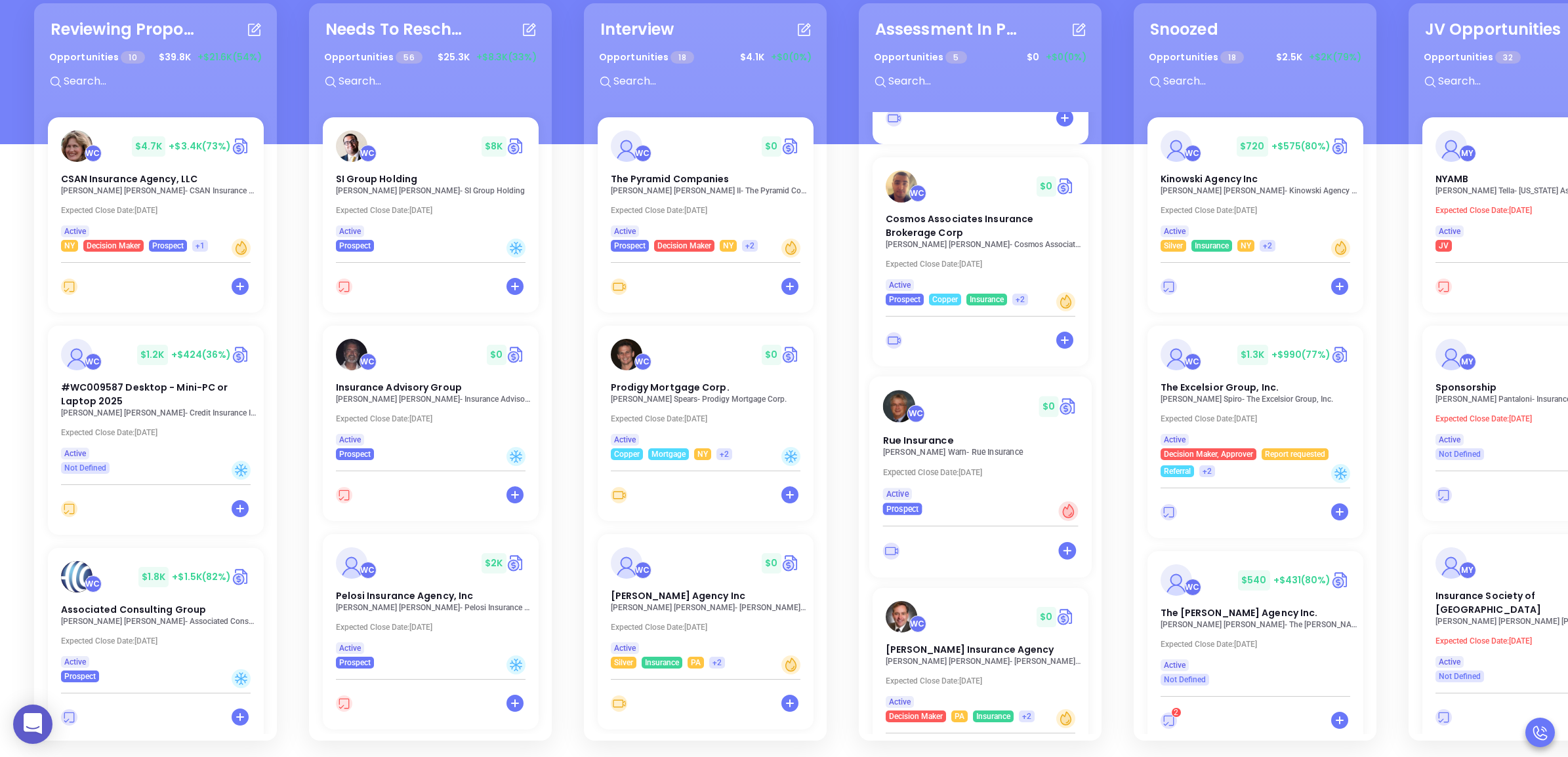
scroll to position [432, 0]
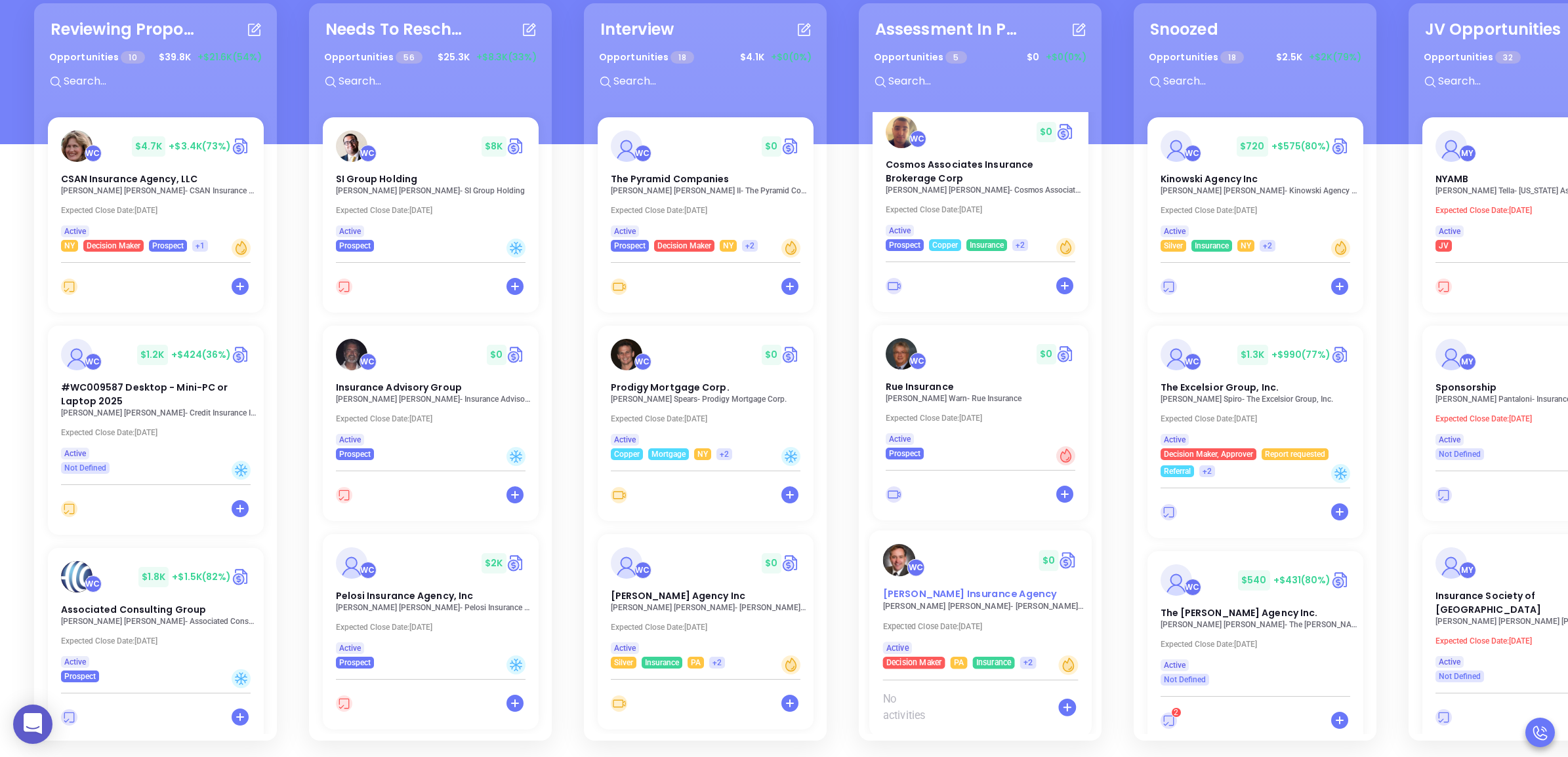
click at [999, 587] on span "[PERSON_NAME] Insurance Agency" at bounding box center [969, 594] width 174 height 14
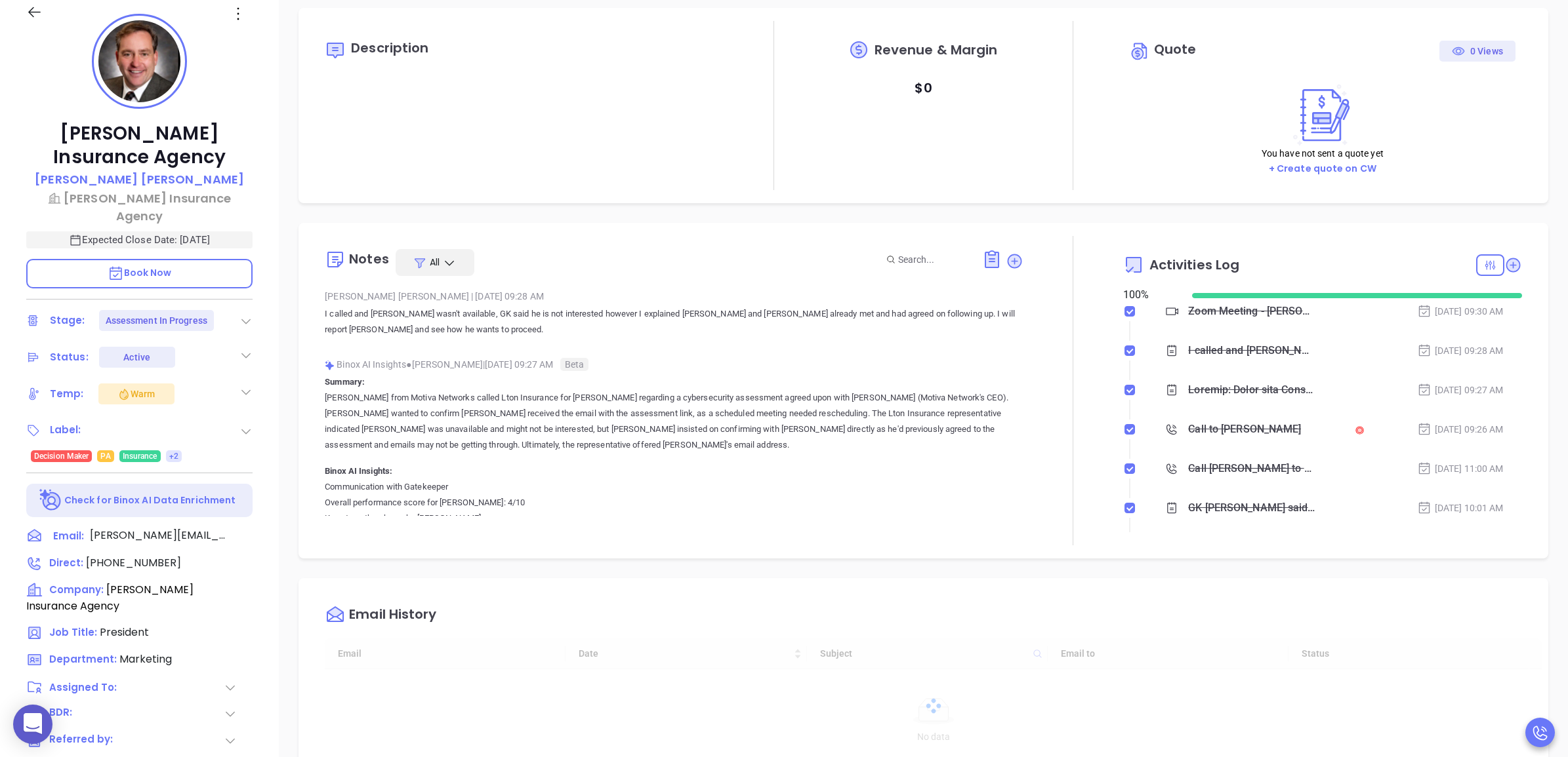
type input "[DATE]"
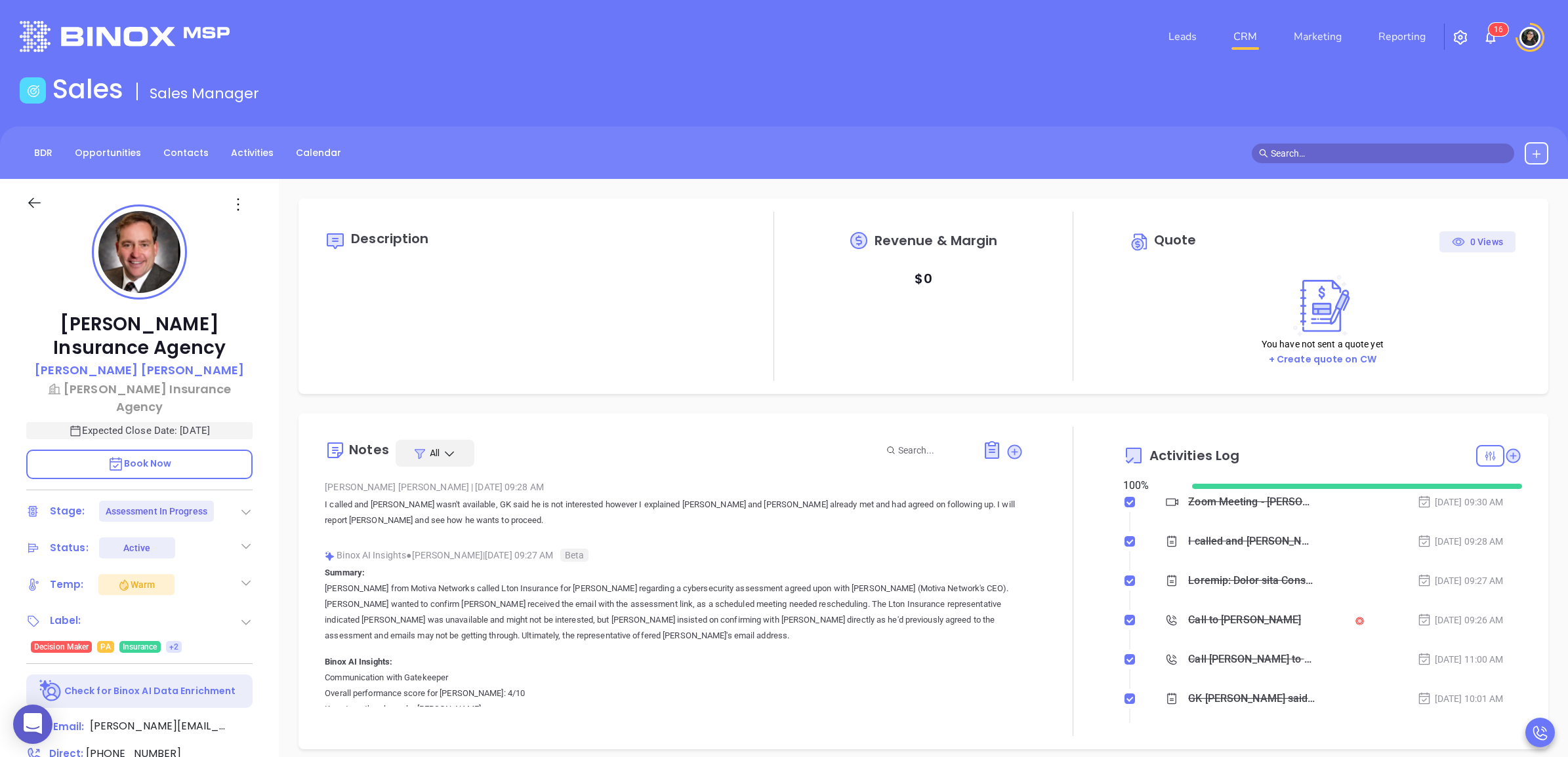
type input "[PERSON_NAME]"
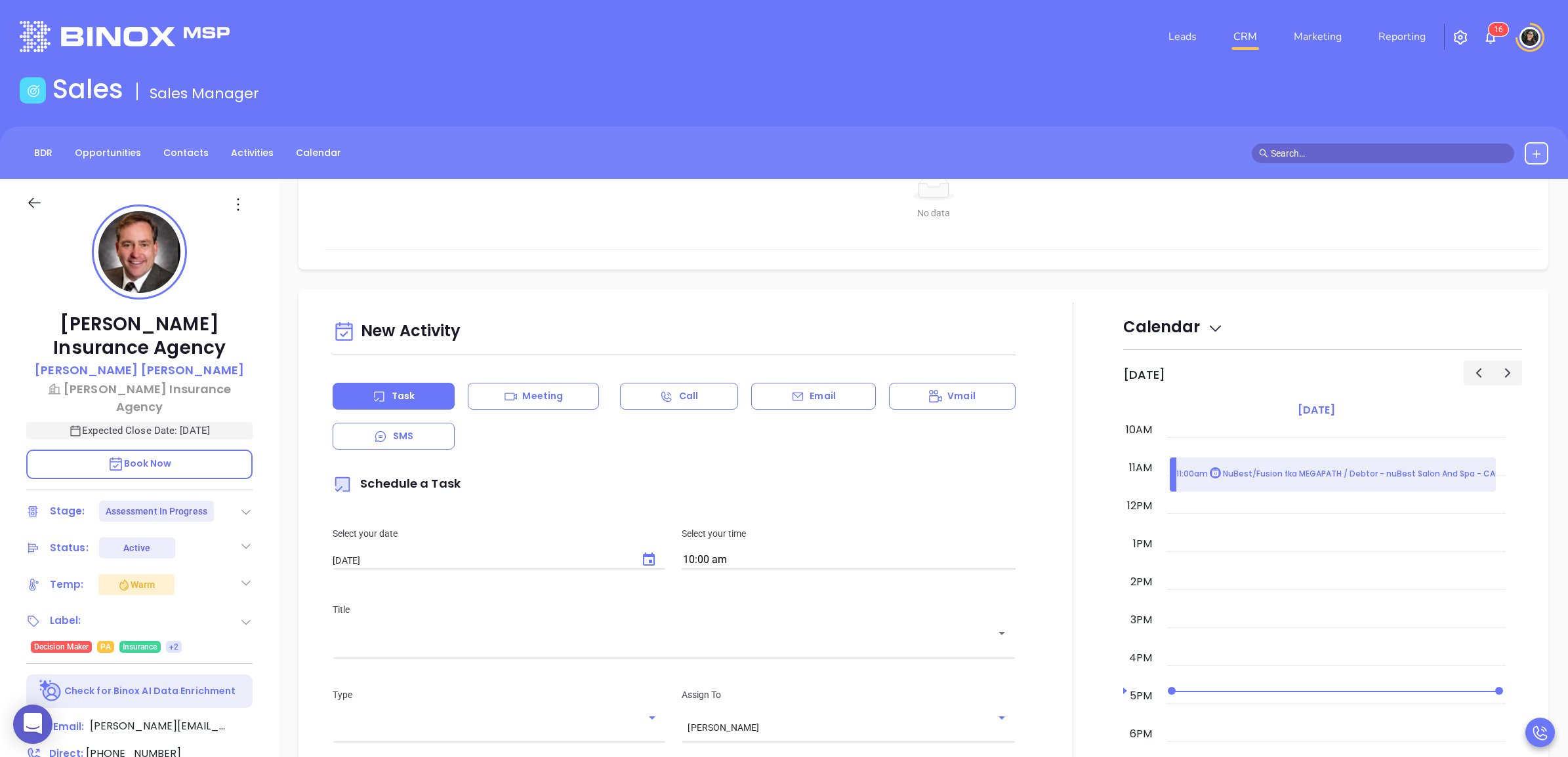
scroll to position [820, 0]
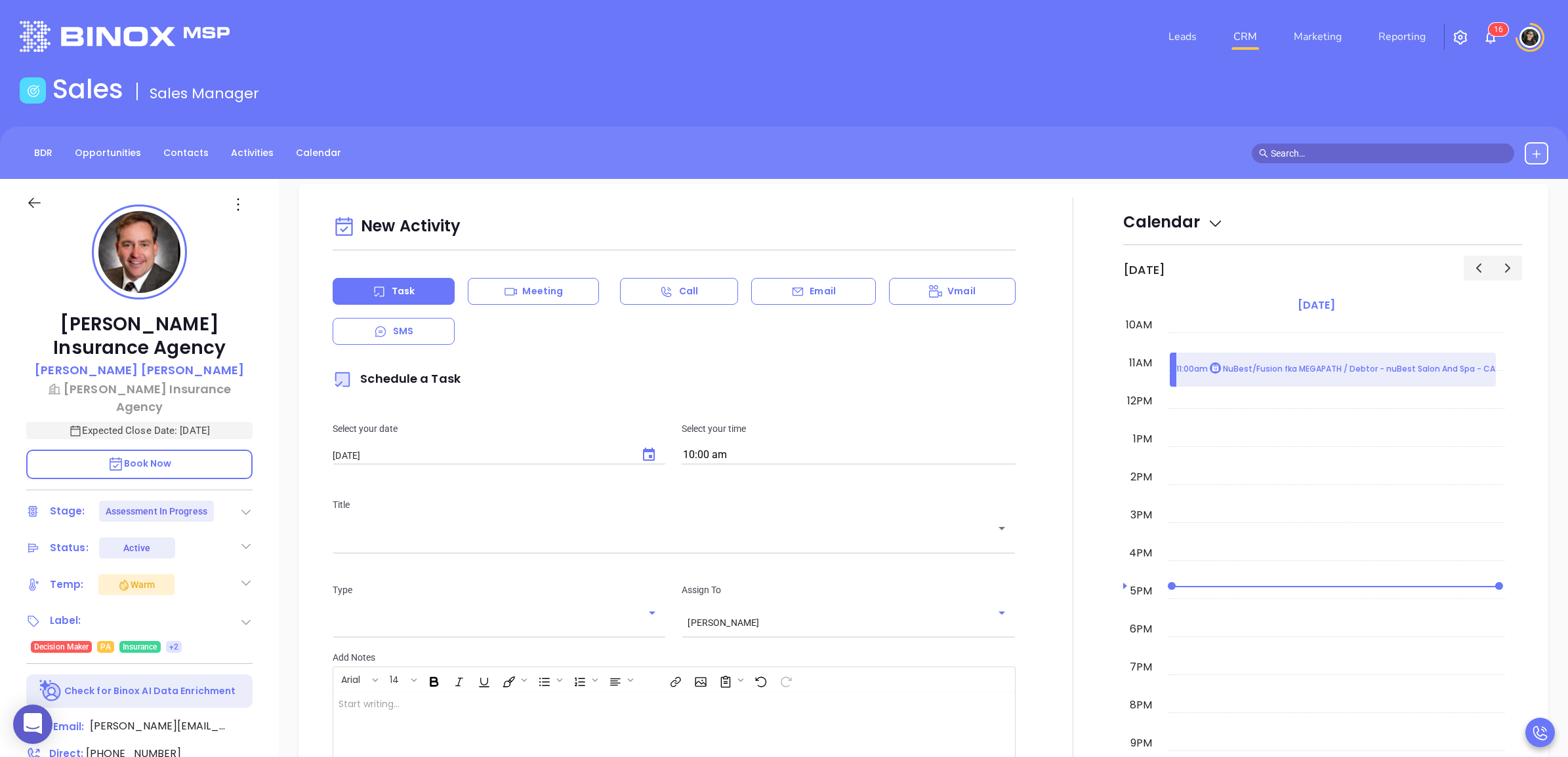
click at [778, 286] on div "Email" at bounding box center [813, 291] width 125 height 27
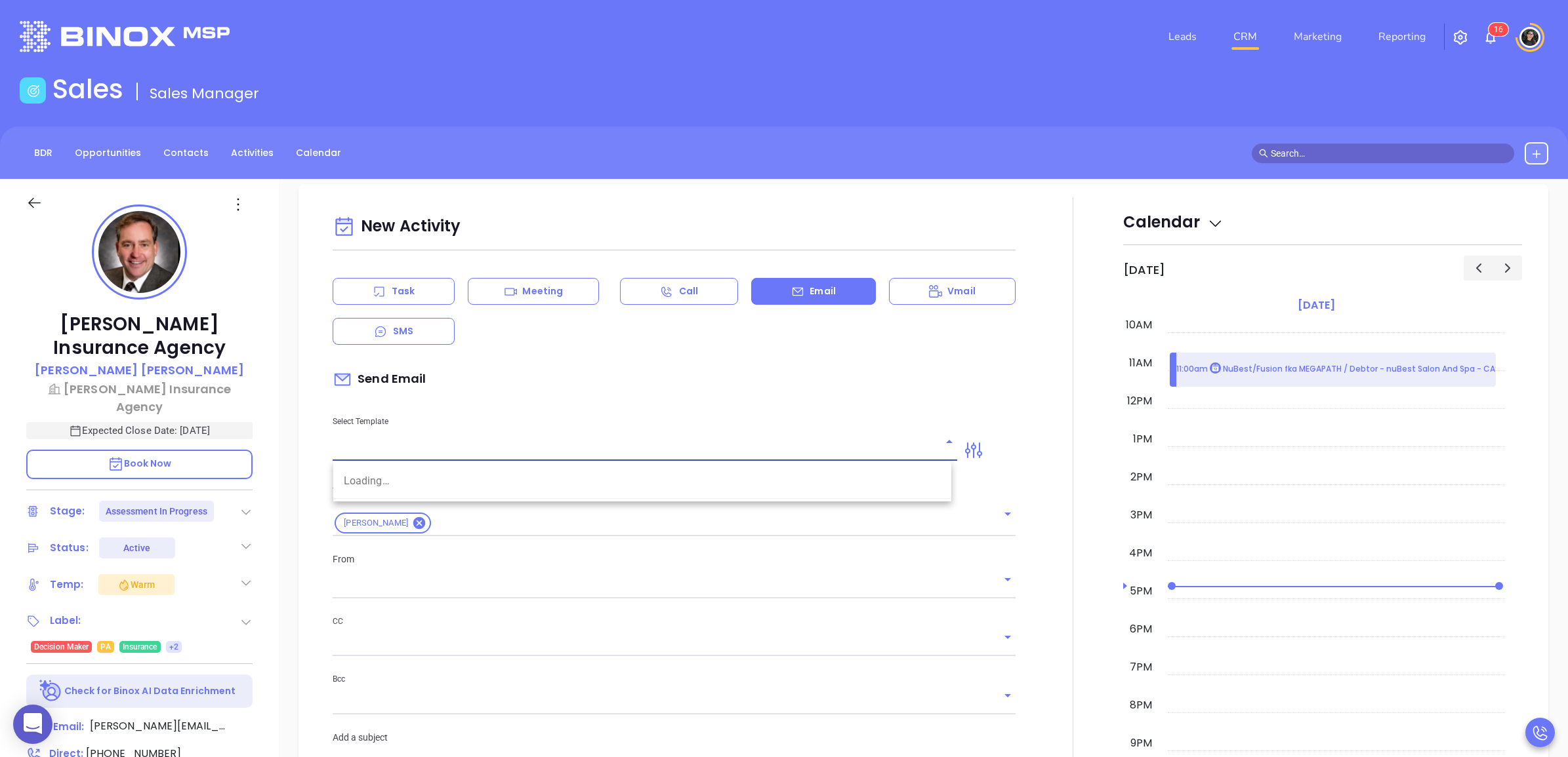
click at [630, 449] on input "text" at bounding box center [635, 451] width 605 height 19
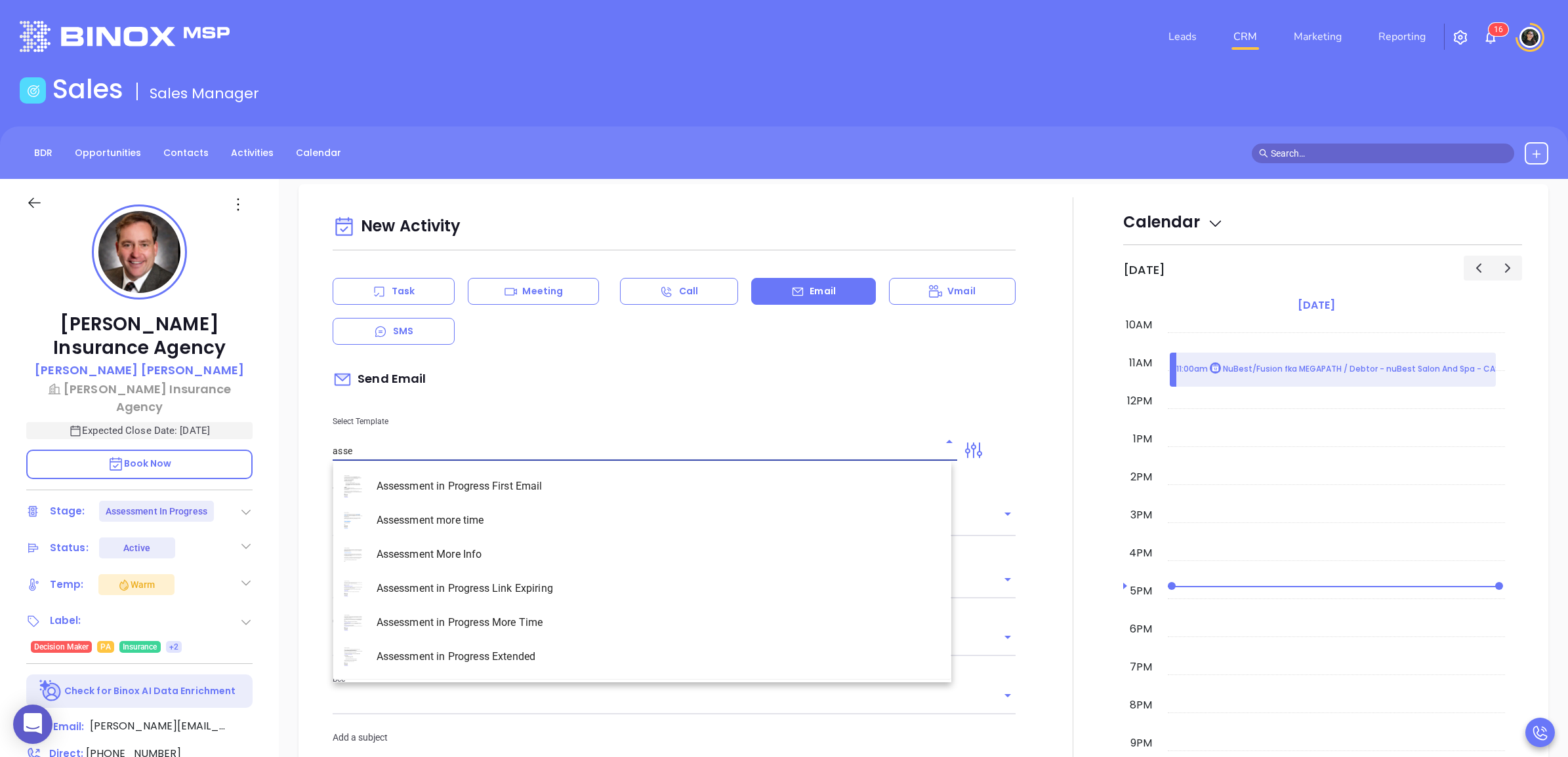
type input "asses"
type input "[PERSON_NAME]"
click at [601, 626] on li "Assessment in Progress More Time" at bounding box center [642, 623] width 618 height 34
type input "Assessment in Progress More Time"
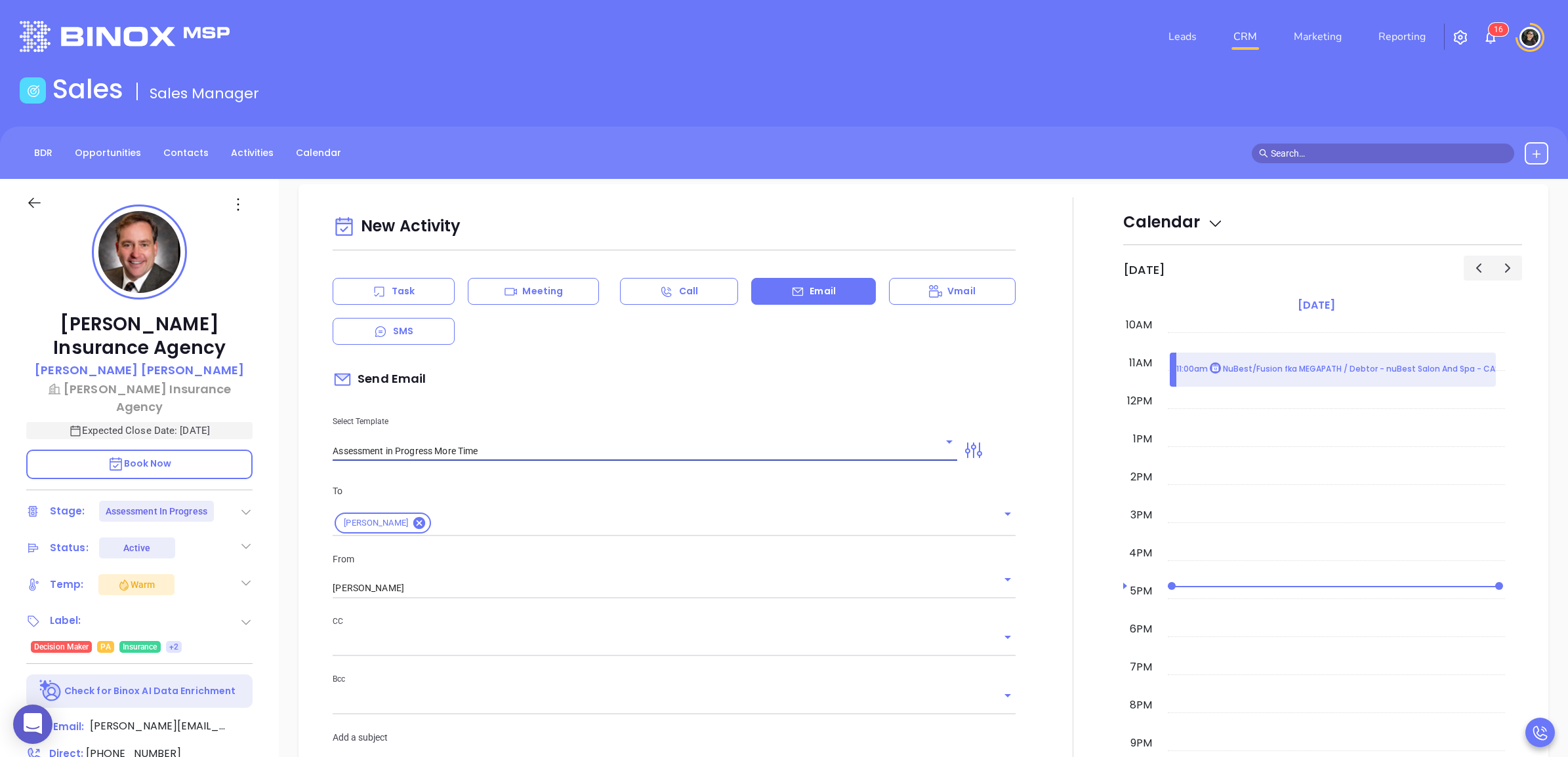
type input "Brad, how more time do you need?"
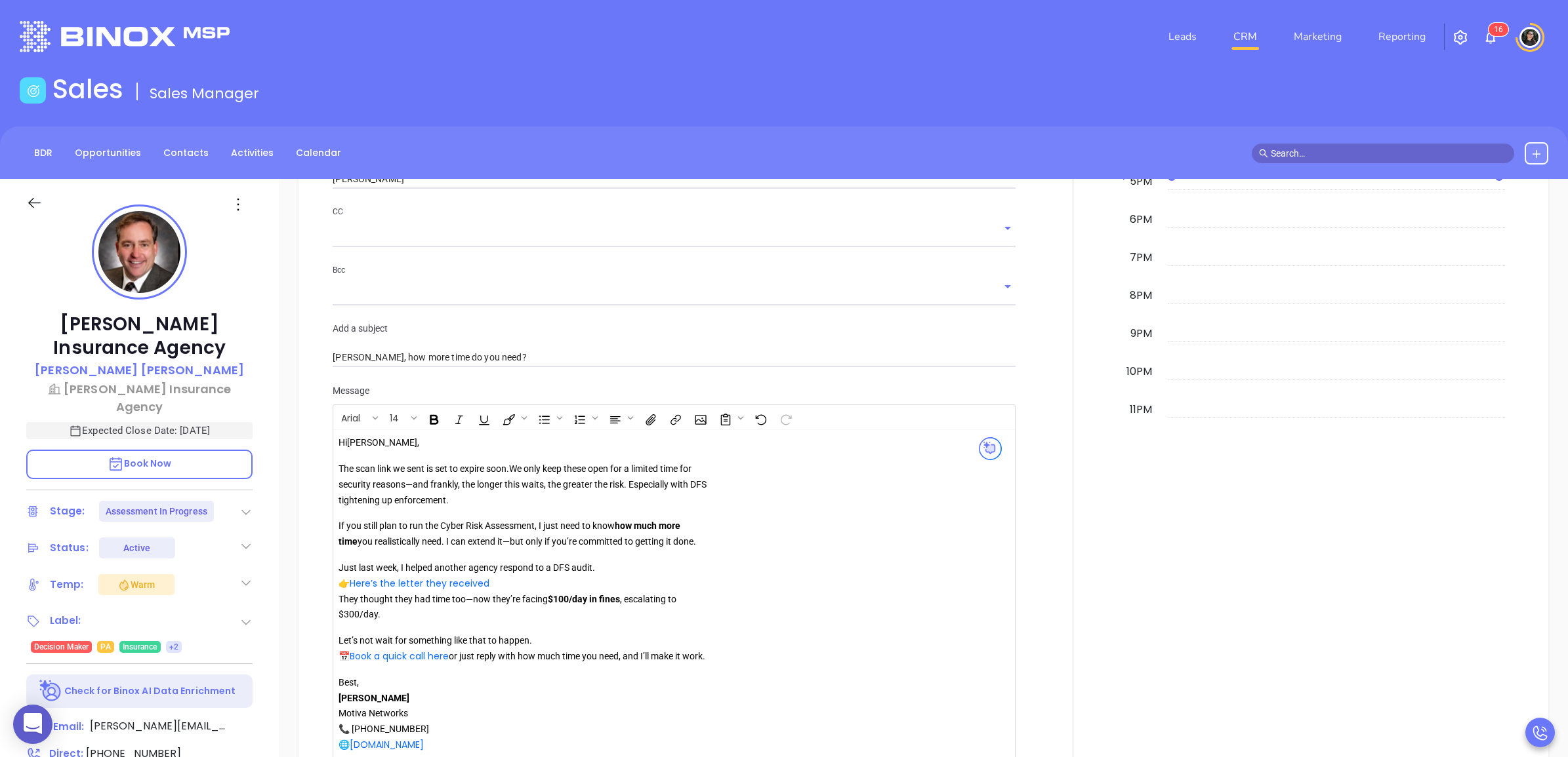
scroll to position [1230, 0]
type input "Assessment in Progress More Time"
click at [434, 662] on link "Book a quick call here" at bounding box center [399, 656] width 99 height 13
click at [380, 677] on button "Open link" at bounding box center [372, 683] width 23 height 23
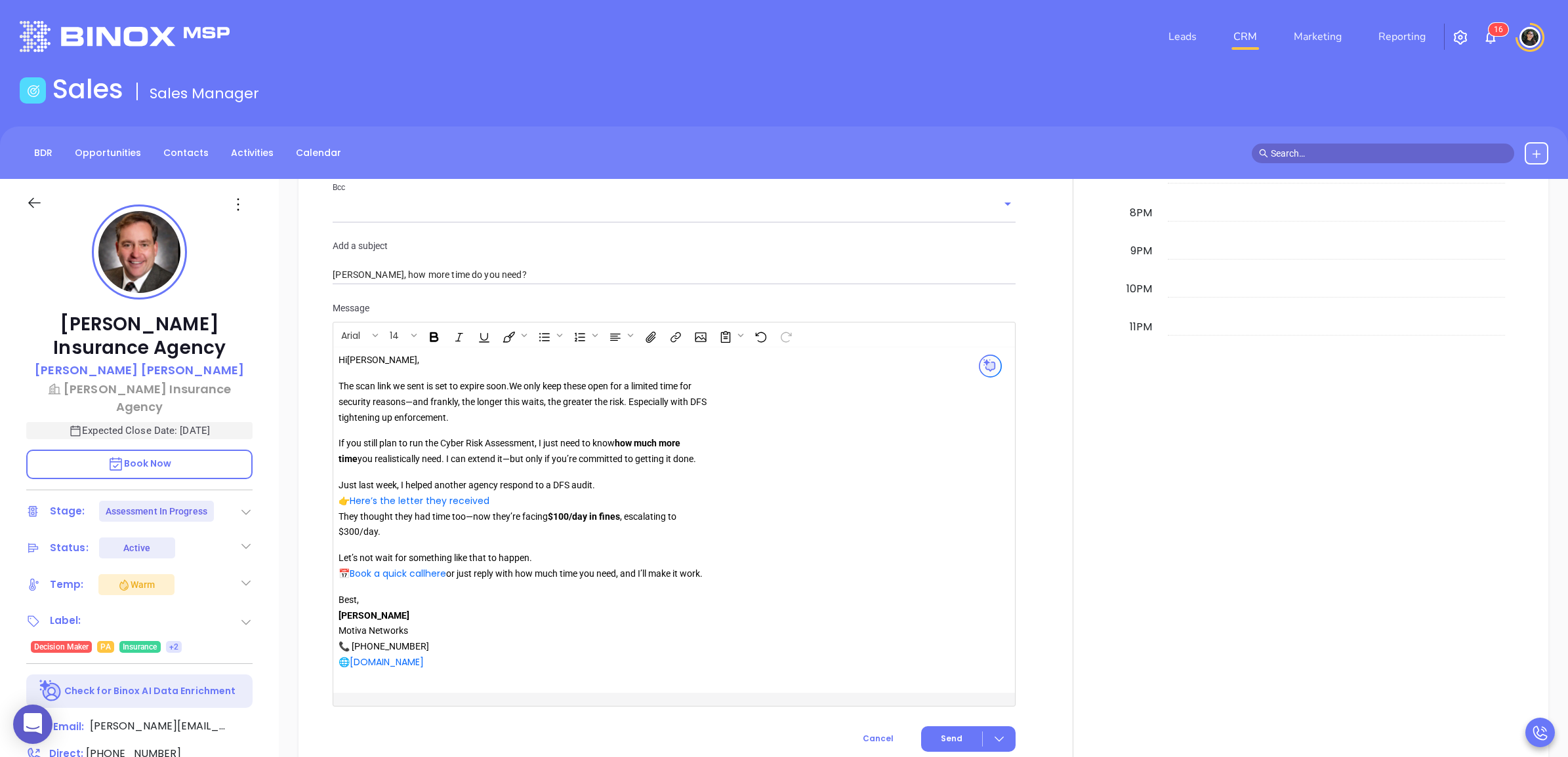
scroll to position [1394, 0]
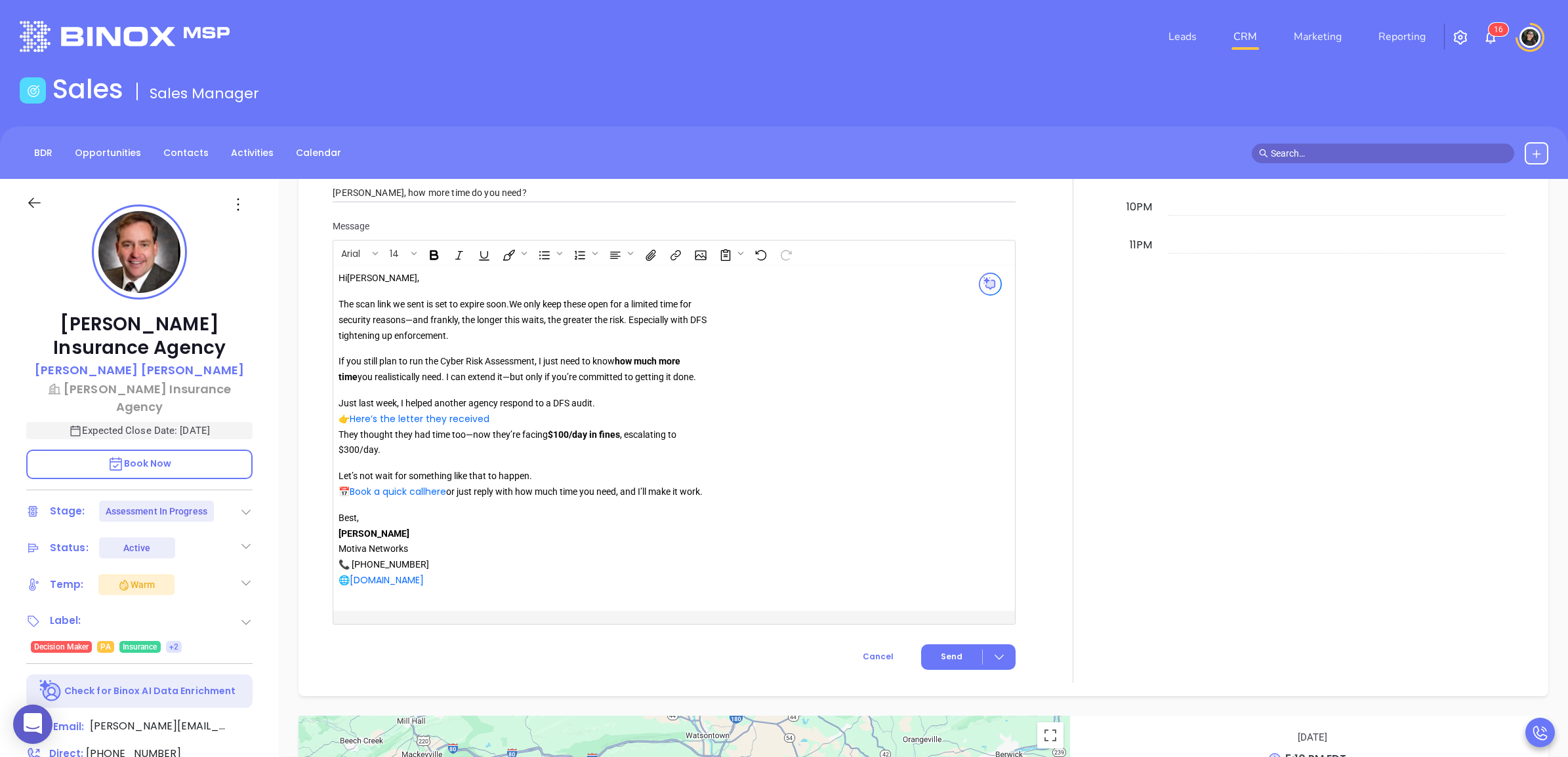
click at [694, 563] on p "Best, Walter Contreras Motiva Networks 📞 646-374-1820 🌐 www.motiva.net" at bounding box center [527, 550] width 377 height 78
drag, startPoint x: 454, startPoint y: 493, endPoint x: 351, endPoint y: 493, distance: 103.0
click at [351, 493] on p "Let’s not wait for something like that to happen. 📅 Book a quick call here or j…" at bounding box center [527, 484] width 377 height 31
click at [678, 253] on icon "Insert link" at bounding box center [675, 255] width 14 height 14
click at [723, 296] on input "text" at bounding box center [738, 293] width 130 height 21
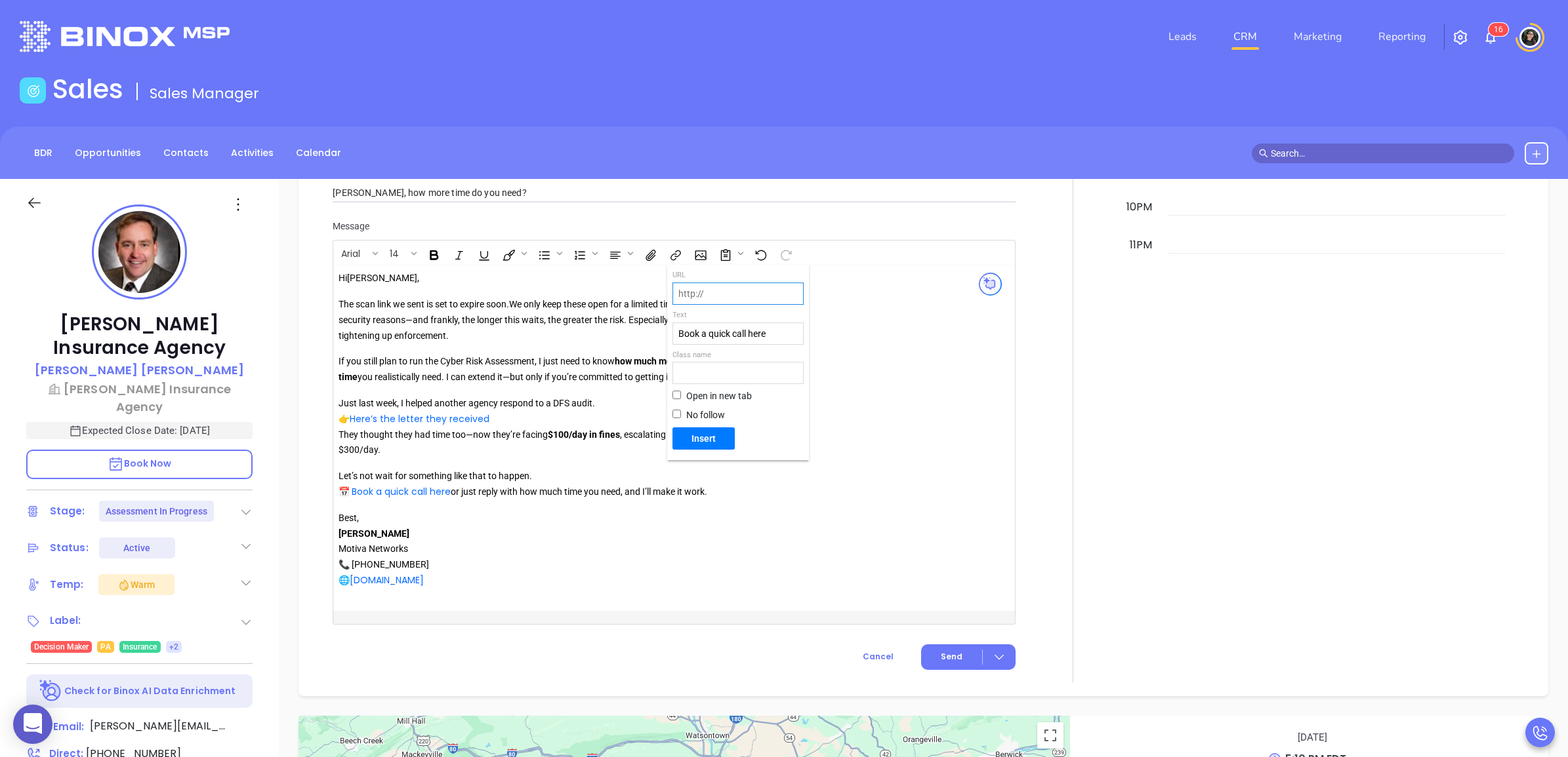
paste input "https://binoxmsp.web.app/booking?config_id=032b3ebe-4c28-4595-888d-b1dfb7648a90"
type input "https://binoxmsp.web.app/booking?config_id=032b3ebe-4c28-4595-888d-b1dfb7648a90"
click at [705, 433] on span "Insert" at bounding box center [704, 439] width 51 height 12
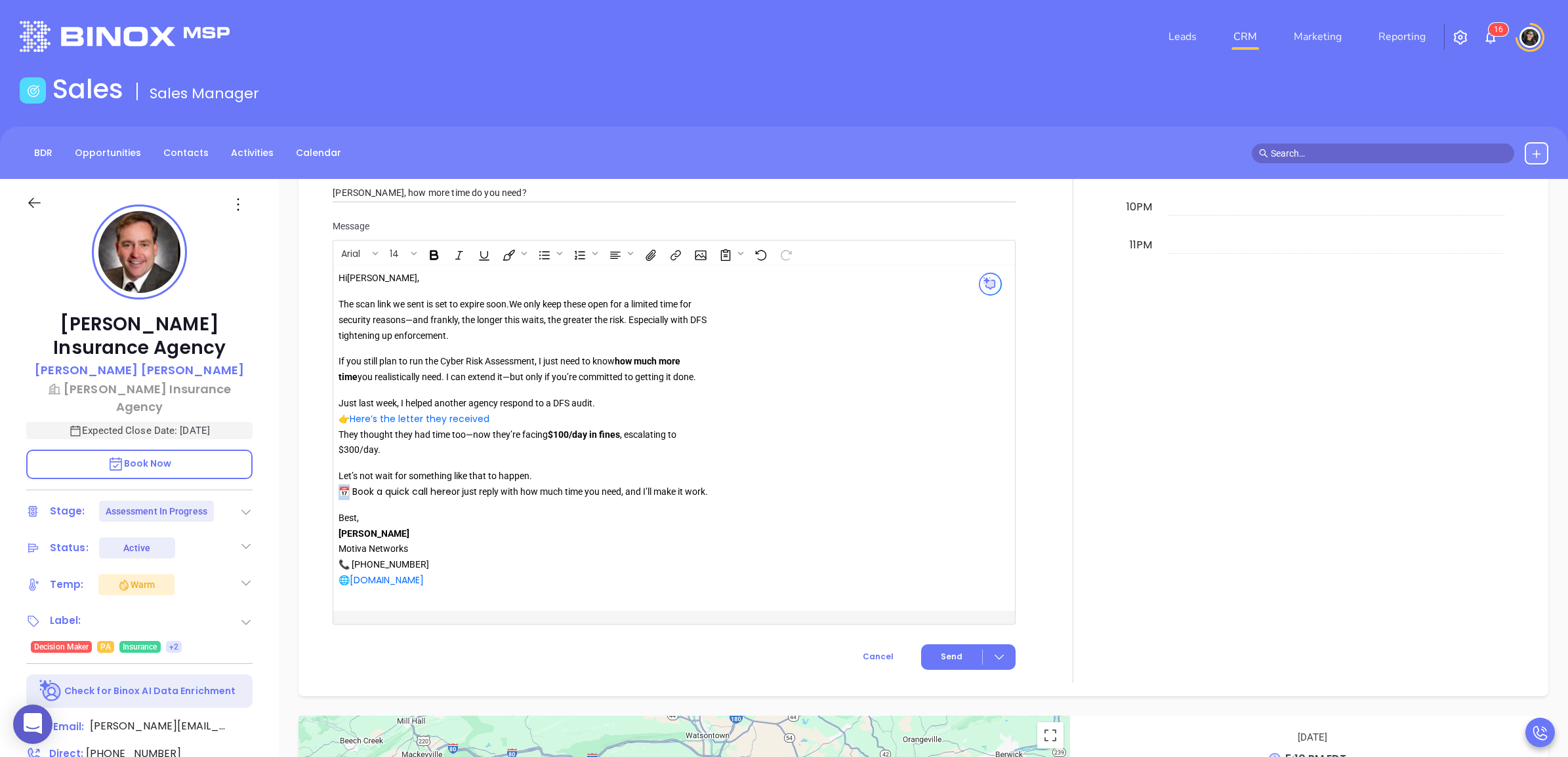
click at [417, 495] on link "Book a quick call here" at bounding box center [401, 492] width 99 height 13
click at [371, 513] on icon "Open link" at bounding box center [369, 517] width 9 height 9
click at [419, 493] on link "Book a quick call here" at bounding box center [401, 492] width 99 height 13
click at [424, 518] on icon "Unlink" at bounding box center [419, 517] width 9 height 9
click at [448, 497] on link "Book a quick call here" at bounding box center [400, 492] width 101 height 13
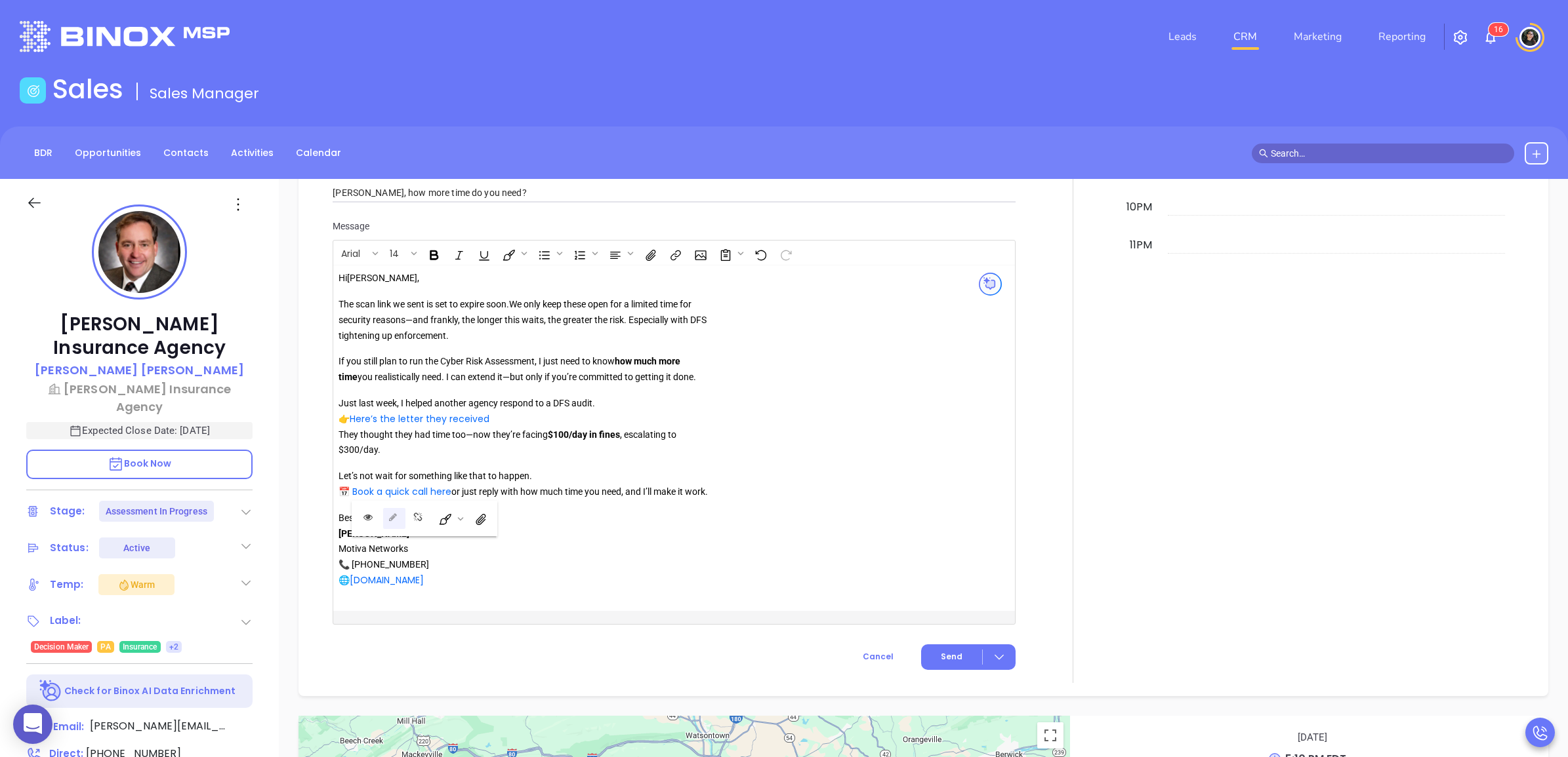
click at [395, 514] on icon "Edit link" at bounding box center [393, 518] width 8 height 8
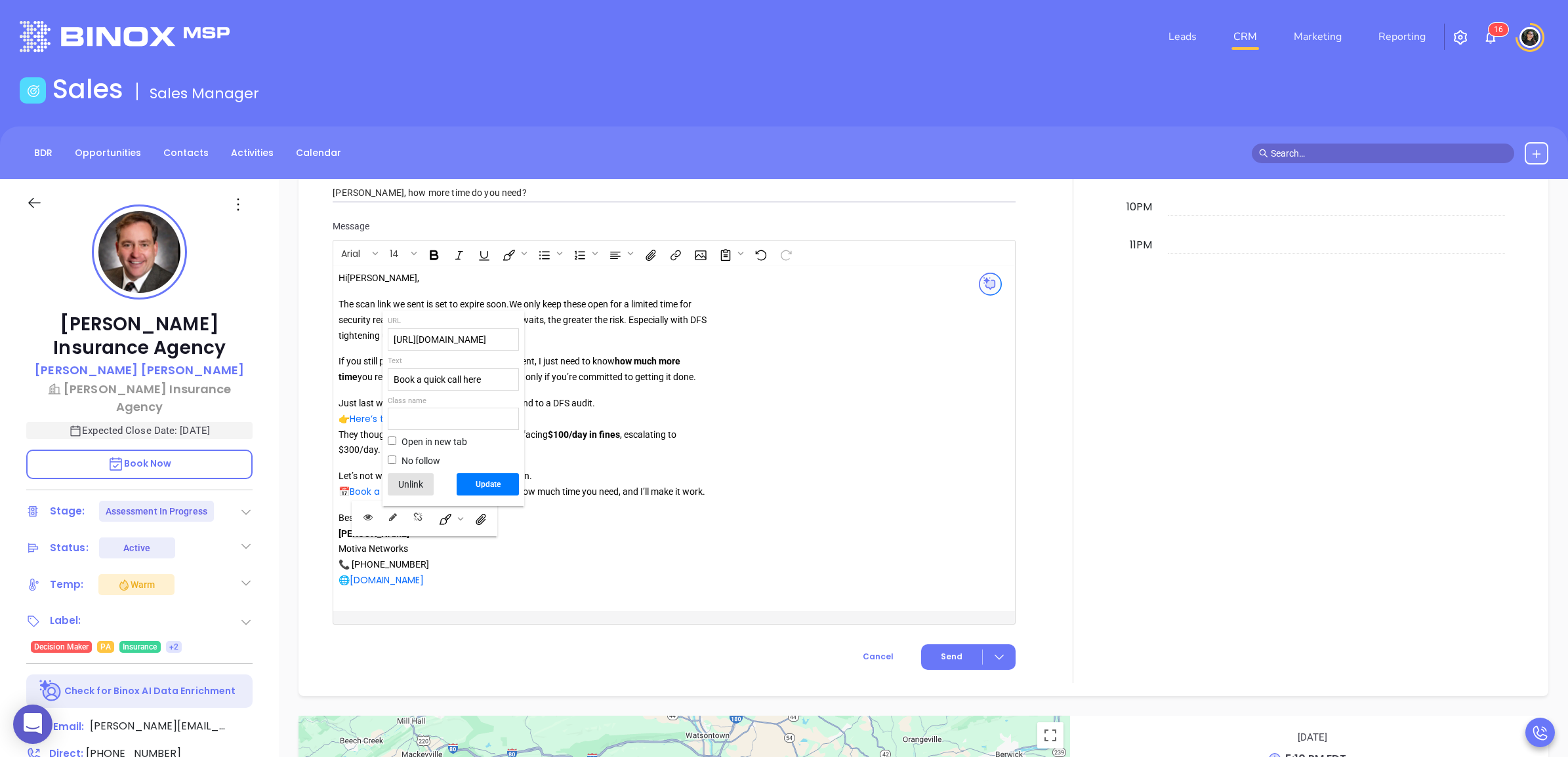
click at [441, 348] on input "https://binoxmsp.web.app/booking?config_id=032b3ebe-4c28-4595-888d-b1dfb7648a90" at bounding box center [454, 340] width 130 height 21
type input "v"
paste input "https://binoxmsp.web.app/booking?config_id=032b3ebe-4c28-4595-888d-b1dfb7648a90"
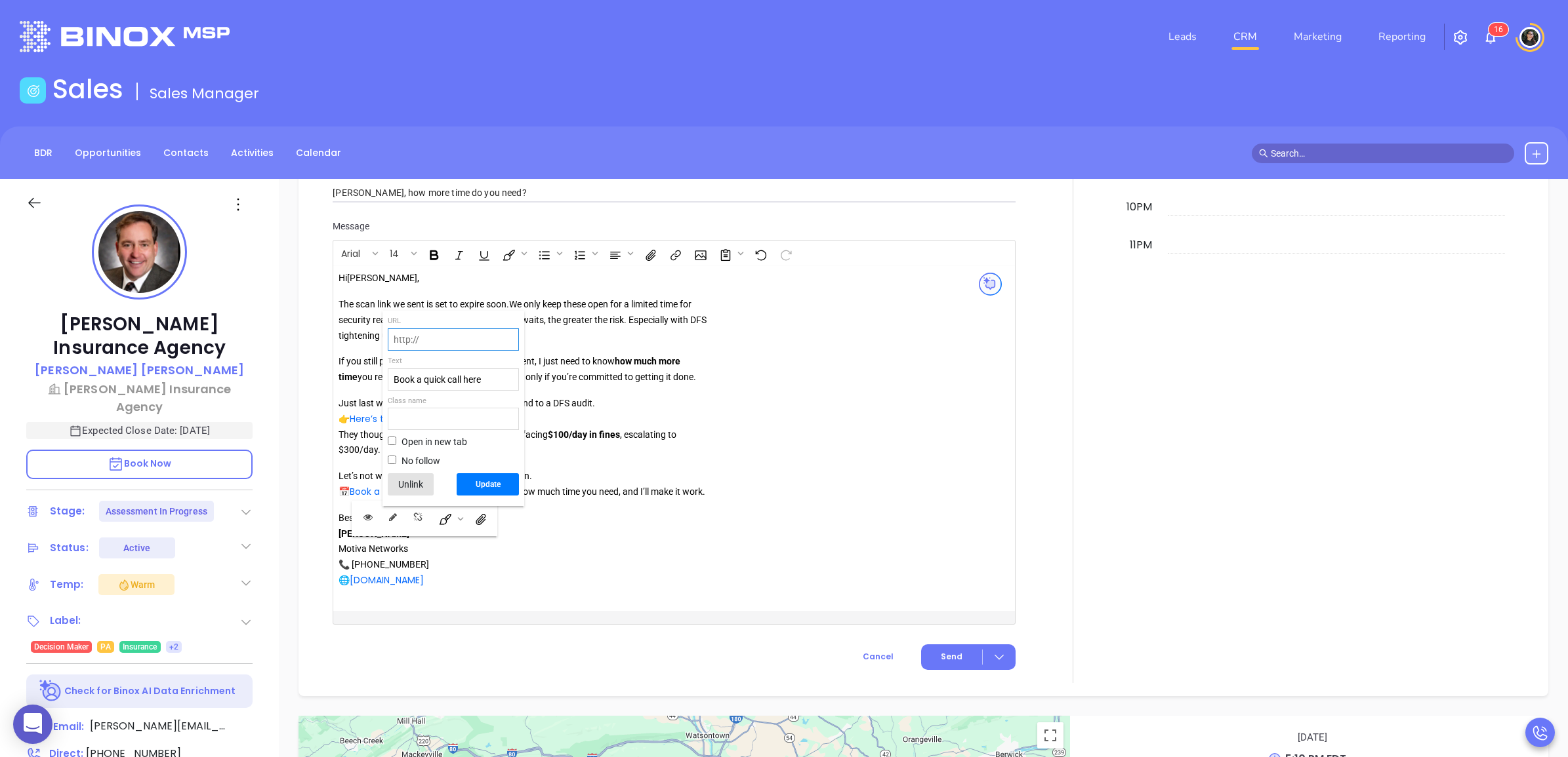
type input "https://binoxmsp.web.app/booking?config_id=032b3ebe-4c28-4595-888d-b1dfb7648a90"
click button "Update" at bounding box center [488, 485] width 63 height 23
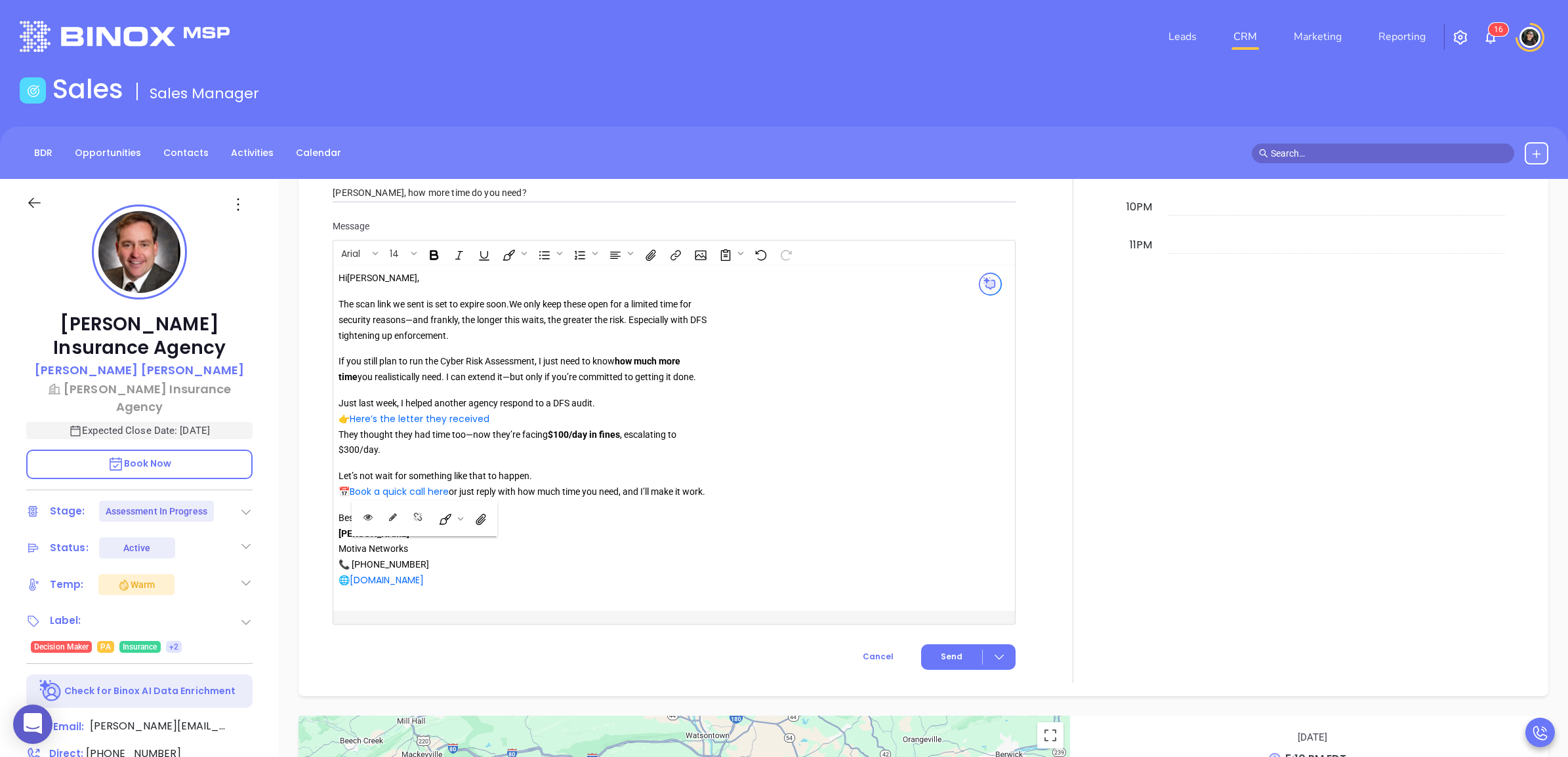
click at [342, 501] on p "Let’s not wait for something like that to happen. 📅 Book a quick call here or j…" at bounding box center [527, 484] width 377 height 31
click at [380, 498] on link "Book a quick call here" at bounding box center [399, 492] width 99 height 13
click at [365, 519] on icon "Open link" at bounding box center [367, 517] width 9 height 6
drag, startPoint x: 433, startPoint y: 597, endPoint x: 330, endPoint y: 276, distance: 337.1
click at [330, 276] on div "New Activity Task Meeting Call Email Vmail SMS Send Email Select Template Asses…" at bounding box center [674, 153] width 698 height 1033
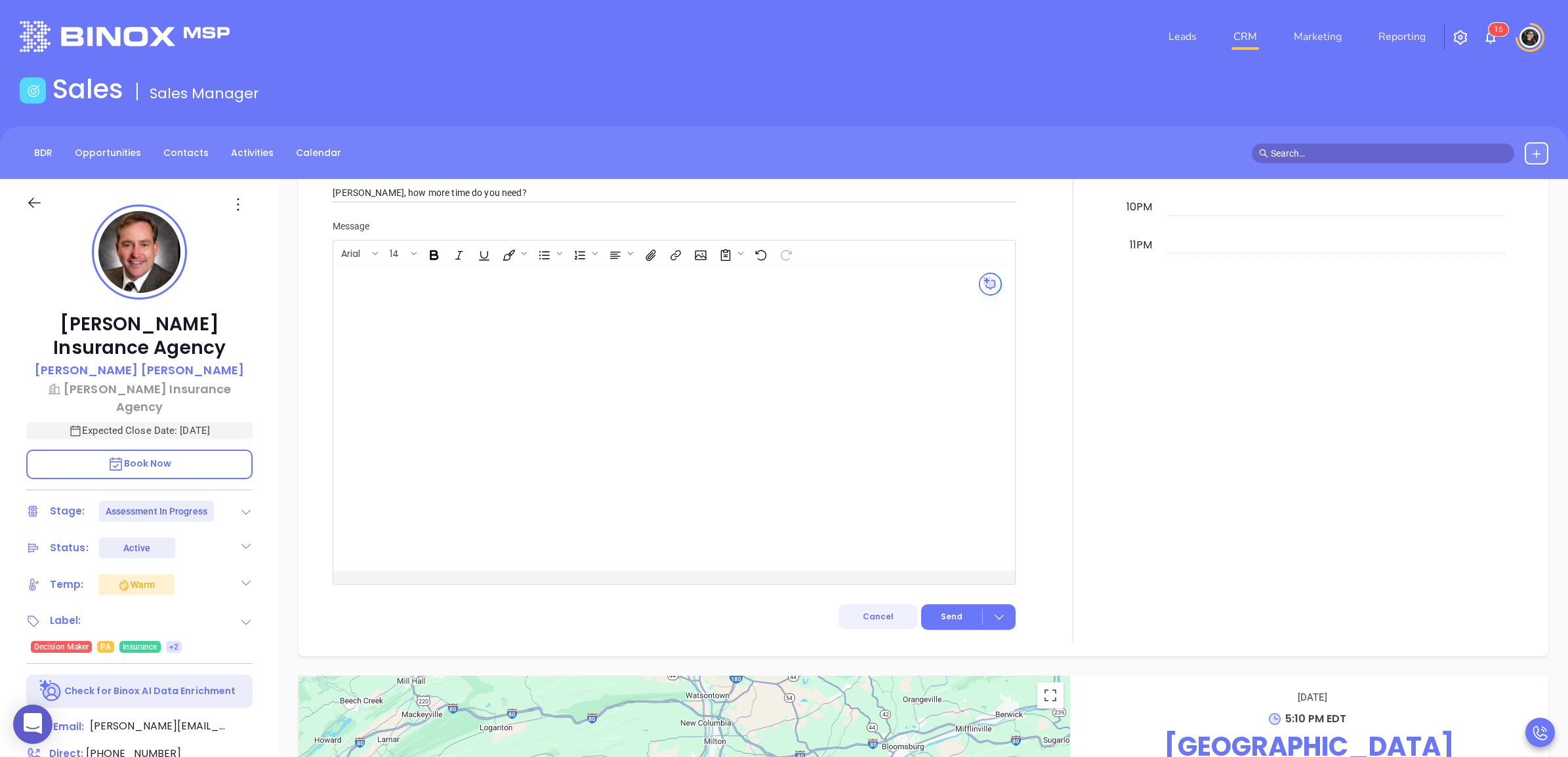
click at [870, 621] on span "Cancel" at bounding box center [878, 616] width 31 height 11
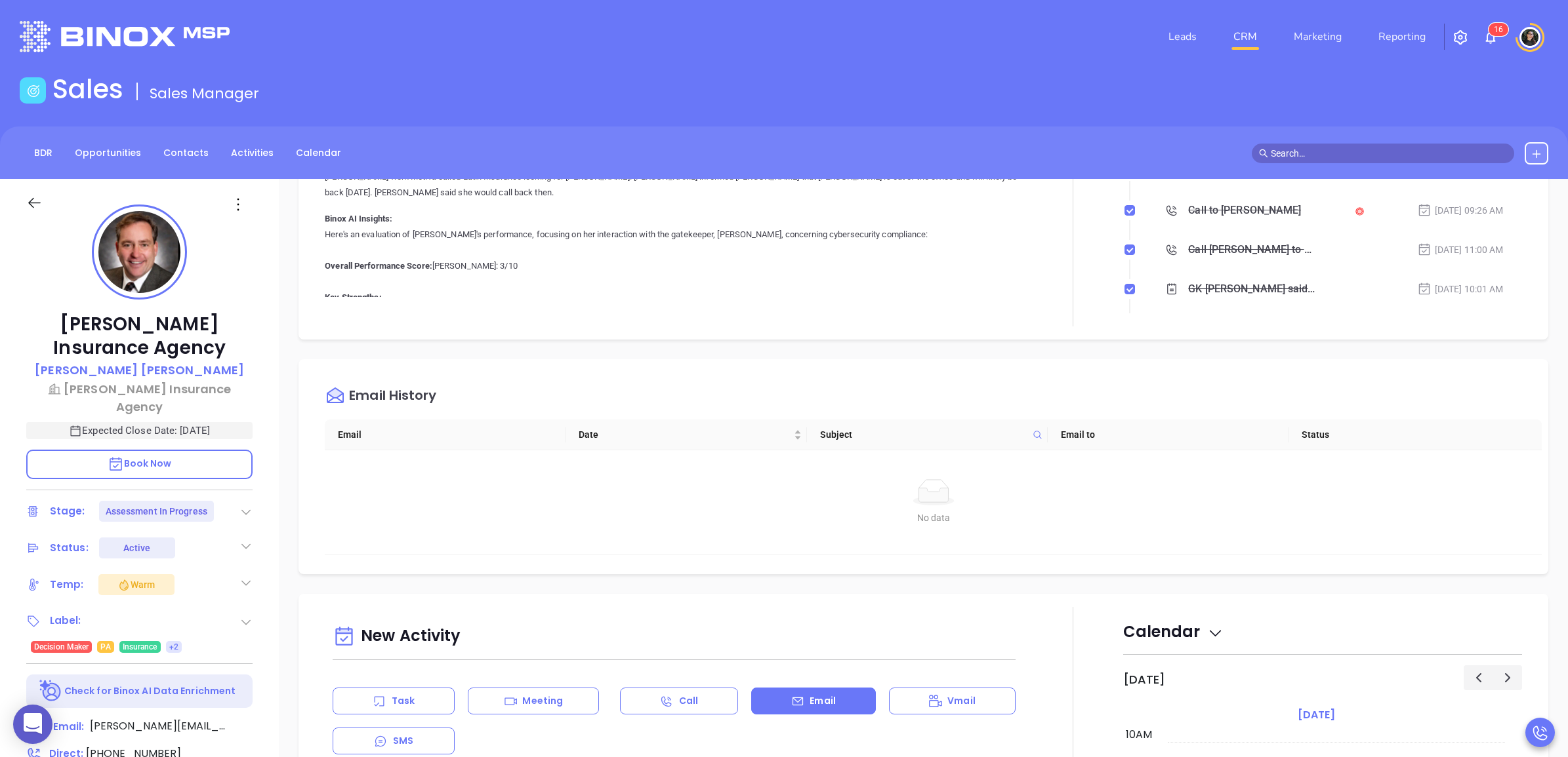
scroll to position [0, 0]
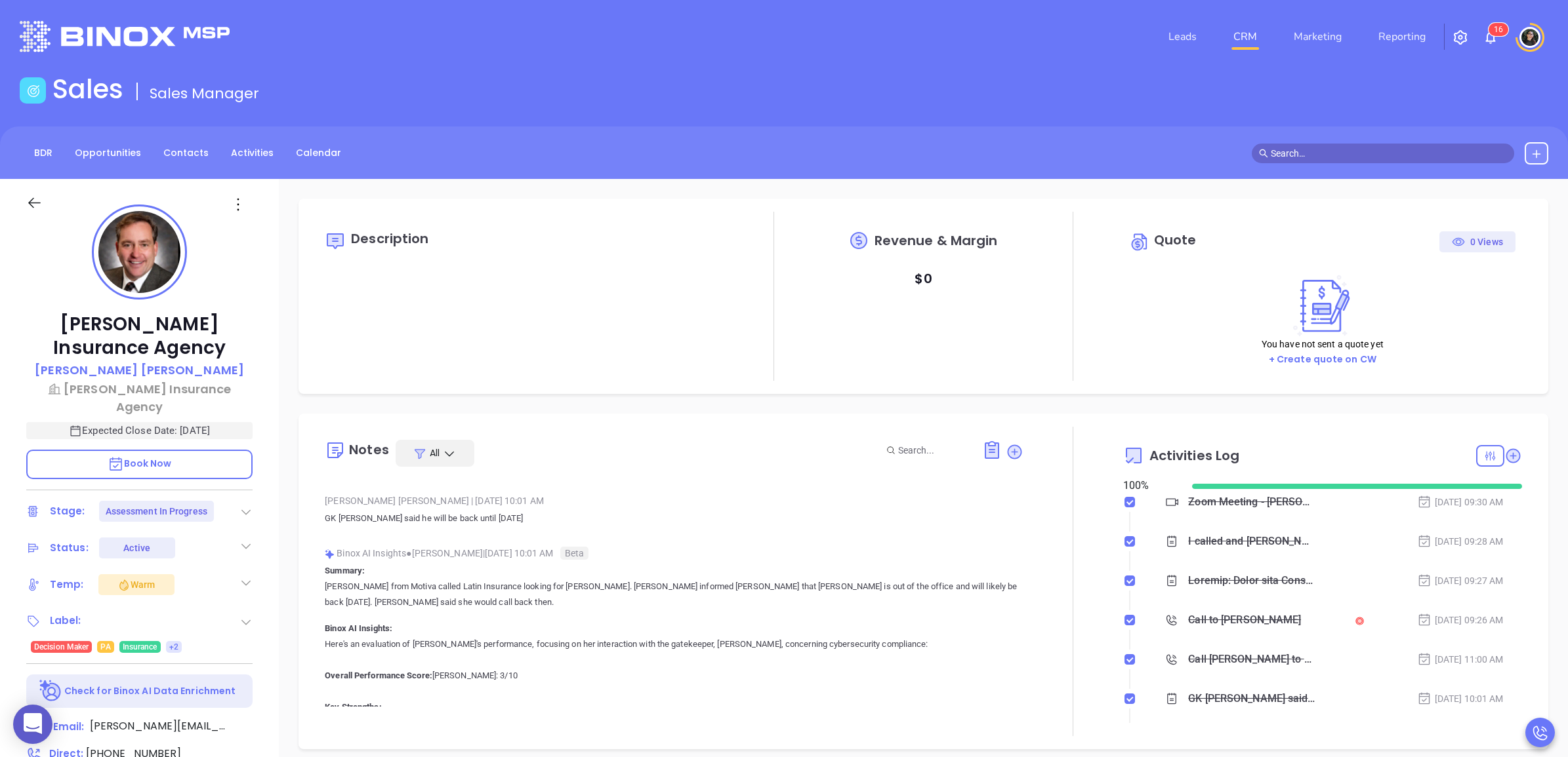
click at [1246, 36] on link "CRM" at bounding box center [1245, 36] width 34 height 27
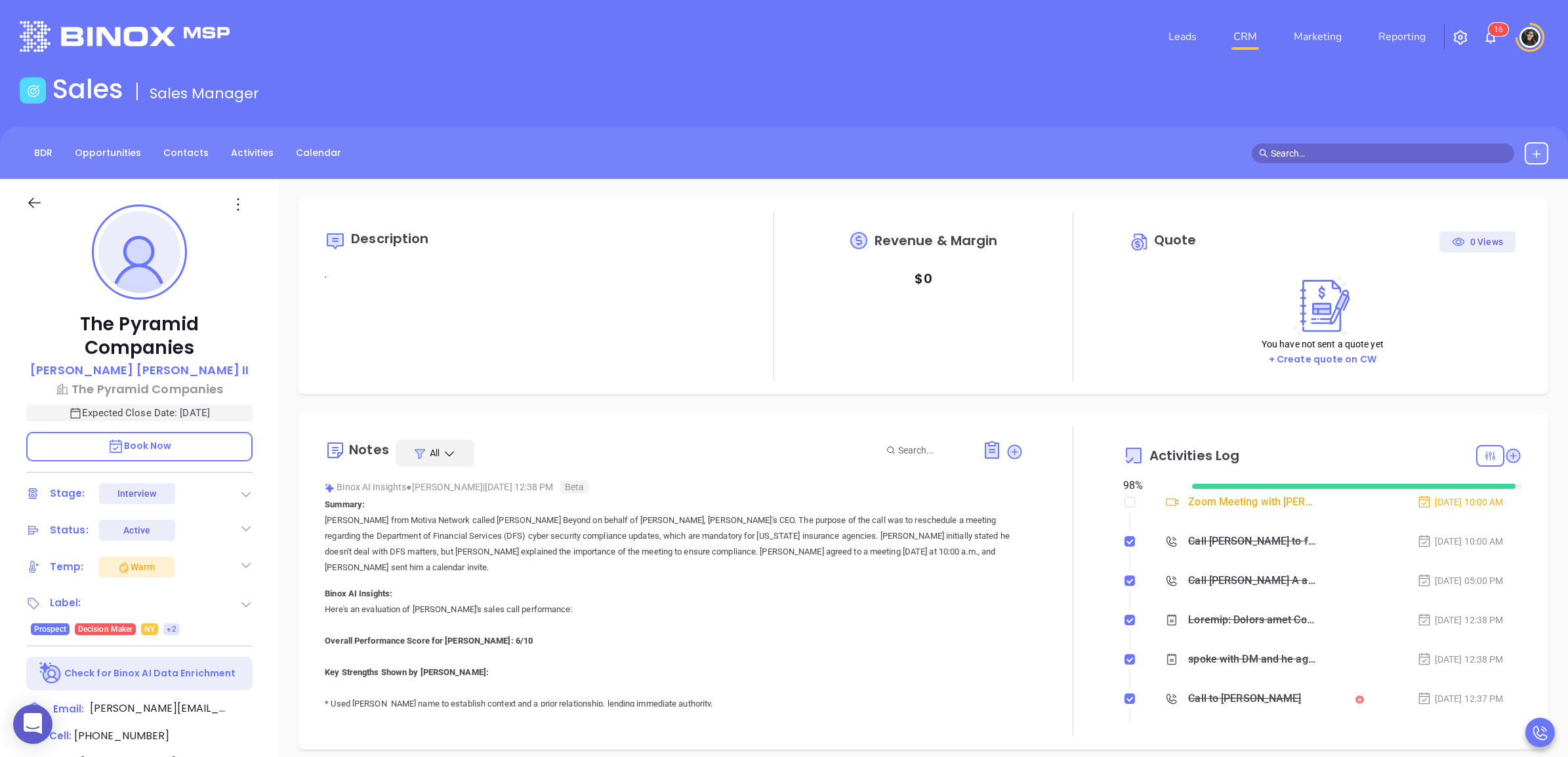
type input "[DATE]"
type input "[PERSON_NAME]"
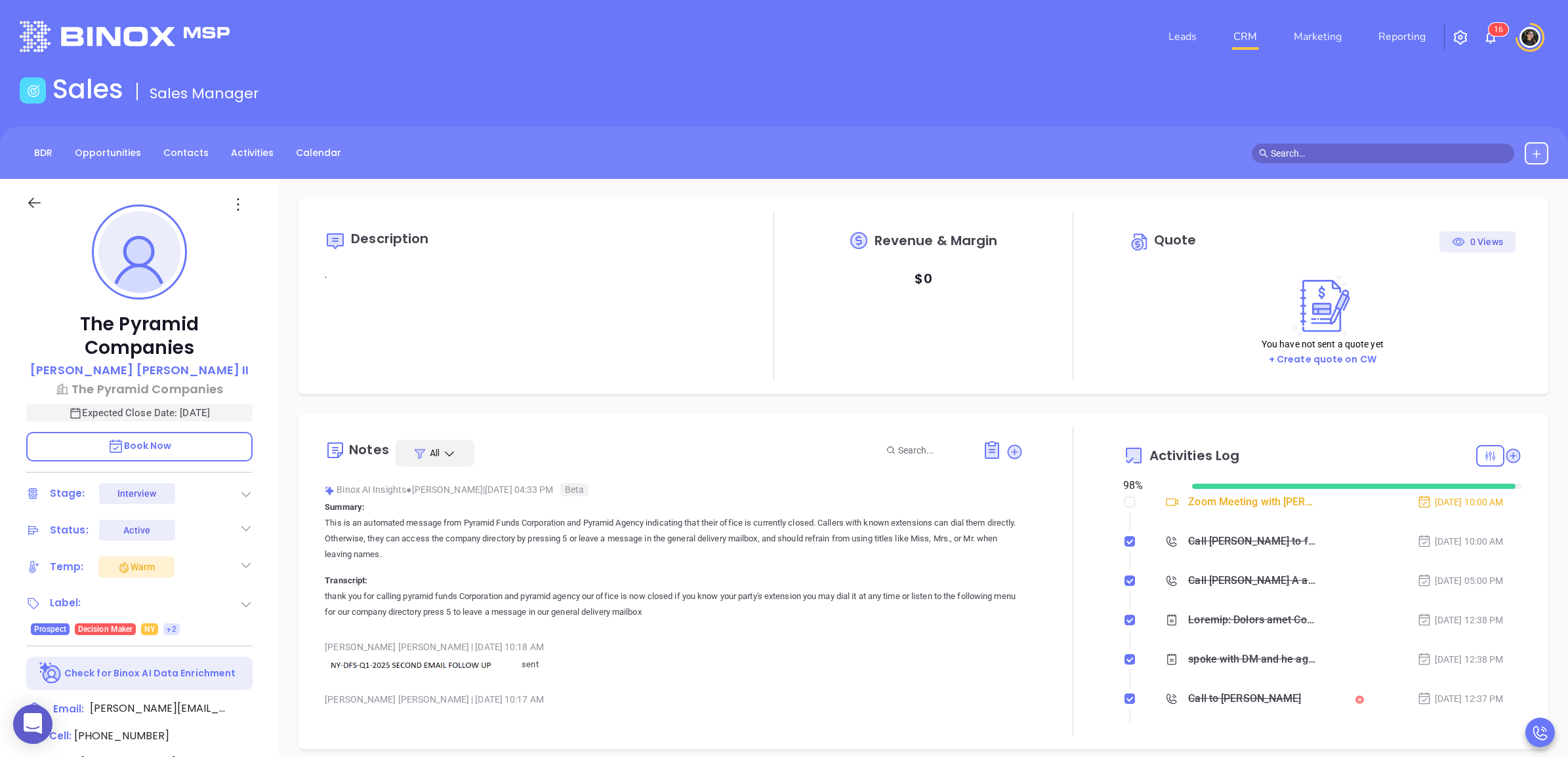
scroll to position [5491, 0]
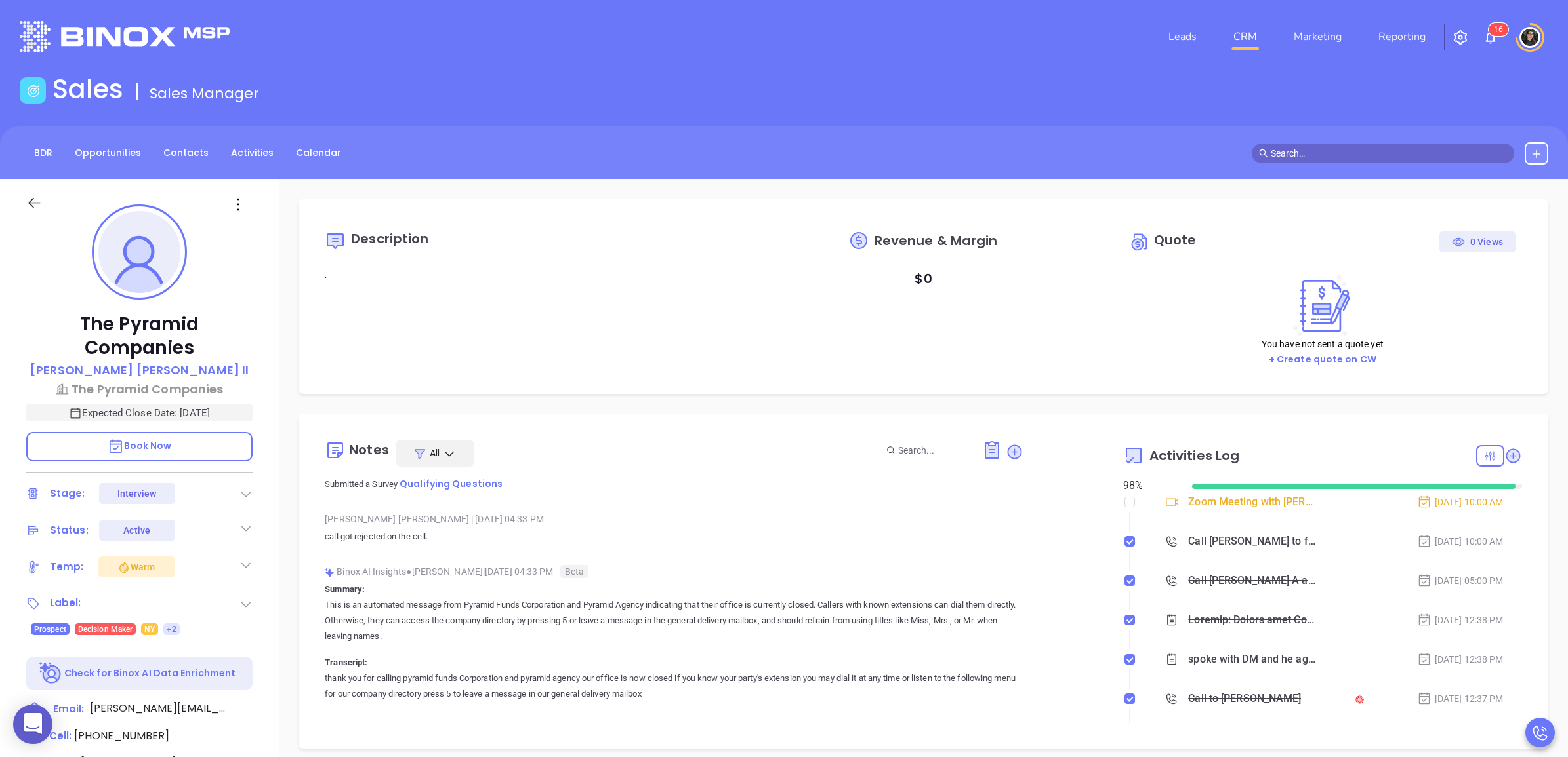
click at [478, 486] on span "Qualifying Questions" at bounding box center [451, 484] width 103 height 13
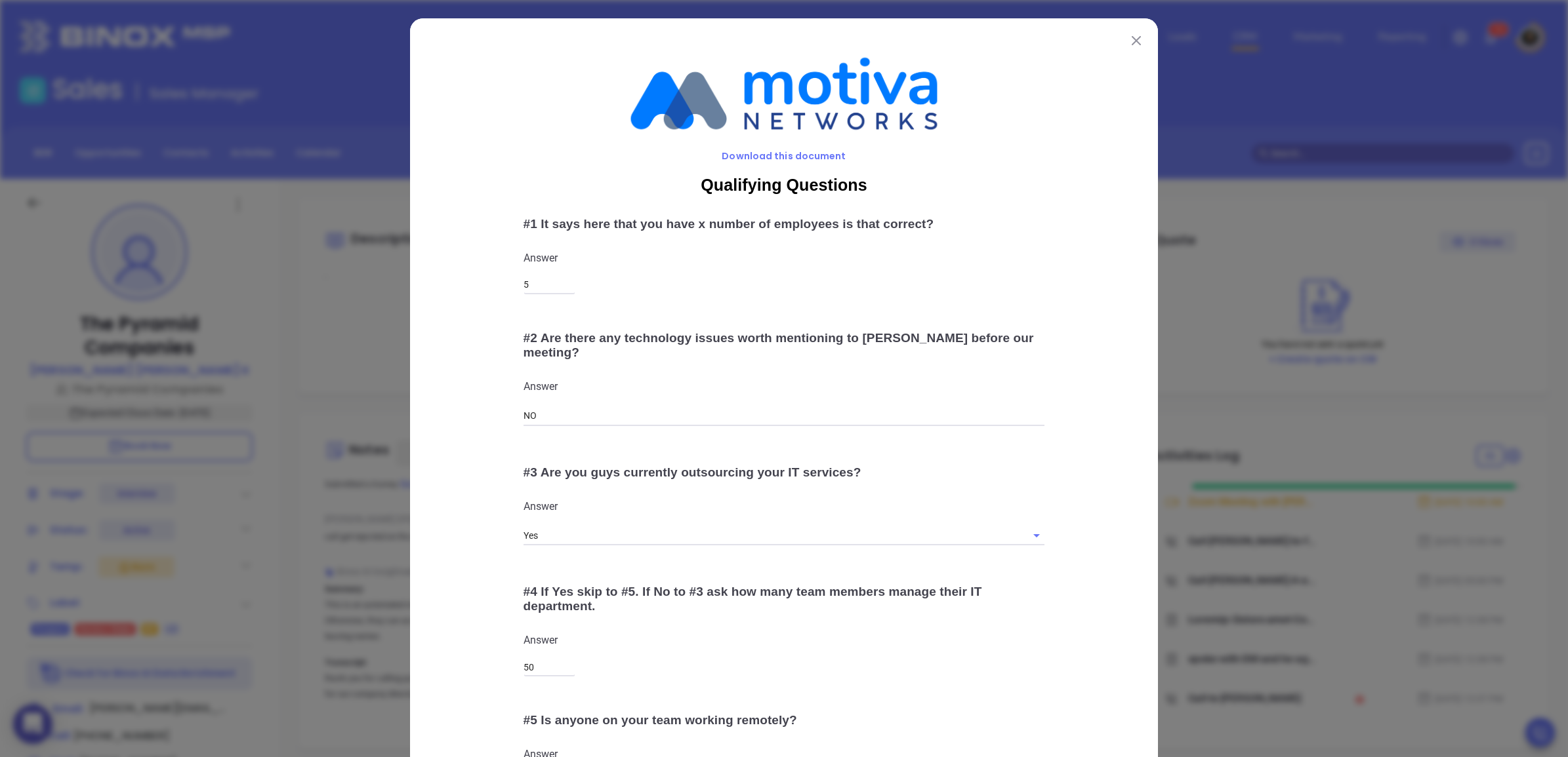
drag, startPoint x: 1122, startPoint y: 356, endPoint x: 1244, endPoint y: 332, distance: 124.3
click at [1139, 354] on div "Download this document Qualifying Questions # 1 It says here that you have x nu…" at bounding box center [784, 441] width 748 height 846
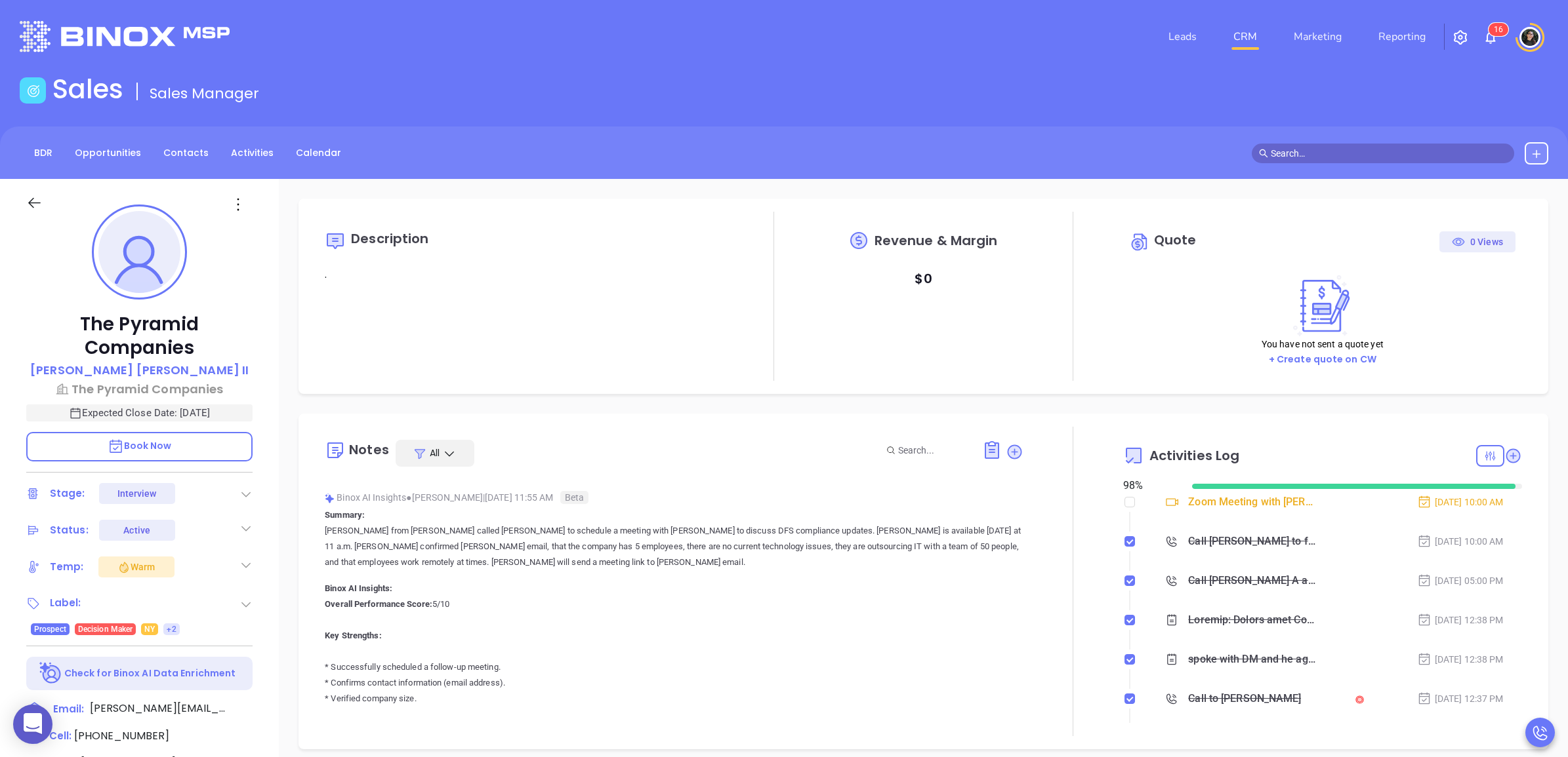
scroll to position [4576, 0]
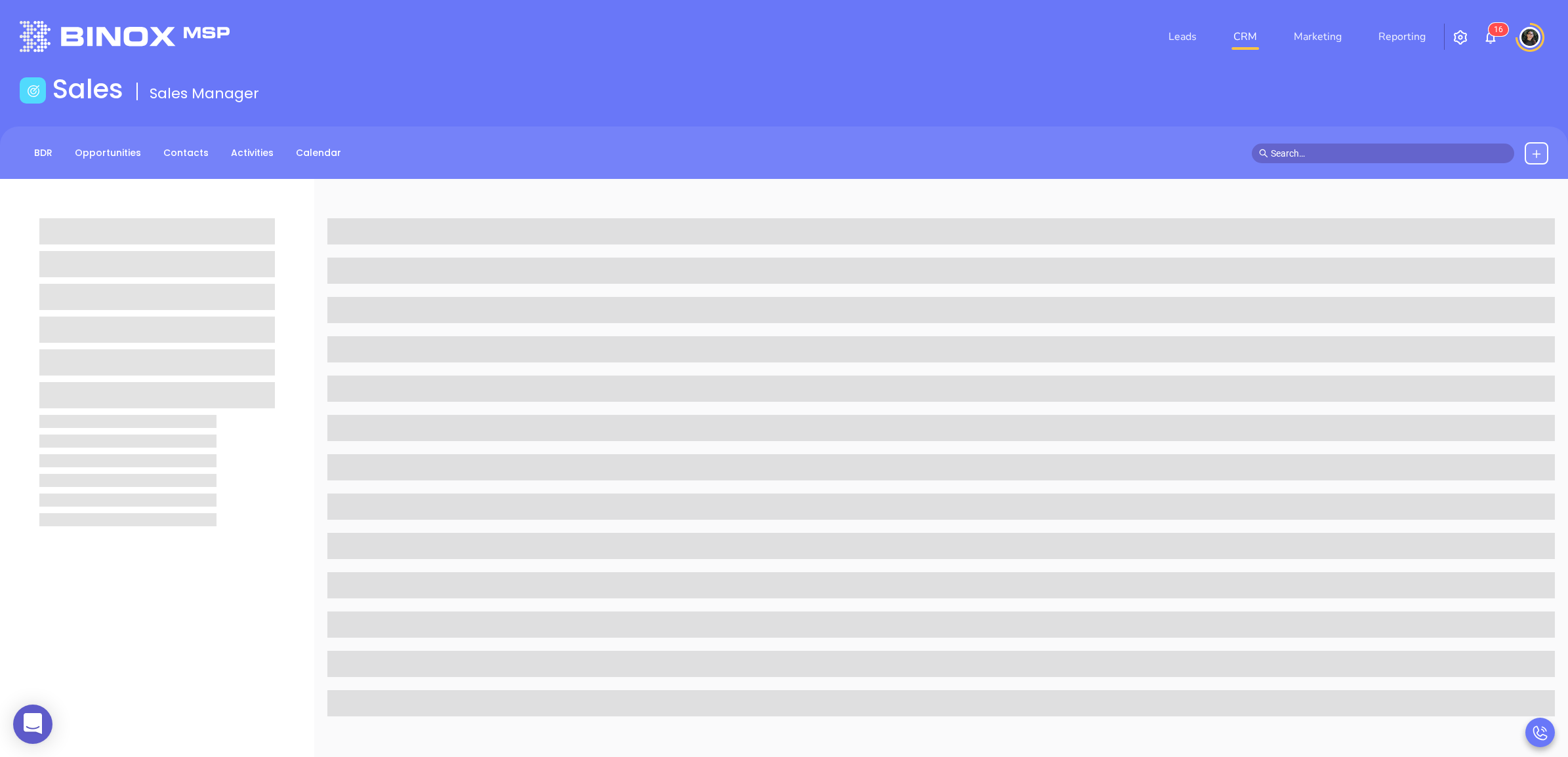
click at [1499, 34] on span "6" at bounding box center [1501, 30] width 5 height 13
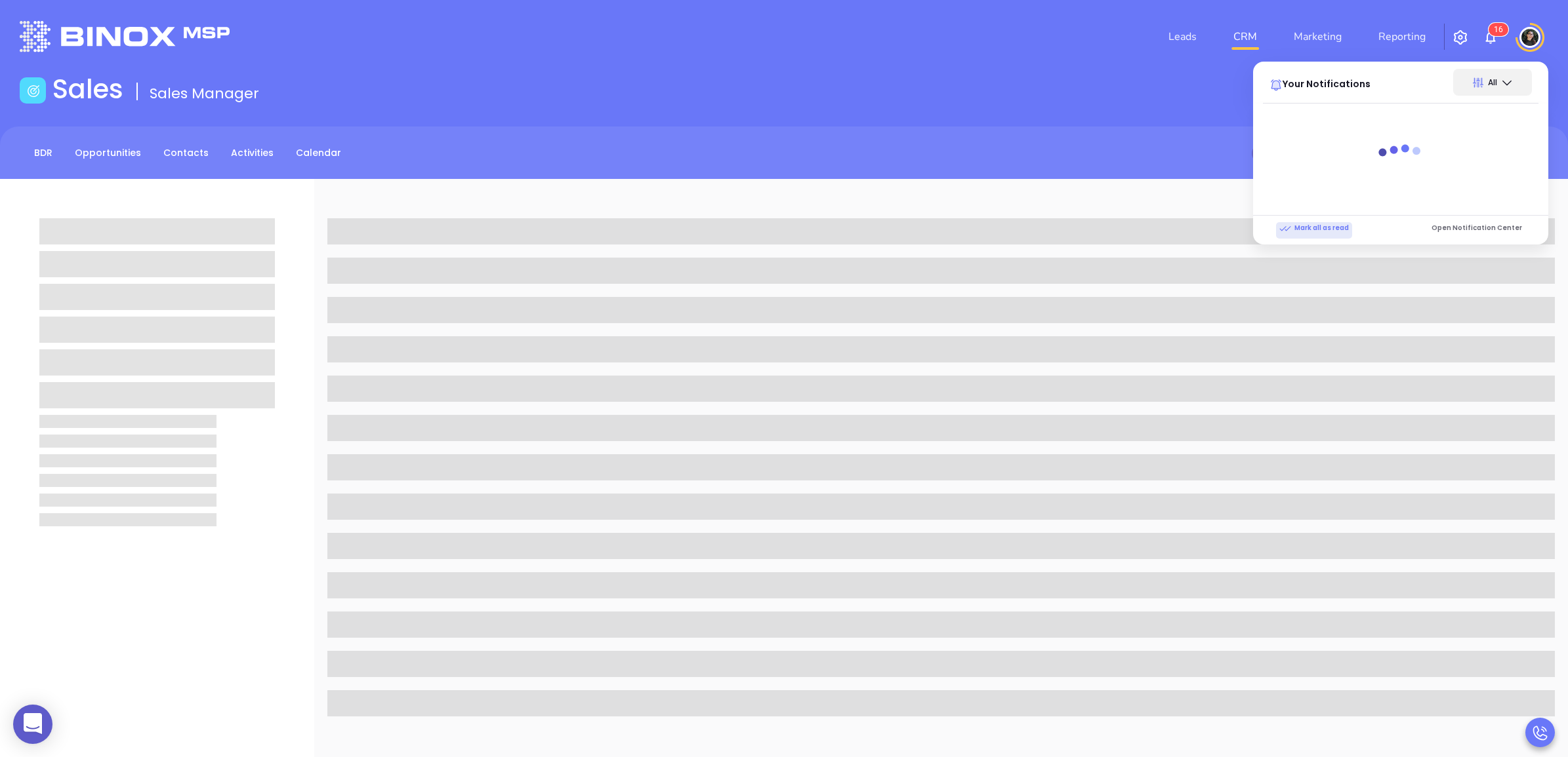
click at [1328, 227] on p "Mark all as read" at bounding box center [1314, 228] width 69 height 12
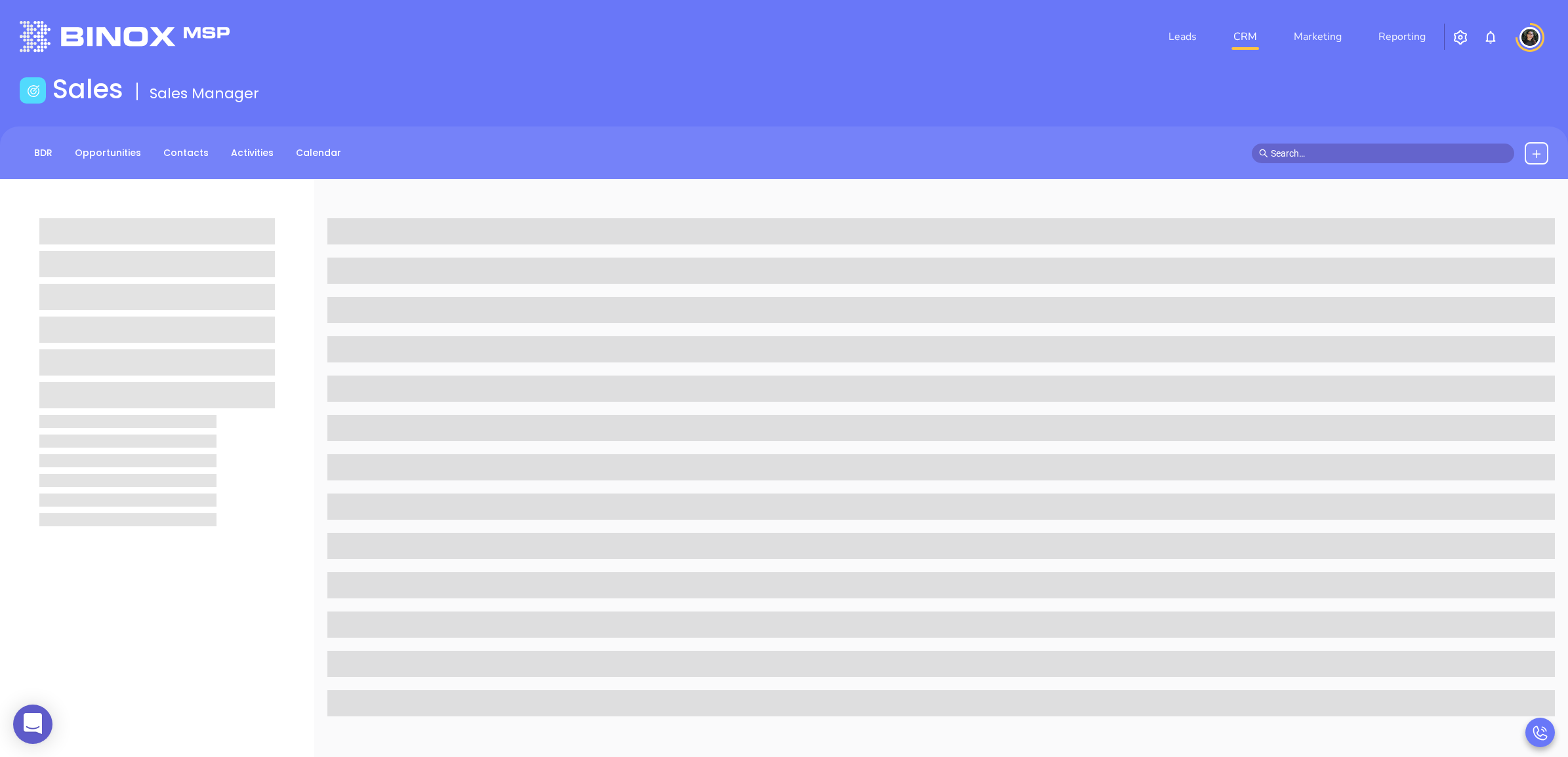
click at [1139, 119] on main "Sales Sales Manager BDR Opportunities Contacts Activities Calendar Call Now Cal…" at bounding box center [784, 599] width 1568 height 1053
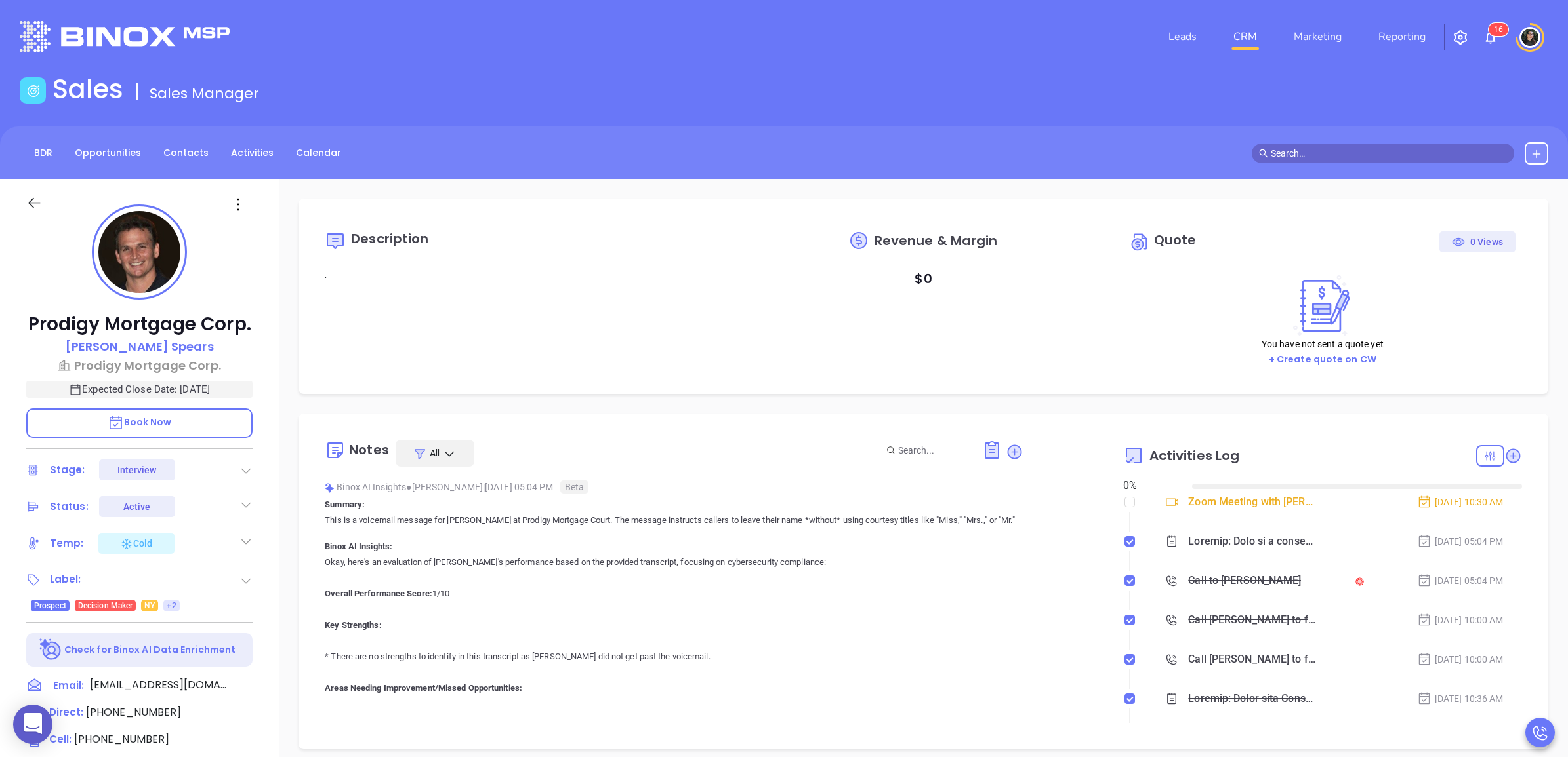
type input "[DATE]"
type input "[PERSON_NAME]"
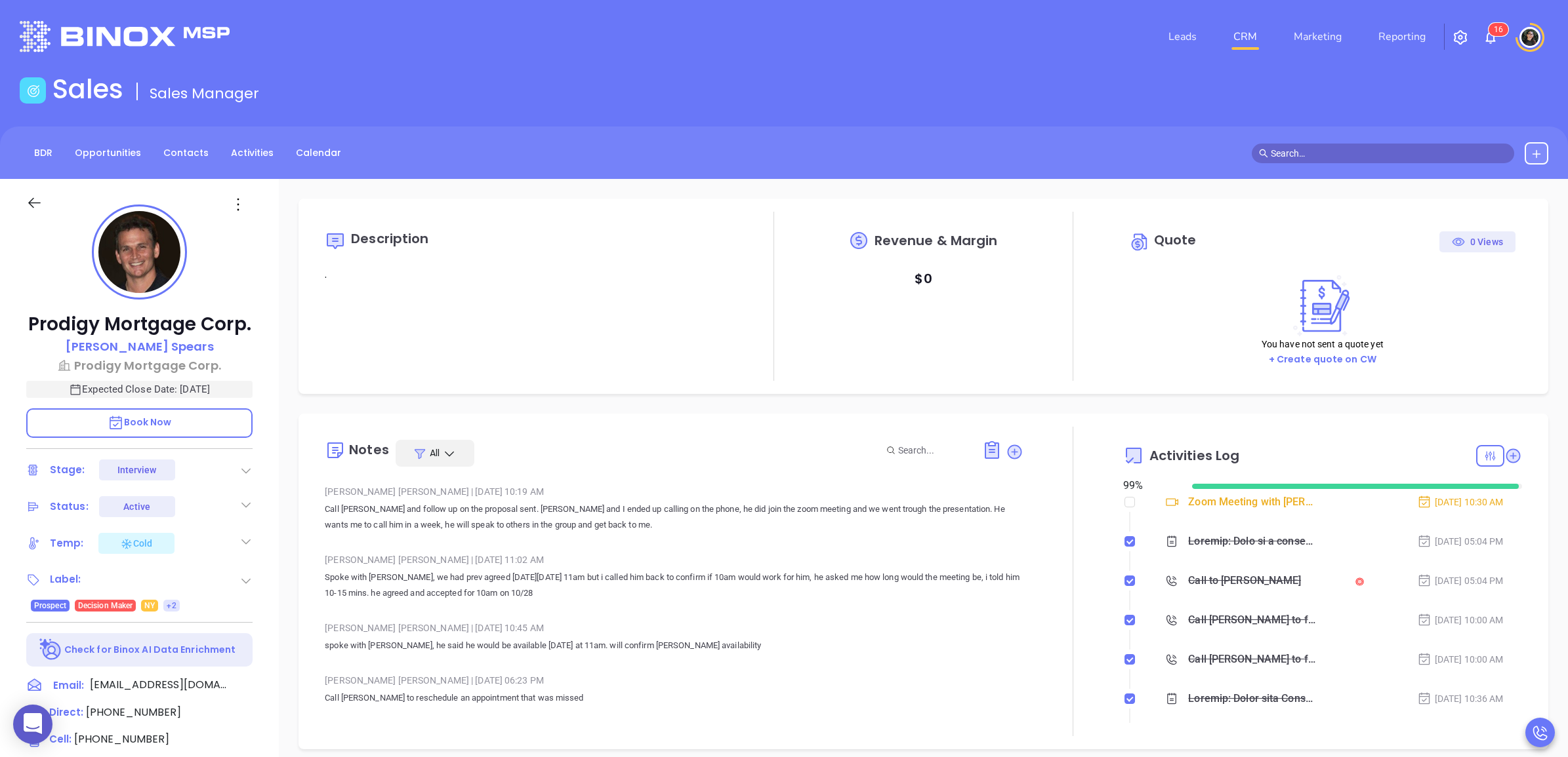
scroll to position [3853, 0]
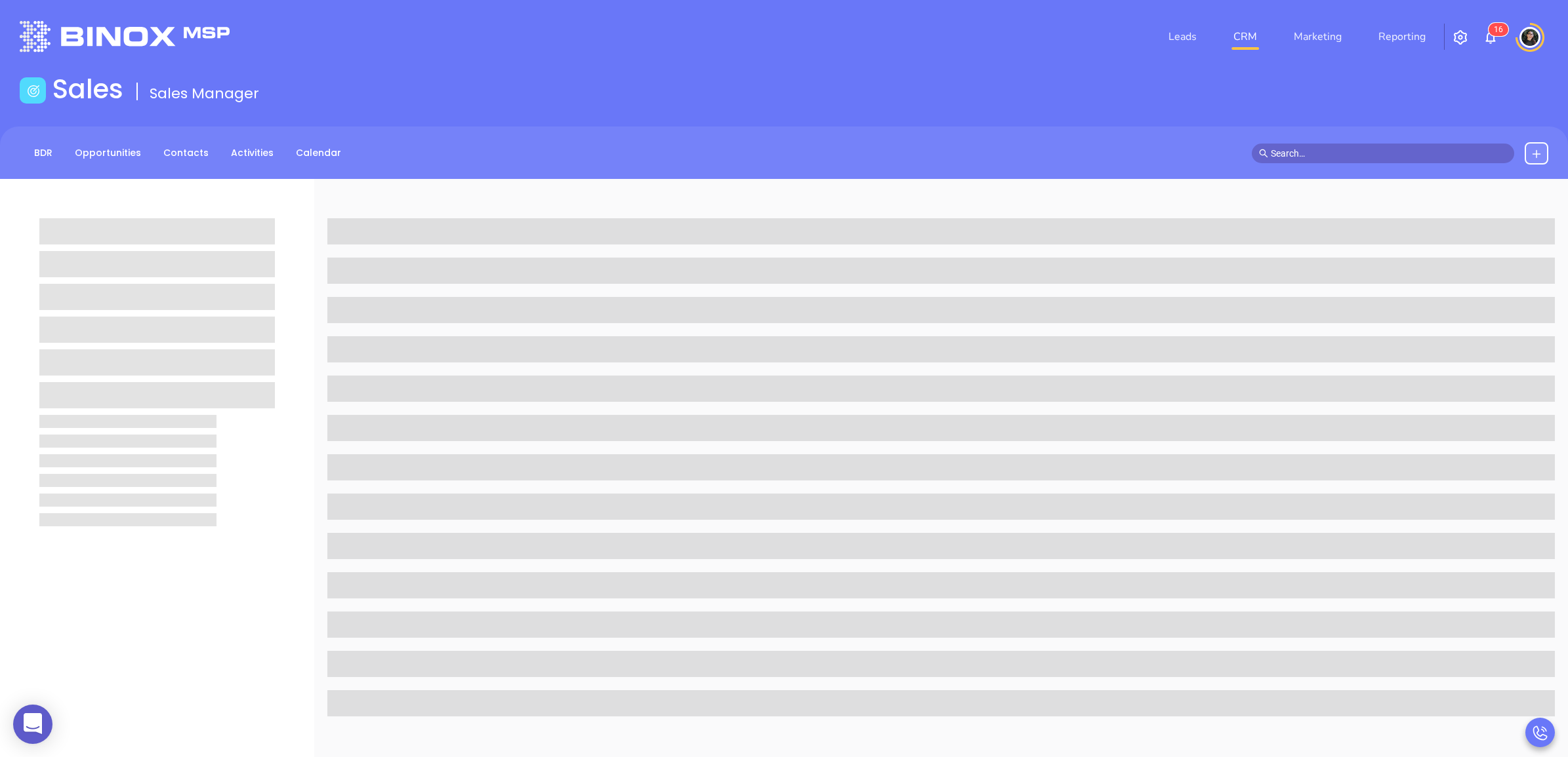
click at [1011, 121] on main "Sales Sales Manager BDR Opportunities Contacts Activities Calendar Call Now Cal…" at bounding box center [784, 599] width 1568 height 1053
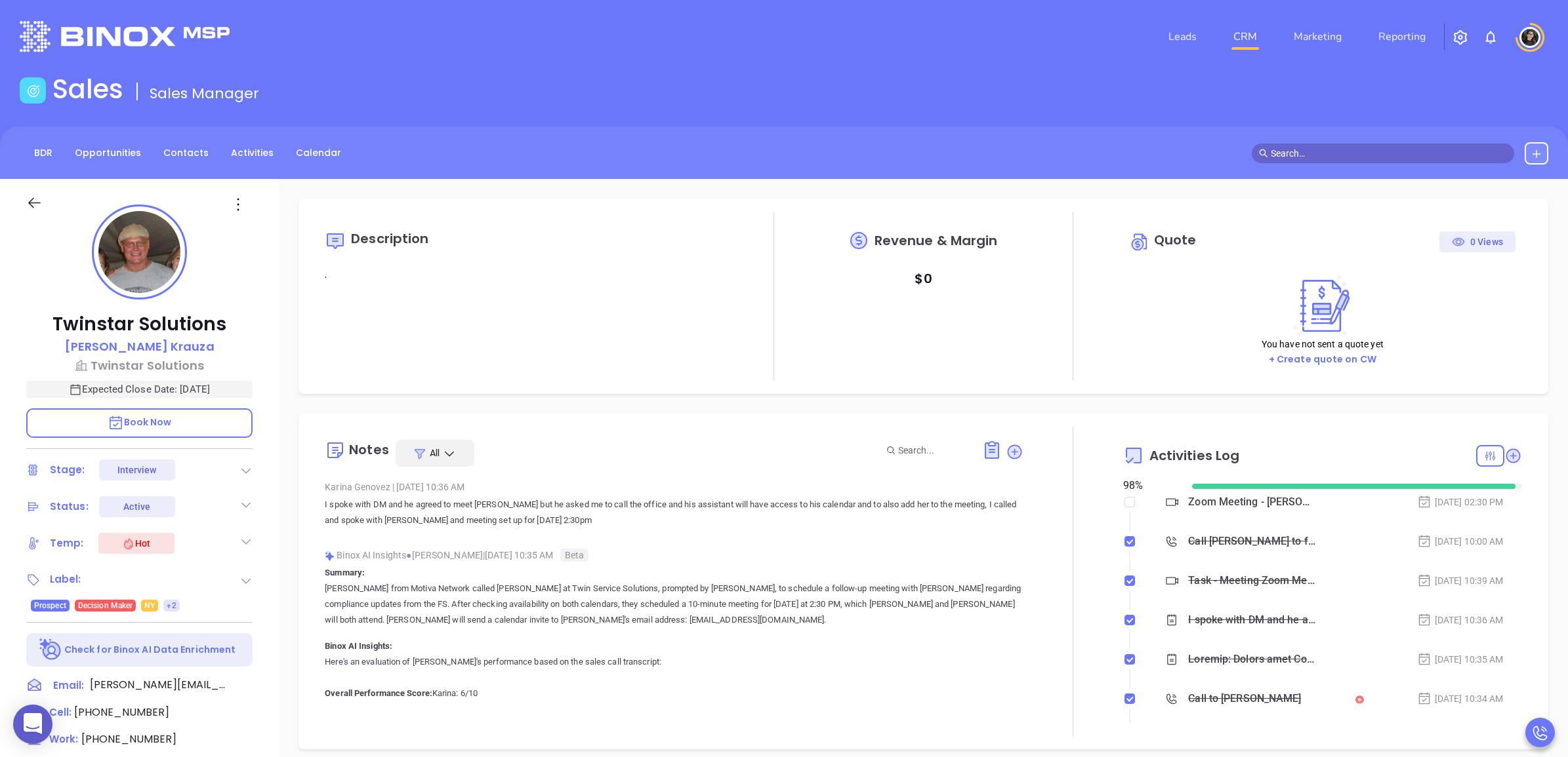
type input "[PERSON_NAME]"
click at [1506, 454] on icon at bounding box center [1513, 456] width 13 height 13
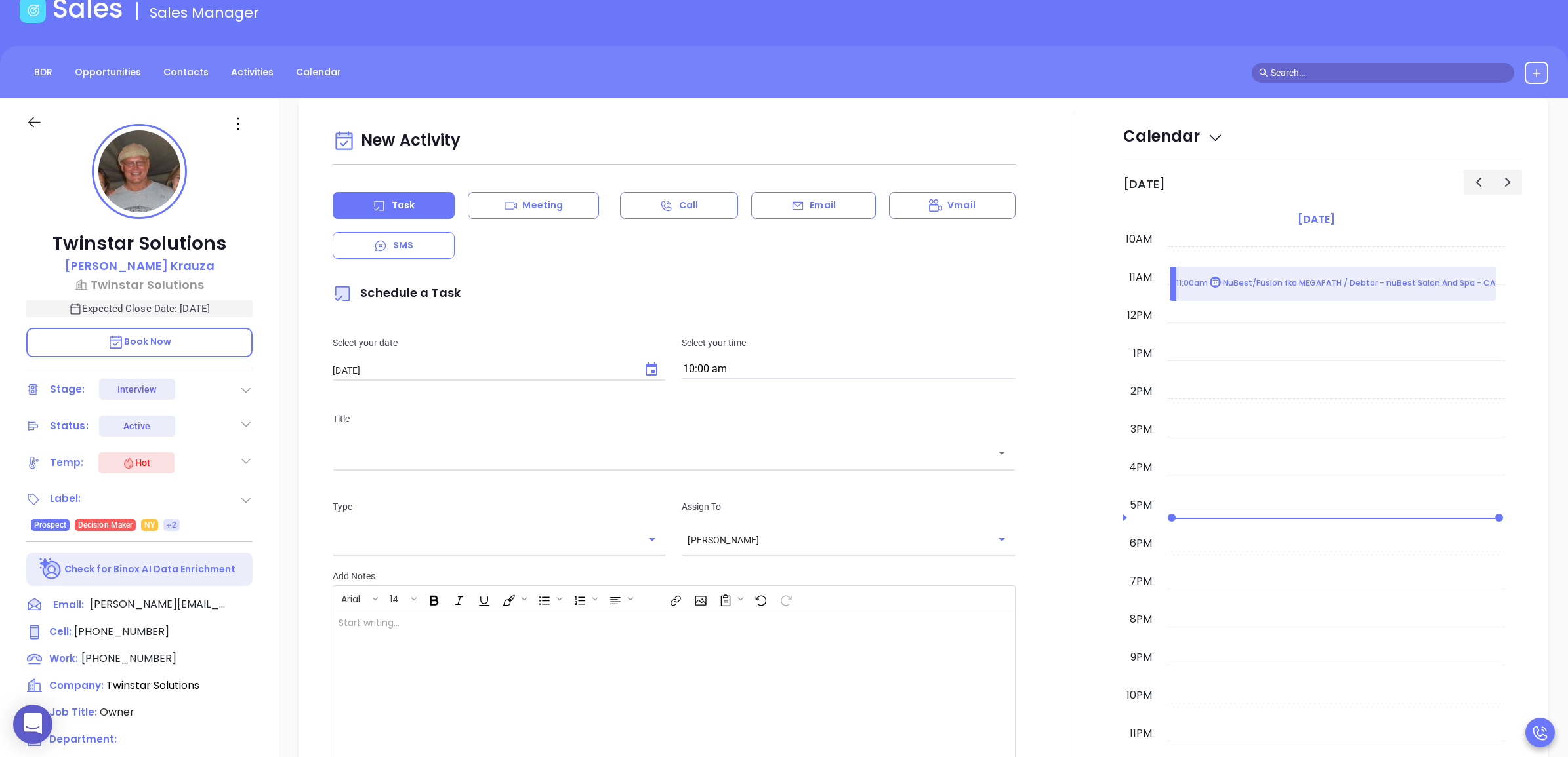
scroll to position [178, 0]
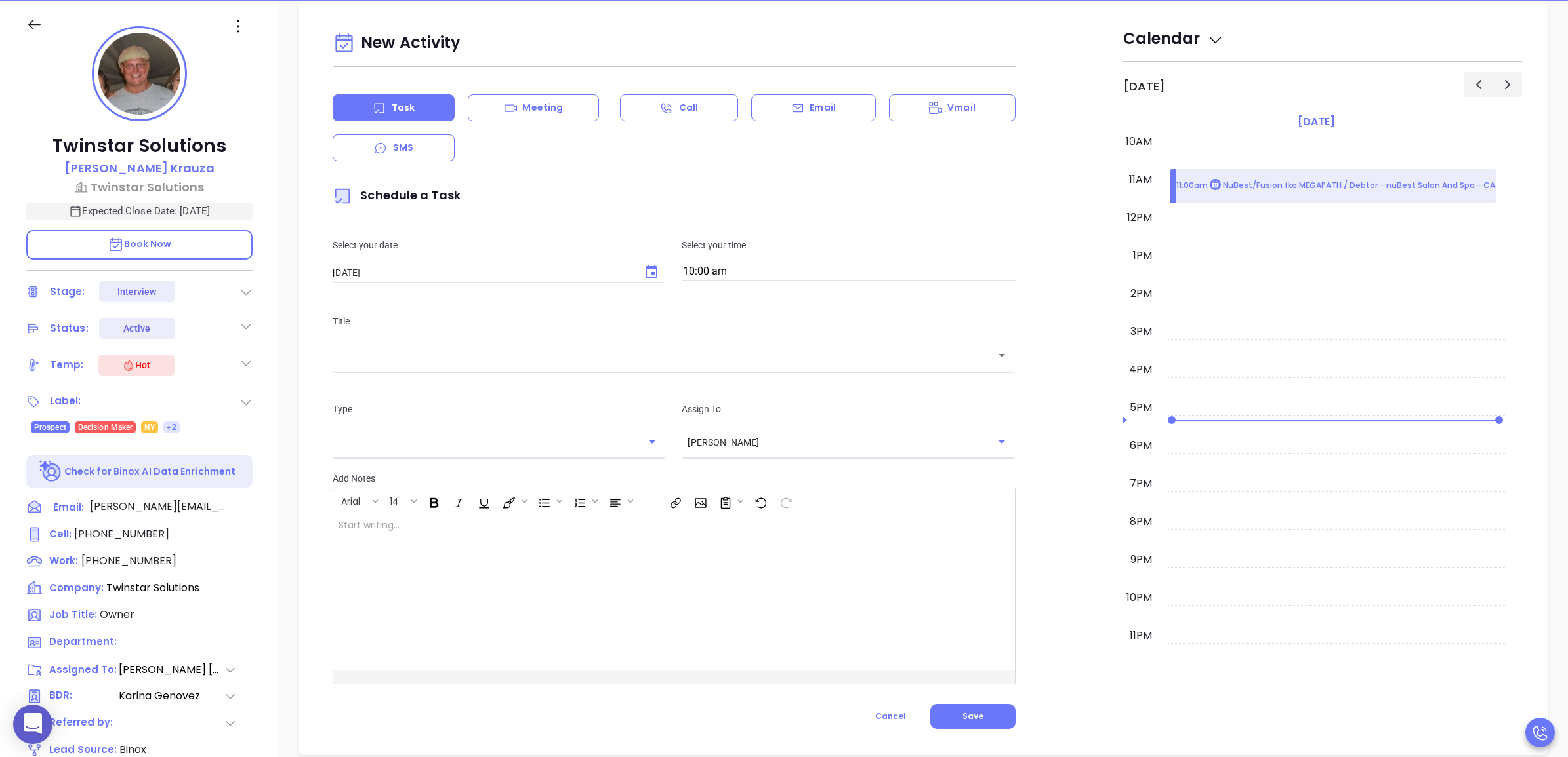
click at [453, 365] on div "​" at bounding box center [674, 354] width 683 height 28
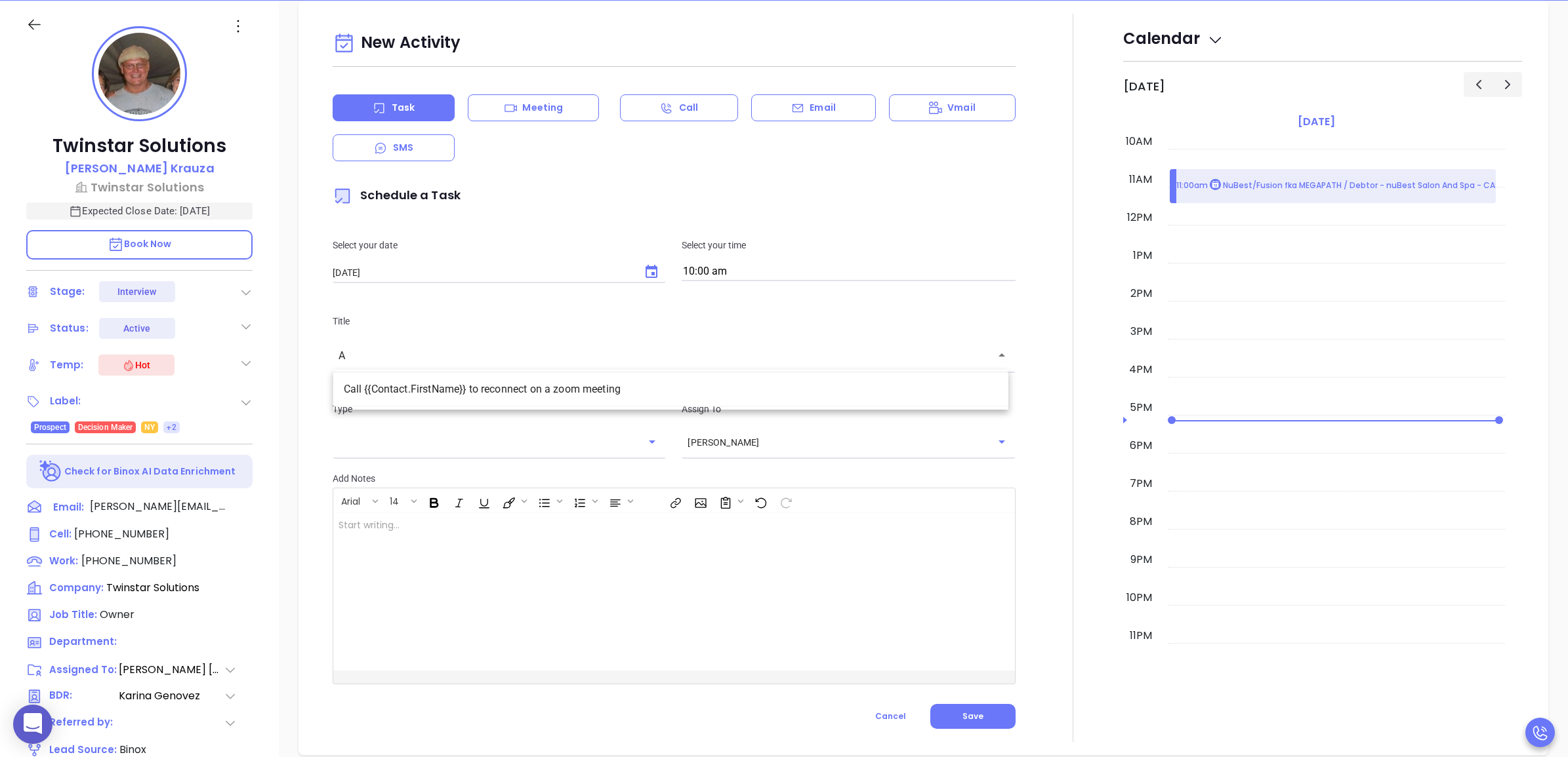
type input "A"
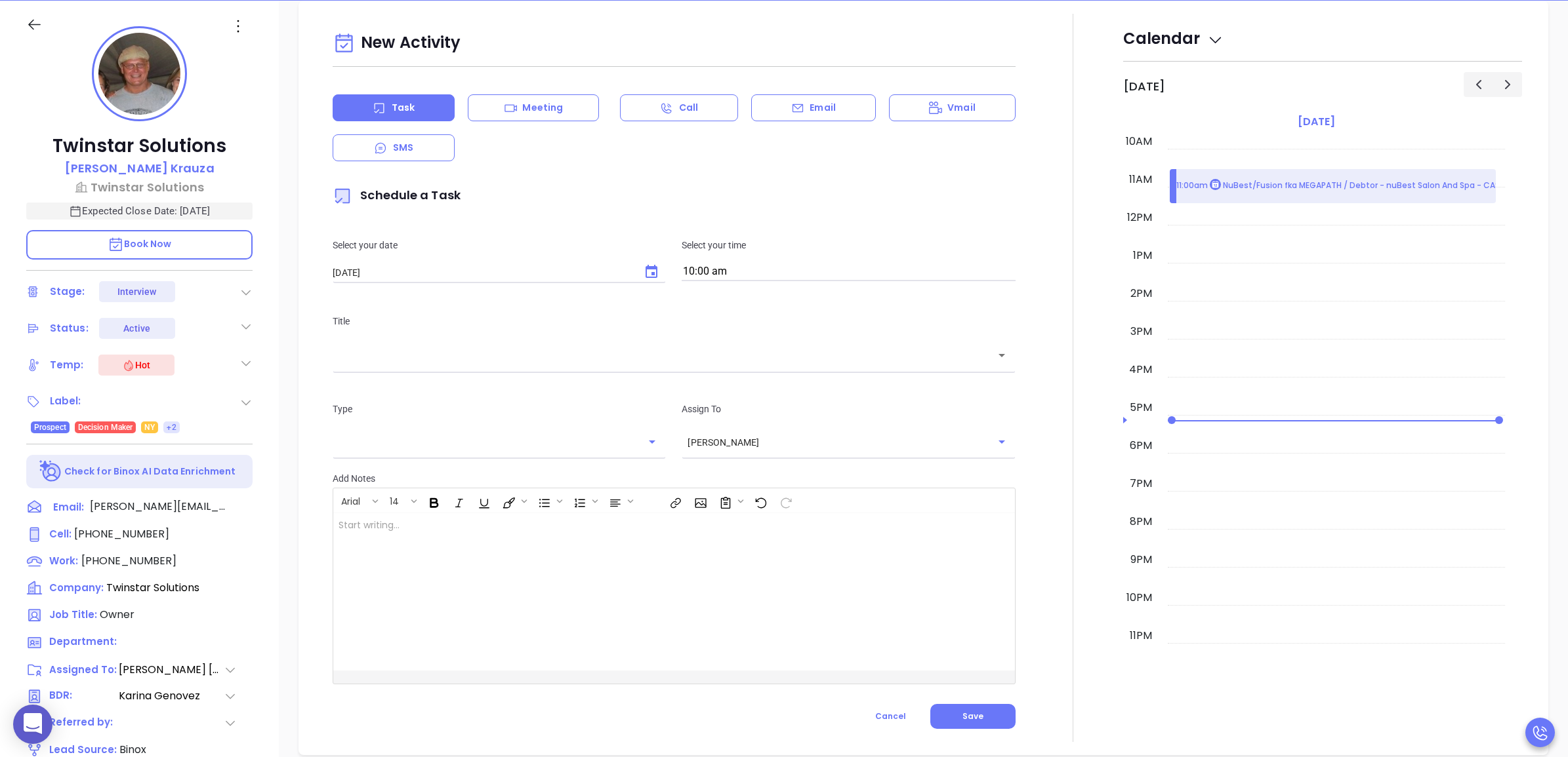
click at [918, 202] on p "Schedule a Task" at bounding box center [674, 196] width 683 height 31
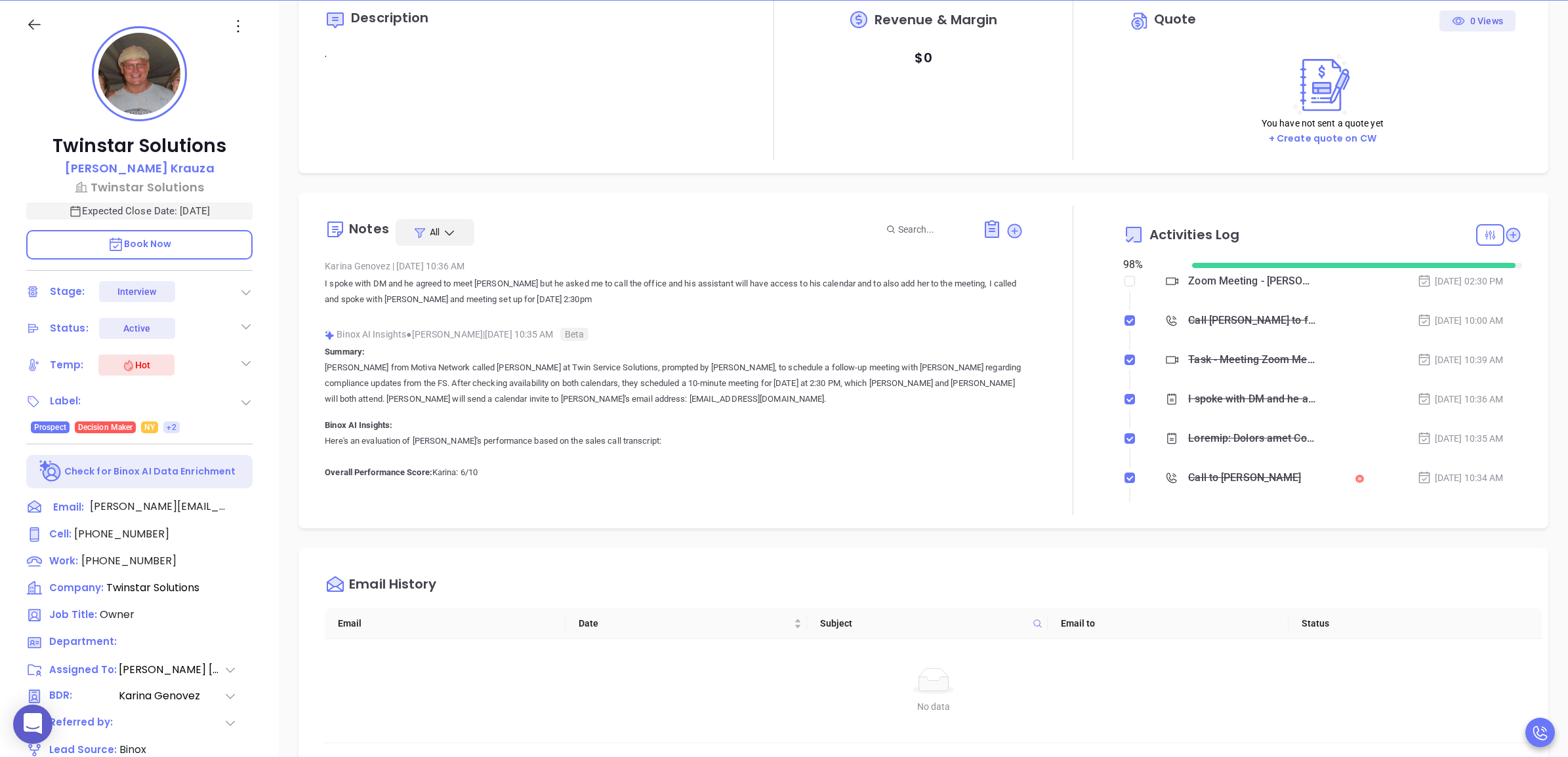
scroll to position [0, 0]
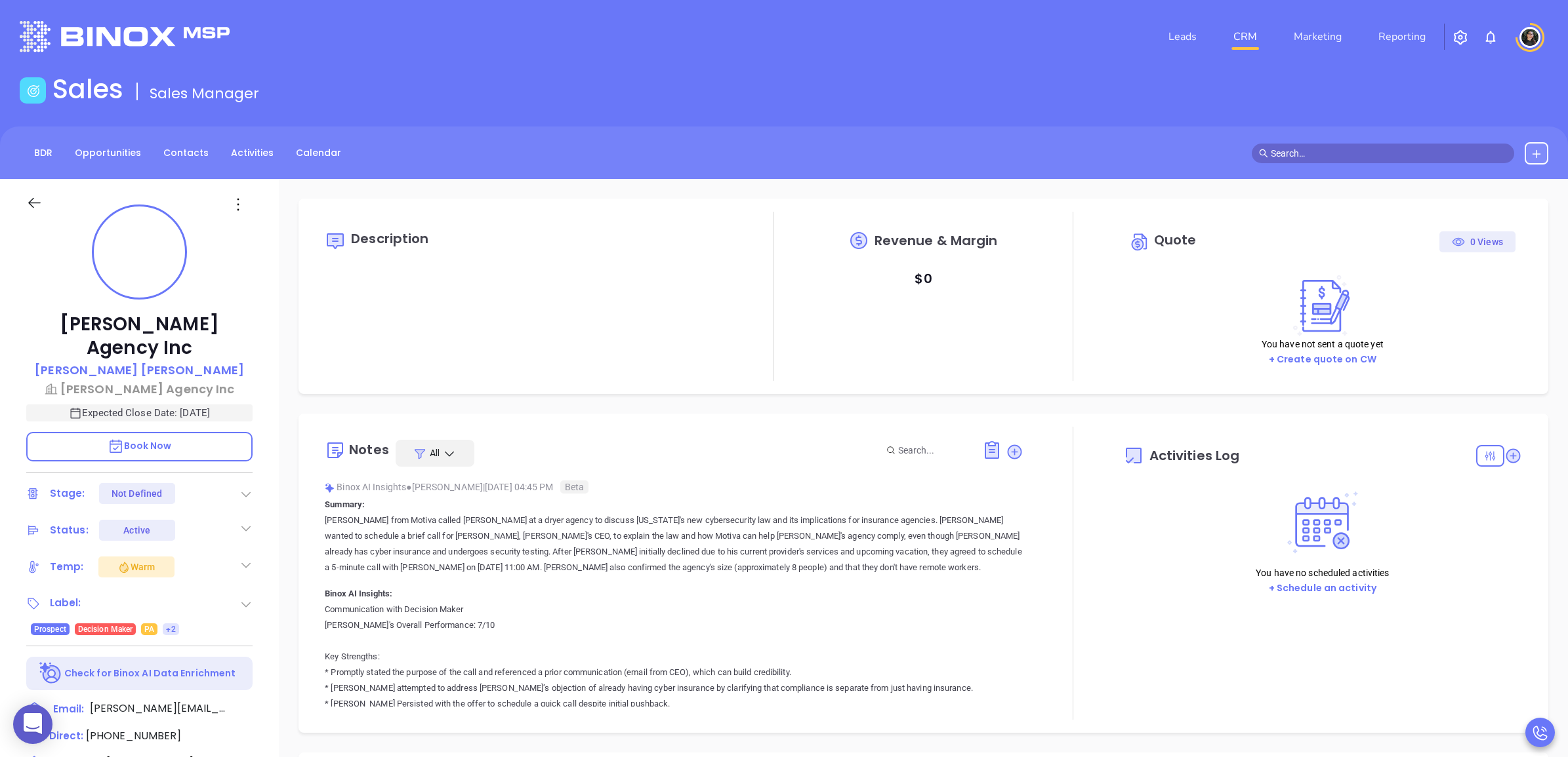
type input "10:00 am"
type input "[DATE]"
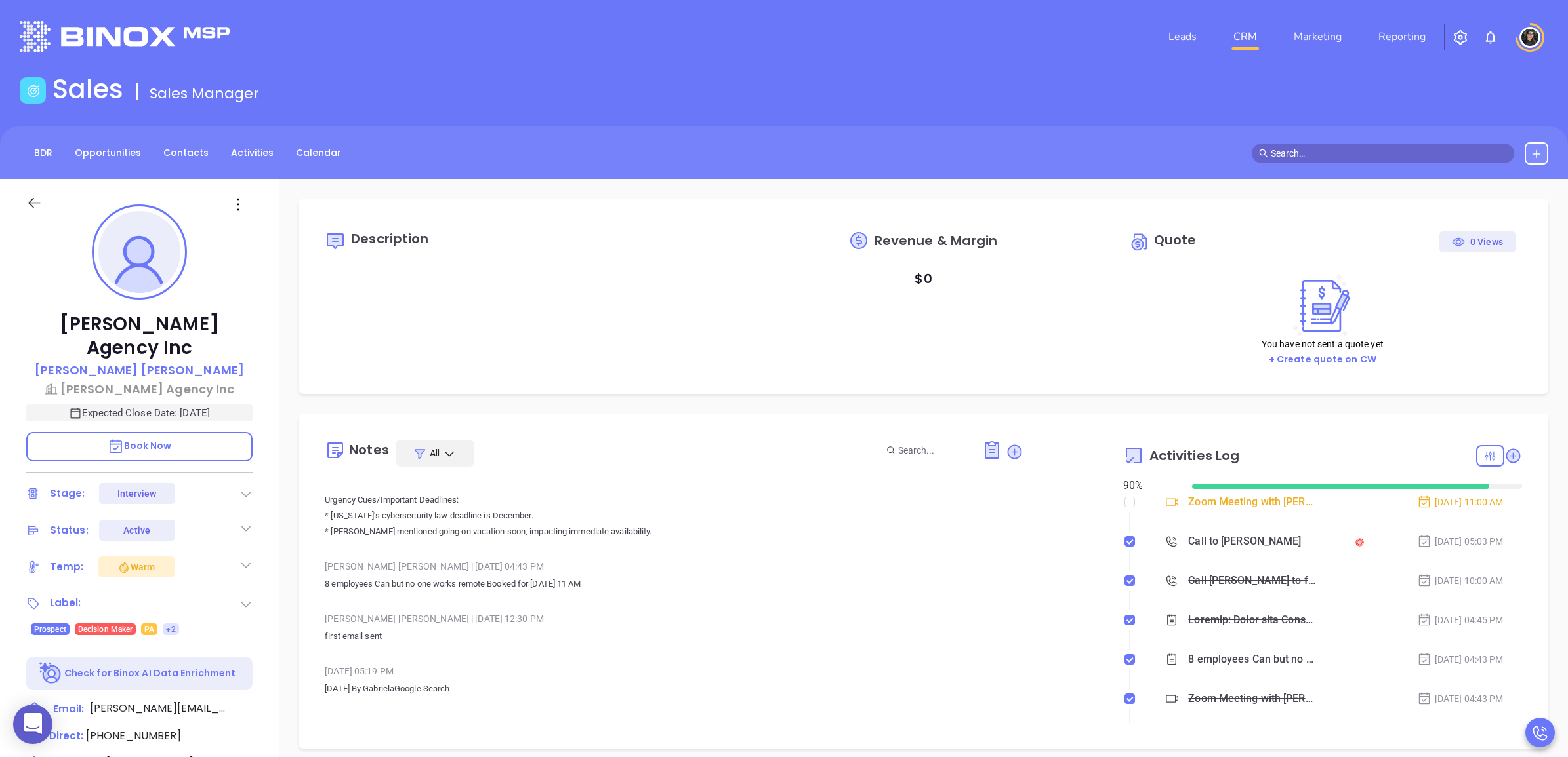
scroll to position [82, 0]
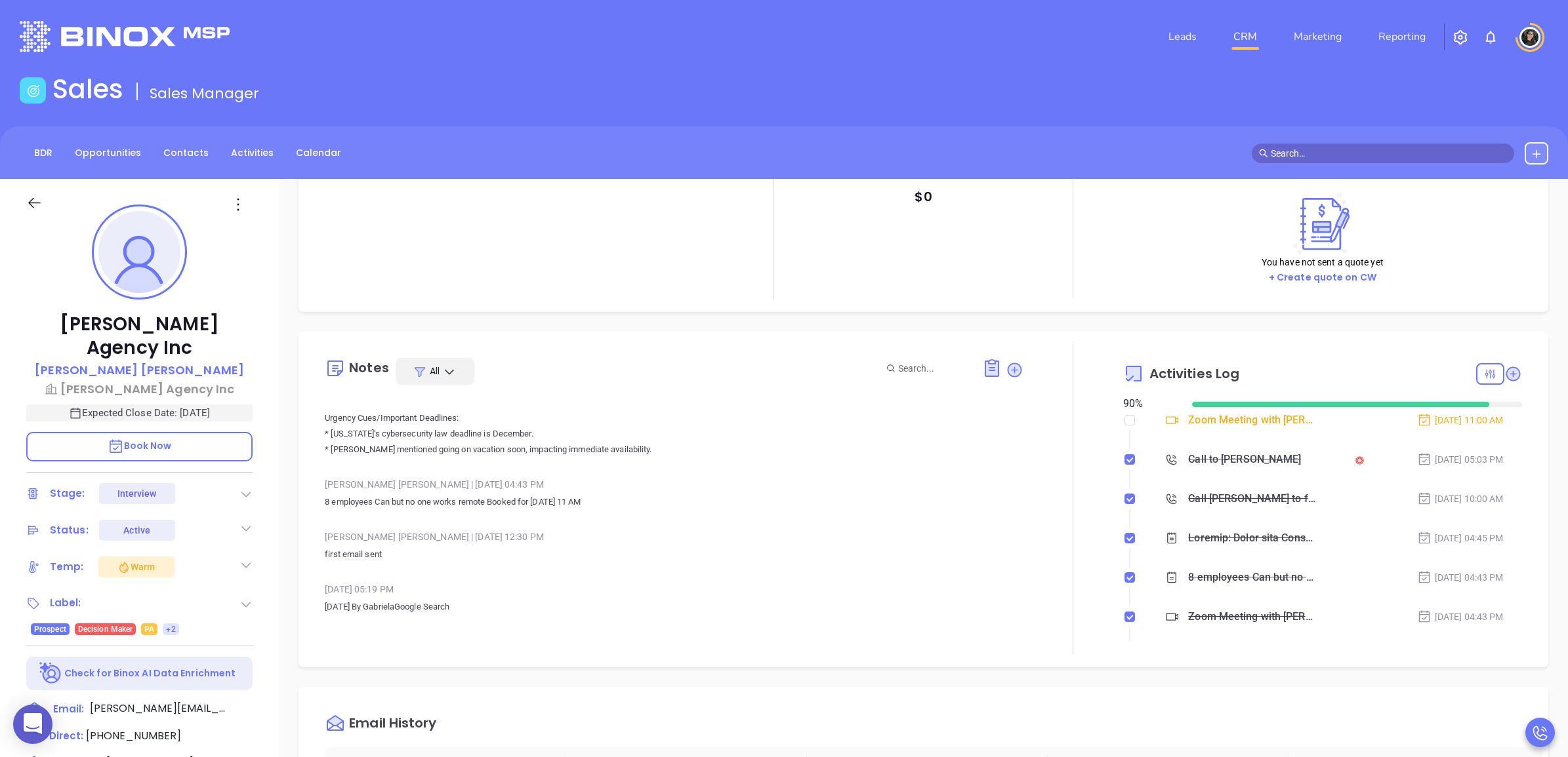
type input "[PERSON_NAME]"
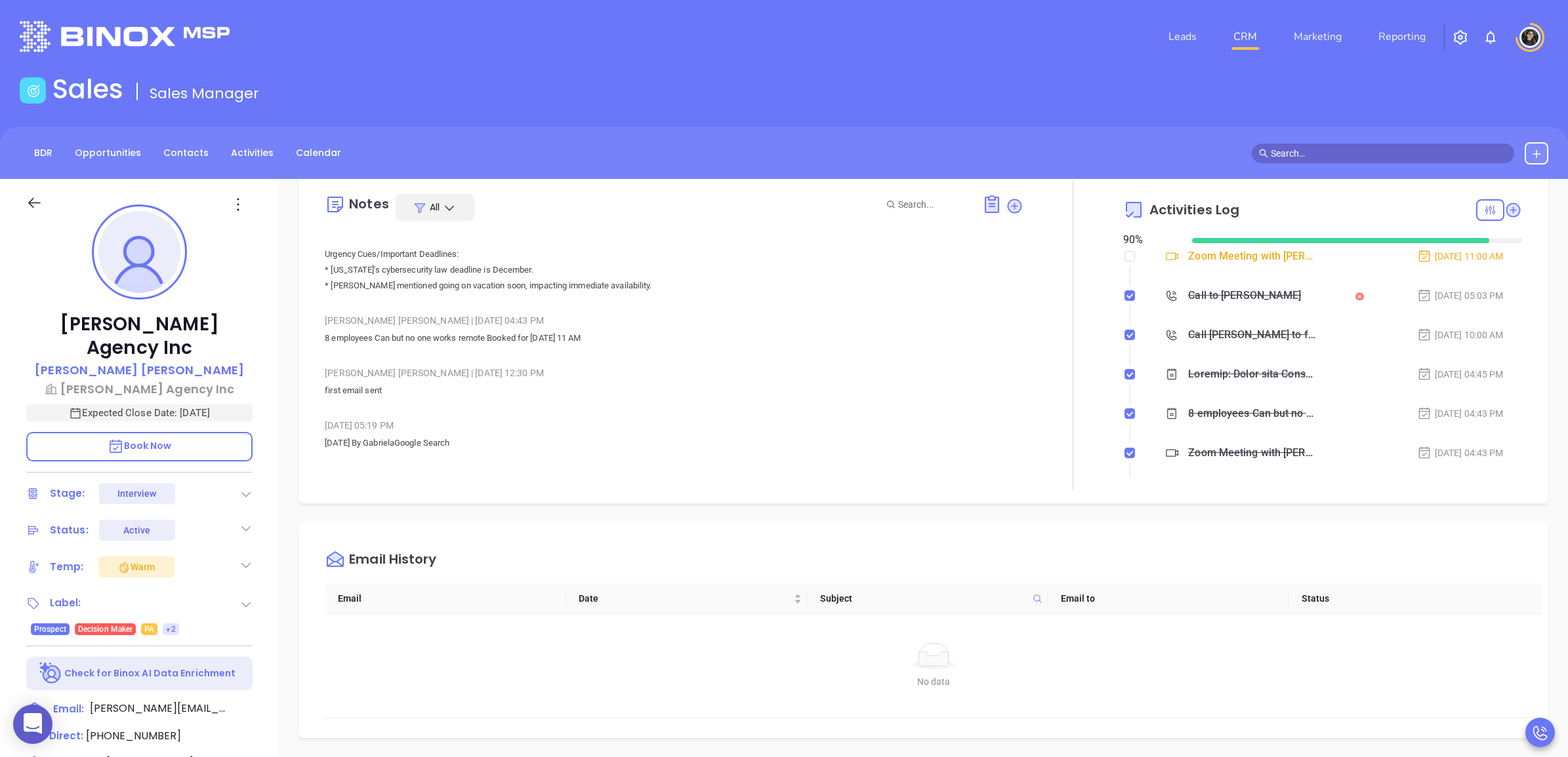
scroll to position [164, 0]
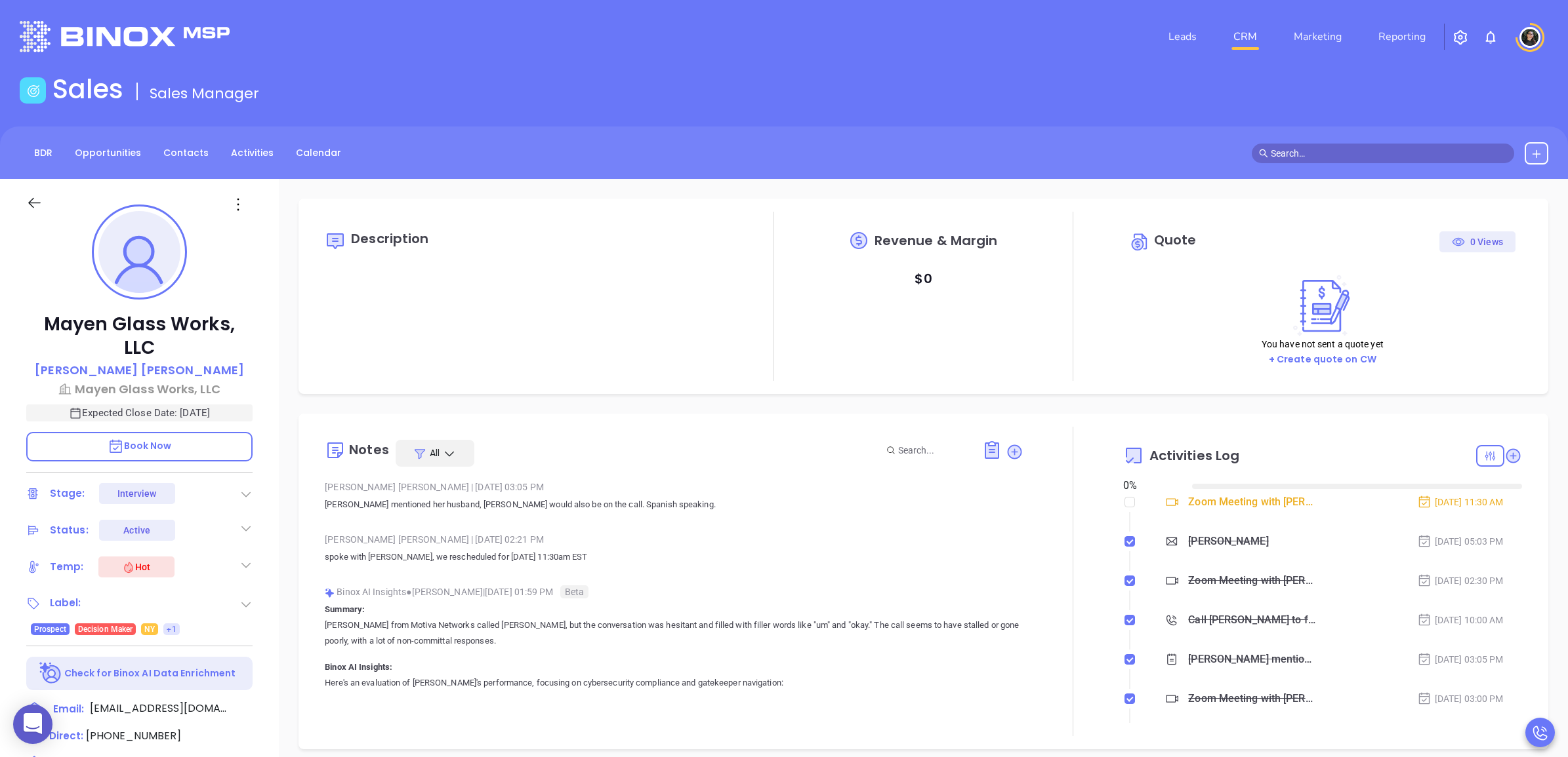
type input "[DATE]"
type input "[PERSON_NAME]"
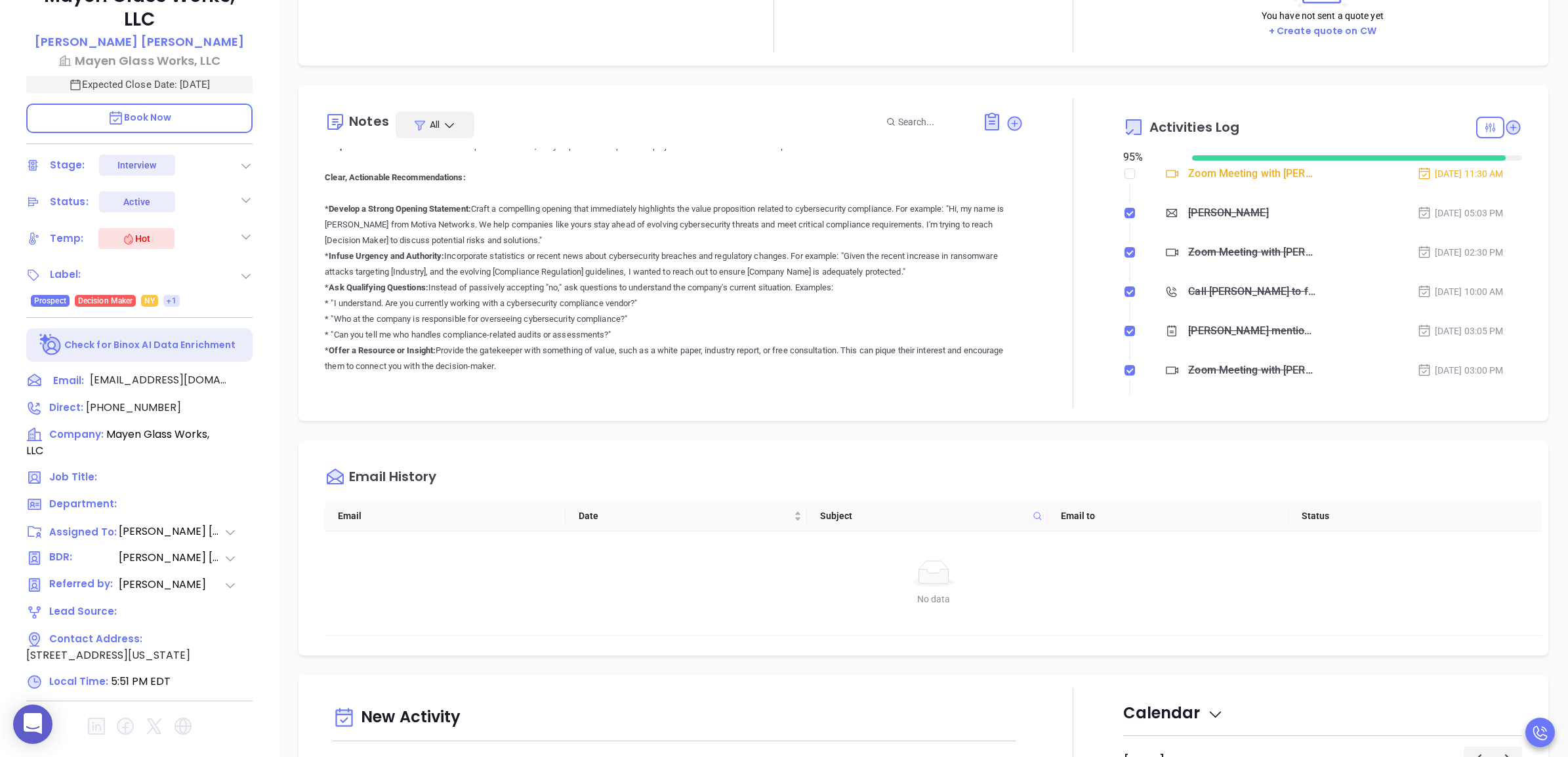
scroll to position [368, 0]
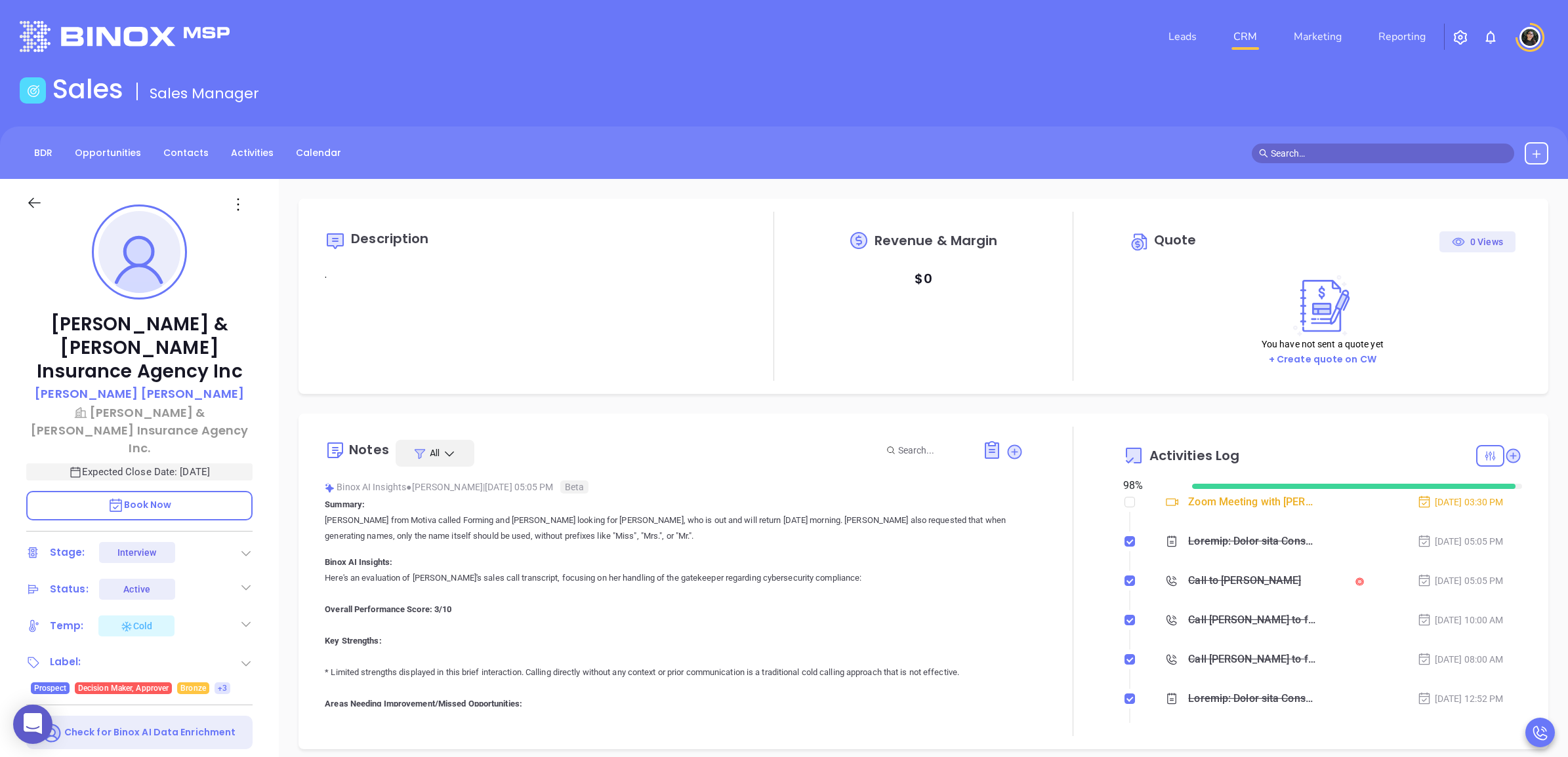
type input "[DATE]"
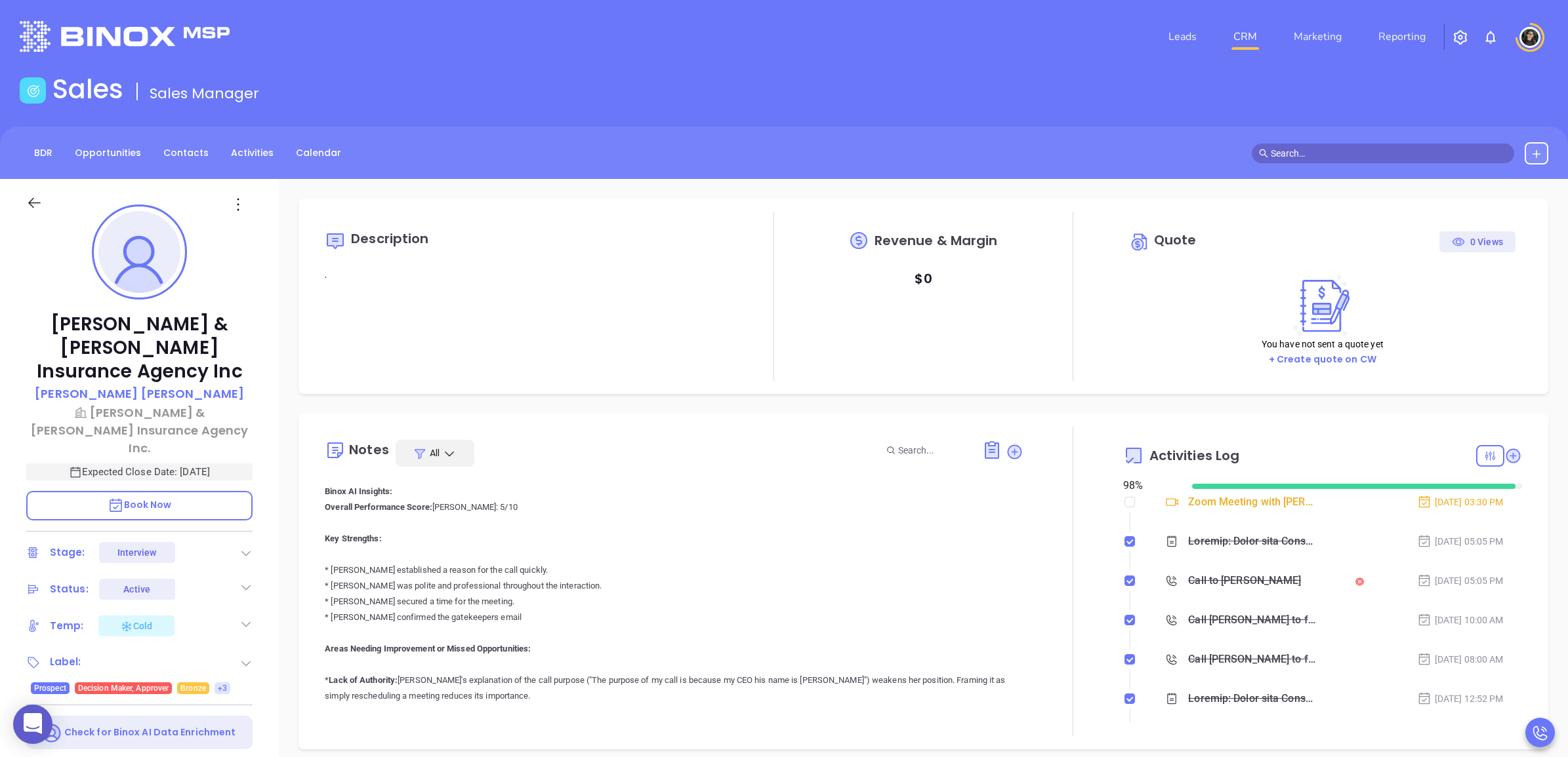
type input "[PERSON_NAME]"
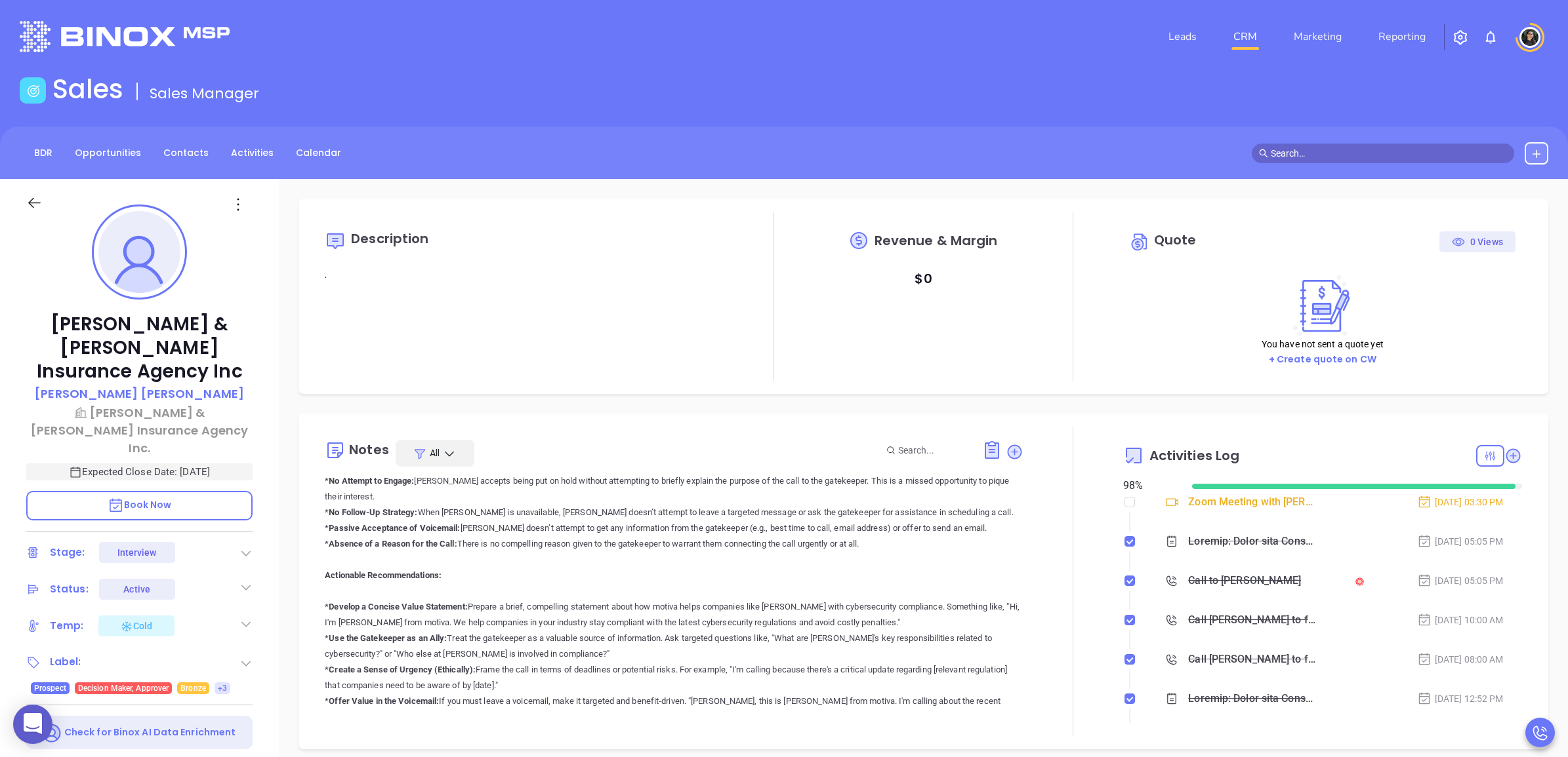
scroll to position [1873, 0]
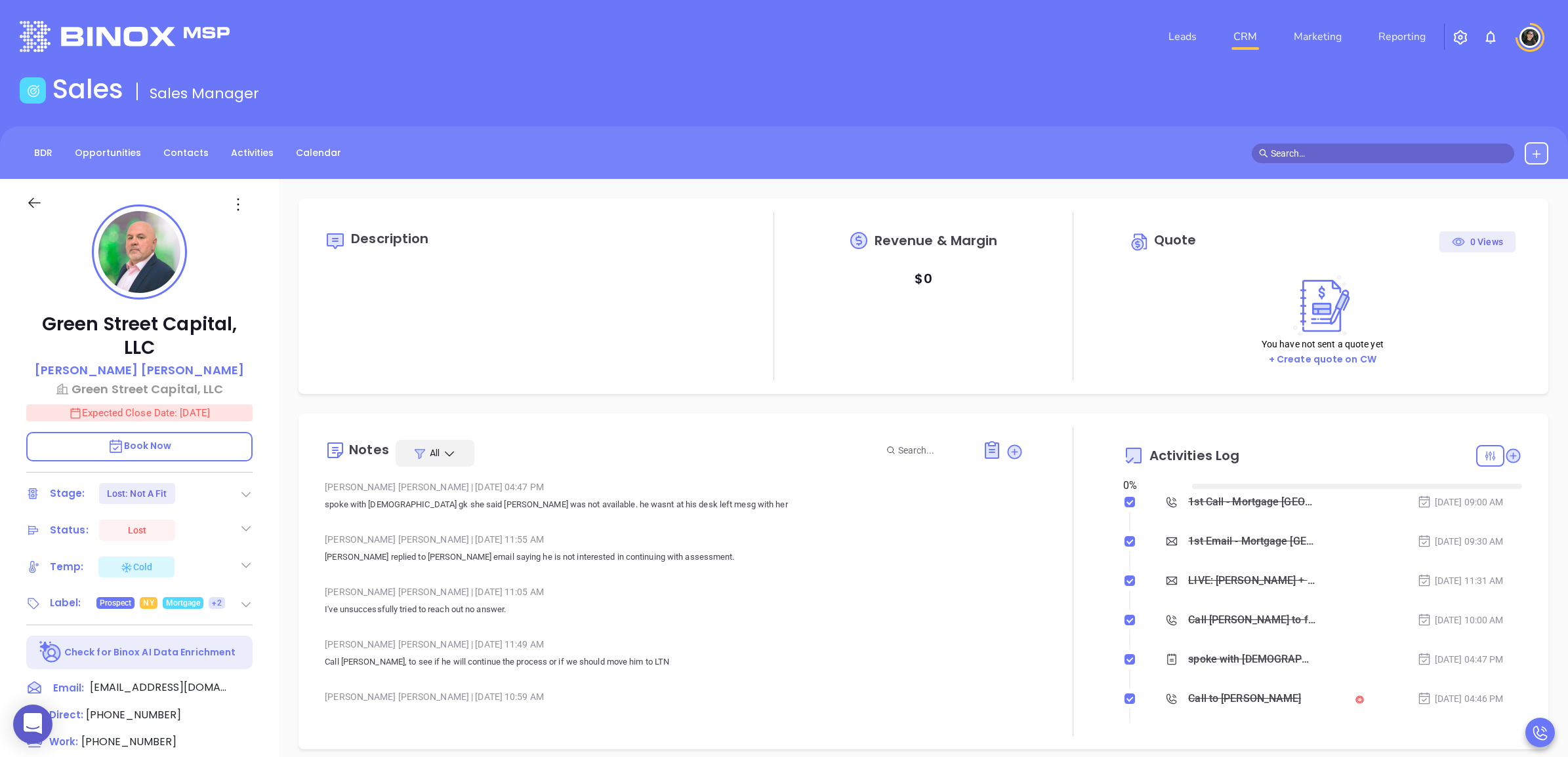
type input "[DATE]"
type input "[PERSON_NAME]"
click at [1249, 27] on link "CRM" at bounding box center [1245, 36] width 34 height 27
